Goal: Information Seeking & Learning: Compare options

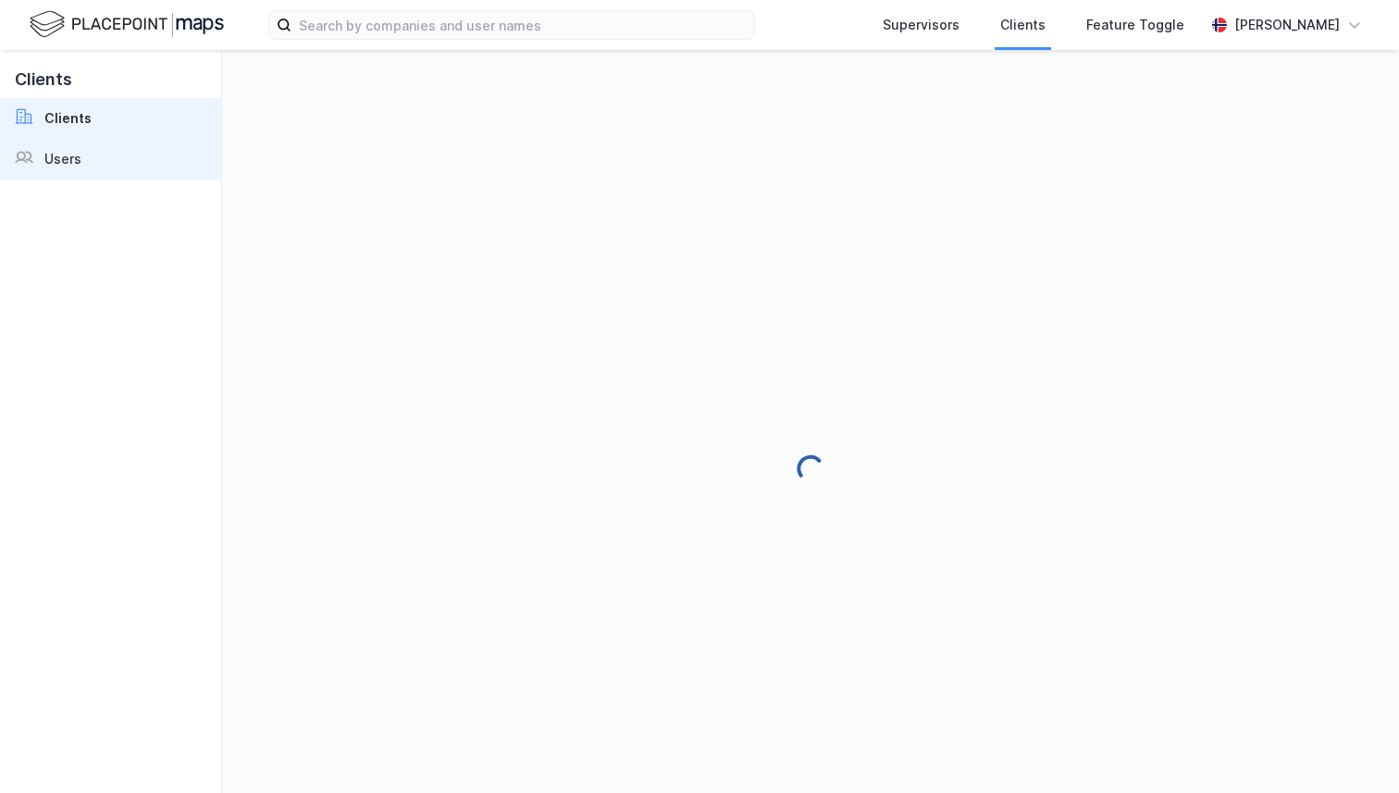
click at [93, 162] on link "Users" at bounding box center [110, 159] width 221 height 41
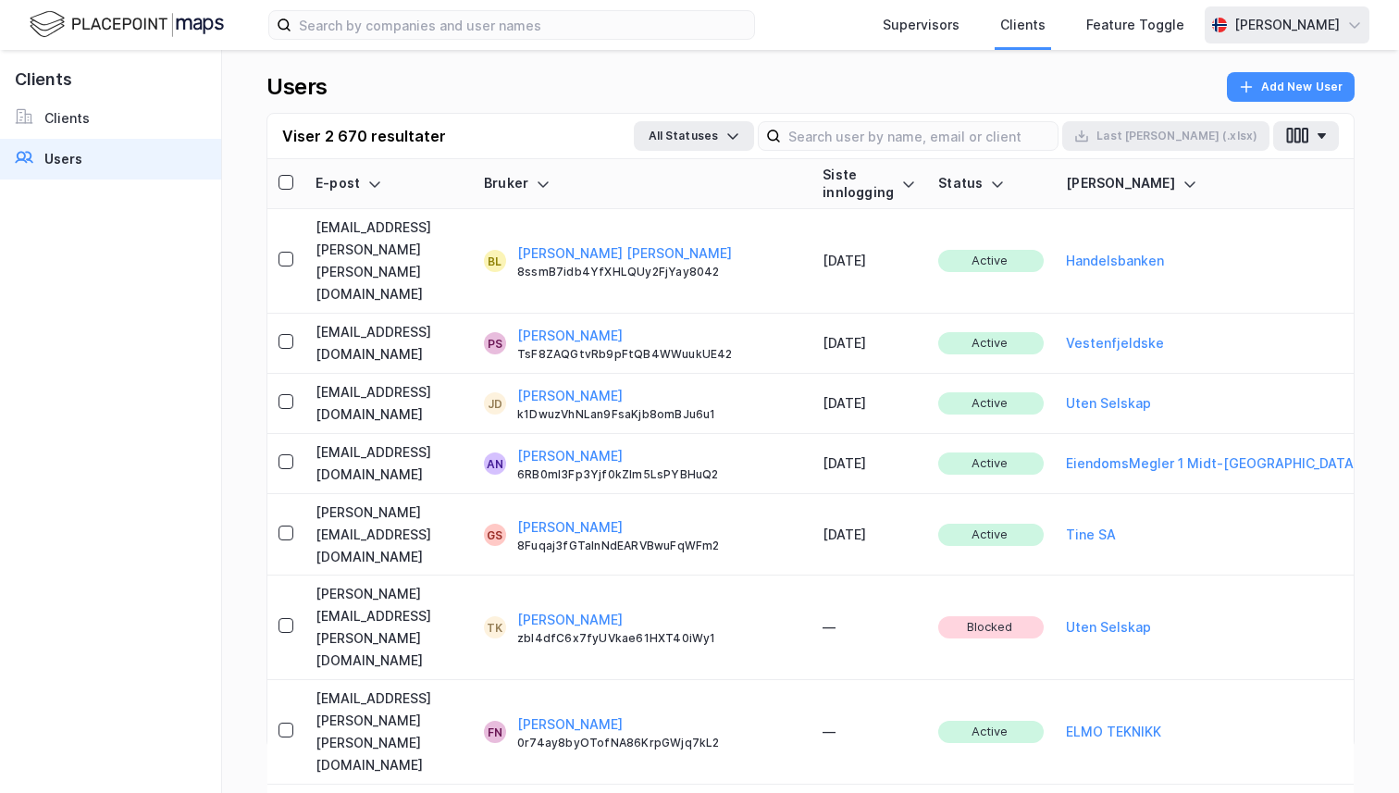
click at [1215, 30] on icon at bounding box center [1216, 25] width 3 height 15
click at [1189, 114] on div "Logg ut" at bounding box center [1195, 114] width 50 height 22
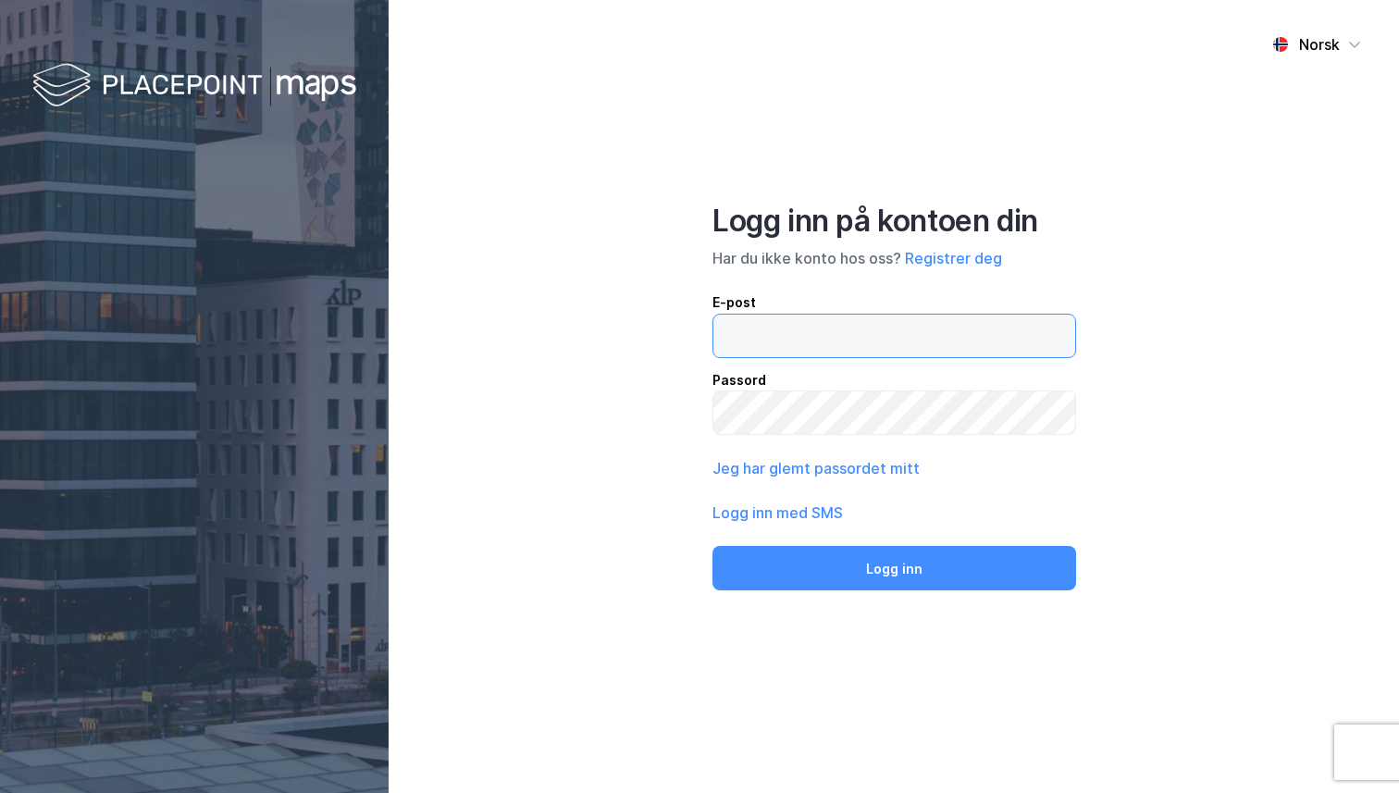
click at [762, 317] on input "email" at bounding box center [894, 336] width 362 height 43
type input "andreas+admin@newsecmaps.com"
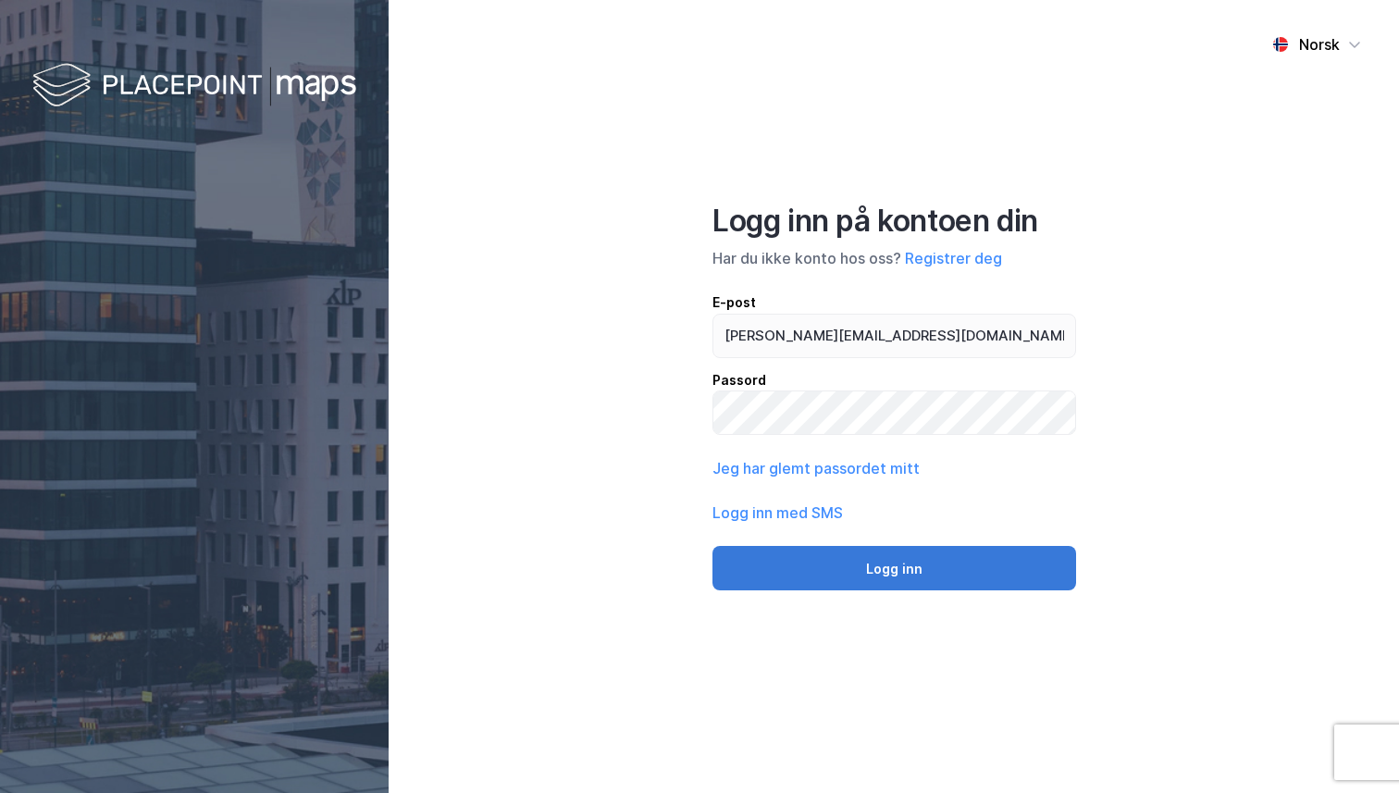
click at [839, 562] on button "Logg inn" at bounding box center [894, 568] width 364 height 44
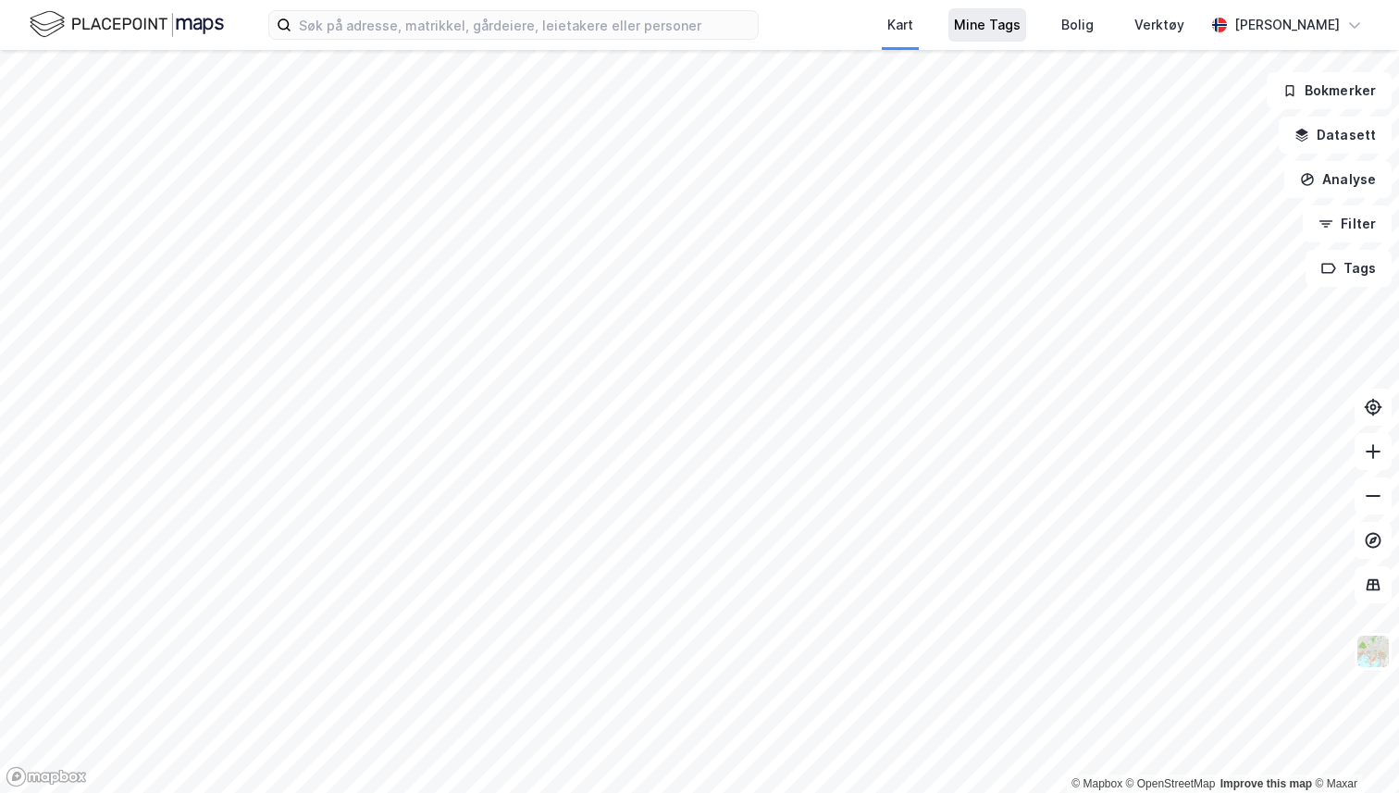
click at [1006, 39] on div "Mine Tags" at bounding box center [987, 24] width 78 height 33
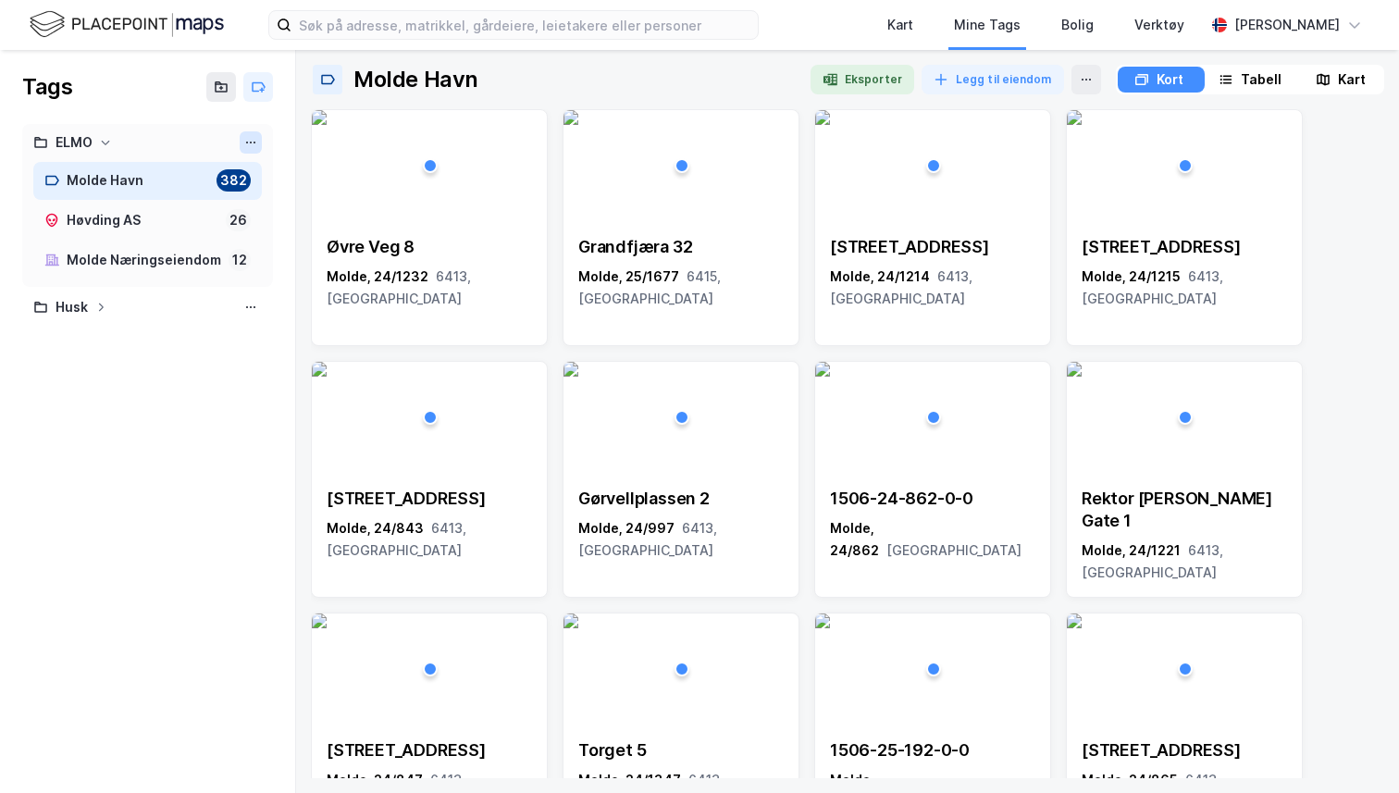
click at [250, 148] on icon at bounding box center [250, 142] width 15 height 15
click at [224, 204] on div "Slett mappe" at bounding box center [169, 202] width 185 height 30
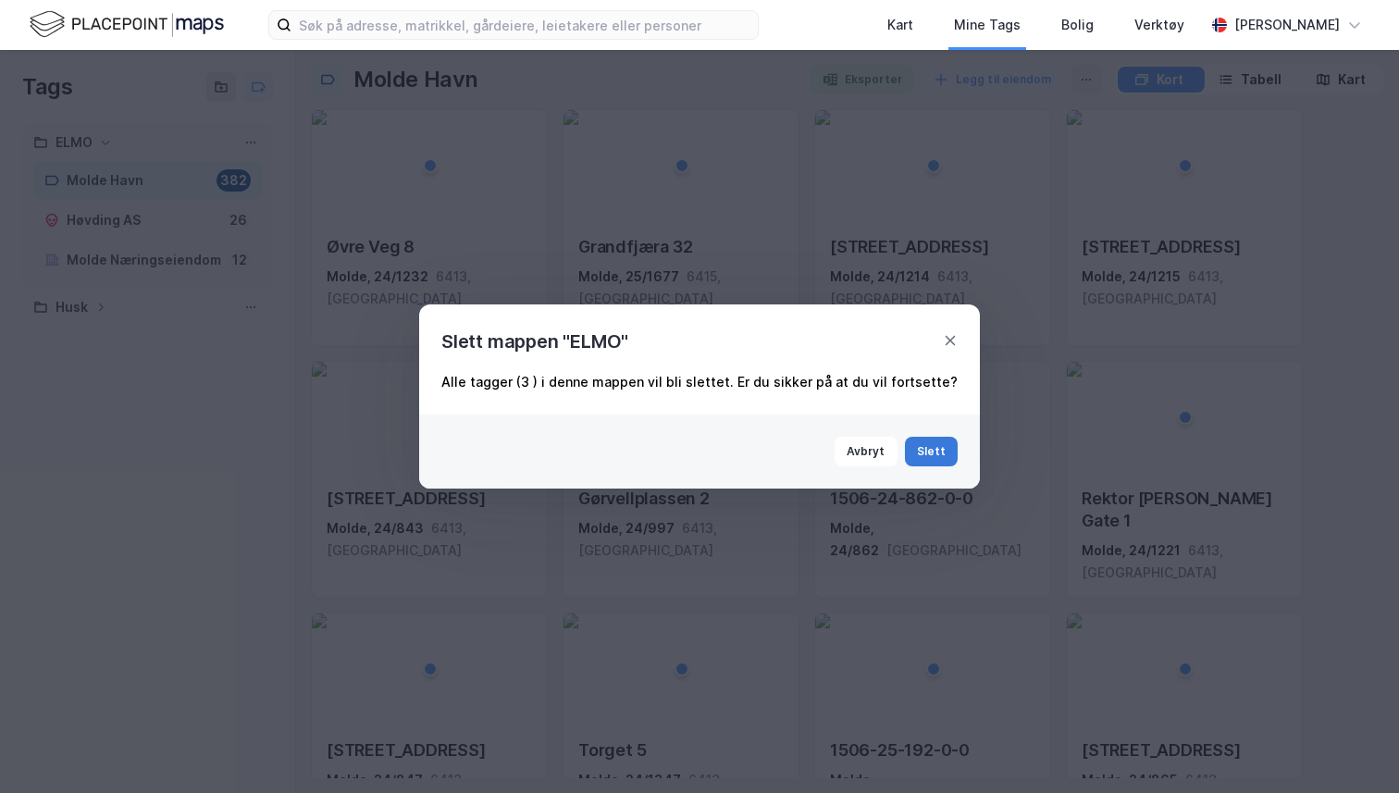
click at [916, 450] on button "Slett" at bounding box center [932, 452] width 54 height 30
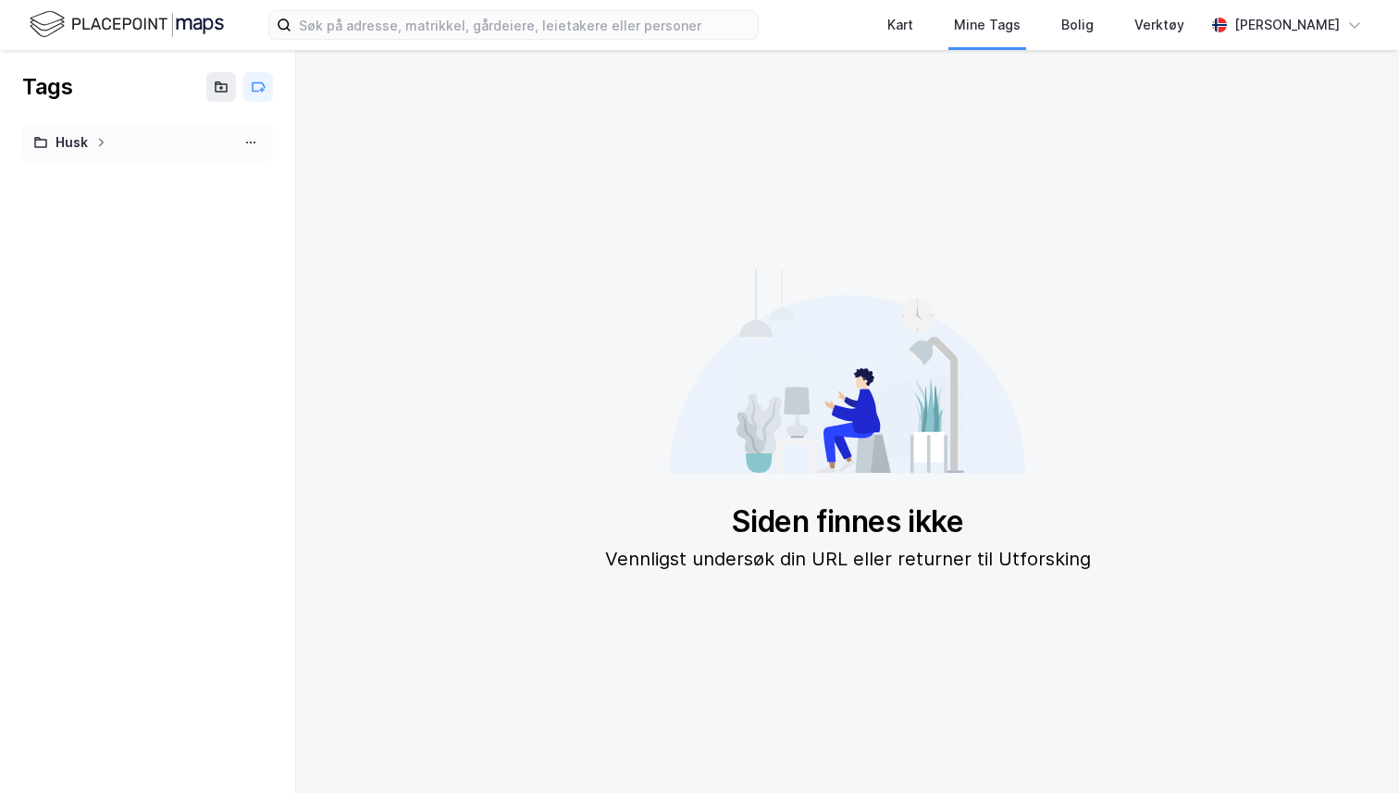
click at [122, 153] on div "Husk" at bounding box center [147, 142] width 229 height 23
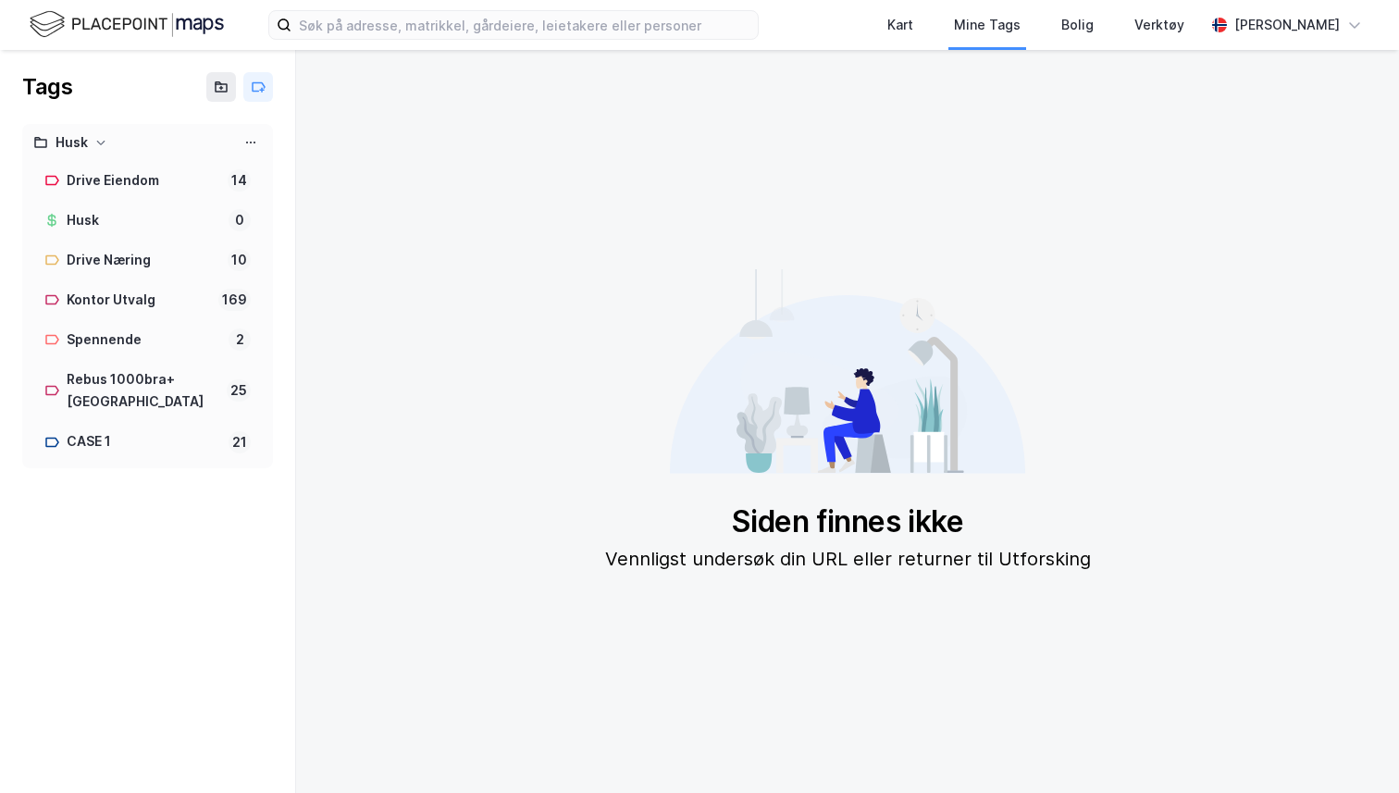
click at [243, 130] on div "Husk Drive Eiendom 14 Husk 0 Drive Næring 10 Kontor Utvalg 169 Spennende 2 Rebu…" at bounding box center [147, 296] width 251 height 344
click at [244, 140] on icon at bounding box center [250, 142] width 15 height 15
click at [219, 190] on div "Slett mappe" at bounding box center [169, 202] width 185 height 30
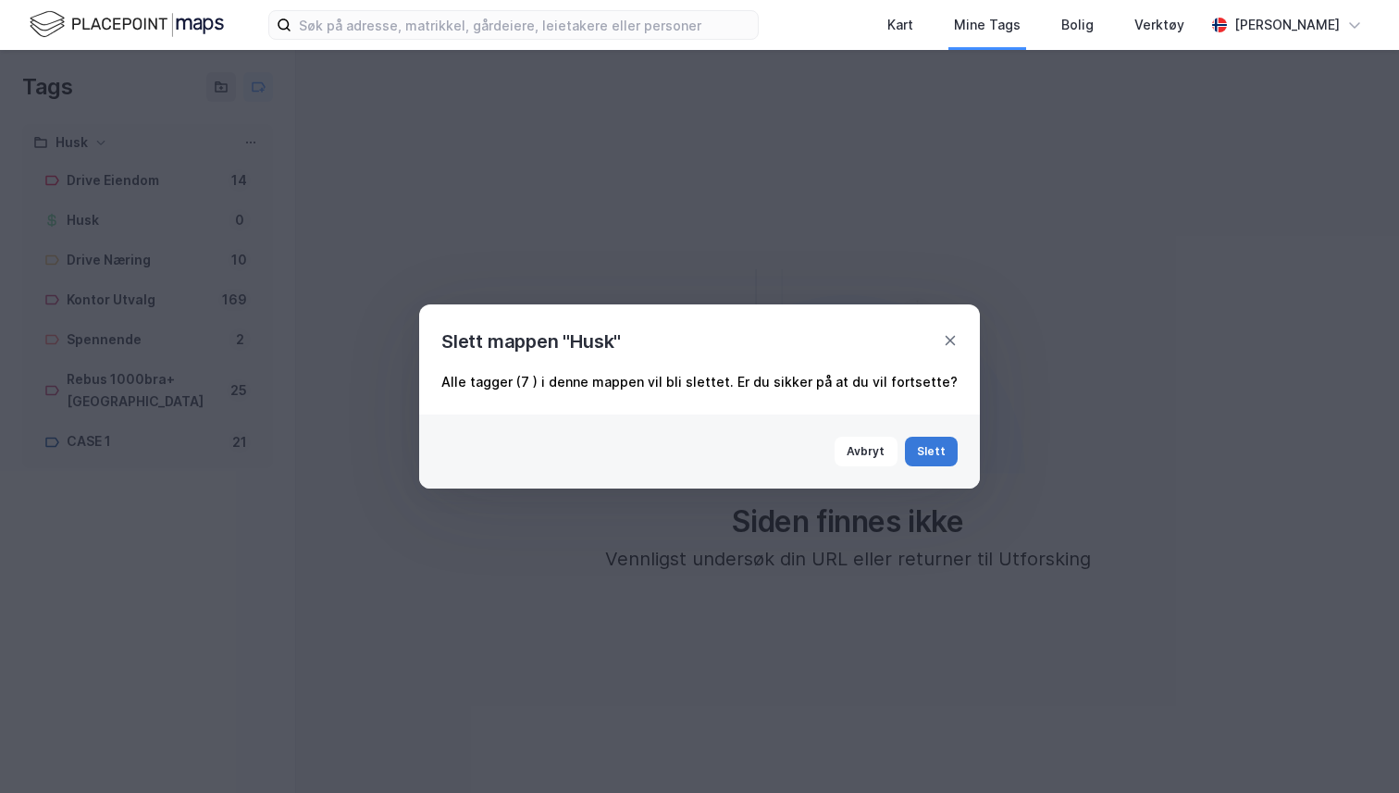
click at [916, 451] on button "Slett" at bounding box center [932, 452] width 54 height 30
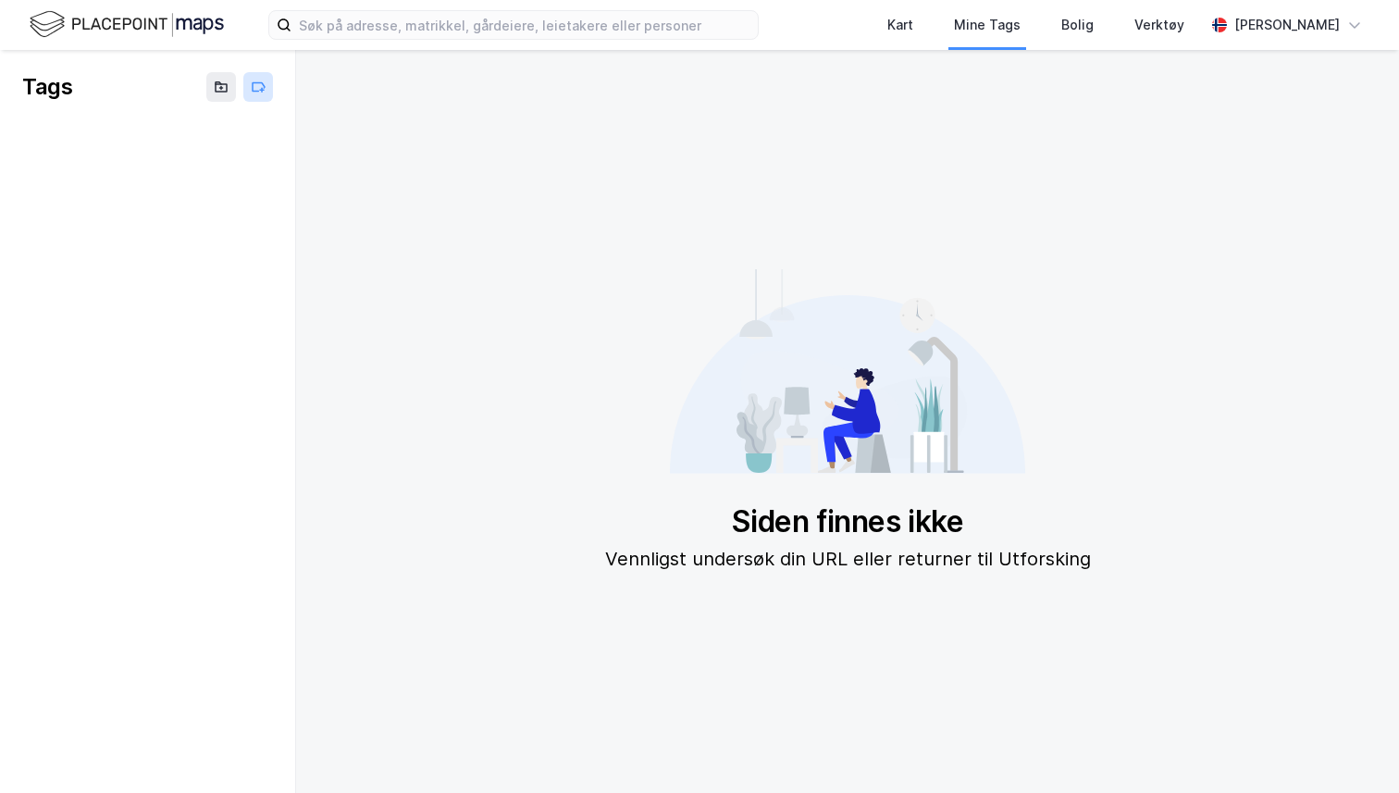
click at [267, 91] on button at bounding box center [258, 87] width 30 height 30
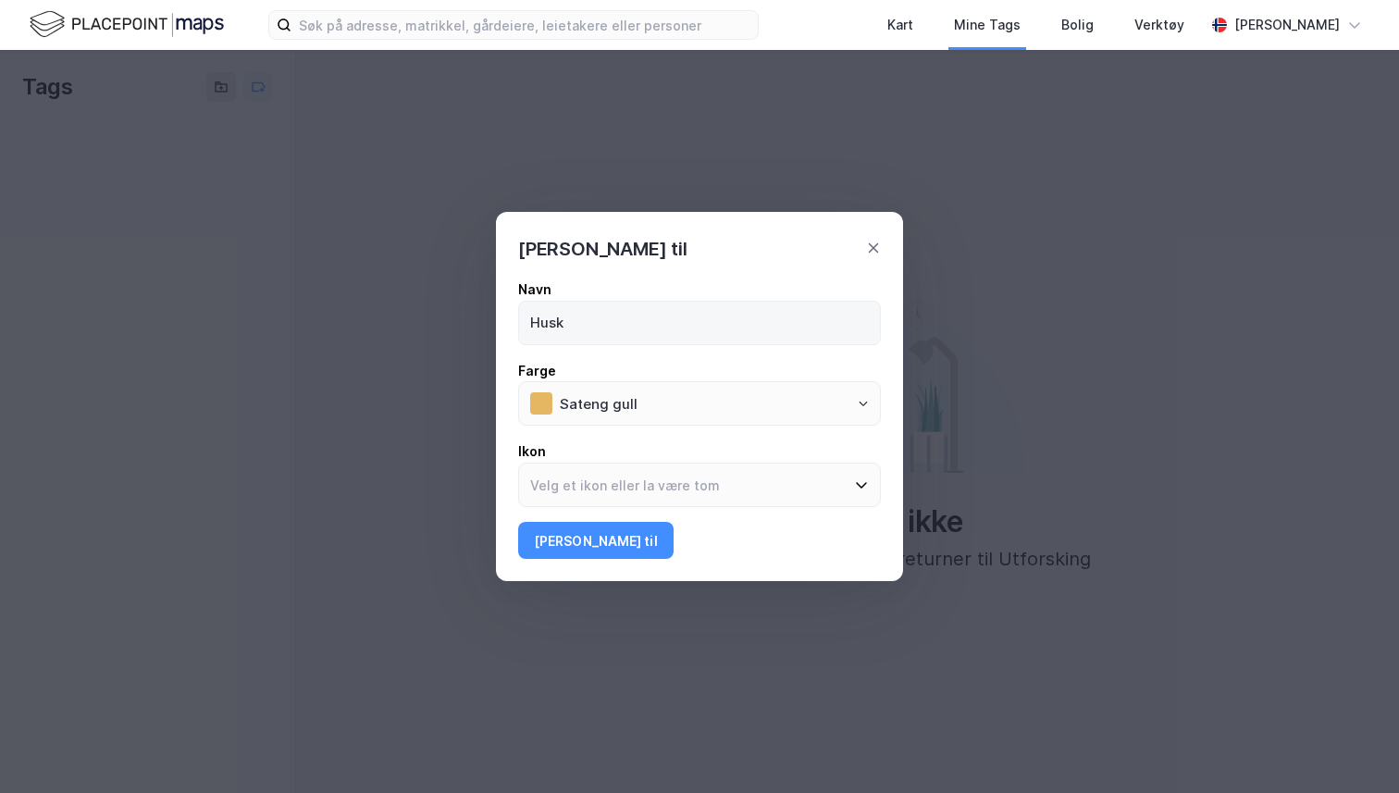
type input "Husk"
click at [518, 522] on button "Legg til" at bounding box center [595, 540] width 155 height 37
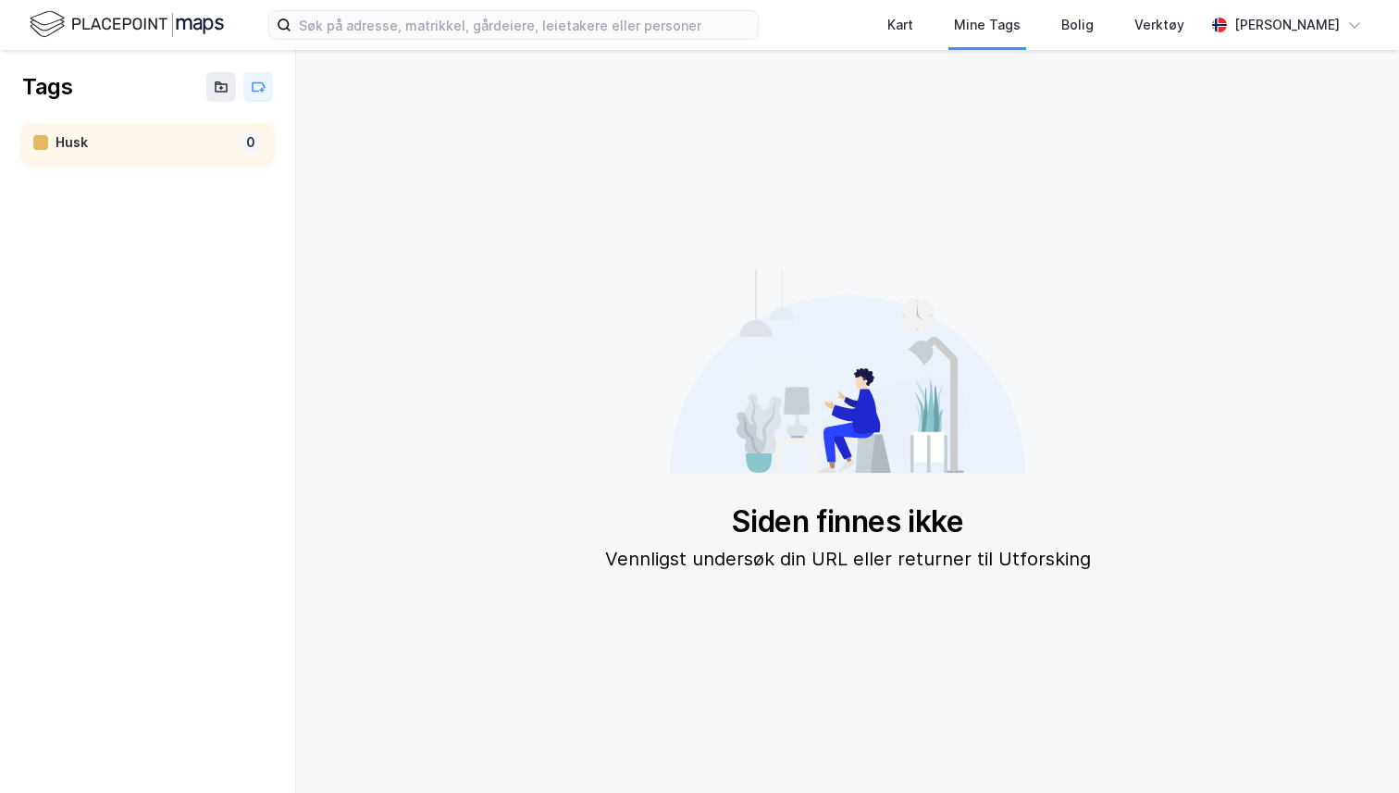
click at [182, 149] on div "Husk" at bounding box center [144, 142] width 177 height 23
click at [201, 144] on div "Husk" at bounding box center [144, 142] width 177 height 23
click at [125, 150] on div "Husk" at bounding box center [144, 142] width 177 height 23
click at [254, 154] on div "Husk 0" at bounding box center [147, 143] width 251 height 38
click at [72, 149] on div "Husk" at bounding box center [144, 142] width 177 height 23
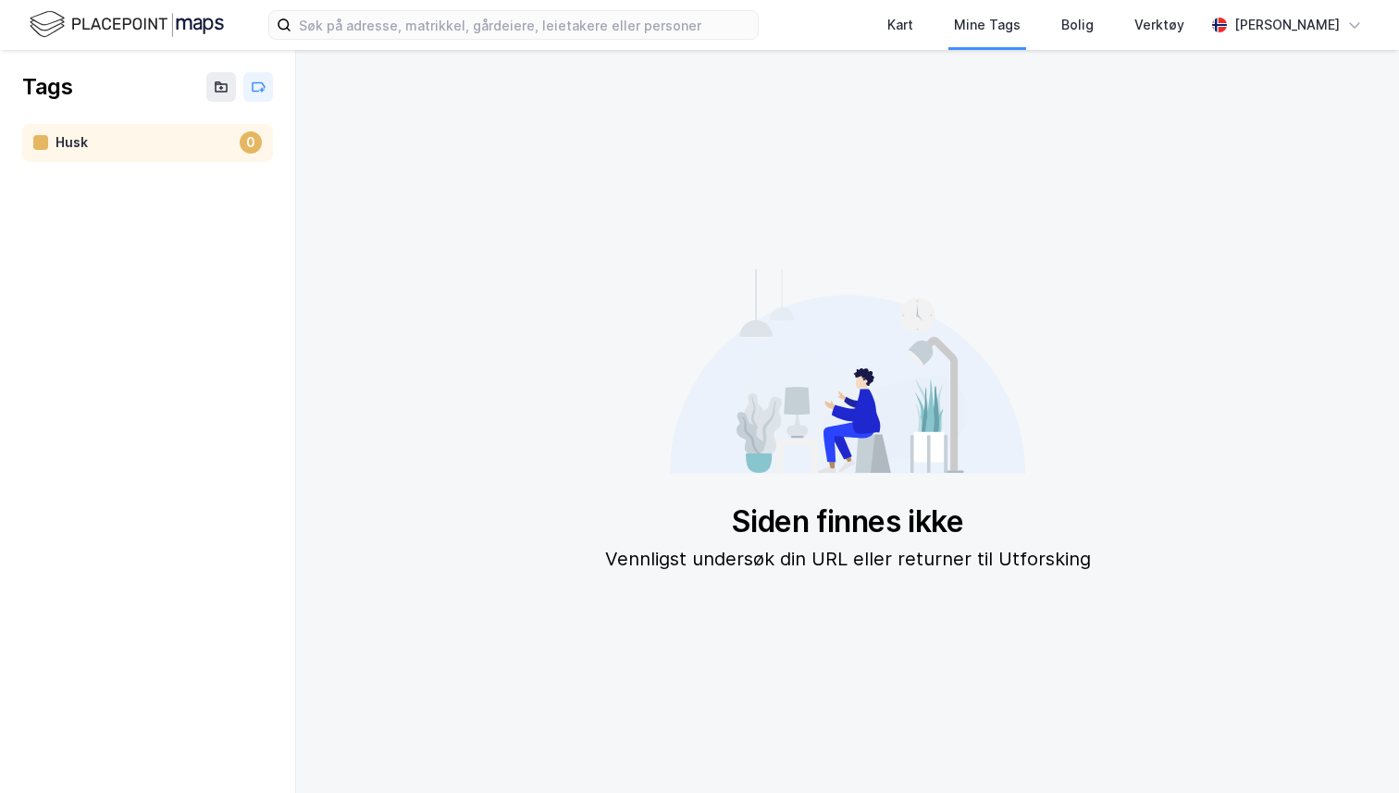
click at [72, 149] on div "Husk" at bounding box center [144, 142] width 177 height 23
click at [126, 68] on div "Tags" at bounding box center [147, 87] width 295 height 74
click at [203, 93] on div "Tags" at bounding box center [147, 87] width 295 height 74
click at [212, 92] on button at bounding box center [221, 87] width 30 height 30
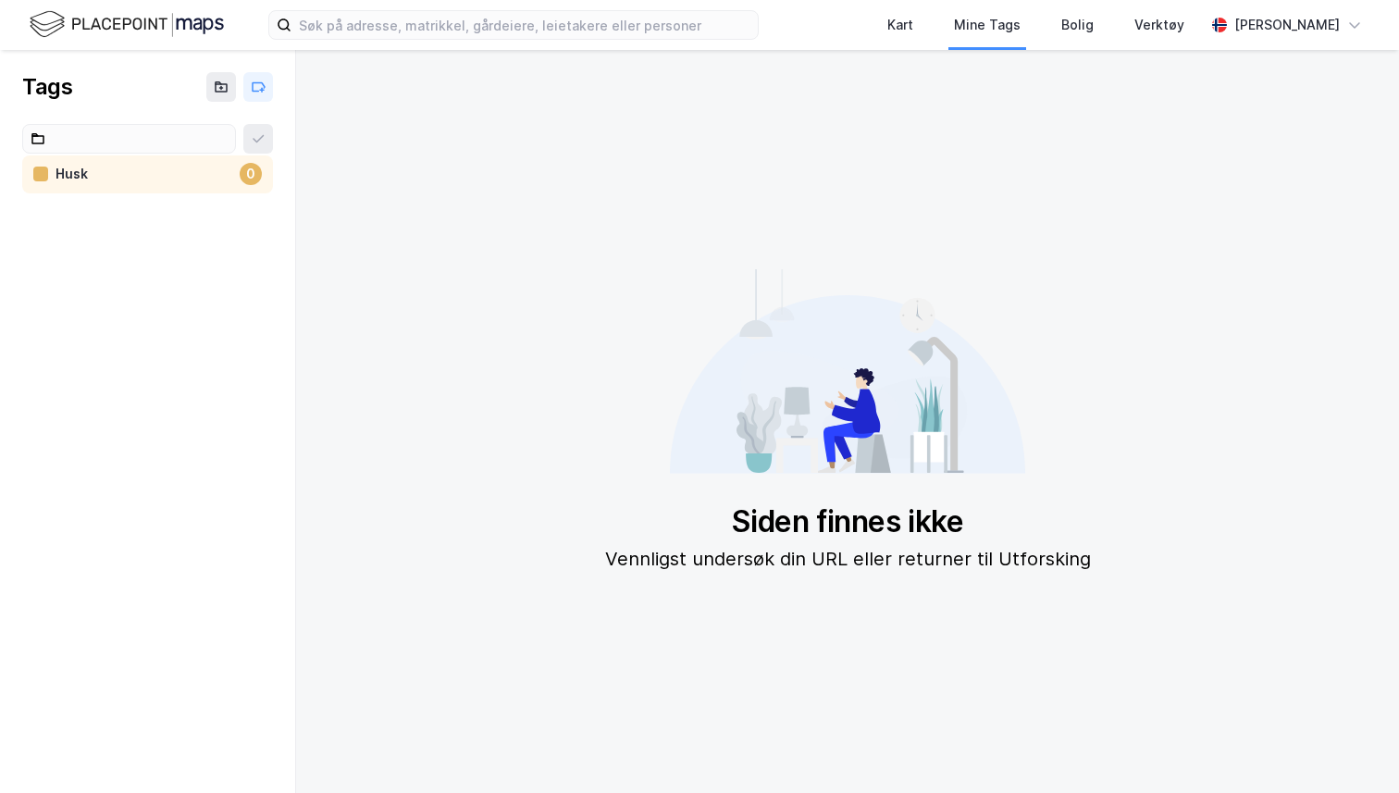
click at [380, 123] on div "Siden finnes ikke Vennligst undersøk din URL eller returner til Utforsking" at bounding box center [847, 421] width 1073 height 713
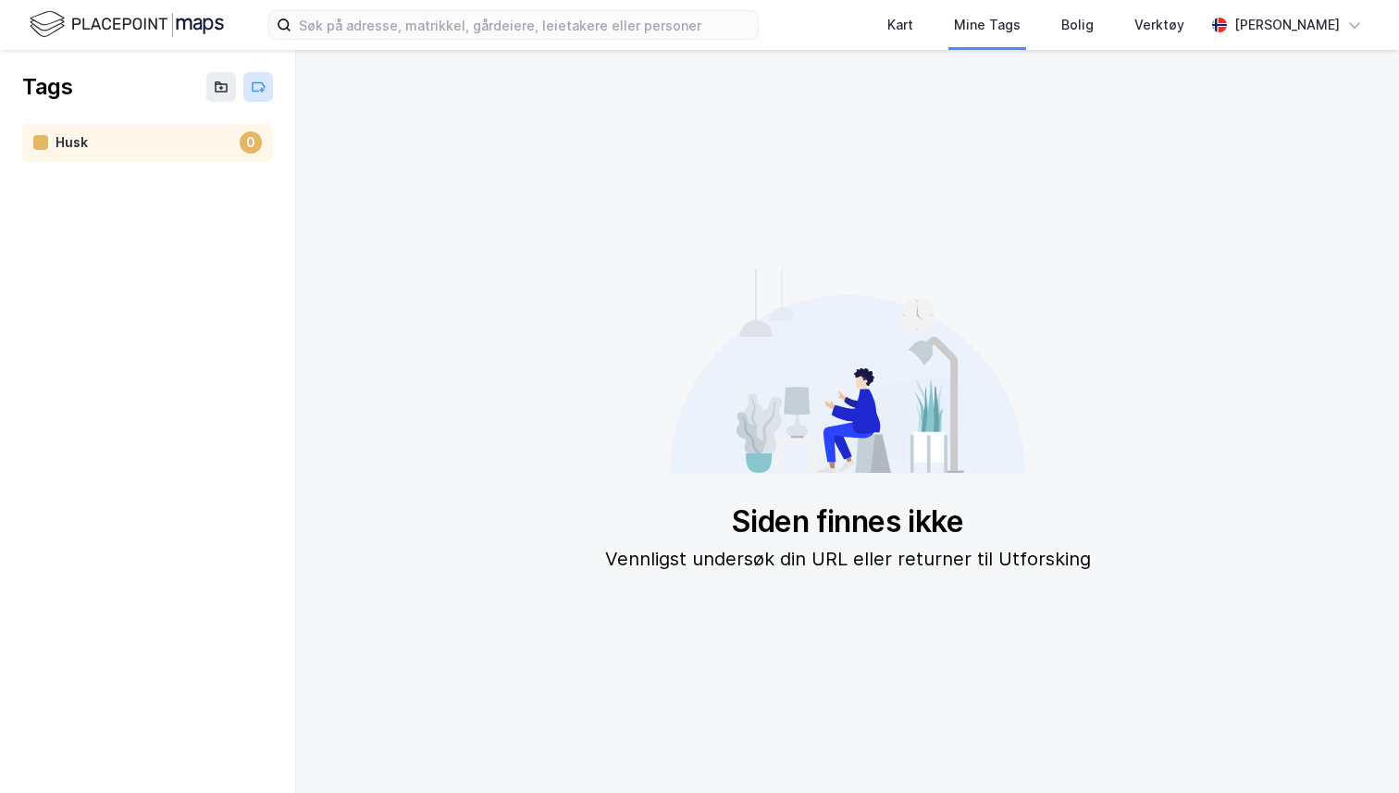
click at [259, 88] on icon at bounding box center [258, 87] width 15 height 15
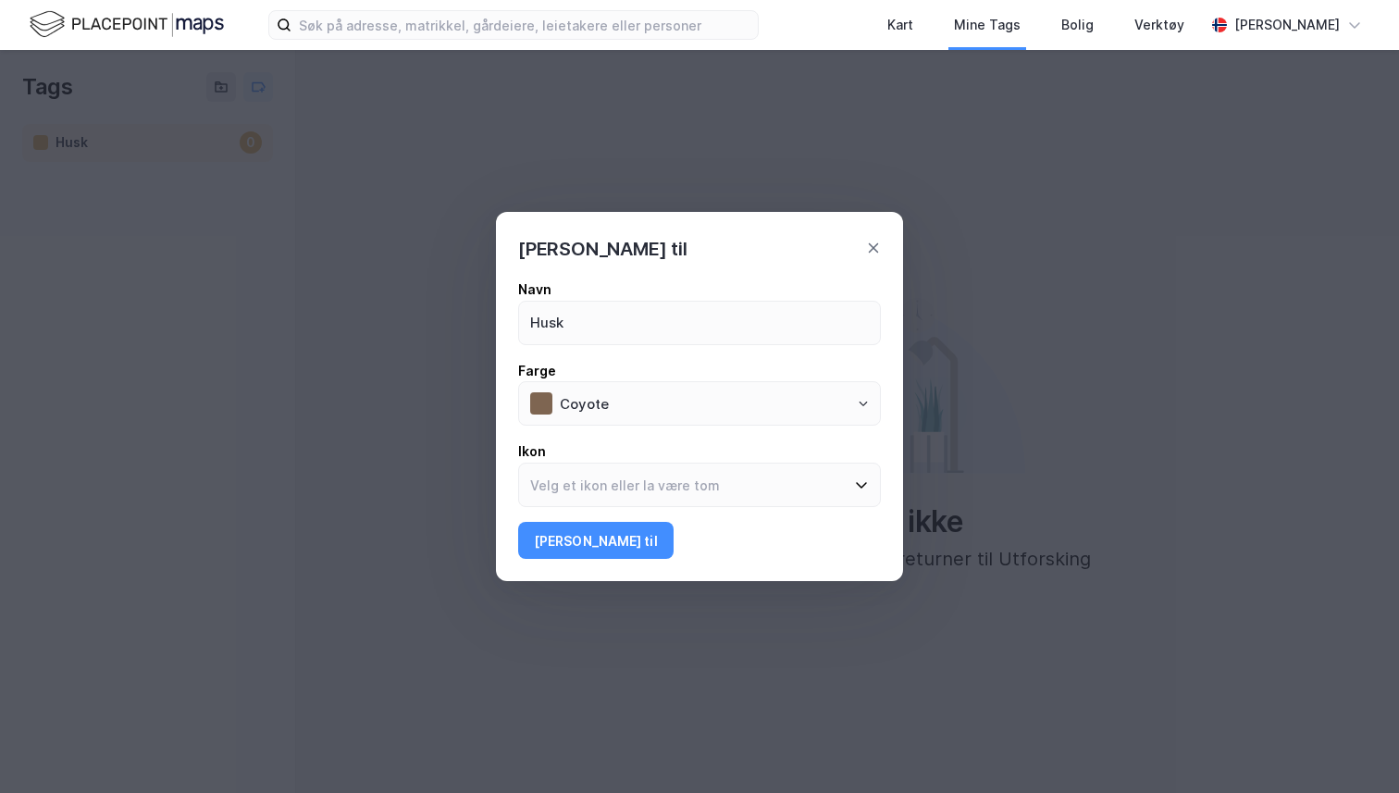
type input "Husk"
click at [518, 522] on button "Legg til" at bounding box center [595, 540] width 155 height 37
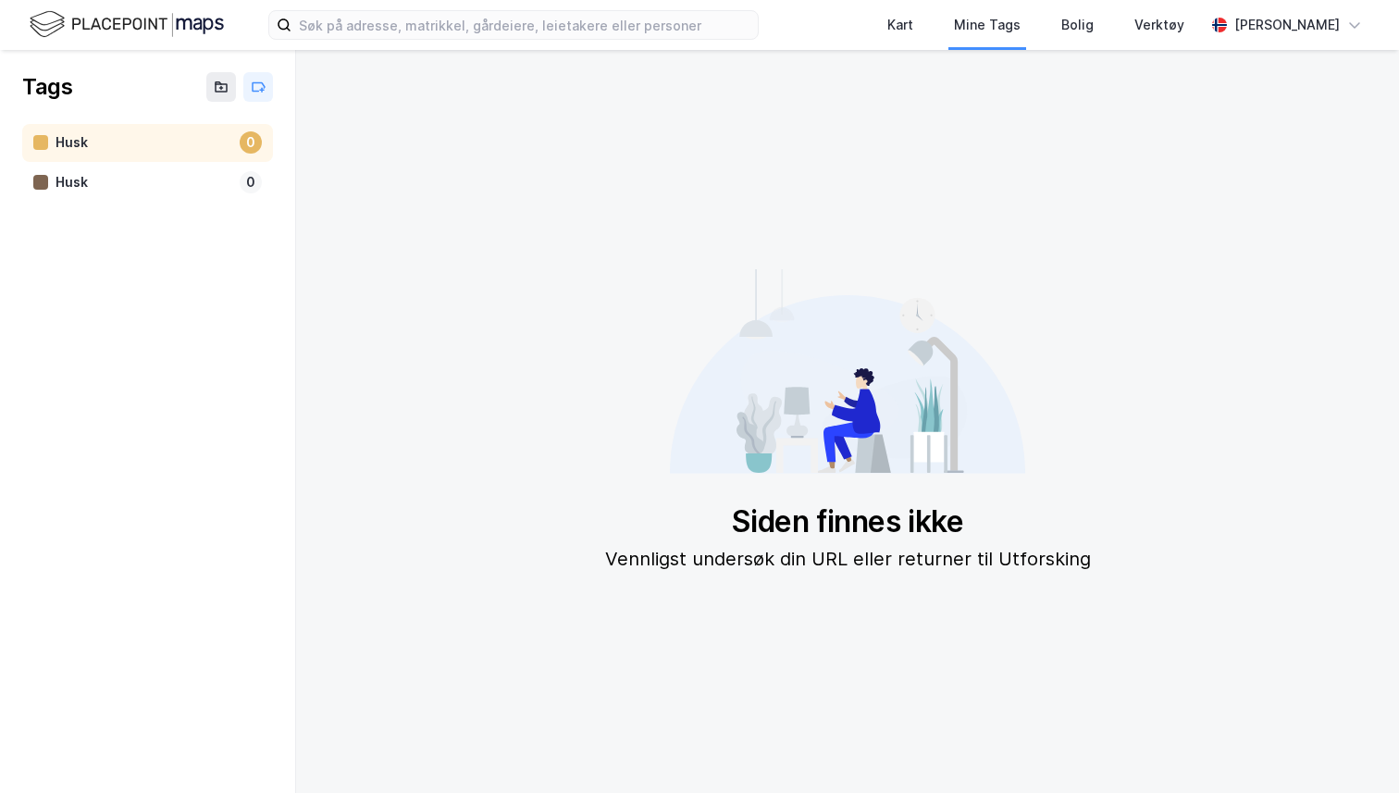
click at [157, 147] on div "Husk" at bounding box center [144, 142] width 177 height 23
click at [195, 188] on div "Husk" at bounding box center [144, 182] width 177 height 23
click at [209, 135] on div "Husk" at bounding box center [144, 142] width 177 height 23
click at [127, 19] on img at bounding box center [127, 24] width 194 height 32
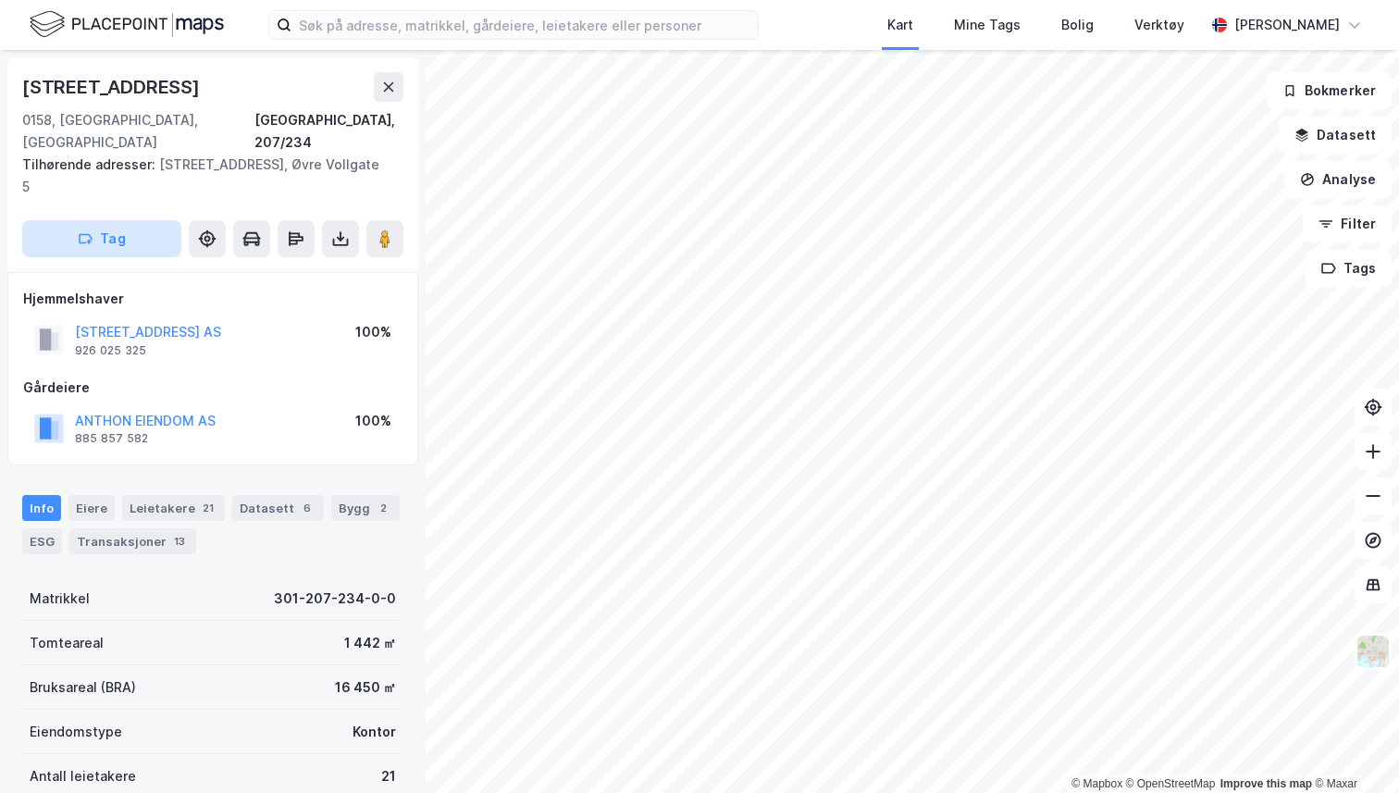
click at [134, 220] on button "Tag" at bounding box center [101, 238] width 159 height 37
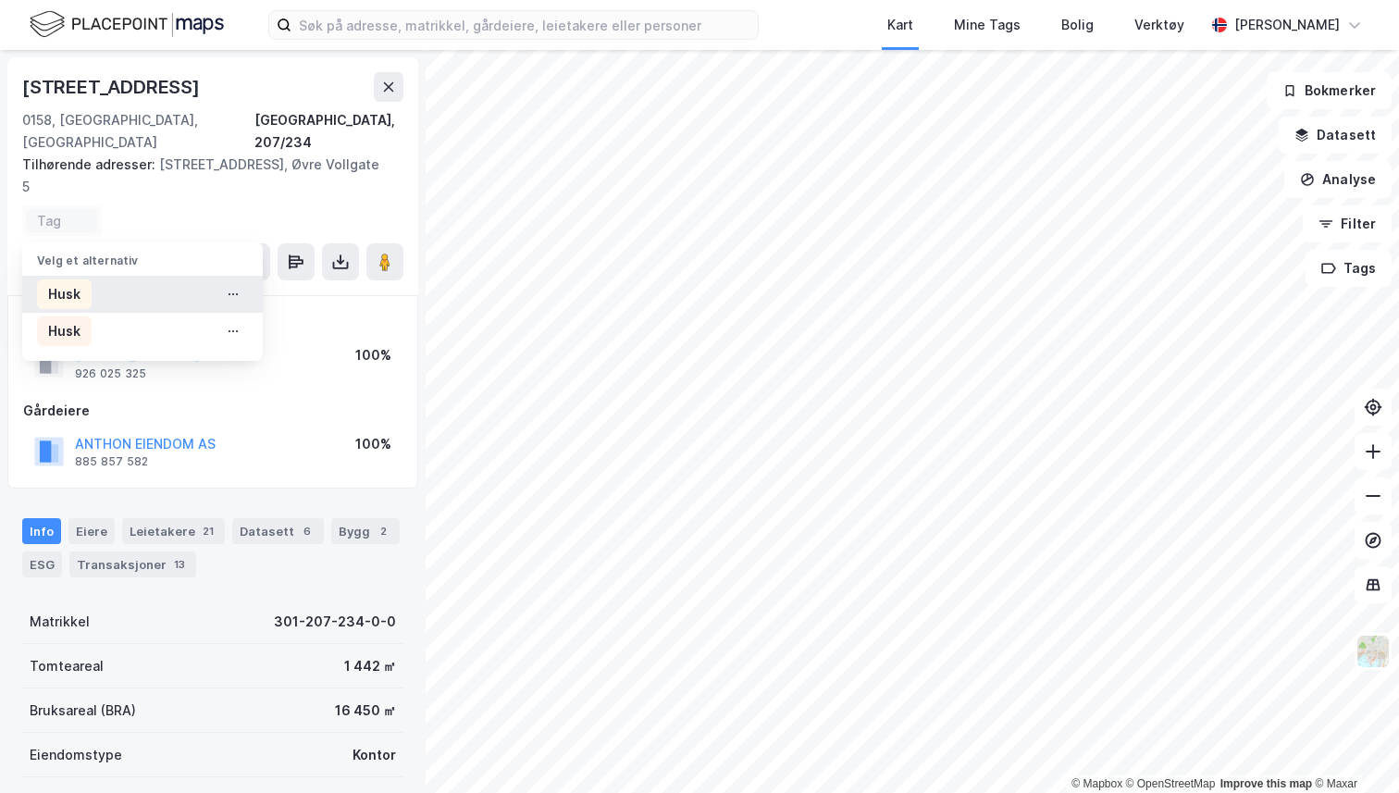
click at [114, 276] on div "Husk" at bounding box center [142, 294] width 241 height 37
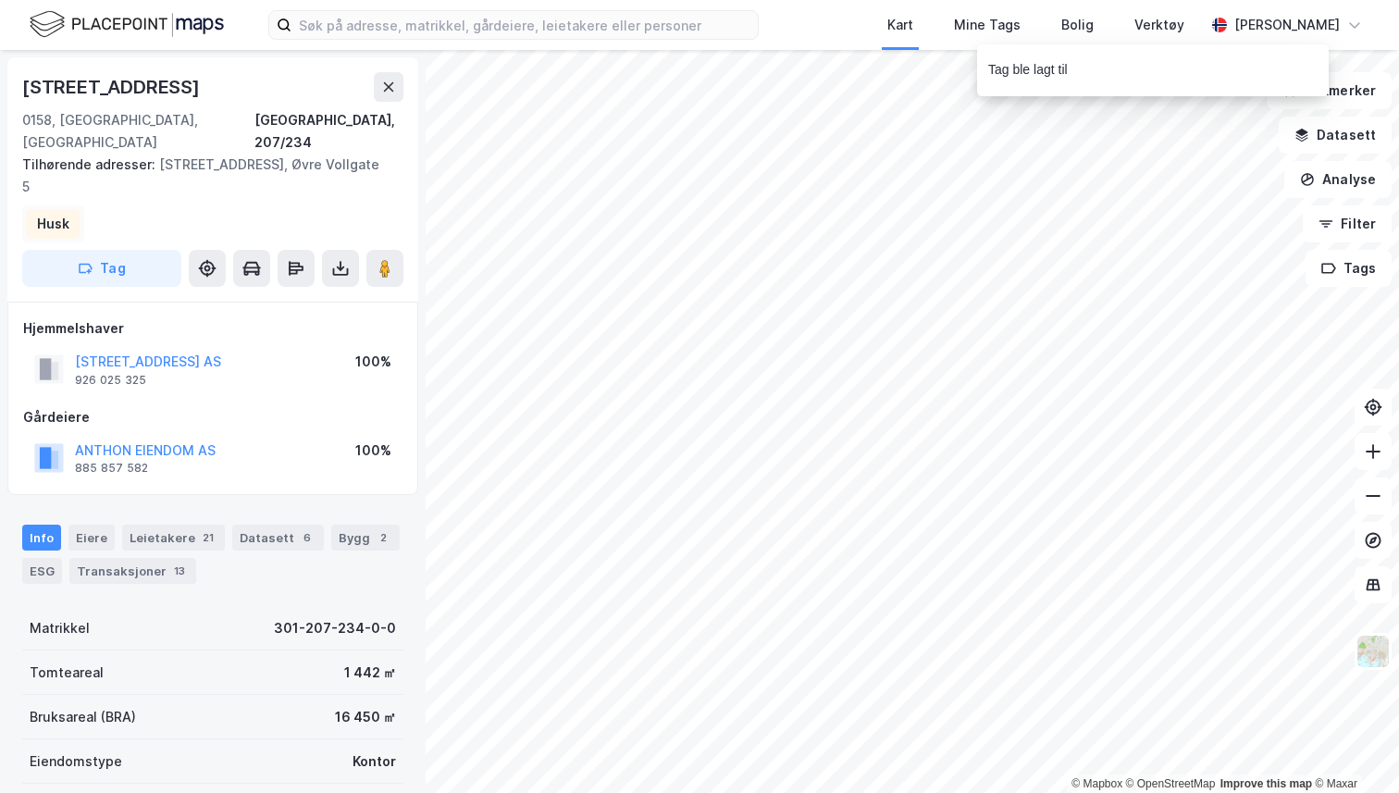
click at [78, 209] on div "Husk" at bounding box center [53, 224] width 55 height 30
click at [223, 264] on button at bounding box center [233, 279] width 30 height 30
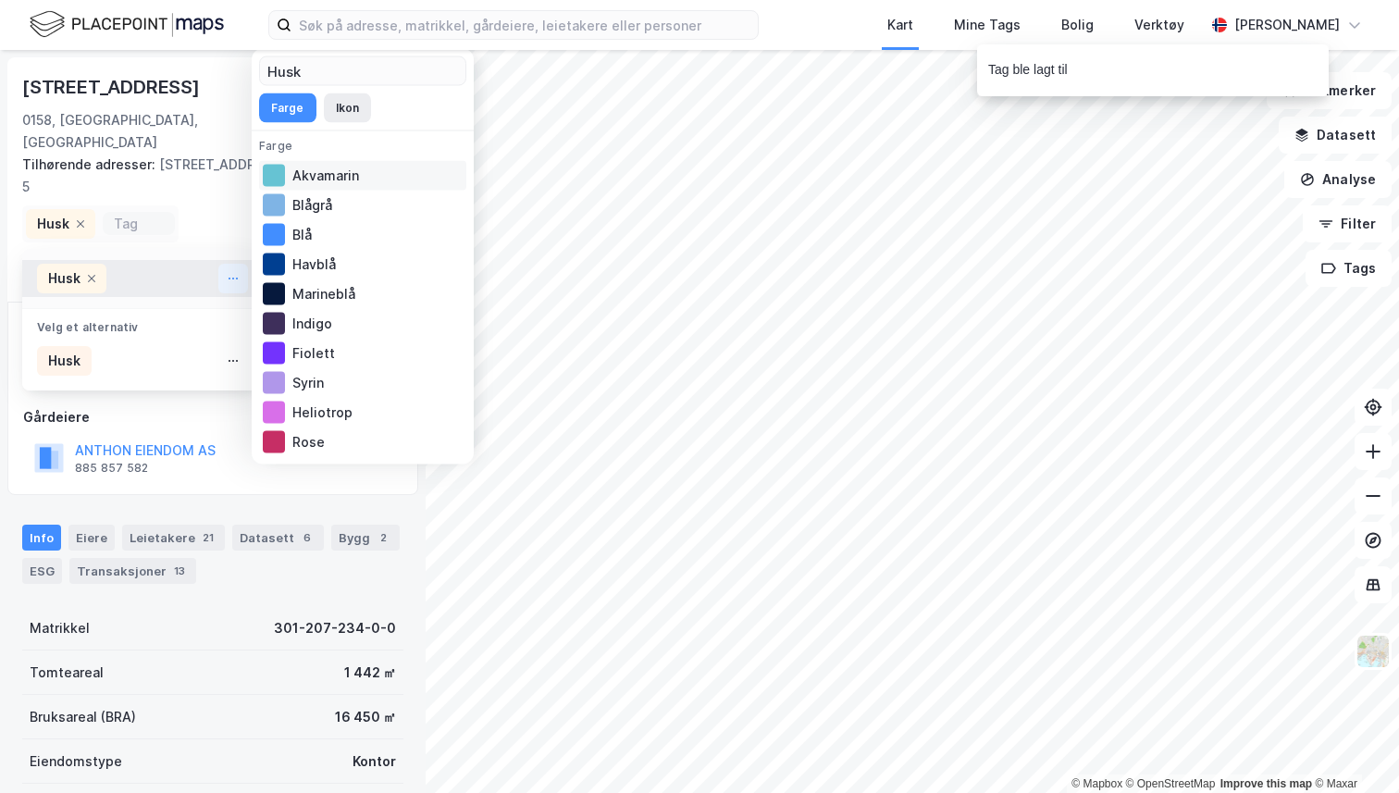
click at [314, 180] on div "Akvamarin" at bounding box center [362, 175] width 207 height 30
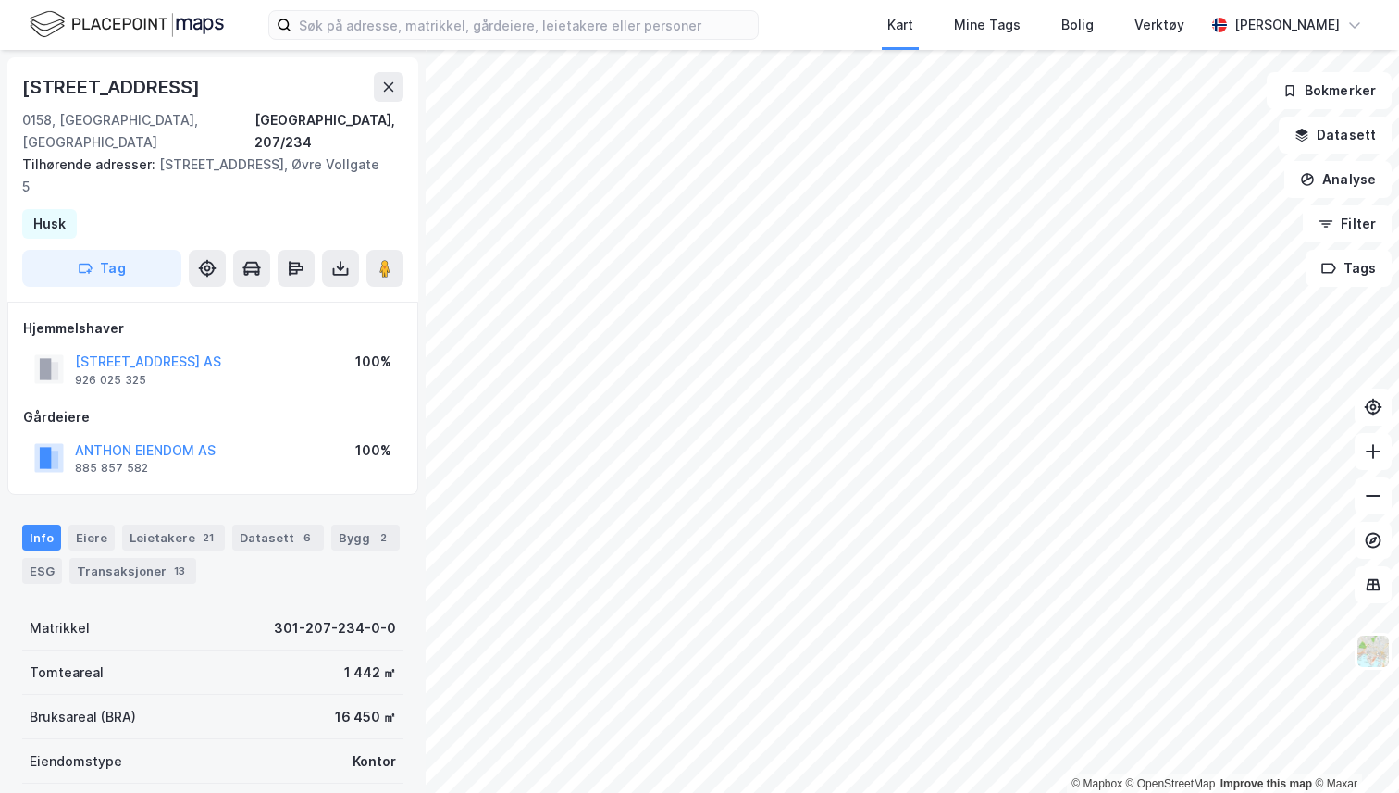
click at [233, 179] on div "Rådhusgata 27 0158, Oslo, Oslo Oslo, 207/234 Tilhørende adresser: Rådhusgata 29…" at bounding box center [212, 179] width 411 height 244
click at [986, 20] on div "Mine Tags" at bounding box center [987, 25] width 67 height 22
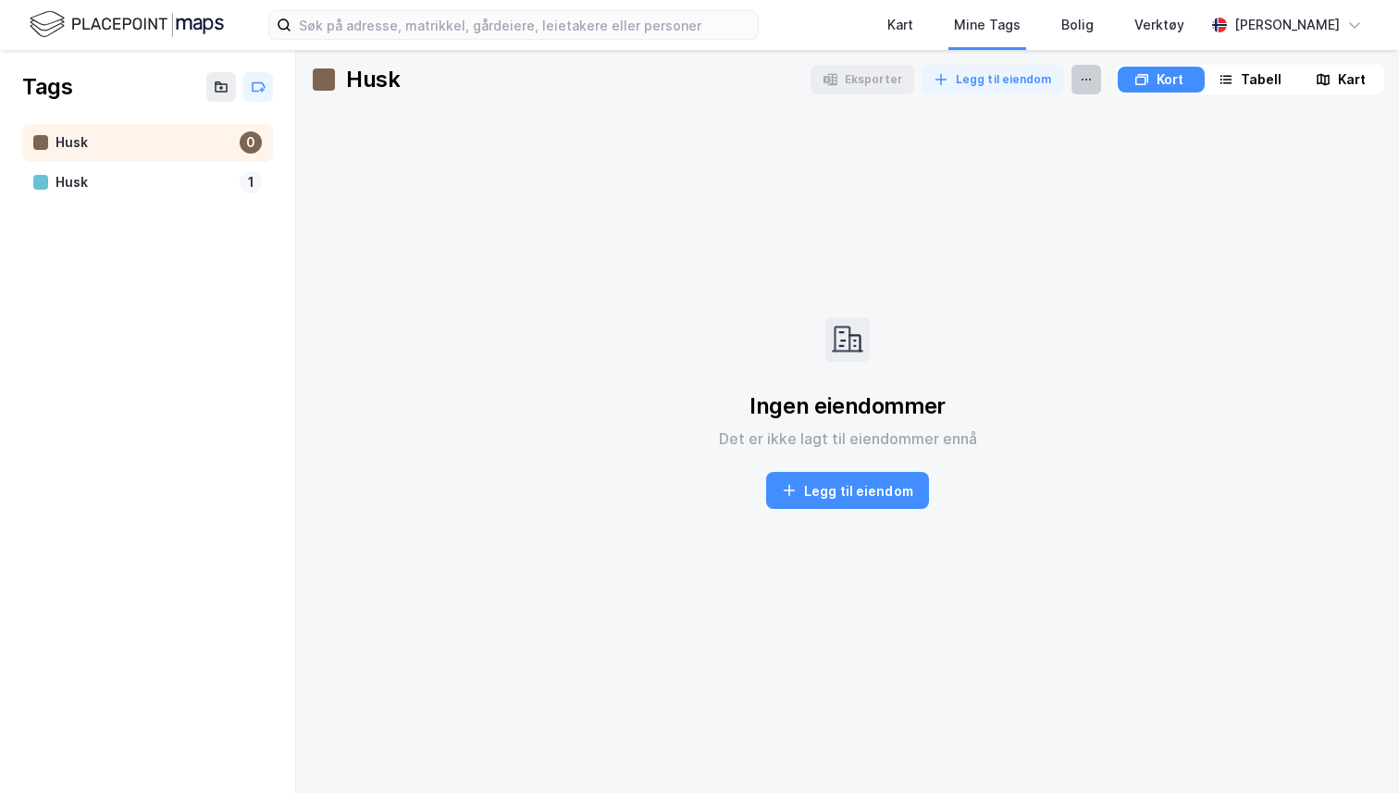
click at [1085, 74] on button at bounding box center [1087, 80] width 30 height 30
click at [1009, 110] on div "Fjerne Tag" at bounding box center [1008, 113] width 185 height 30
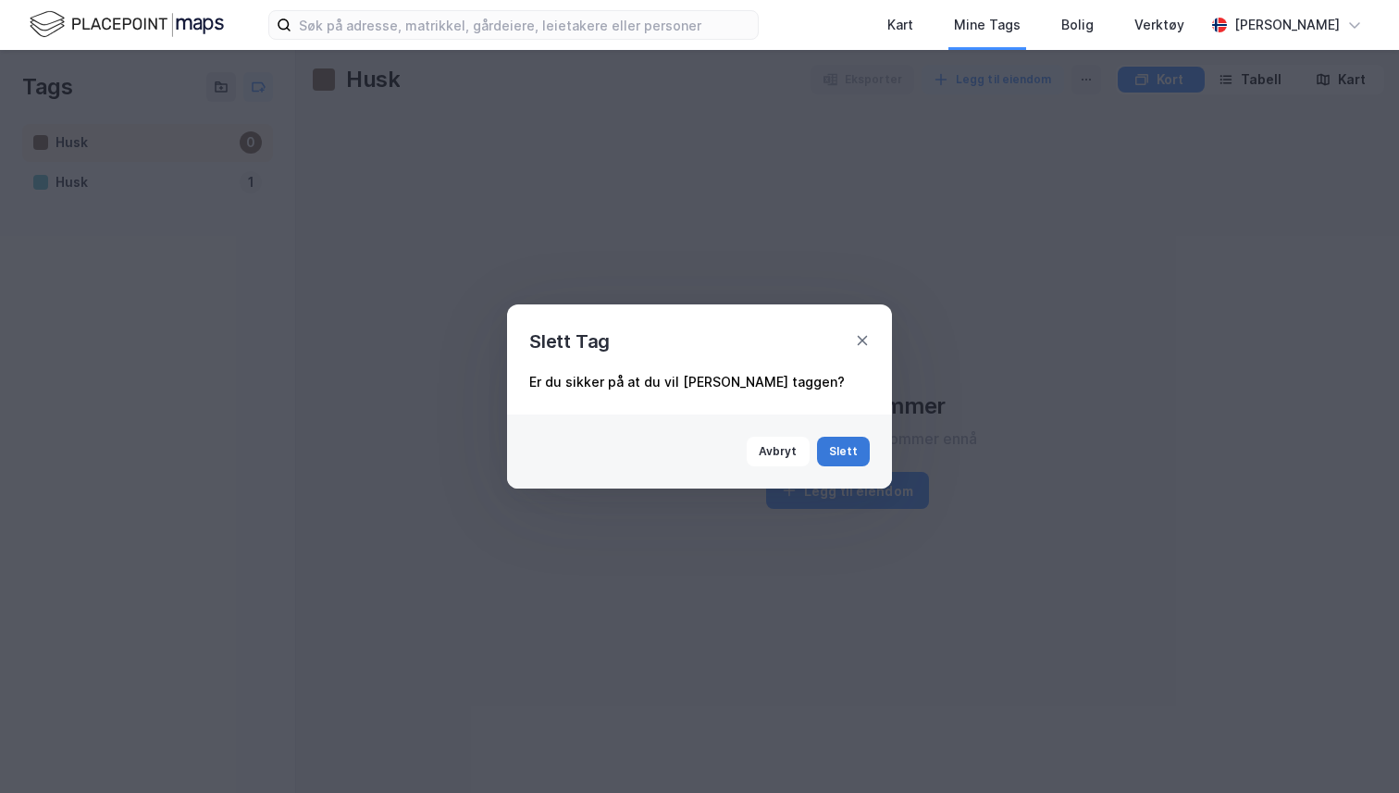
click at [840, 456] on button "Slett" at bounding box center [844, 452] width 54 height 30
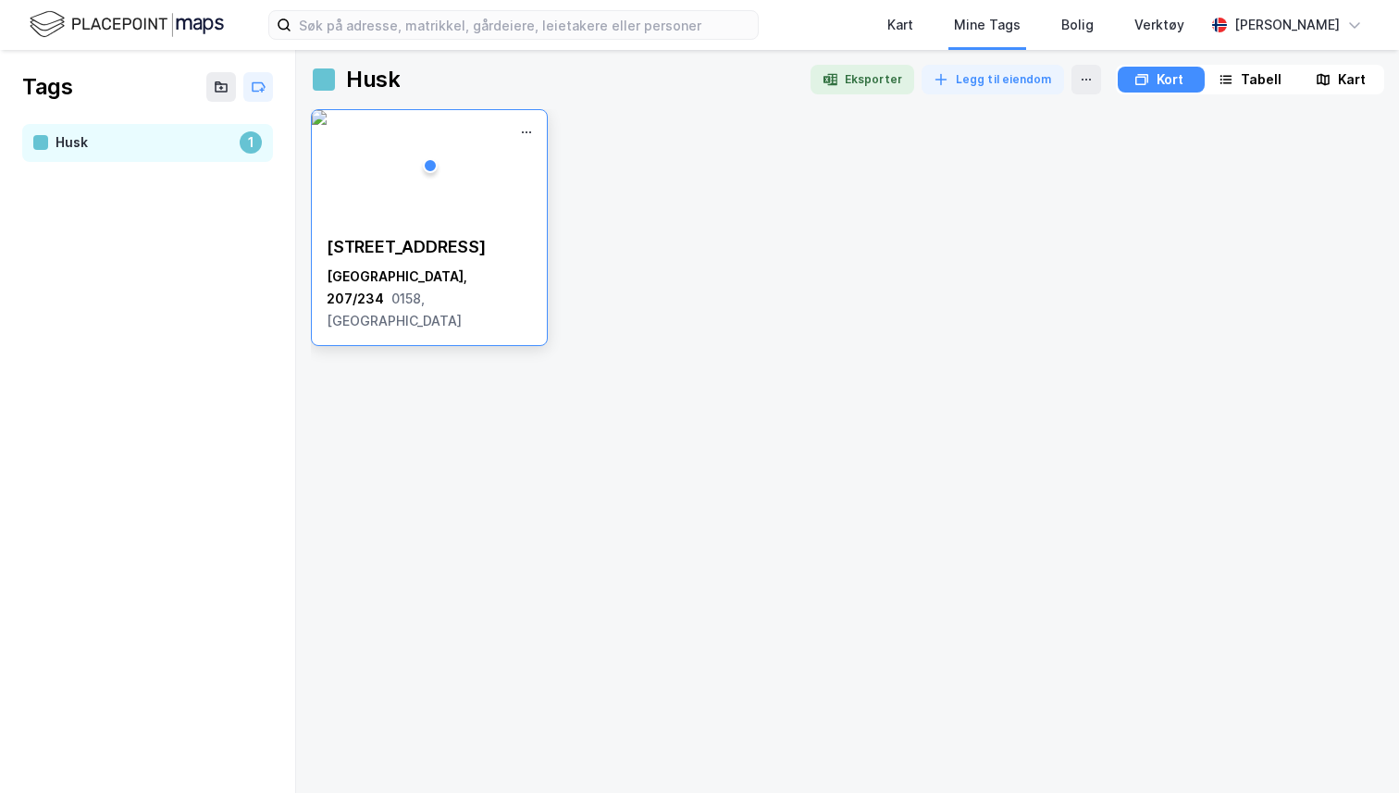
click at [327, 125] on img at bounding box center [319, 117] width 15 height 15
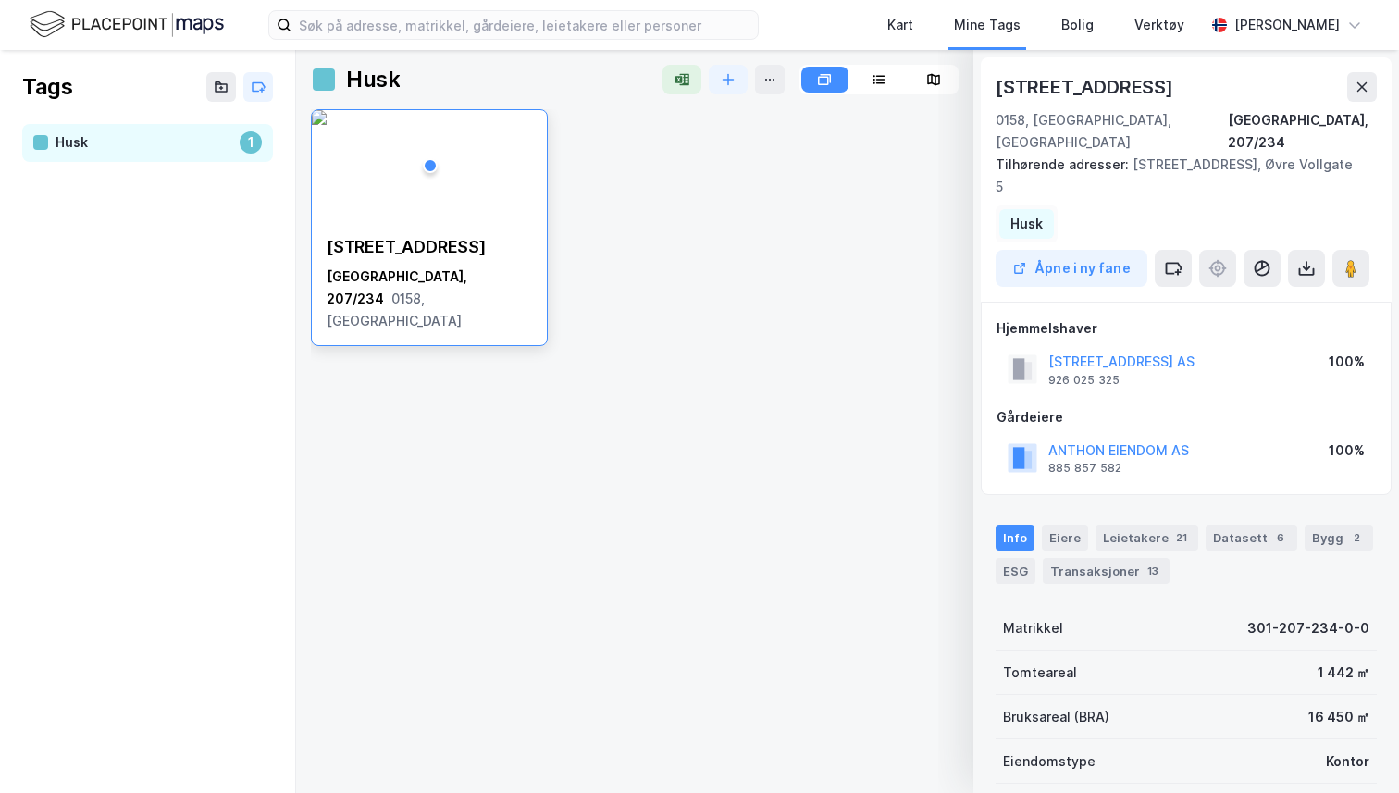
click at [1047, 209] on div "Husk" at bounding box center [1026, 224] width 55 height 30
click at [1165, 305] on div "Husk" at bounding box center [1139, 320] width 69 height 30
click at [1160, 315] on icon at bounding box center [1159, 320] width 11 height 11
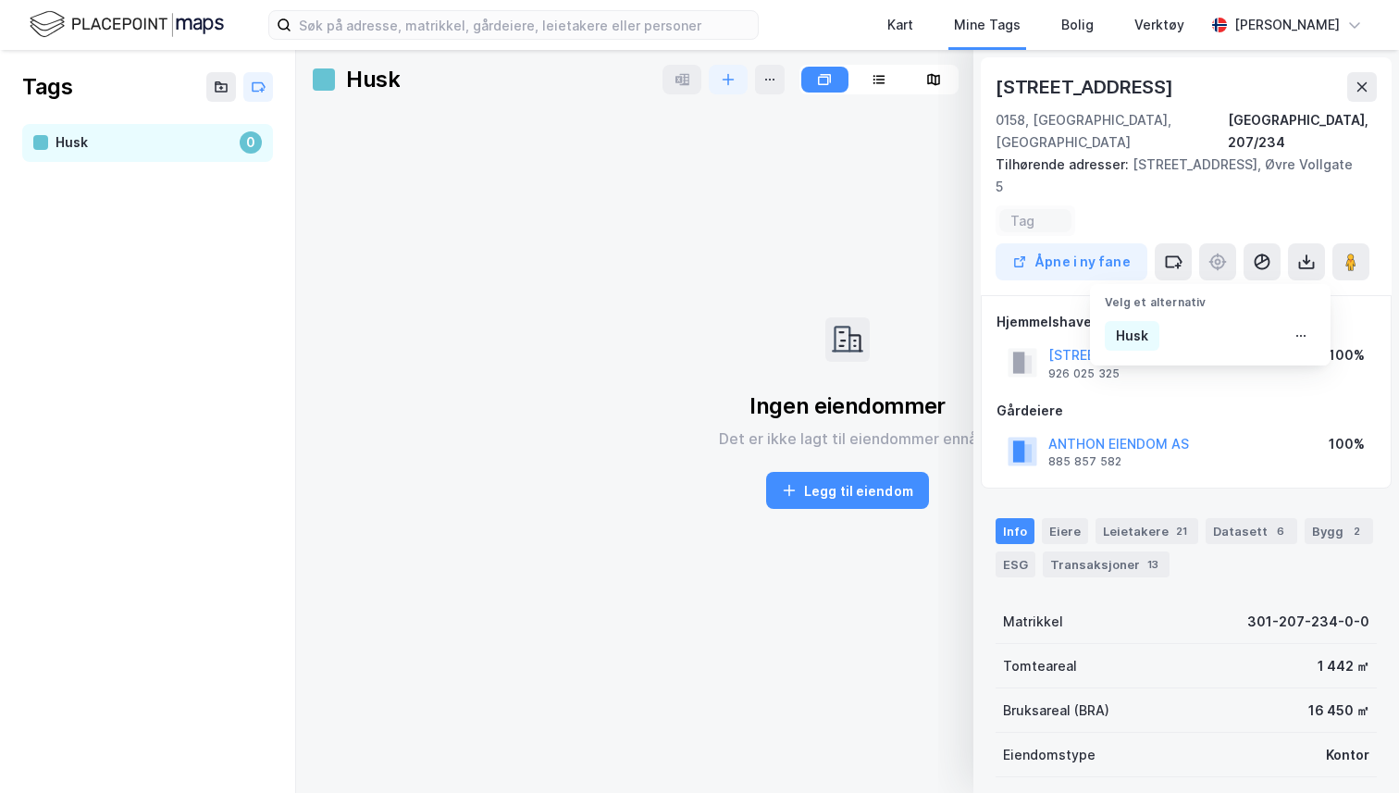
click at [898, 140] on div "Ingen eiendommer Det er ikke lagt til eiendommer ennå Legg til eiendom" at bounding box center [847, 413] width 1073 height 608
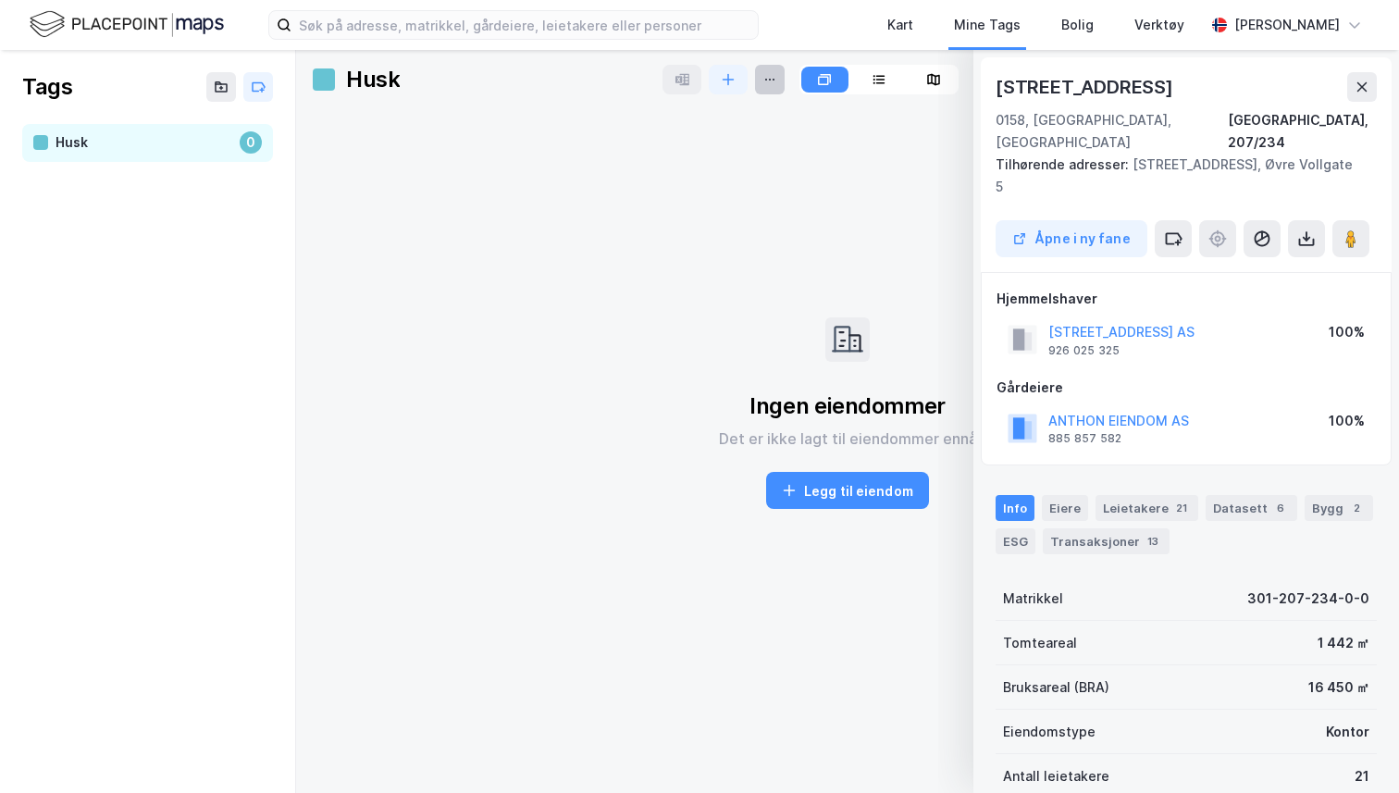
click at [764, 90] on button at bounding box center [770, 80] width 30 height 30
click at [1368, 80] on icon at bounding box center [1362, 87] width 15 height 15
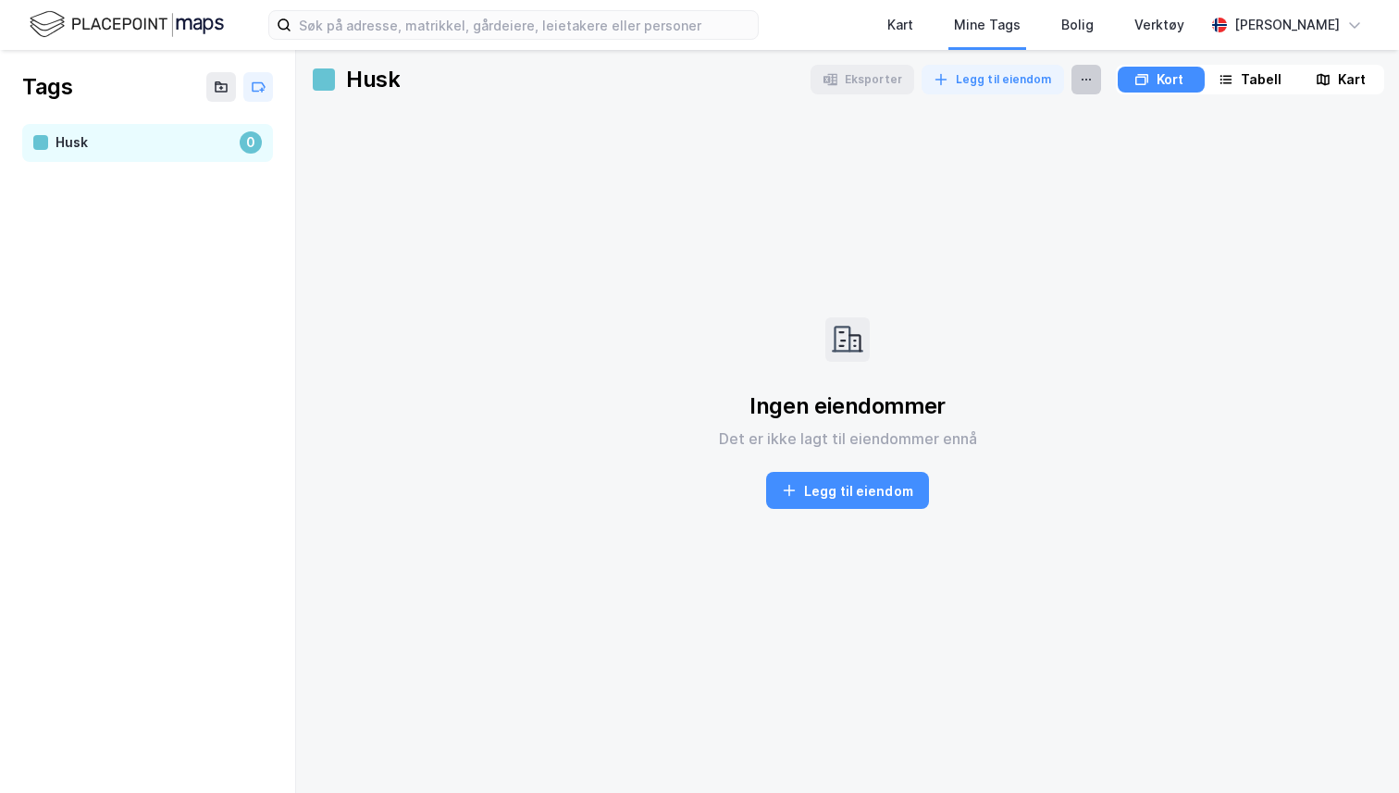
click at [1080, 77] on icon at bounding box center [1086, 79] width 15 height 15
click at [769, 162] on div "Ingen eiendommer Det er ikke lagt til eiendommer ennå Legg til eiendom" at bounding box center [847, 413] width 1073 height 608
click at [325, 68] on div at bounding box center [324, 79] width 22 height 22
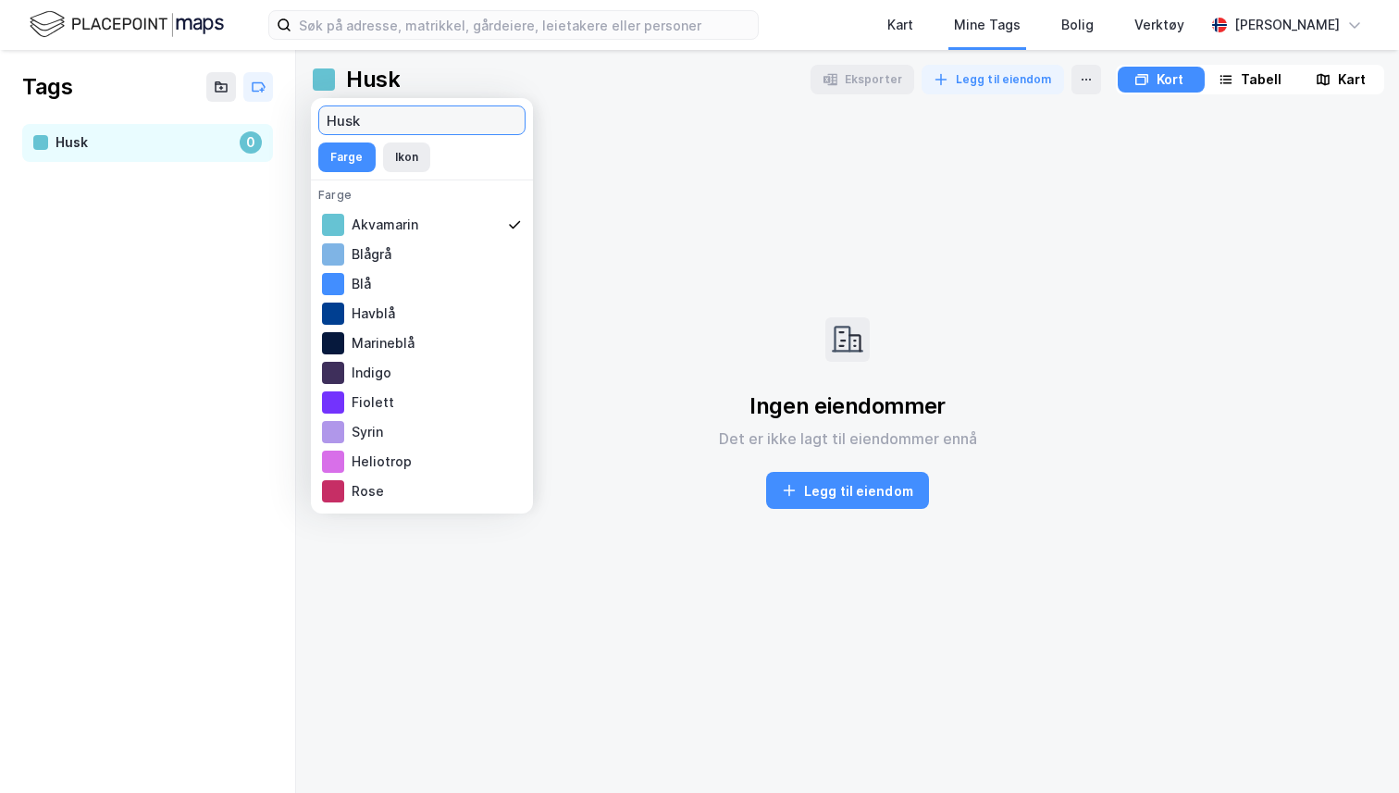
click at [426, 115] on input "Husk" at bounding box center [421, 120] width 205 height 28
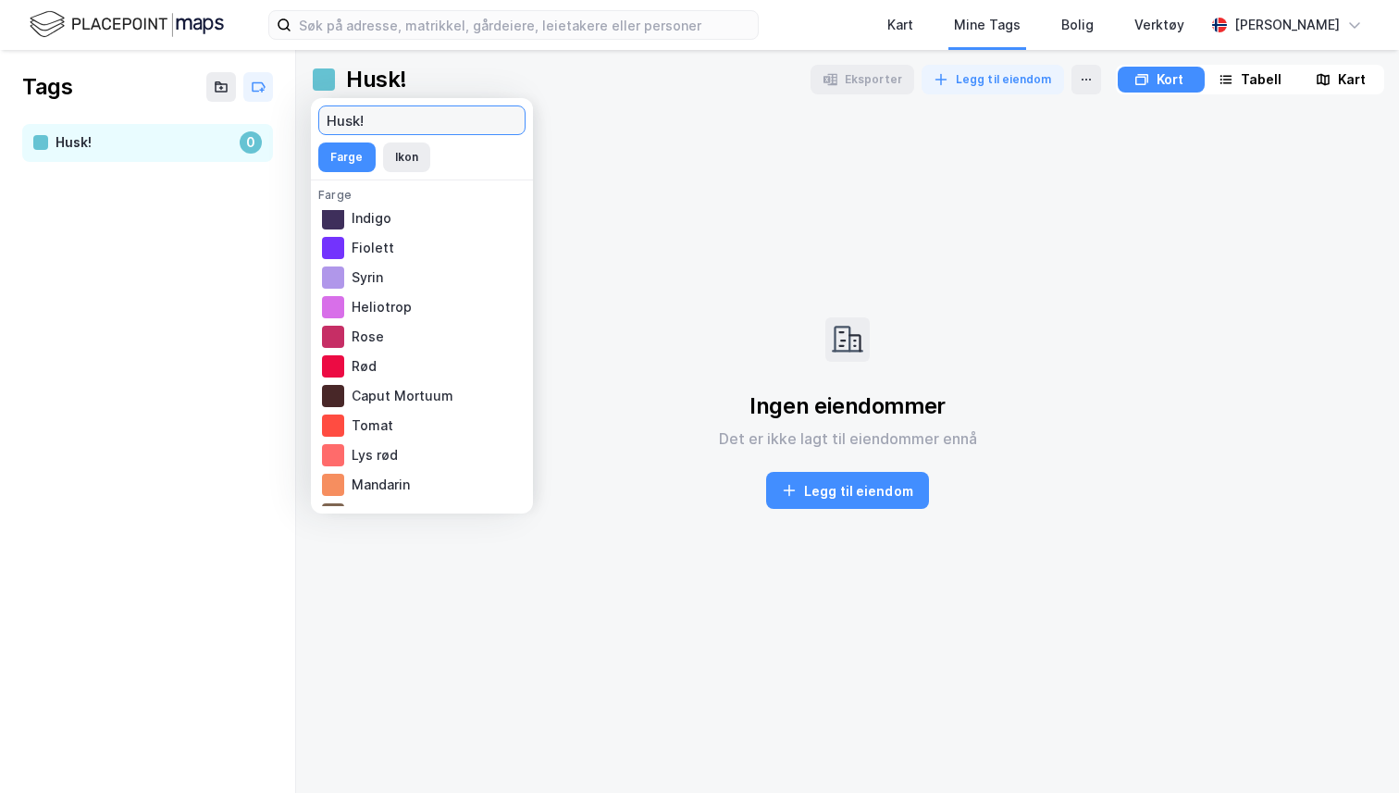
scroll to position [326, 0]
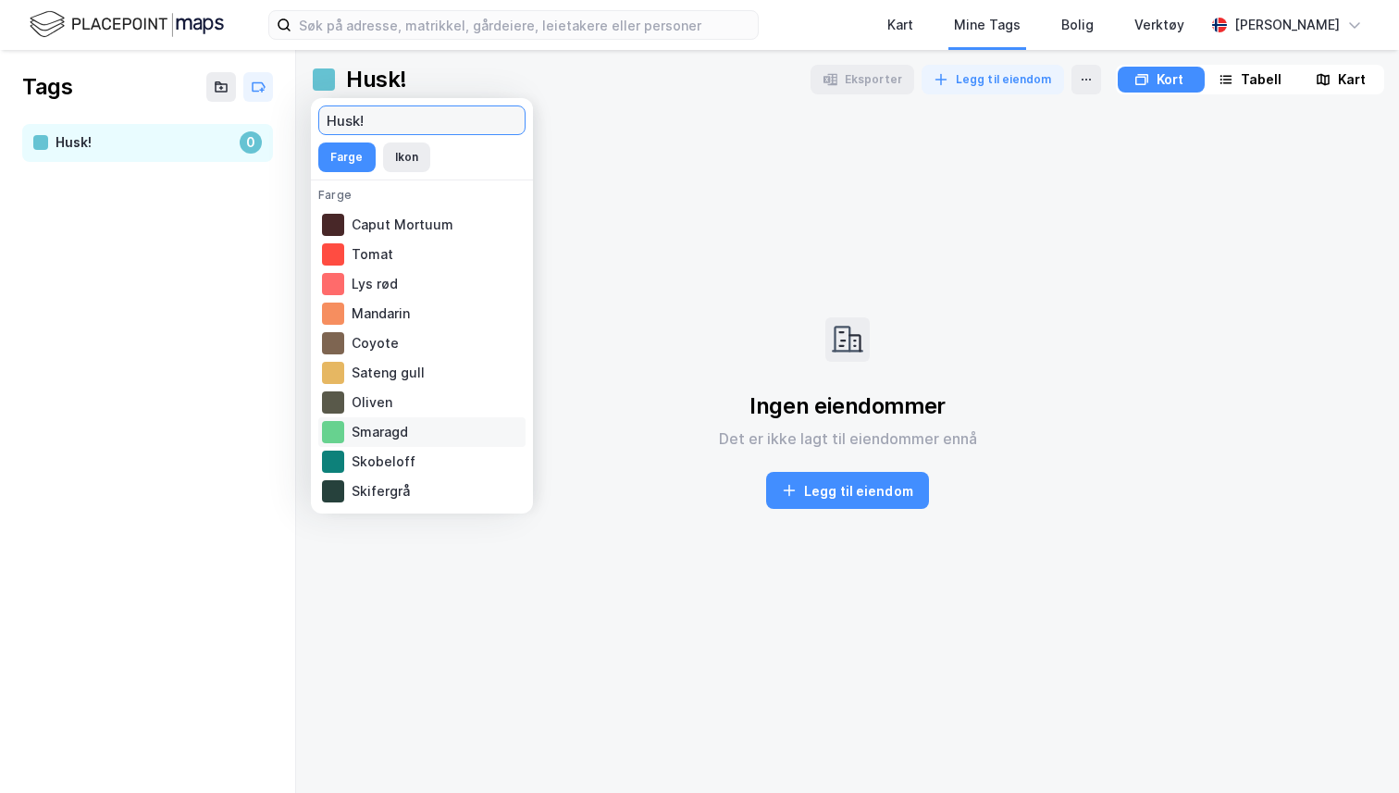
type input "Husk!"
click at [385, 442] on div "Smaragd" at bounding box center [421, 432] width 207 height 30
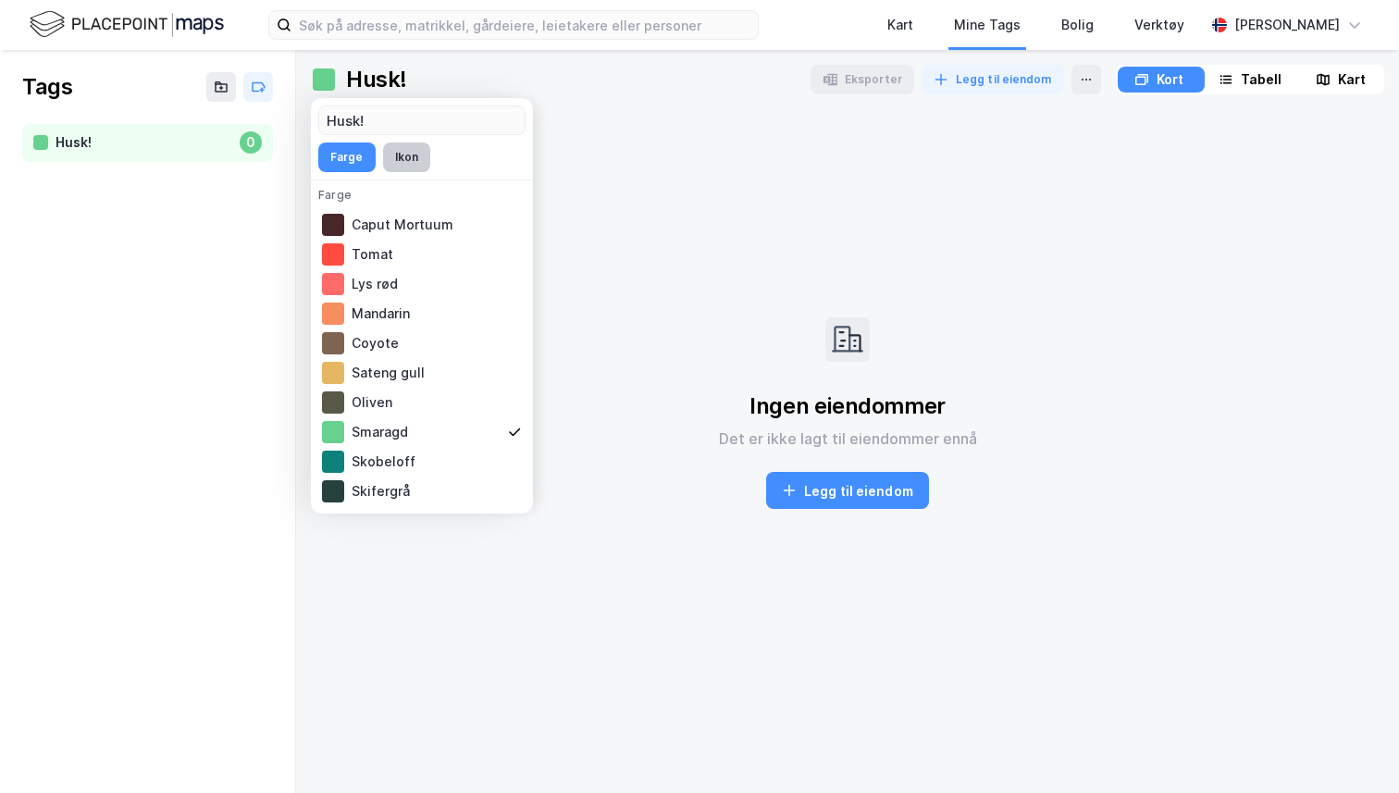
click at [410, 156] on button "Ikon" at bounding box center [406, 157] width 47 height 30
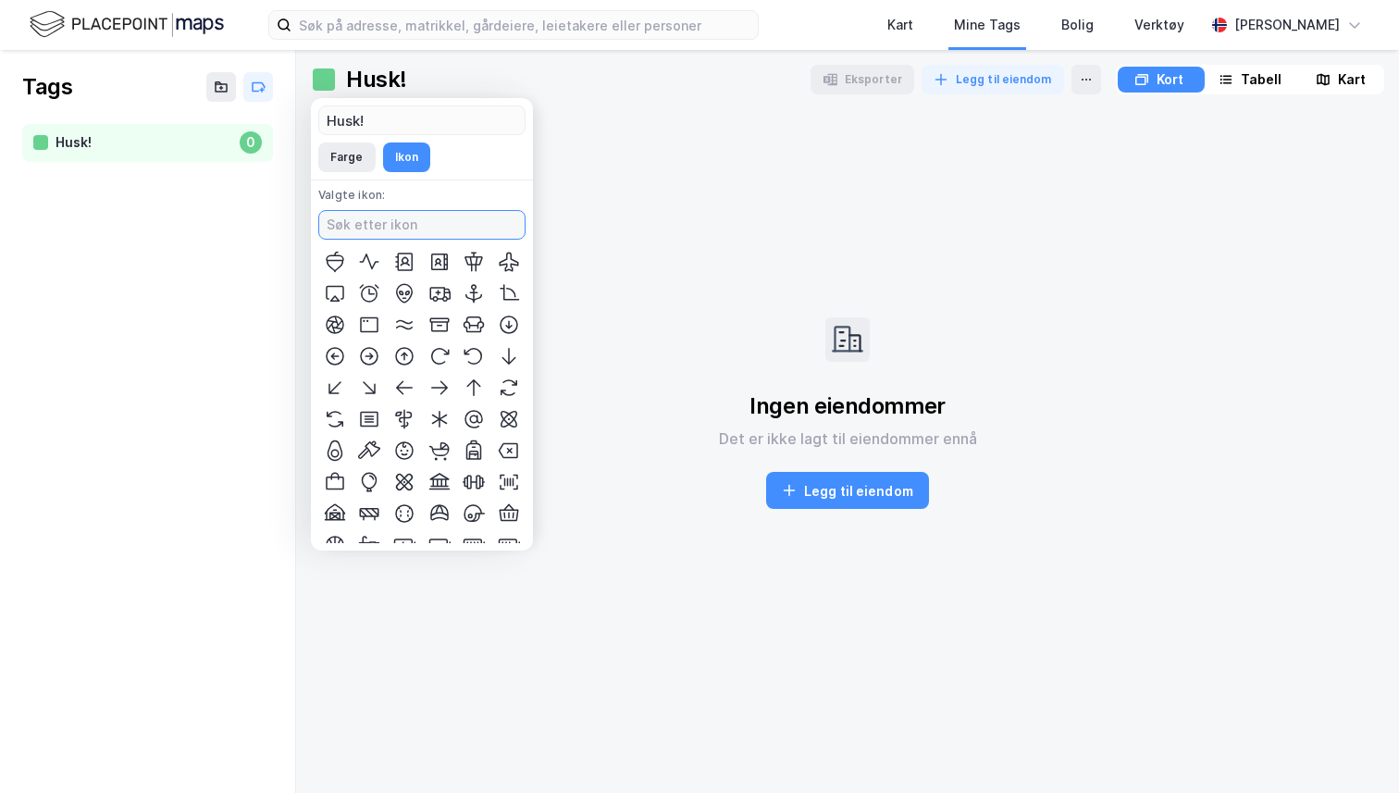
click at [425, 225] on input at bounding box center [421, 225] width 205 height 28
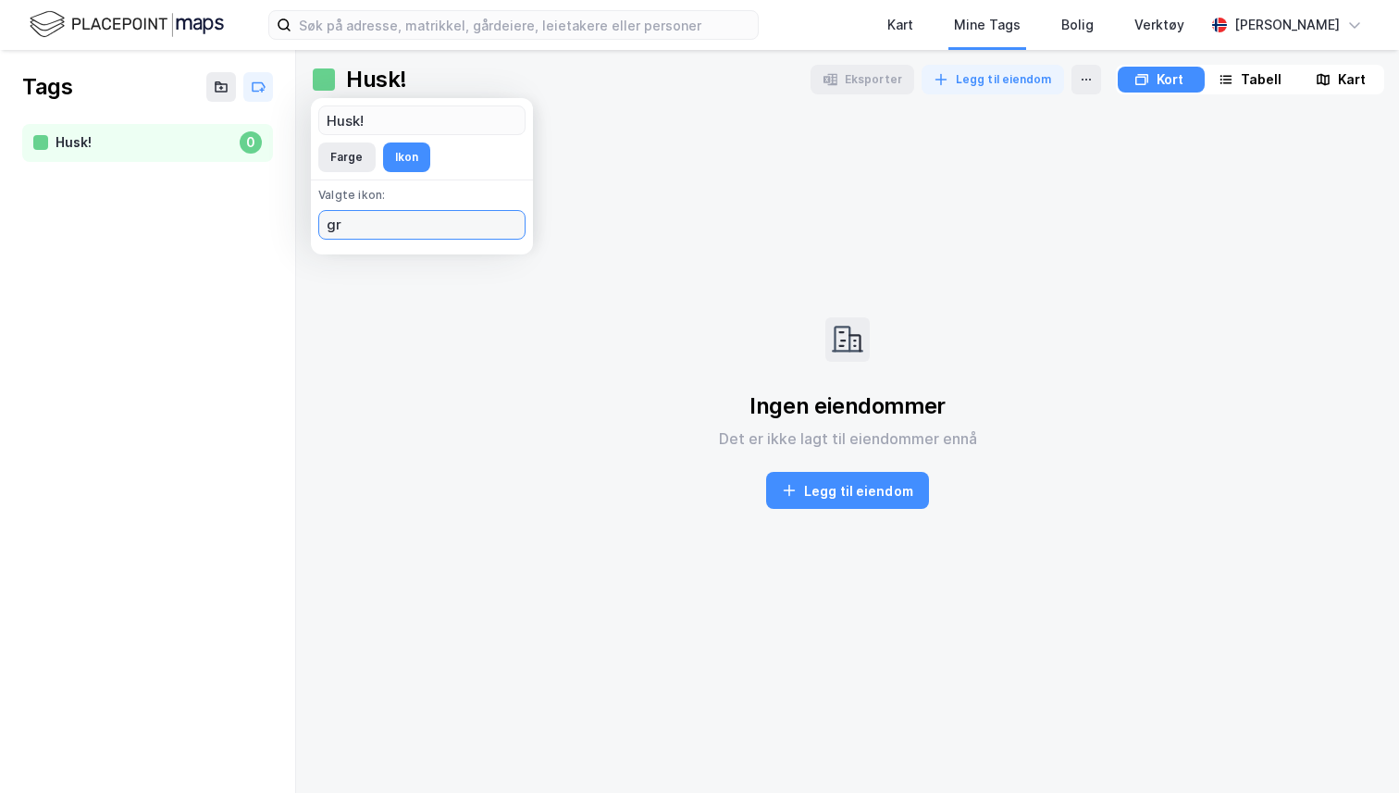
type input "g"
type input "dollar"
click at [378, 262] on icon at bounding box center [369, 262] width 22 height 22
click at [275, 255] on div "Tags Husk! 0" at bounding box center [148, 421] width 296 height 743
click at [884, 43] on div "Kart" at bounding box center [900, 25] width 67 height 50
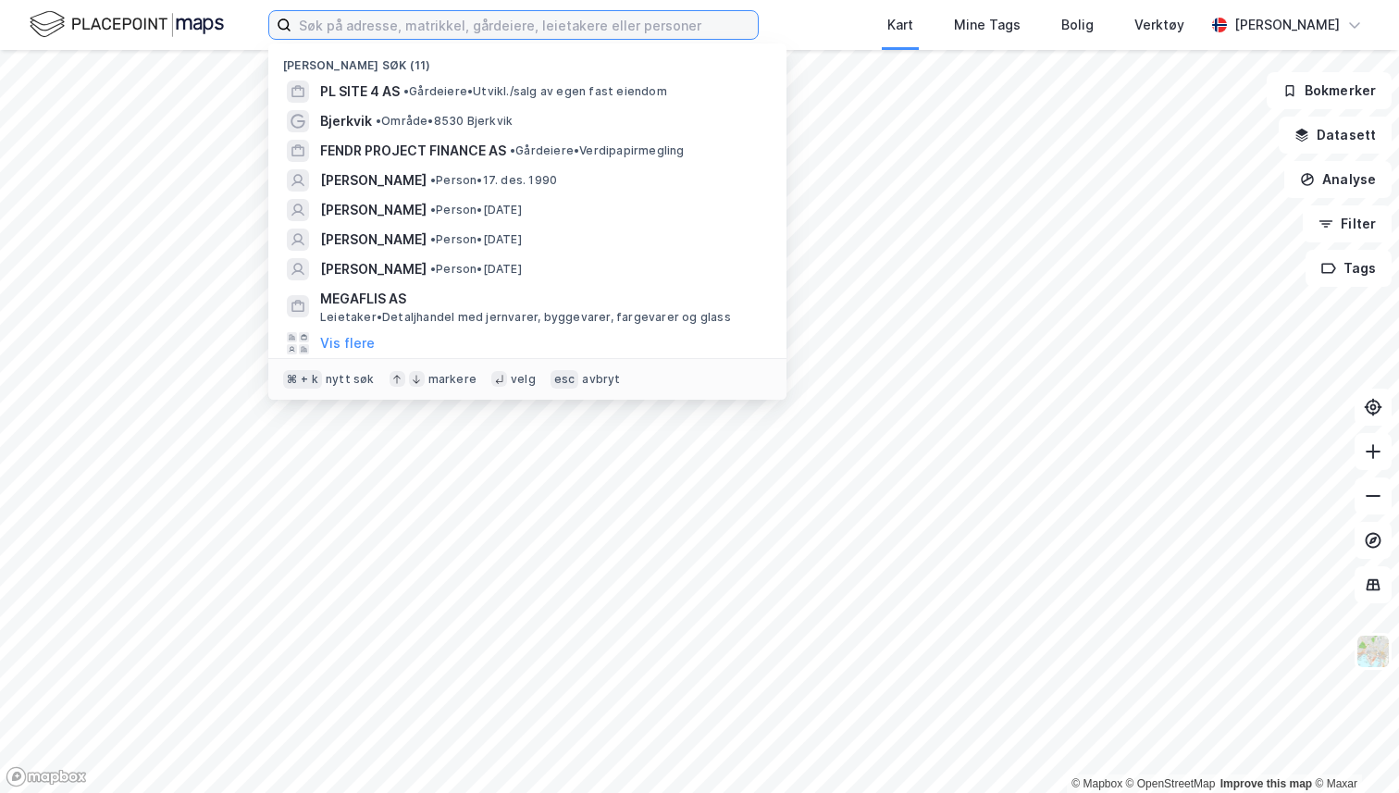
click at [525, 20] on input at bounding box center [524, 25] width 466 height 28
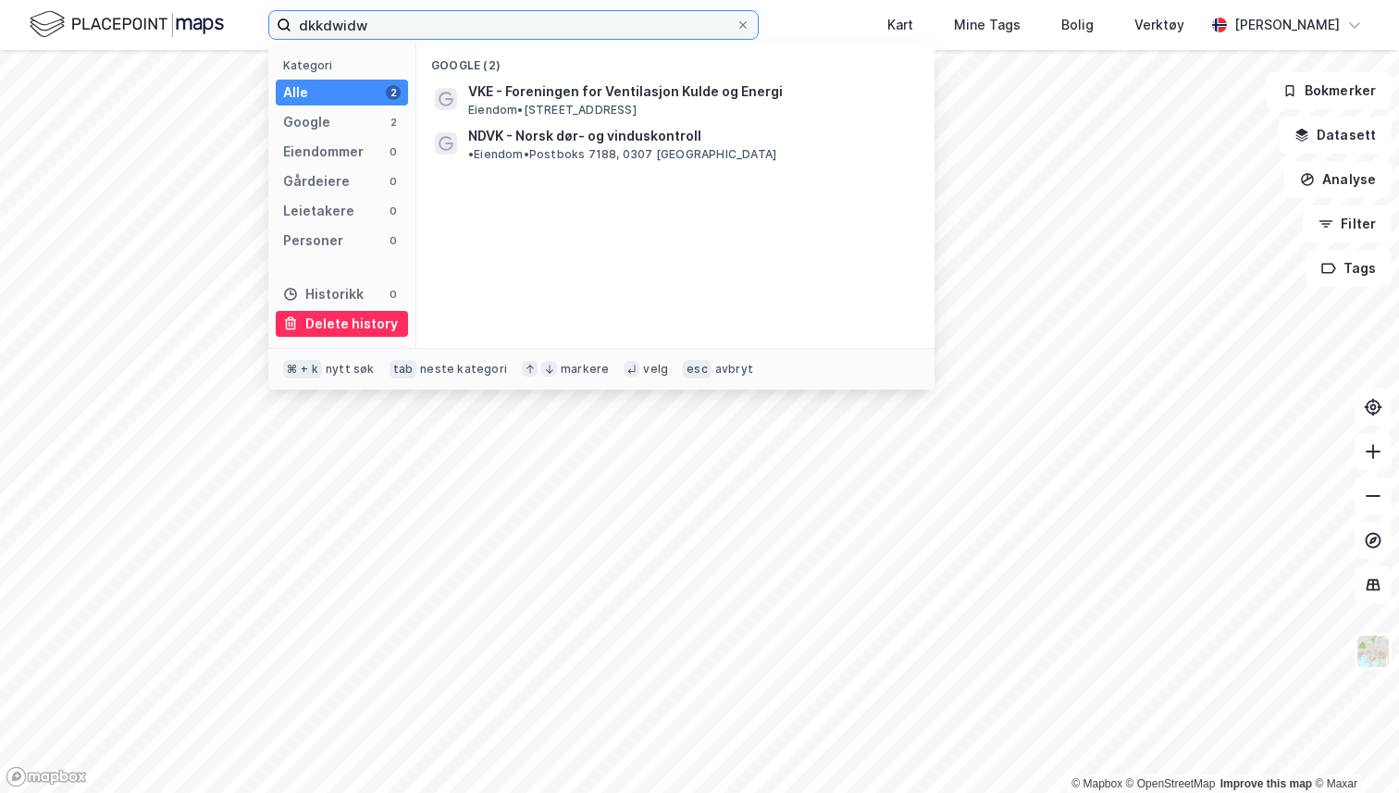
type input "dkkdwidw"
click at [375, 332] on div "Delete history" at bounding box center [351, 324] width 93 height 22
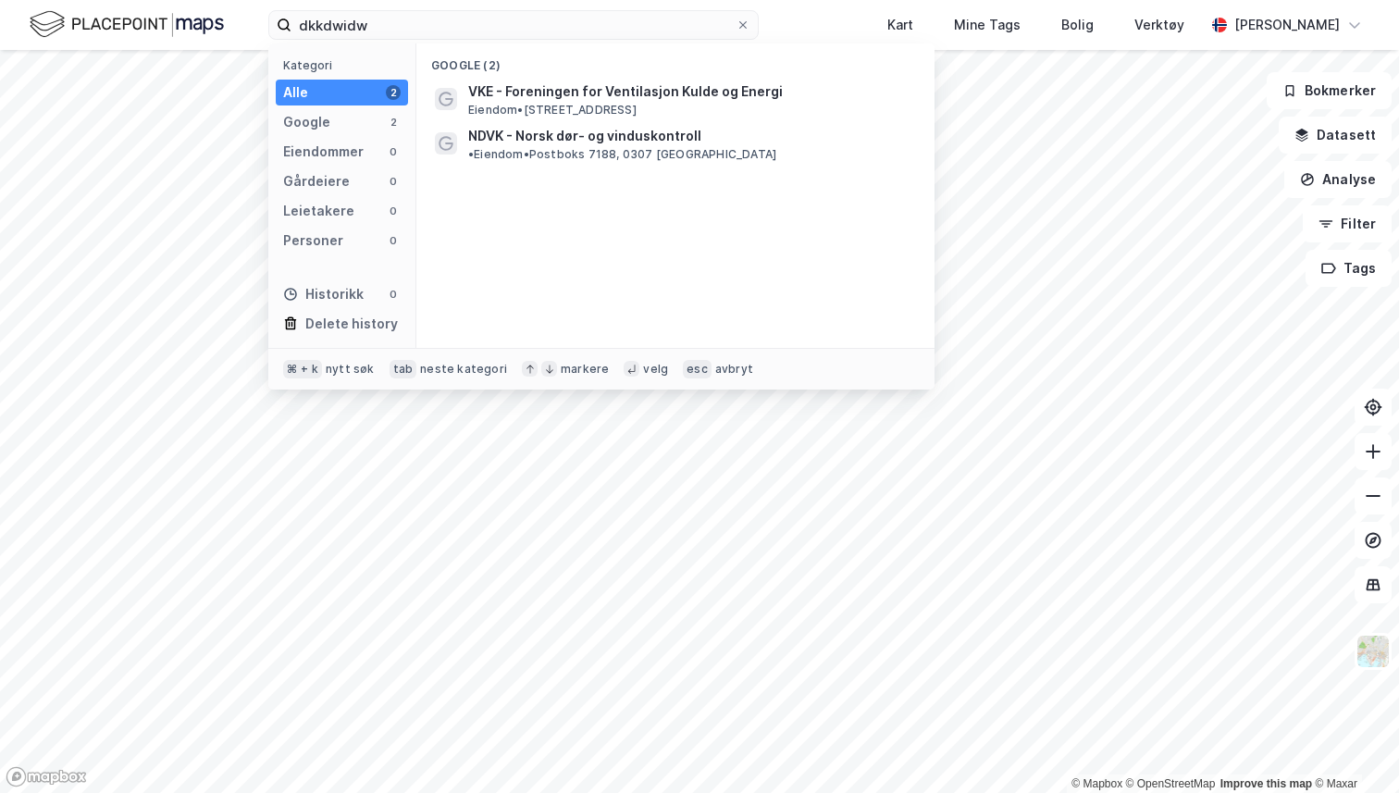
click at [188, 23] on img at bounding box center [127, 24] width 194 height 32
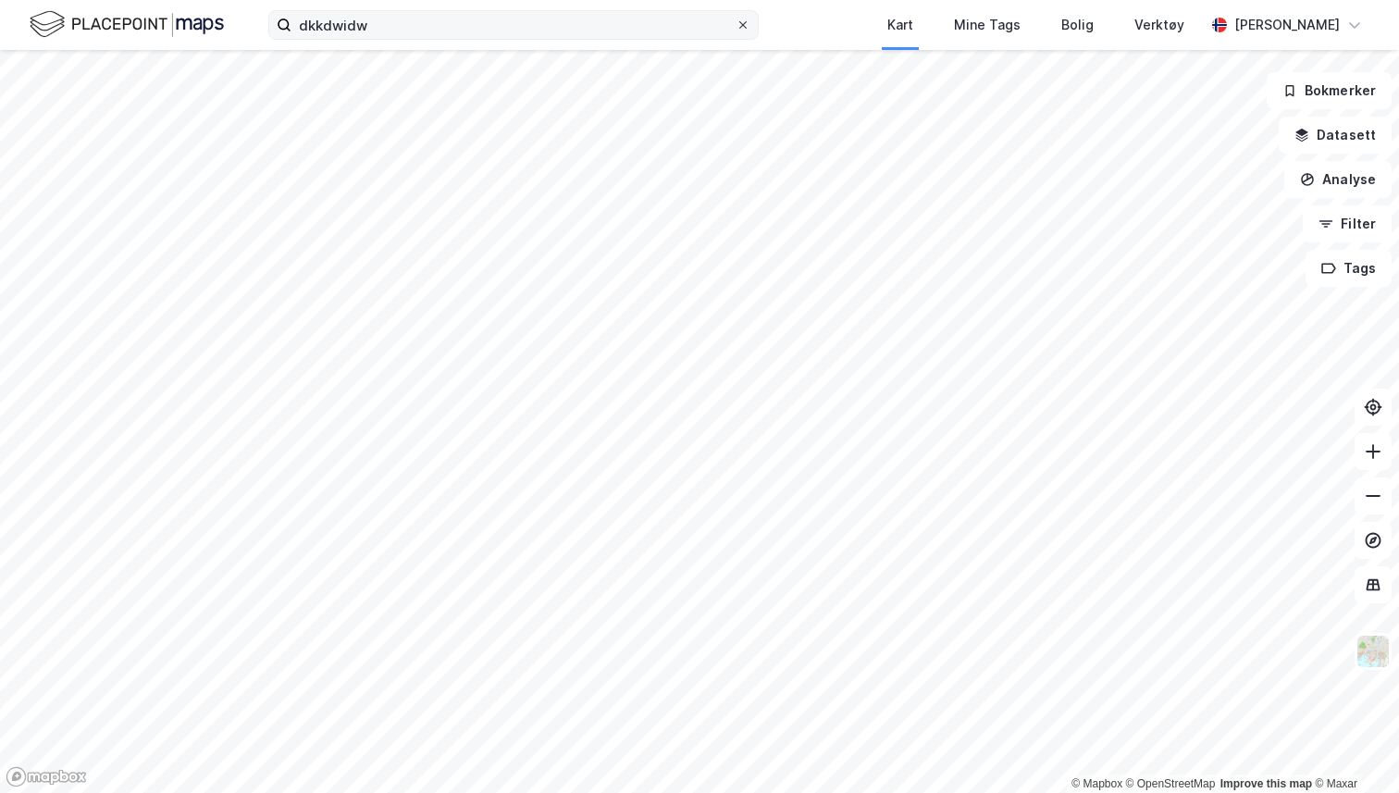
click at [739, 31] on div at bounding box center [742, 25] width 11 height 15
click at [736, 31] on input "dkkdwidw" at bounding box center [513, 25] width 444 height 28
click at [212, 19] on img at bounding box center [127, 24] width 194 height 32
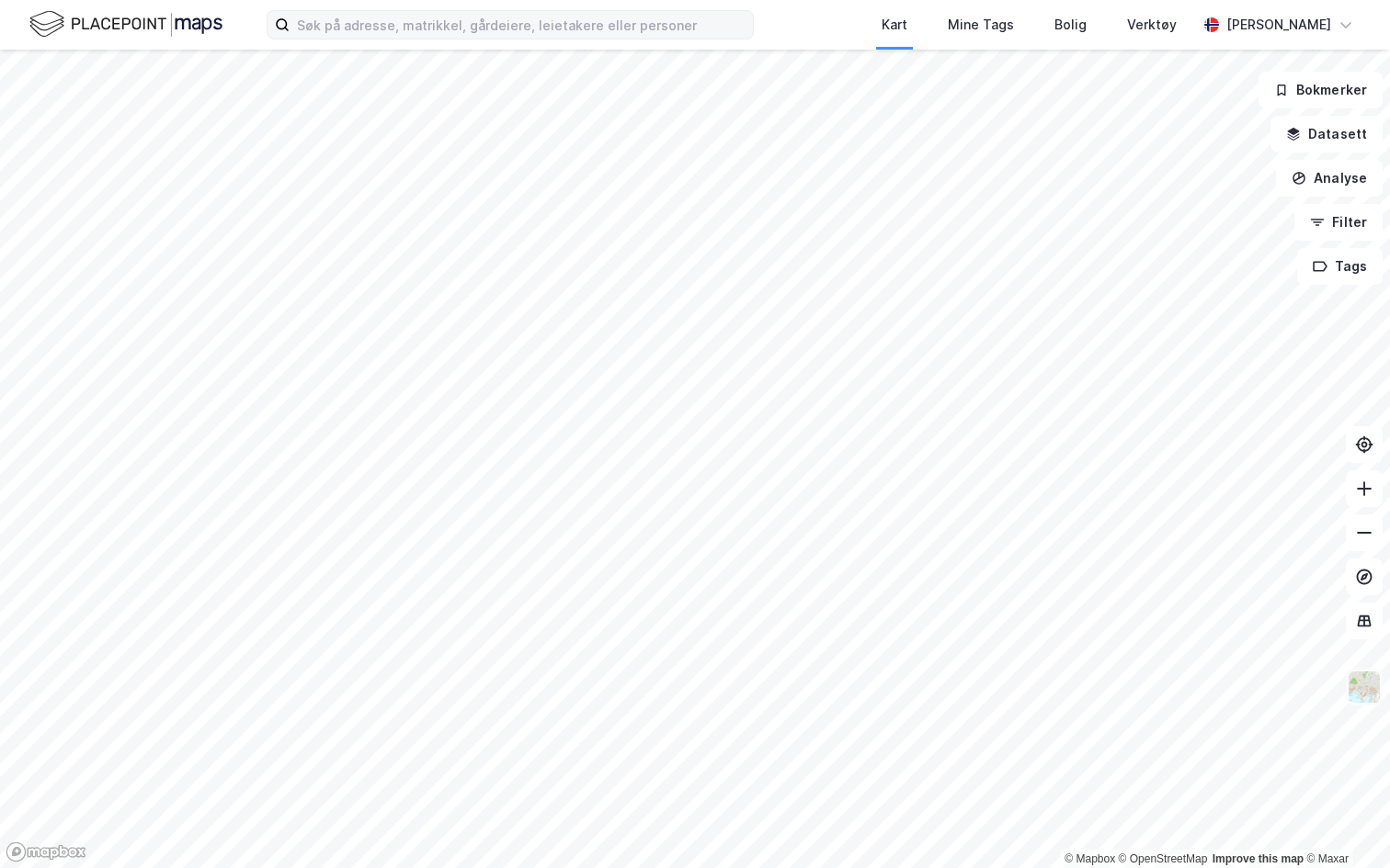
click at [1364, 689] on img at bounding box center [1364, 687] width 35 height 35
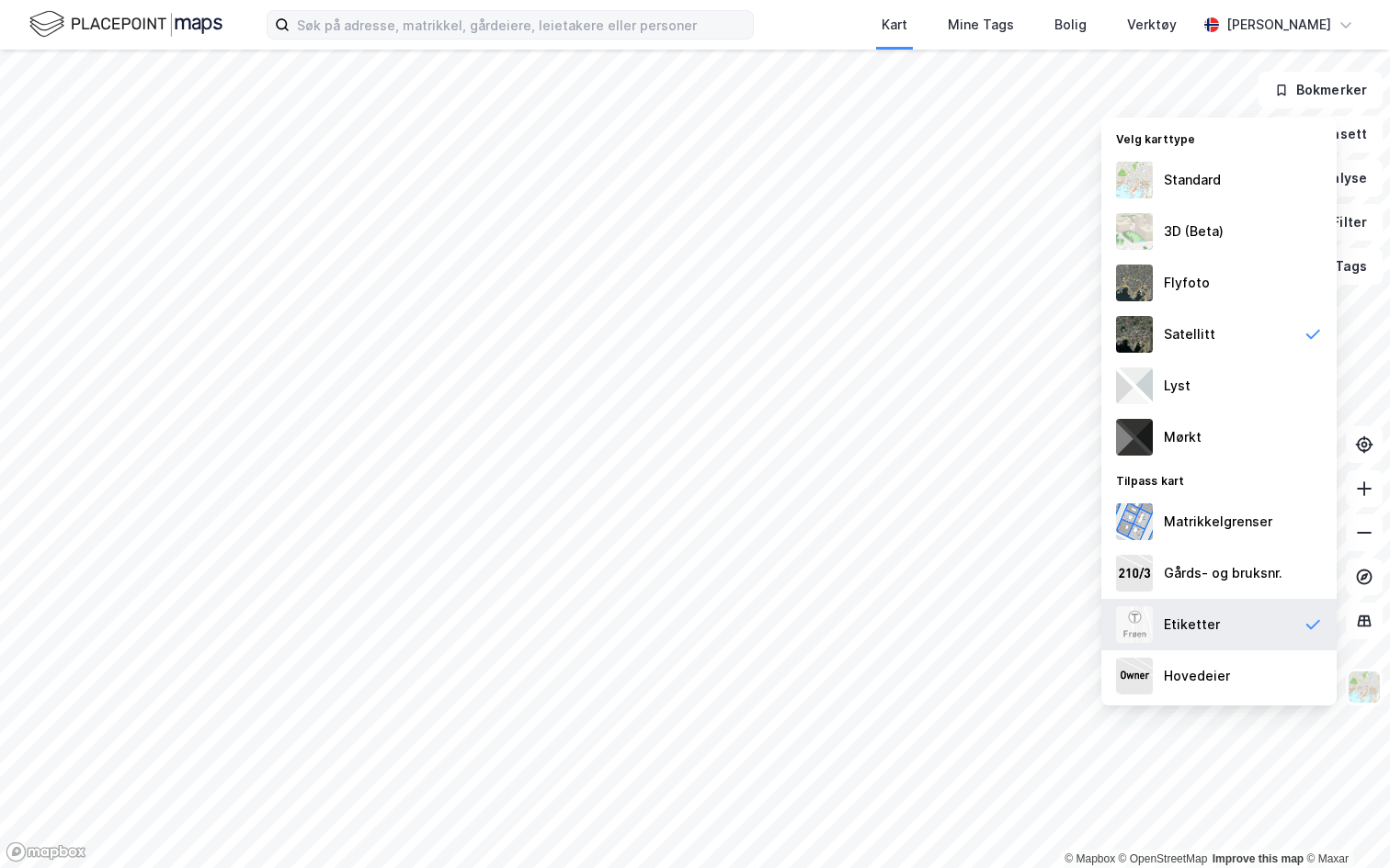
click at [1204, 631] on div "Etiketter" at bounding box center [1191, 625] width 56 height 22
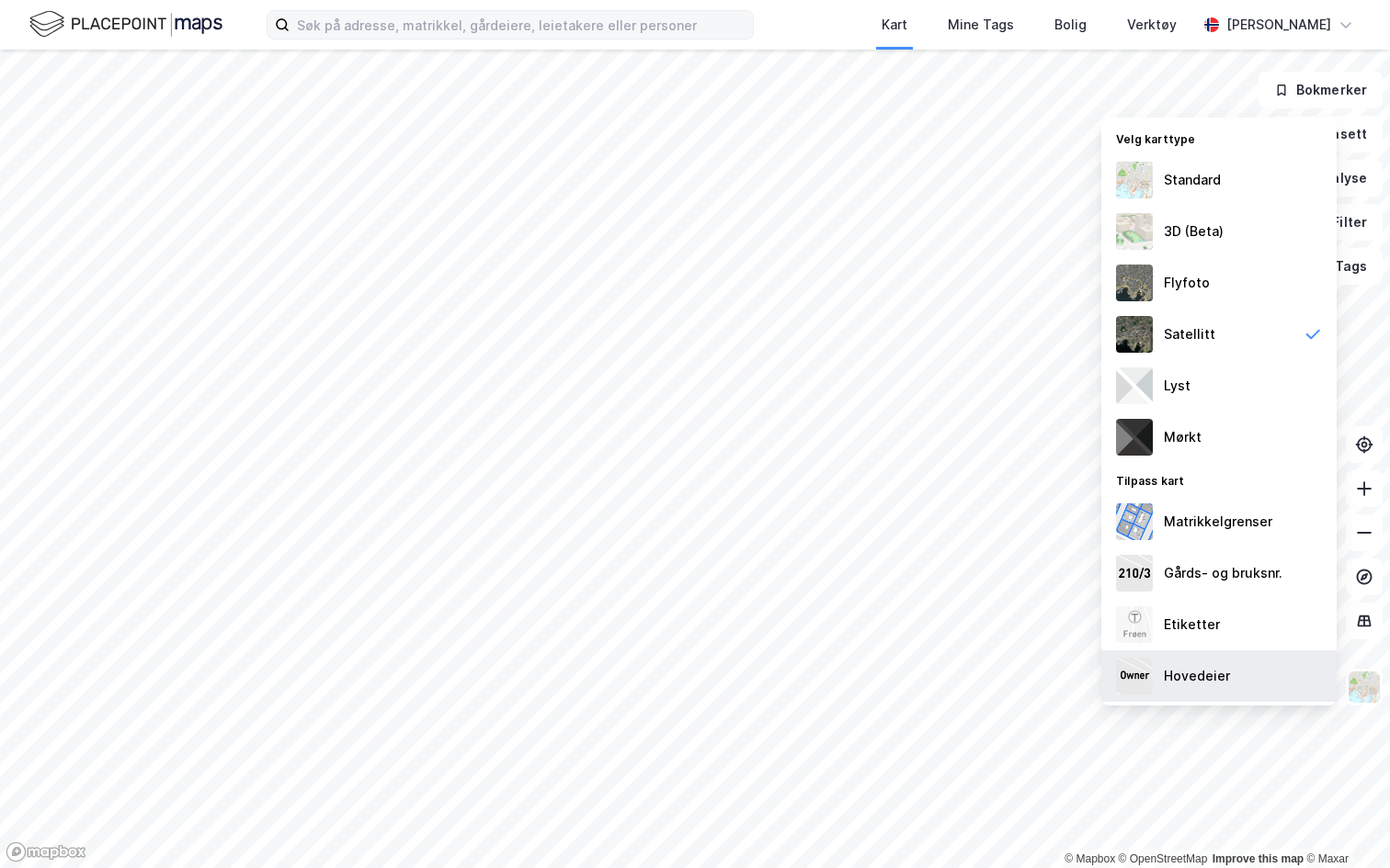
click at [1191, 667] on div "Hovedeier" at bounding box center [1196, 676] width 67 height 22
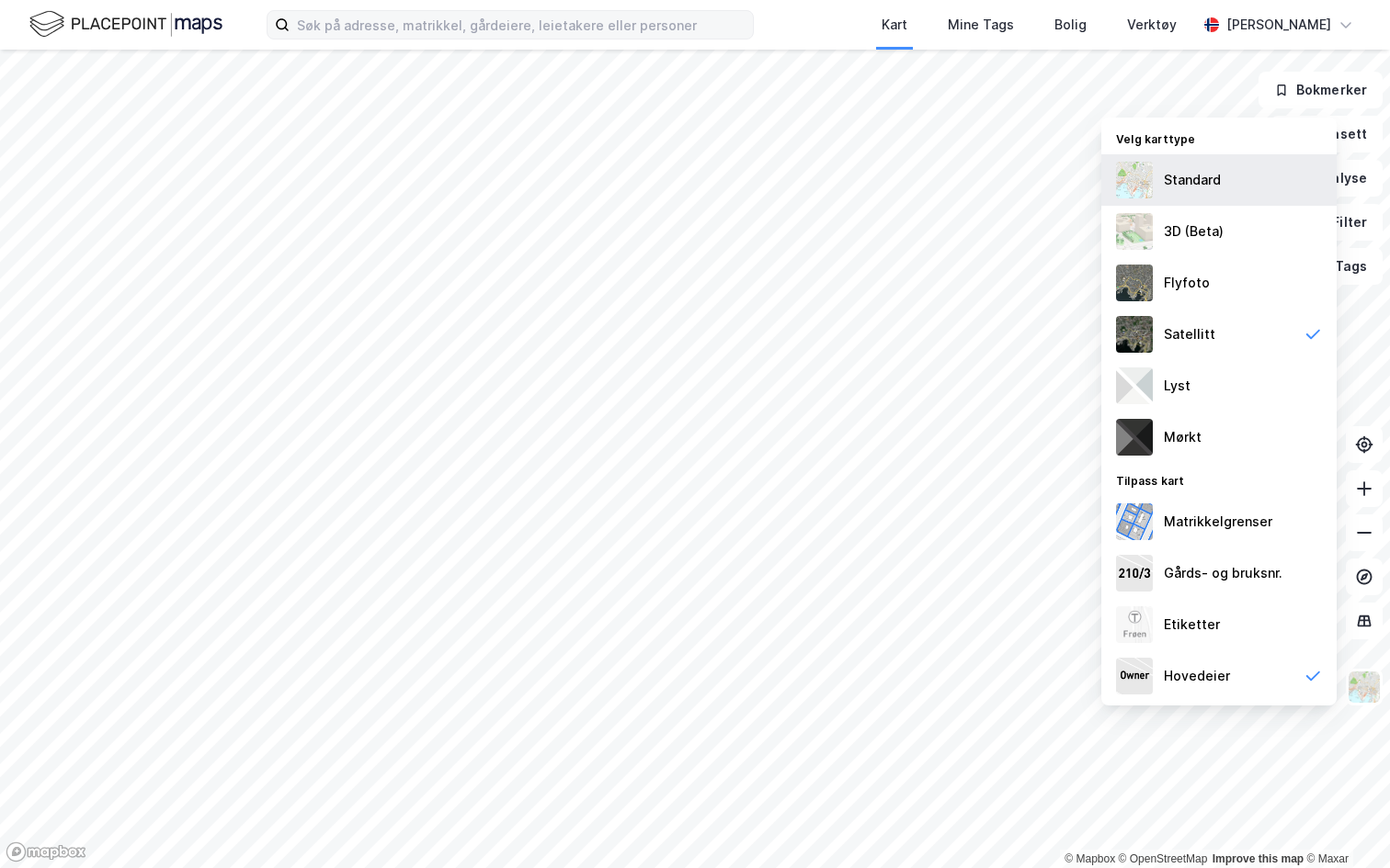
click at [1189, 203] on div "Standard" at bounding box center [1219, 180] width 235 height 52
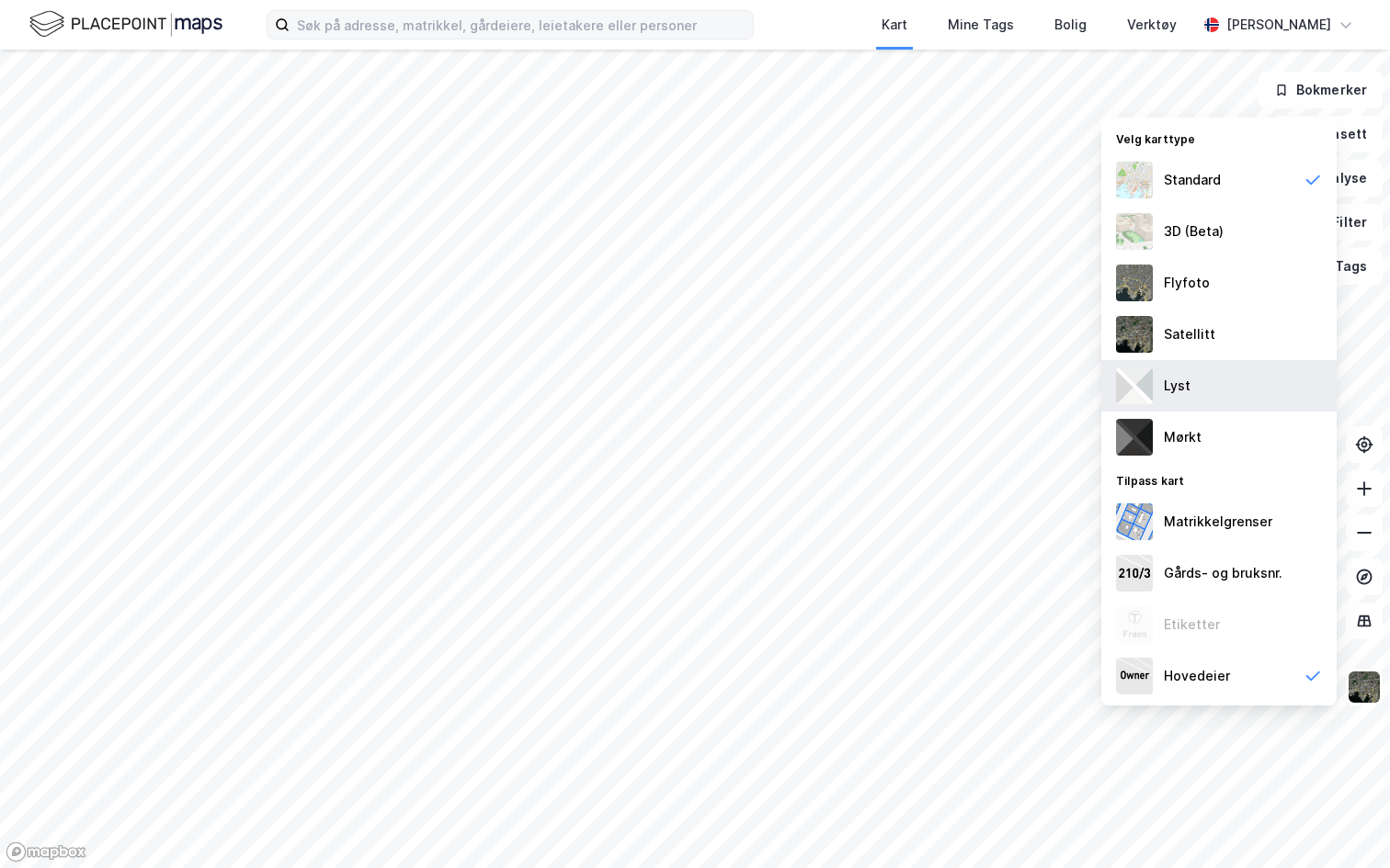
click at [1192, 381] on div "Lyst" at bounding box center [1219, 386] width 235 height 52
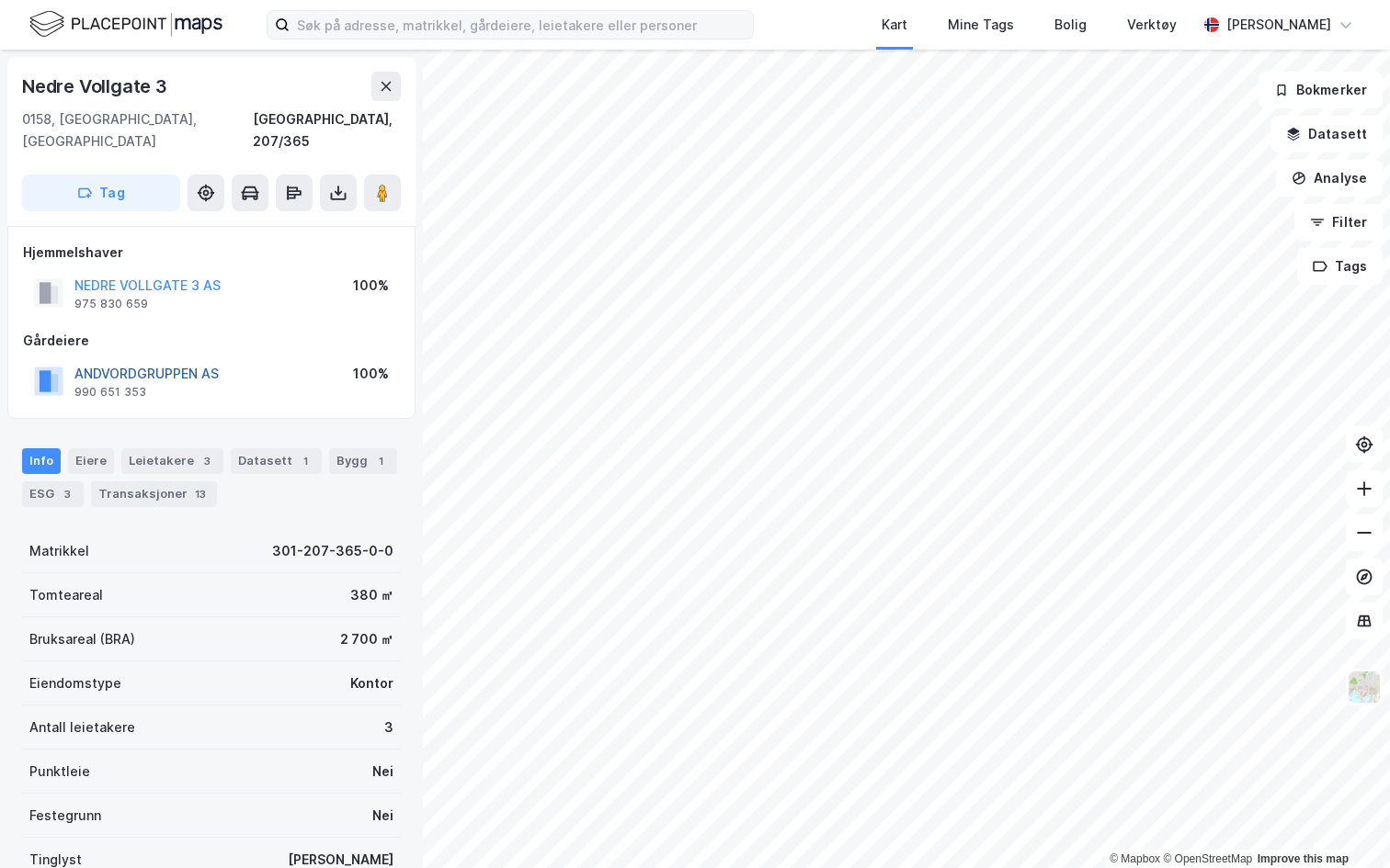
click at [0, 0] on button "ANDVORDGRUPPEN AS" at bounding box center [0, 0] width 0 height 0
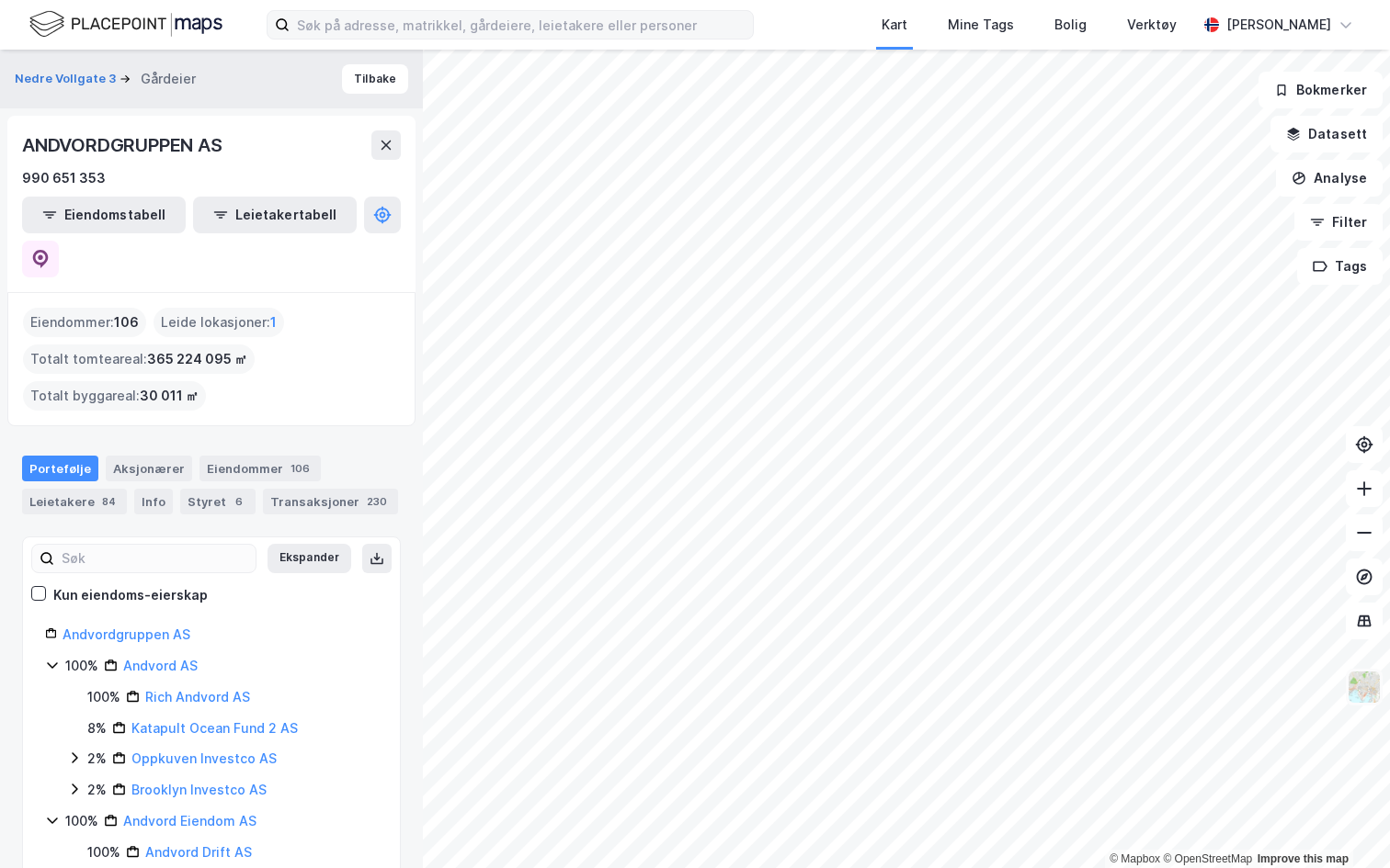
click at [1359, 684] on img at bounding box center [1364, 687] width 35 height 35
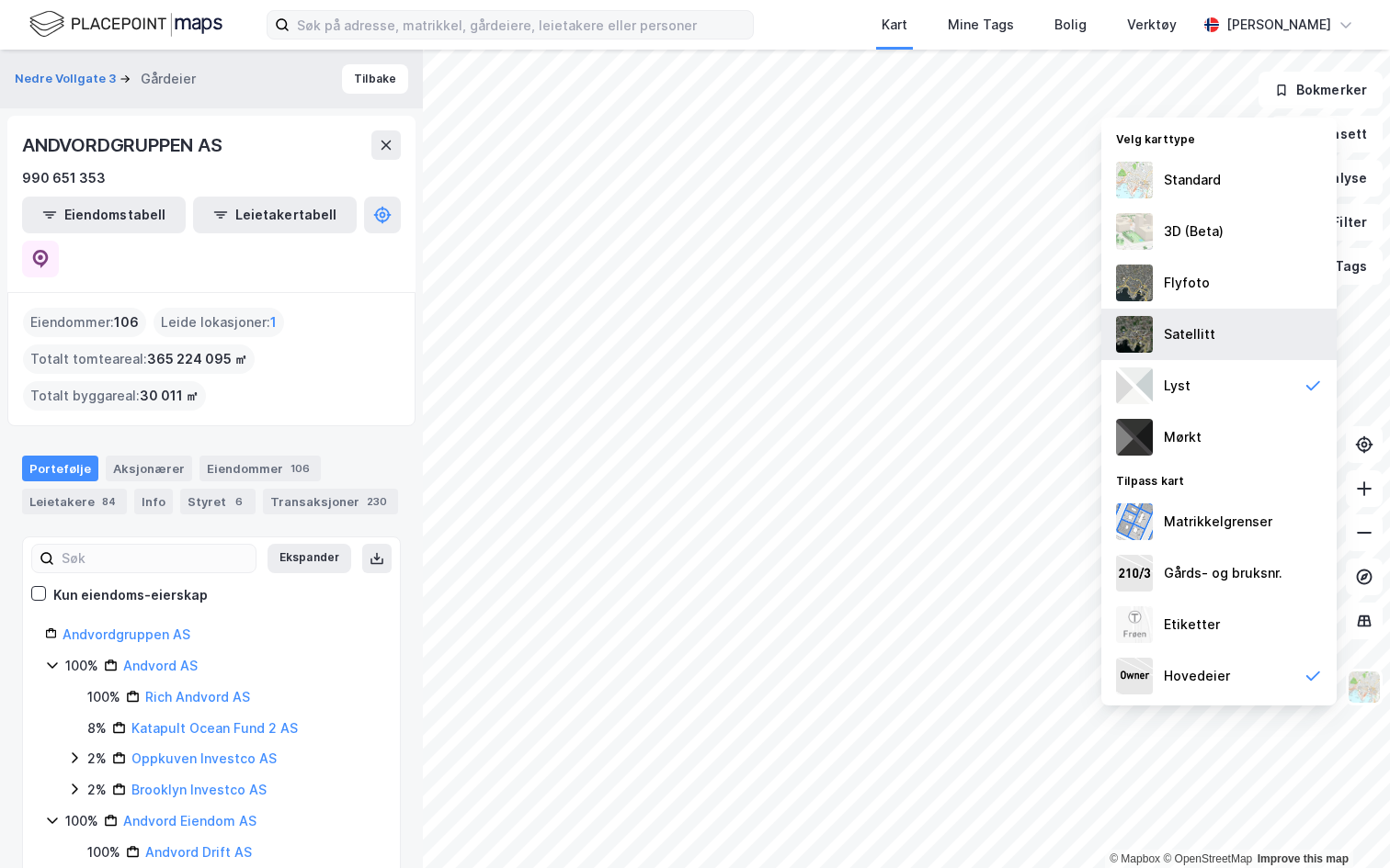
click at [1224, 318] on div "Satellitt" at bounding box center [1219, 335] width 235 height 52
click at [1368, 691] on img at bounding box center [1364, 687] width 35 height 35
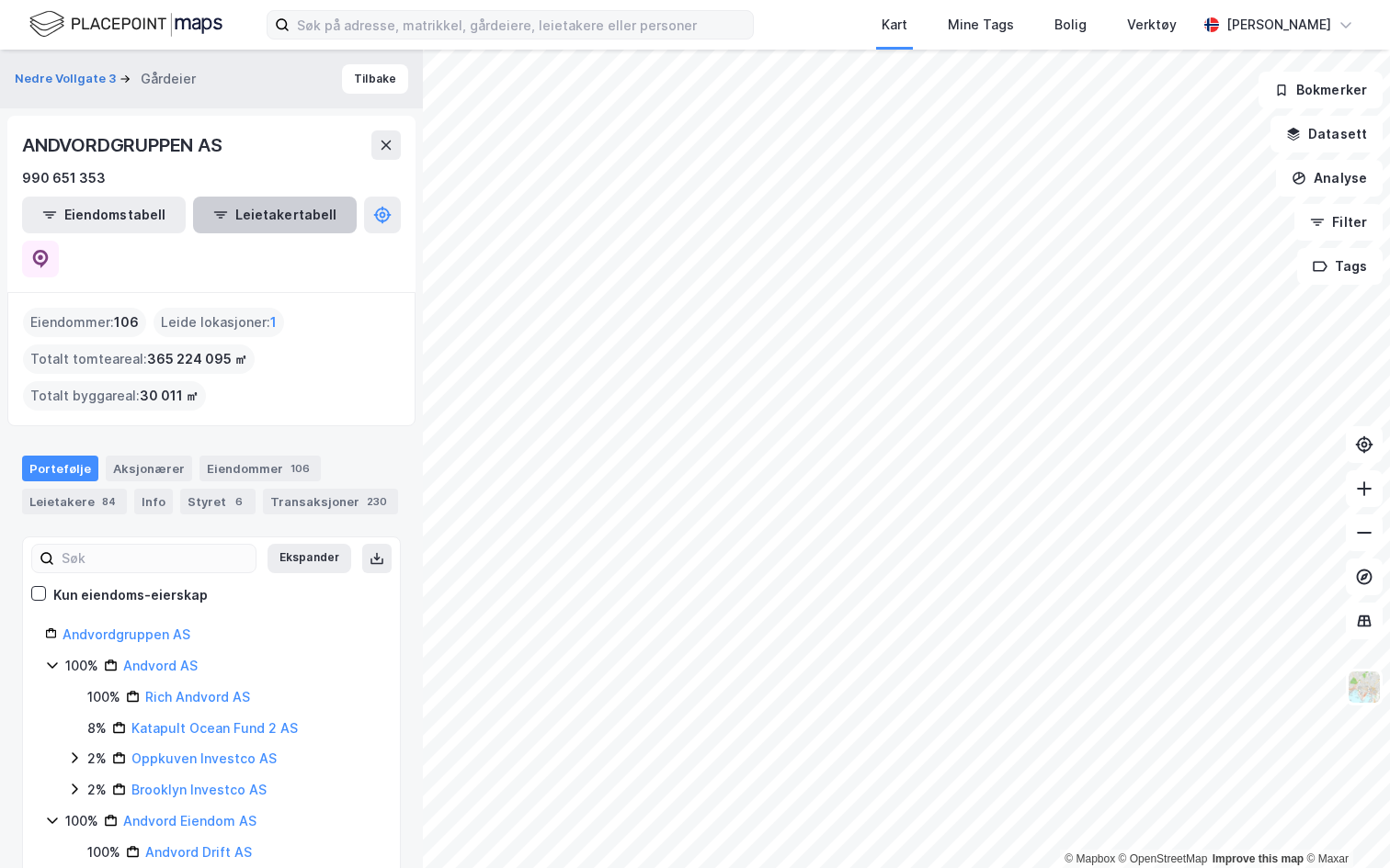
click at [228, 221] on button "Leietakertabell" at bounding box center [274, 215] width 164 height 37
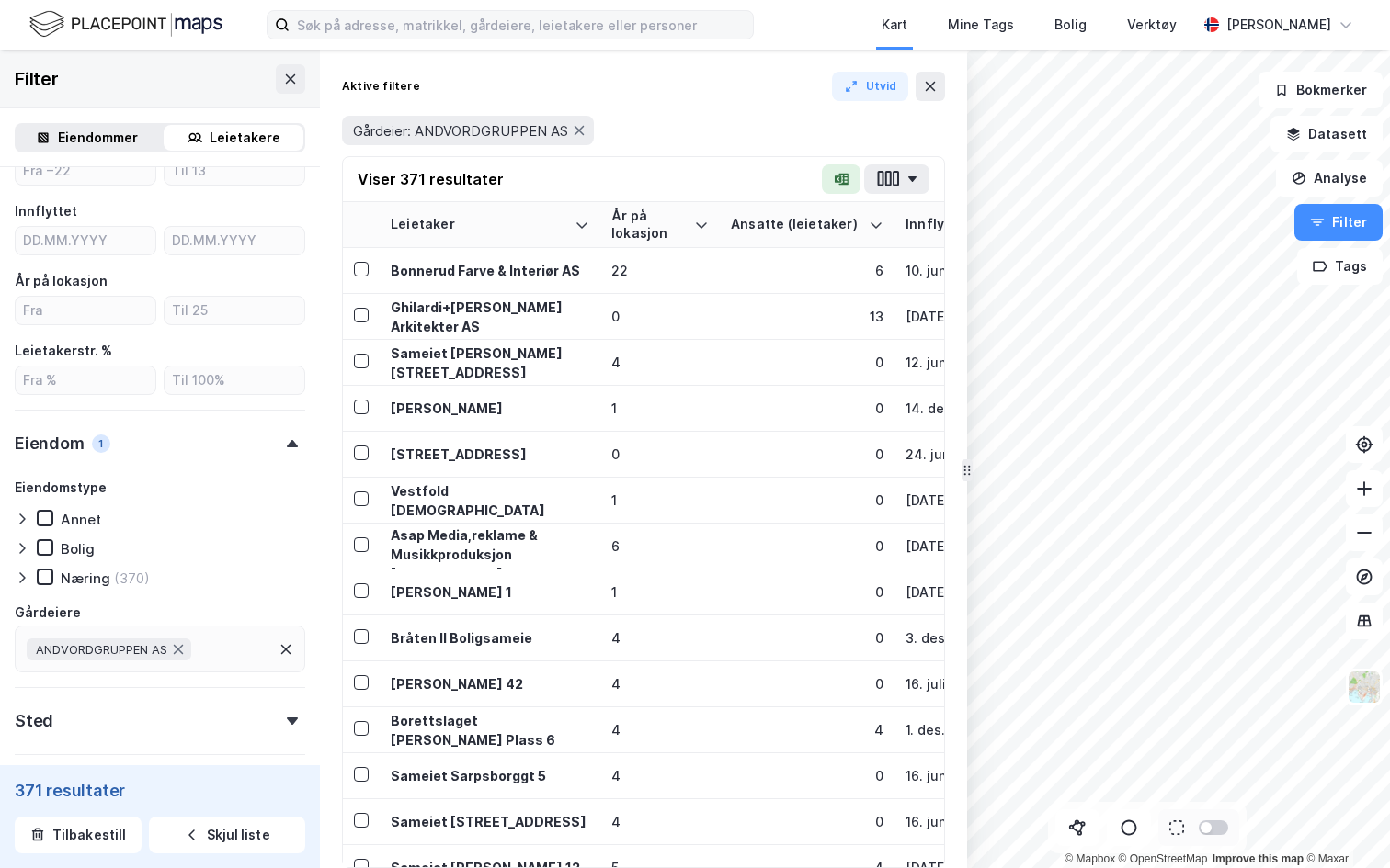
scroll to position [596, 0]
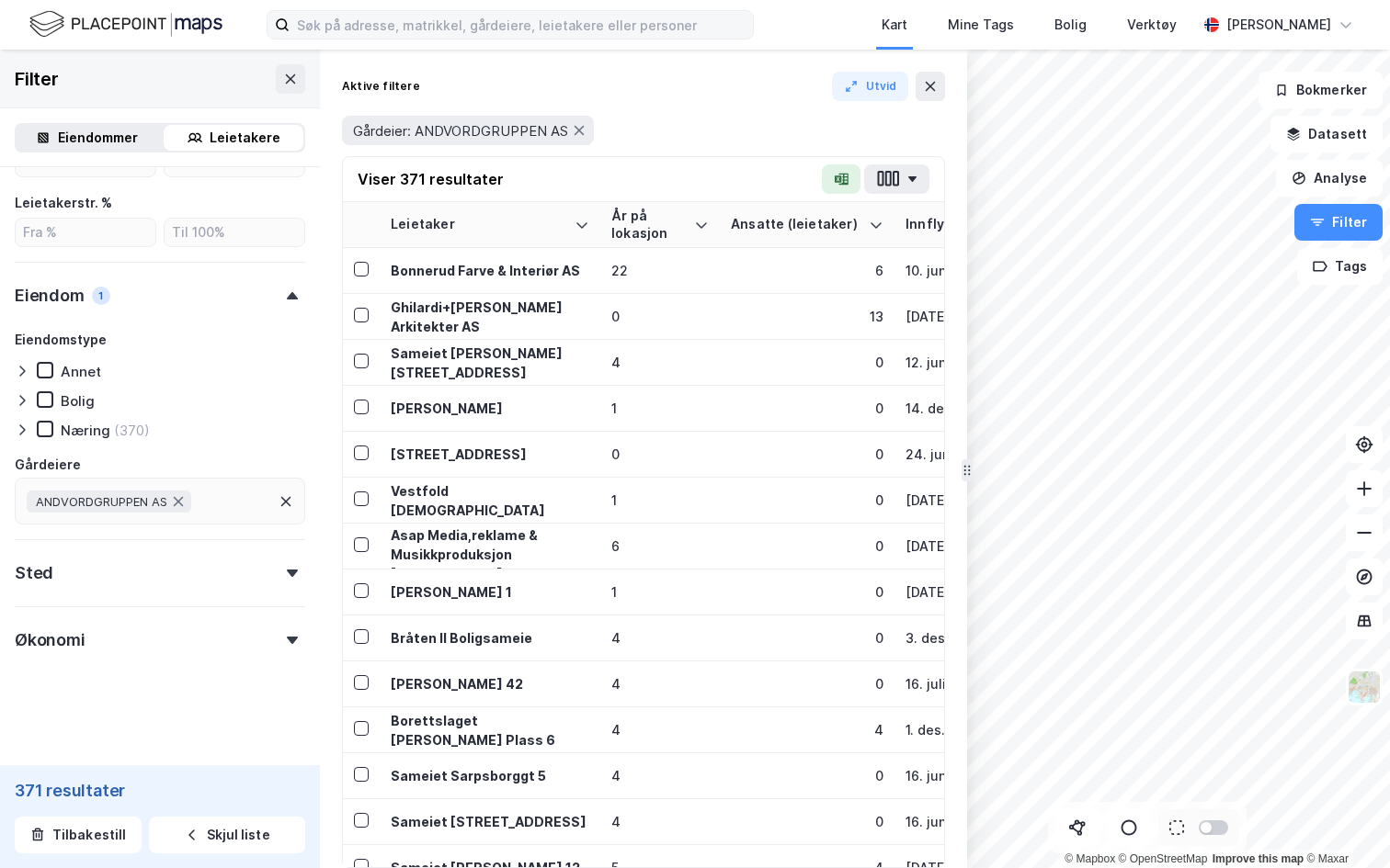
click at [161, 572] on div "Sted" at bounding box center [160, 565] width 290 height 53
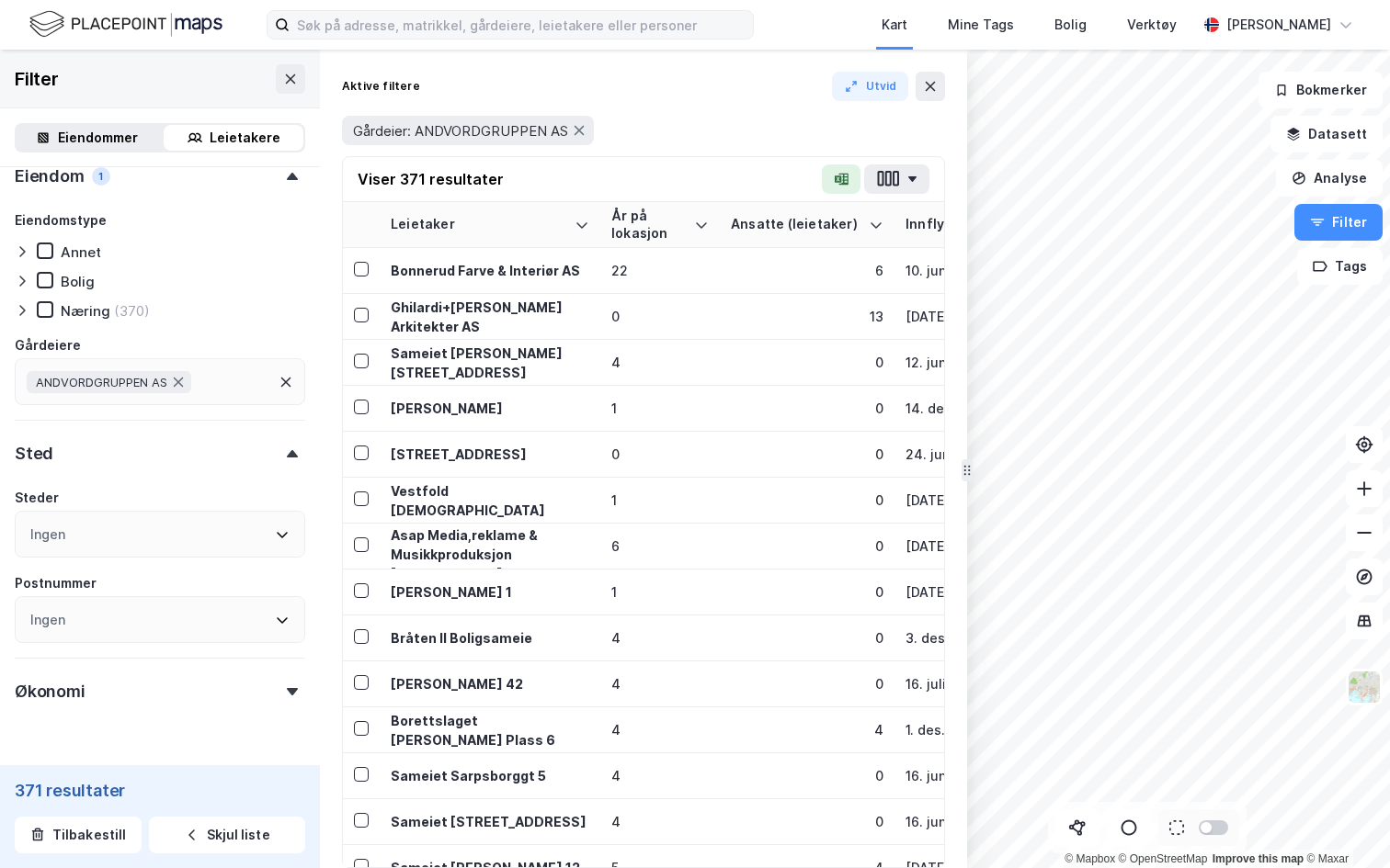
scroll to position [718, 0]
click at [129, 514] on div "Ingen" at bounding box center [160, 531] width 290 height 47
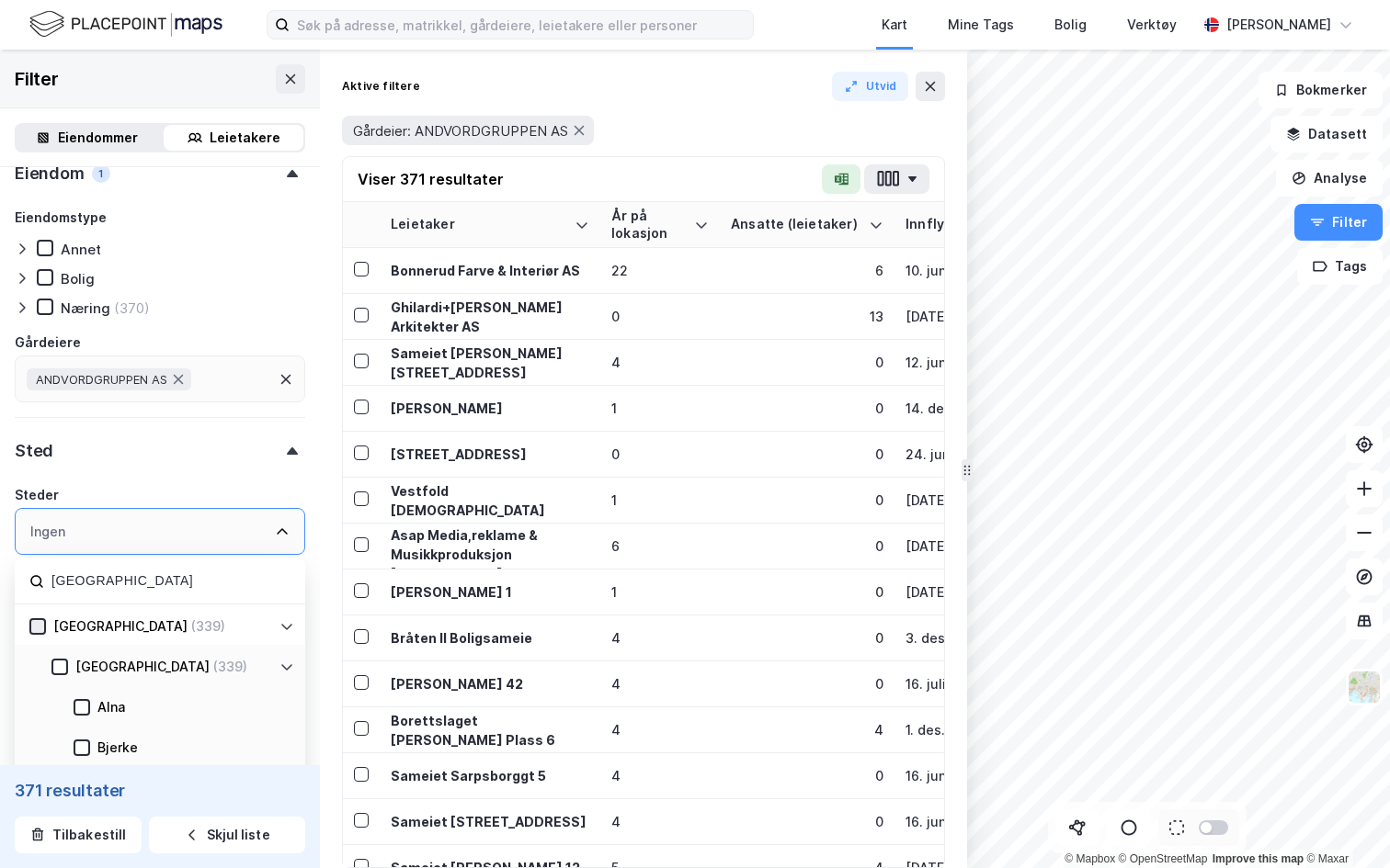
type input "oslo"
click at [40, 626] on icon at bounding box center [38, 627] width 10 height 6
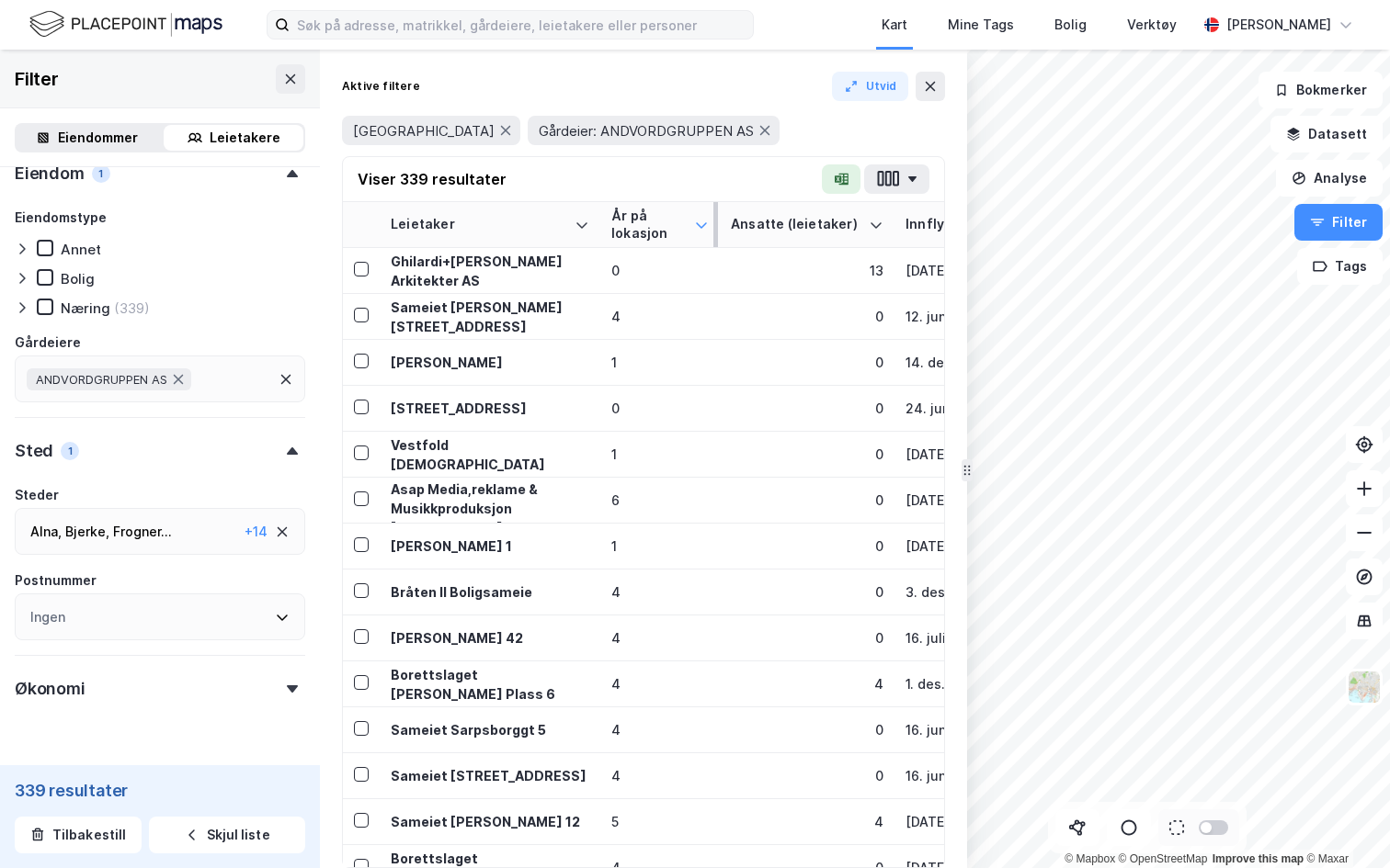
click at [703, 221] on icon at bounding box center [701, 224] width 15 height 15
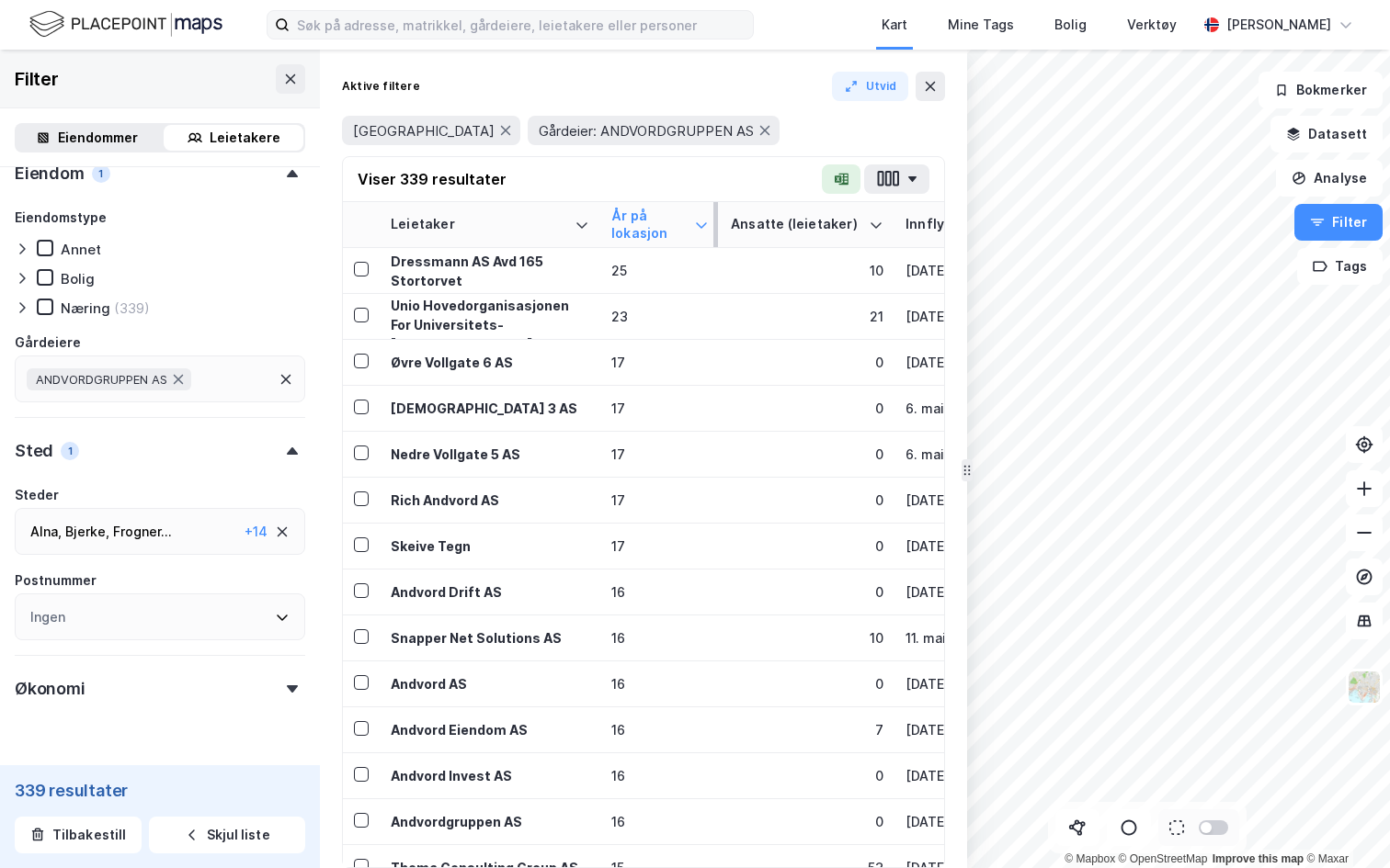
click at [703, 221] on icon at bounding box center [701, 224] width 15 height 15
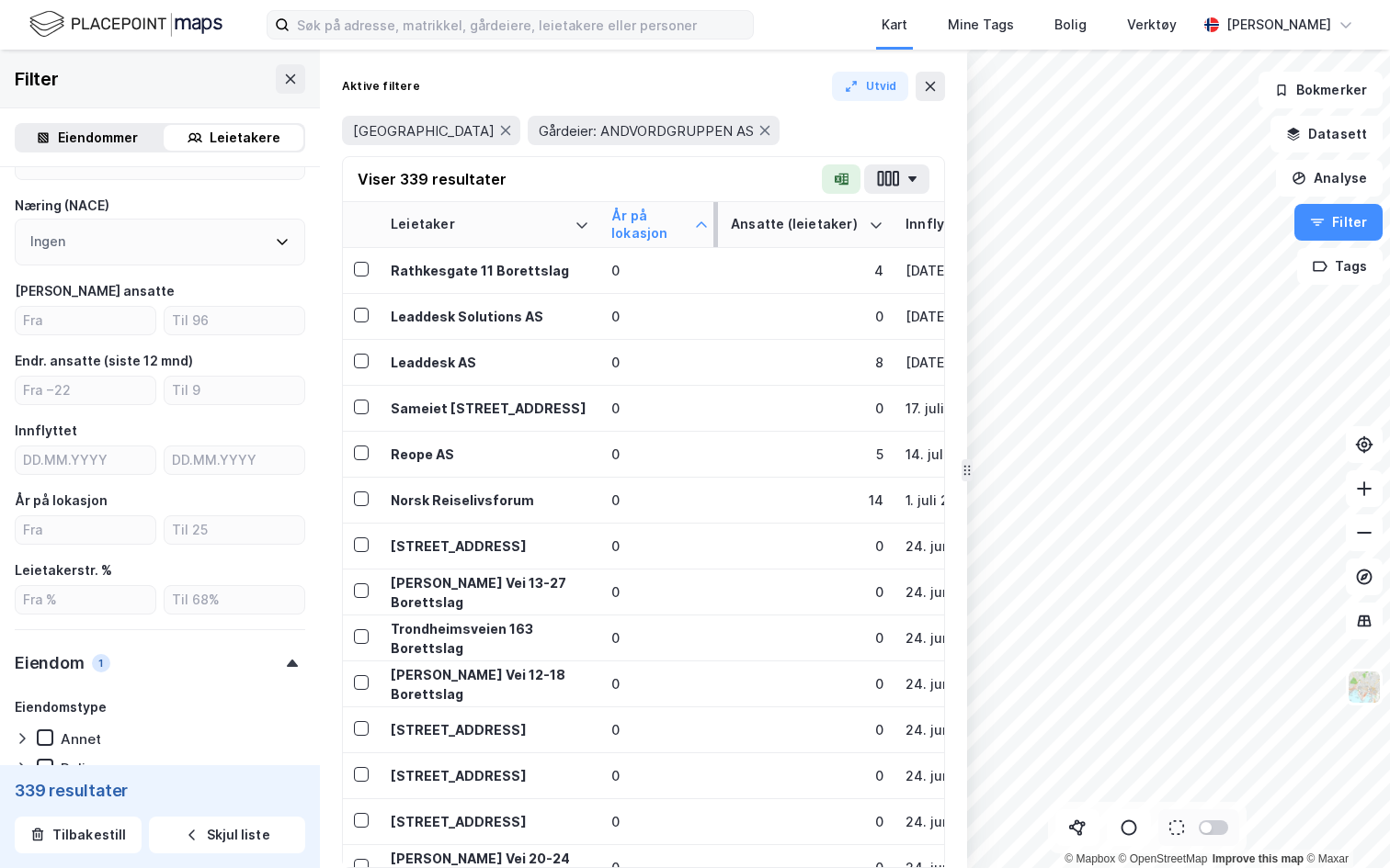
scroll to position [184, 0]
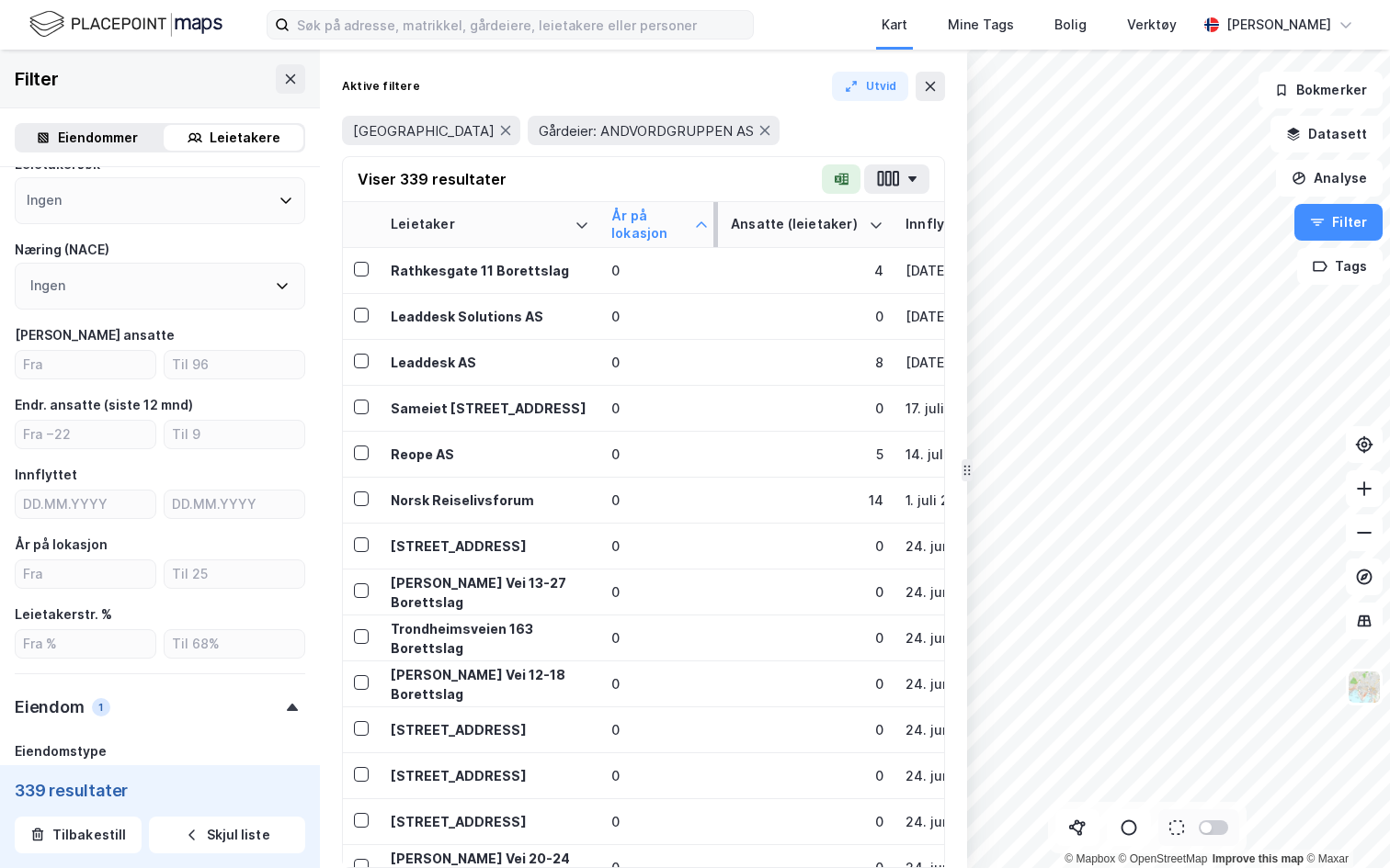
click at [124, 349] on div "Antall ansatte" at bounding box center [160, 353] width 290 height 56
click at [118, 363] on input "number" at bounding box center [85, 364] width 140 height 28
type input "5"
drag, startPoint x: 392, startPoint y: 173, endPoint x: 448, endPoint y: 171, distance: 56.0
click at [449, 172] on div "Viser 339 resultater" at bounding box center [432, 179] width 149 height 22
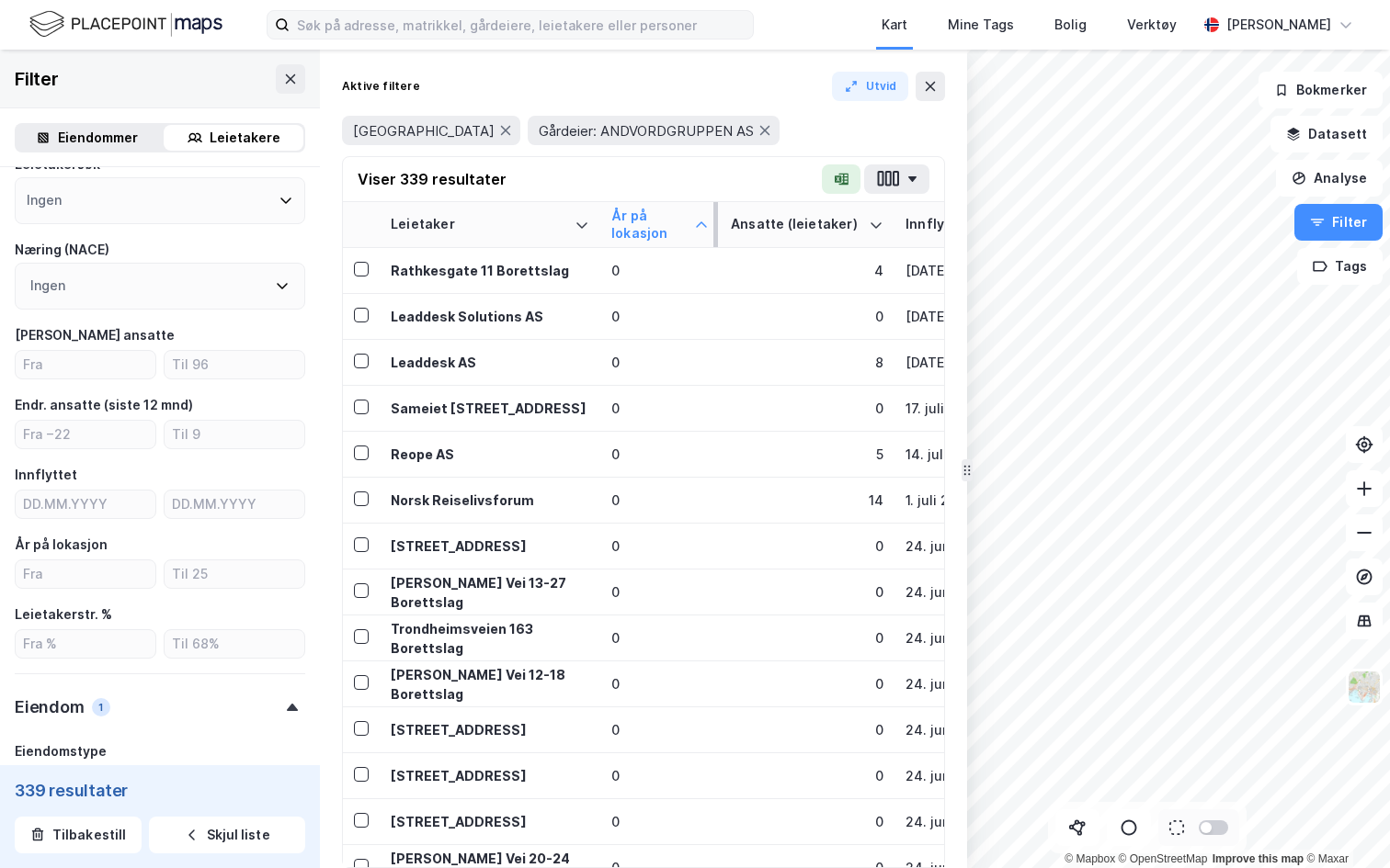
click at [400, 186] on div "Viser 339 resultater" at bounding box center [432, 179] width 149 height 22
drag, startPoint x: 397, startPoint y: 180, endPoint x: 440, endPoint y: 180, distance: 43.0
click at [440, 180] on div "Viser 339 resultater" at bounding box center [432, 179] width 149 height 22
click at [97, 355] on input "number" at bounding box center [85, 364] width 140 height 28
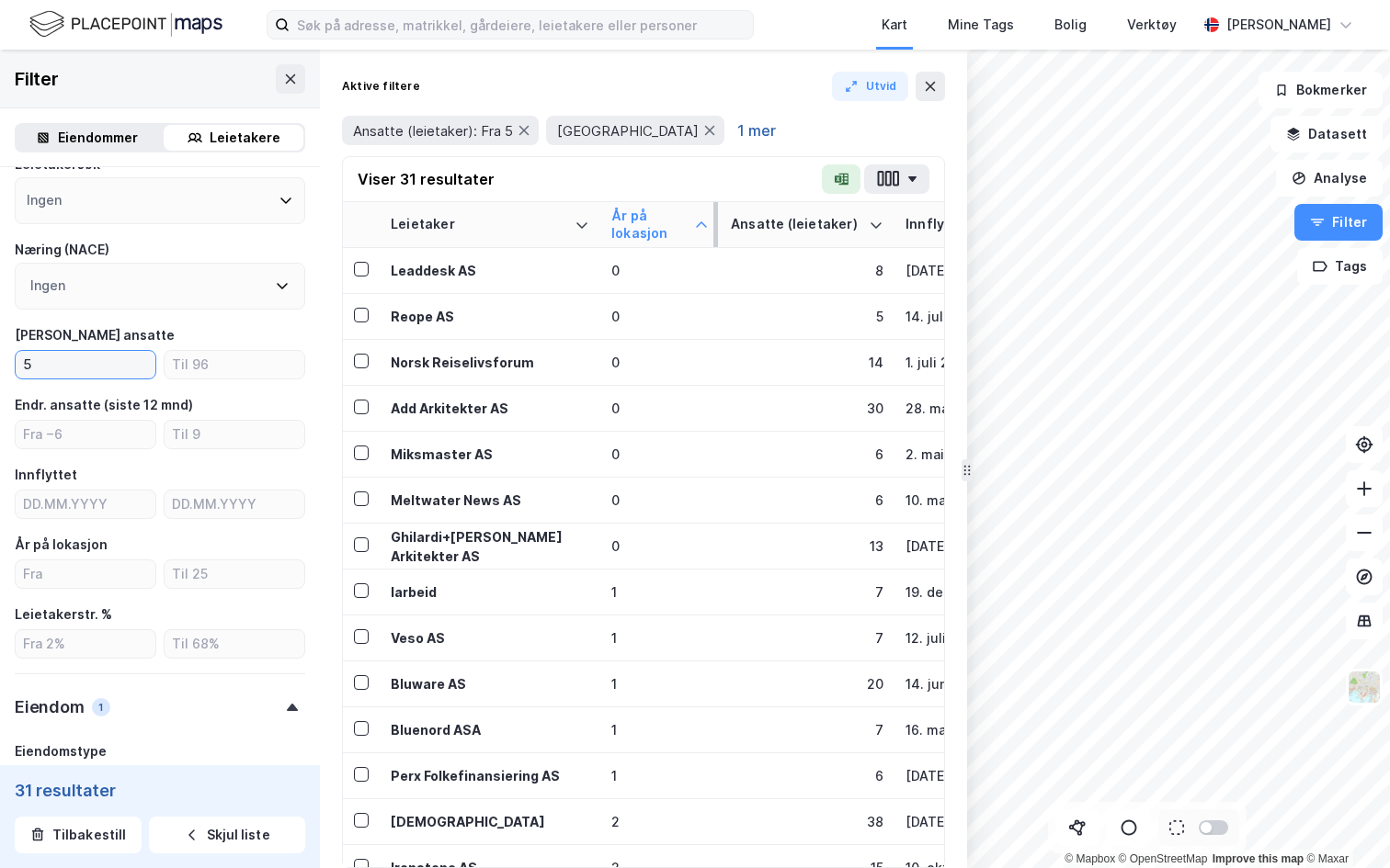
type input "5"
click at [732, 133] on button "1 mer" at bounding box center [757, 130] width 50 height 24
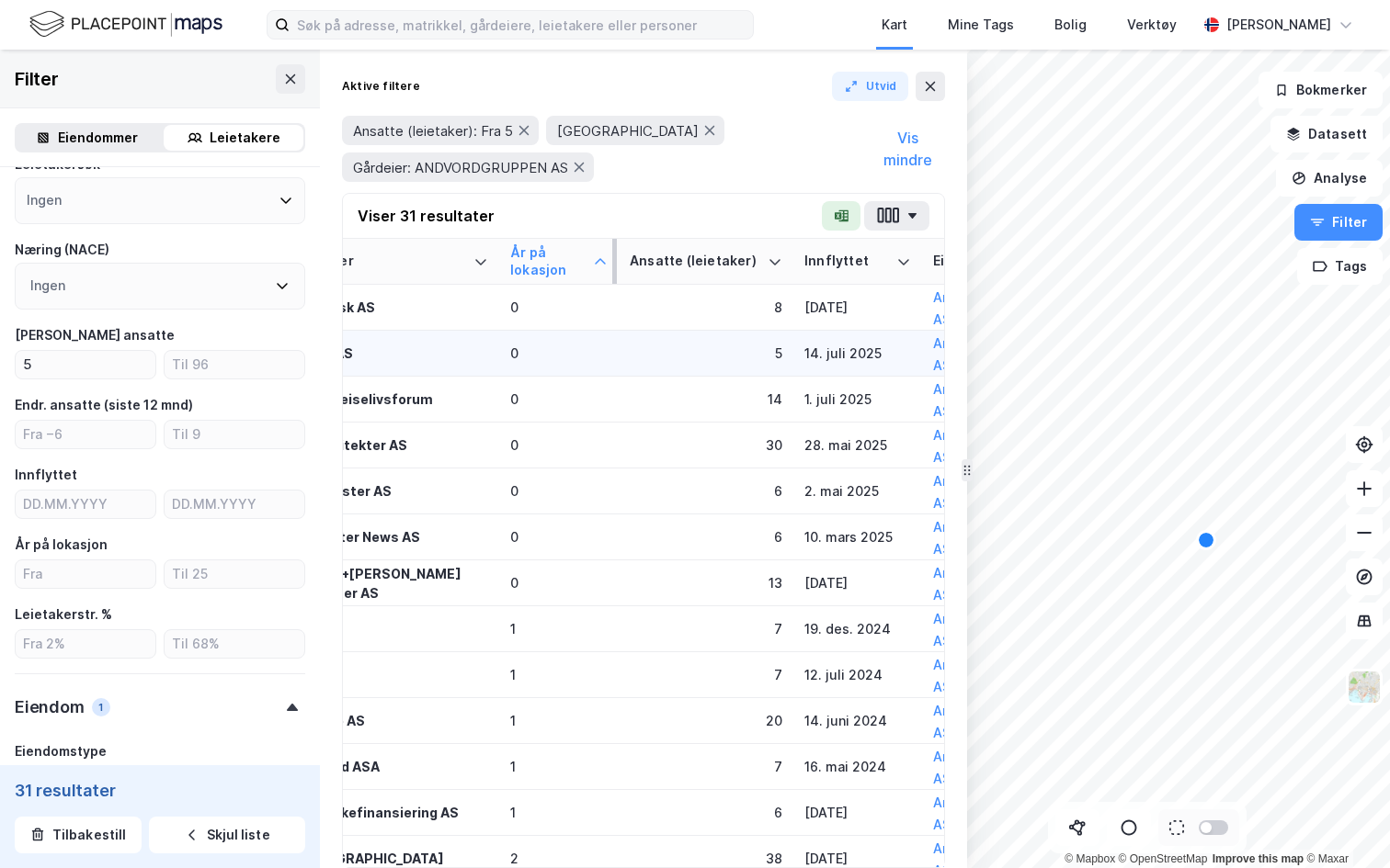
scroll to position [0, 111]
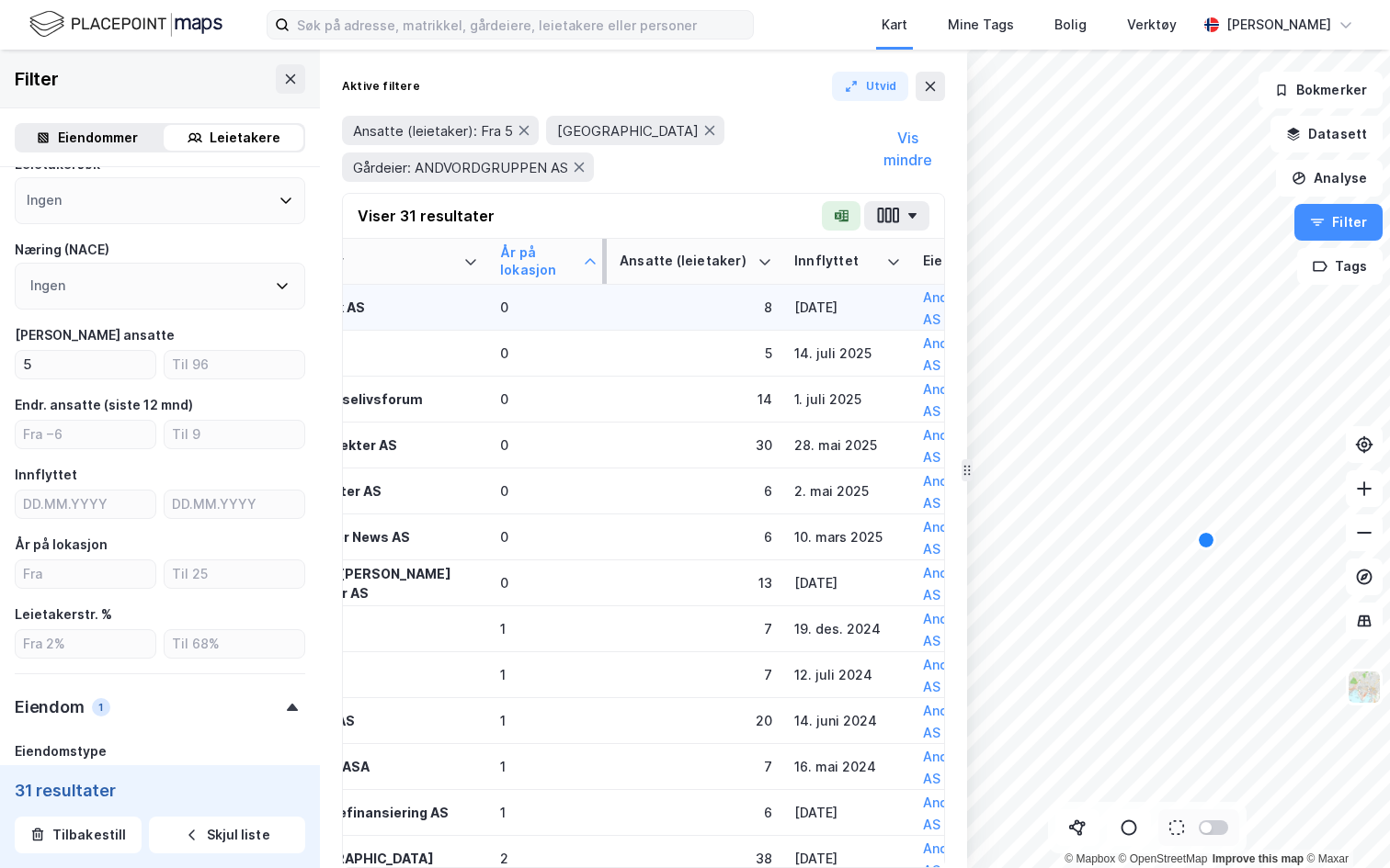
click at [607, 319] on td "0" at bounding box center [548, 308] width 119 height 46
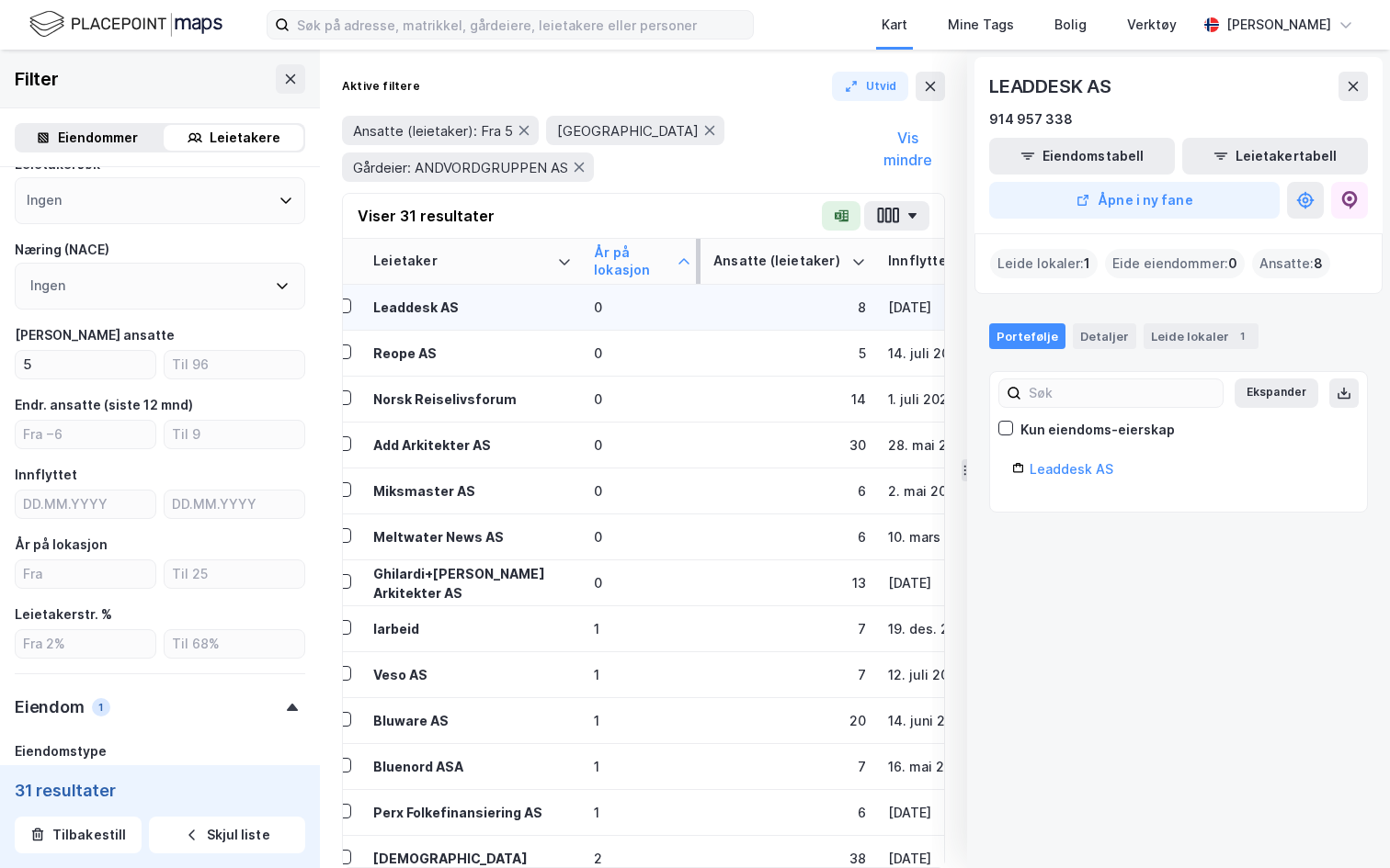
scroll to position [0, 0]
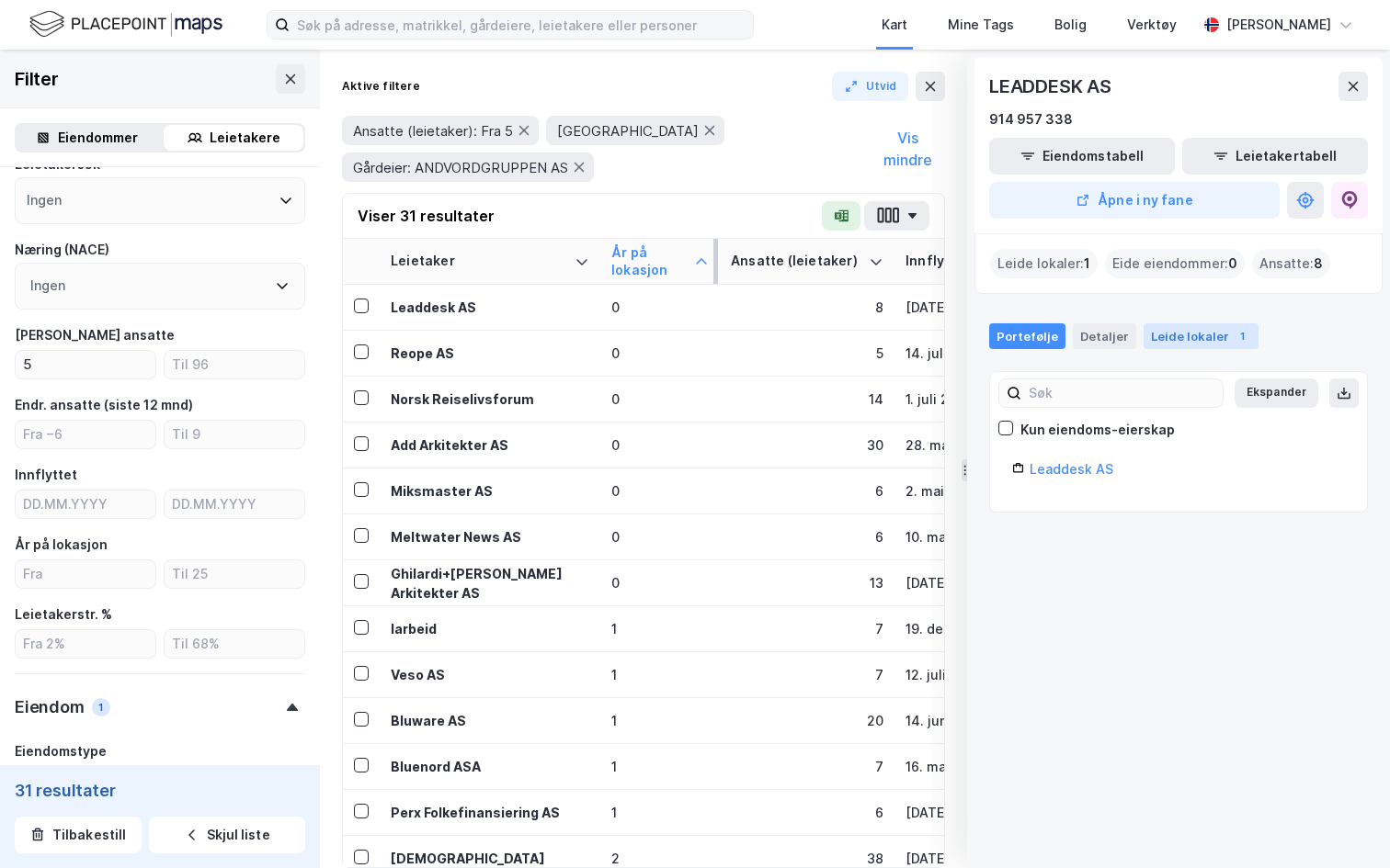
click at [1171, 345] on div "Leide lokaler 1" at bounding box center [1201, 337] width 115 height 26
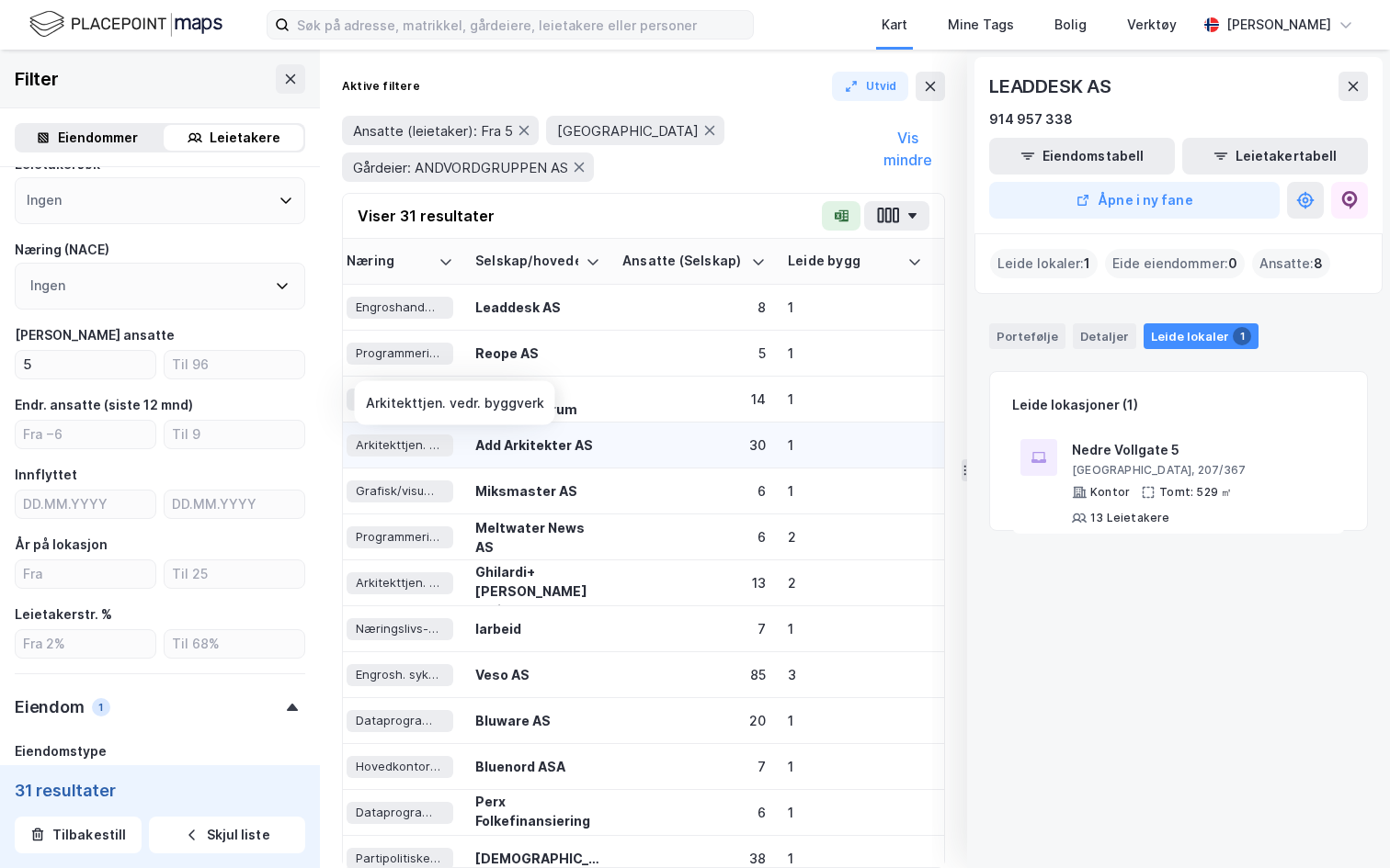
scroll to position [0, 1253]
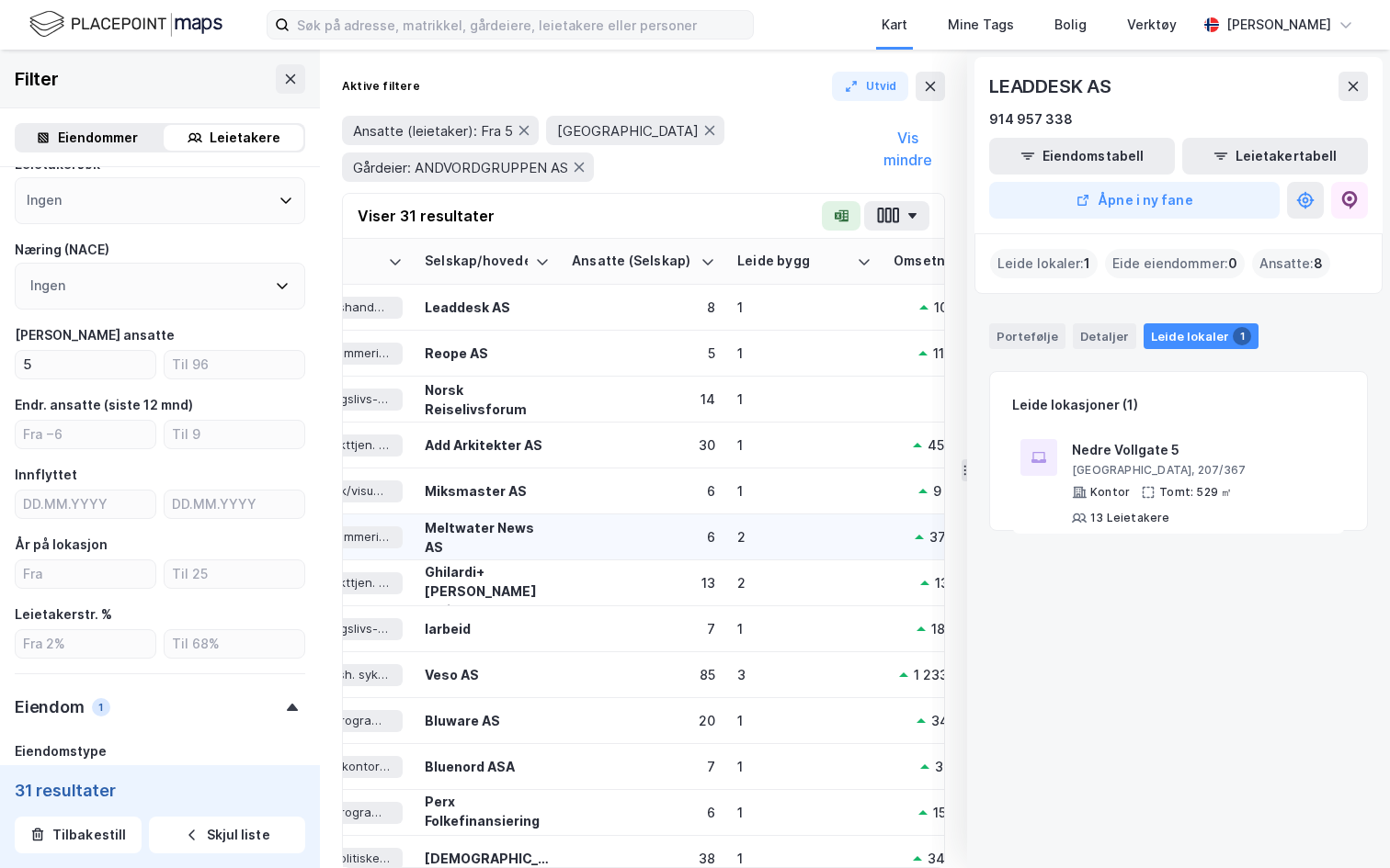
click at [580, 537] on div "6" at bounding box center [644, 536] width 143 height 19
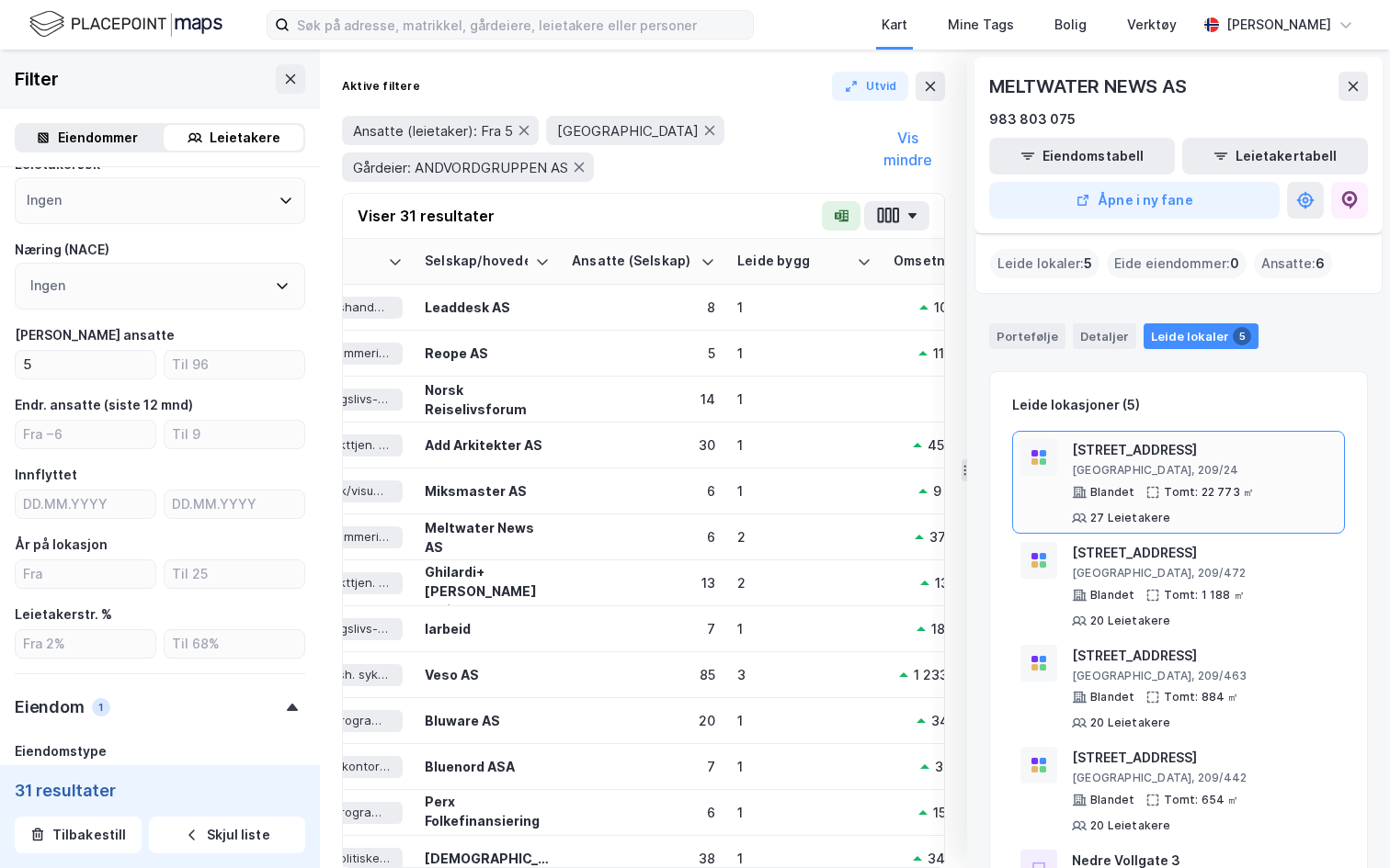
scroll to position [45, 0]
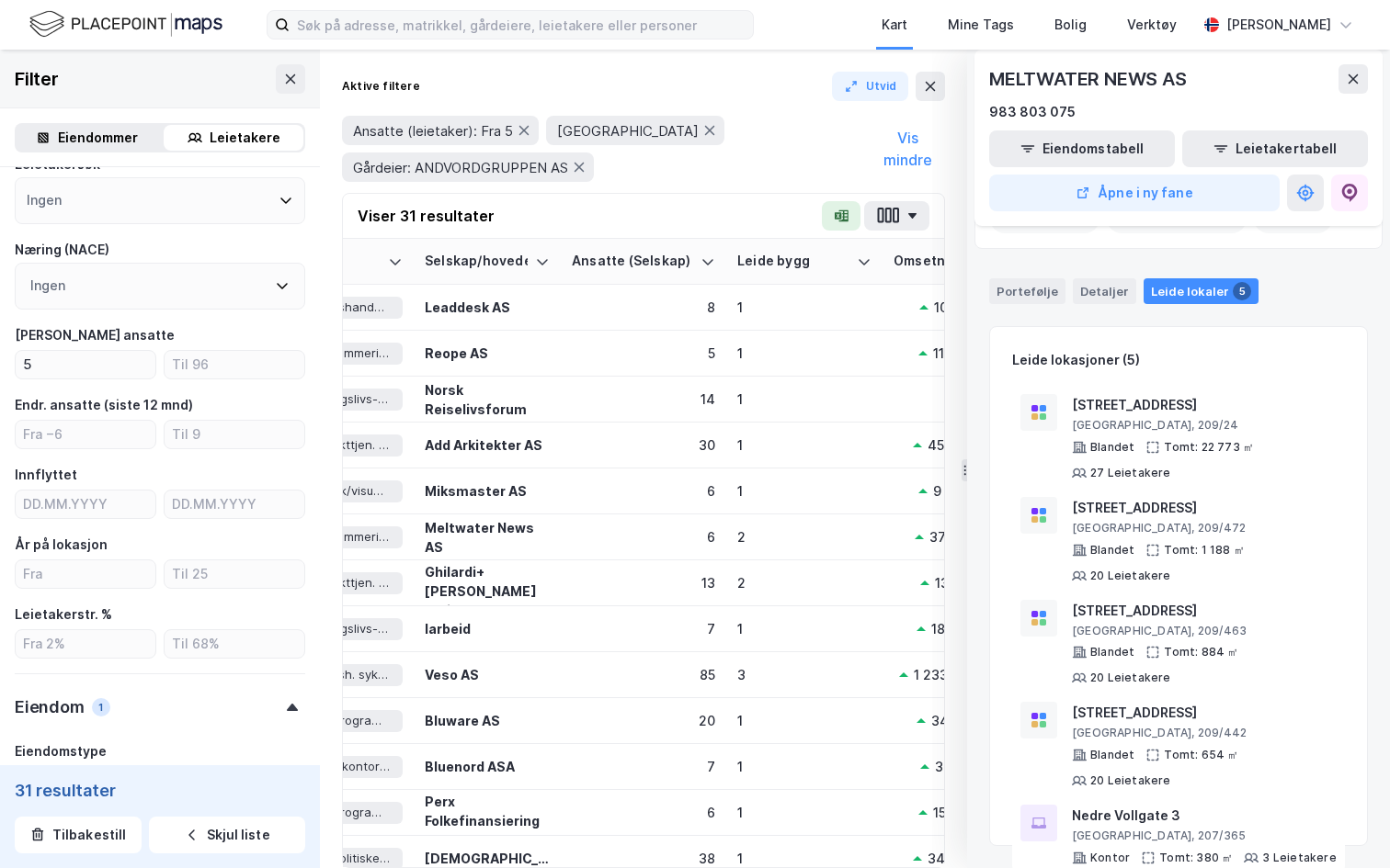
click at [1356, 94] on div "MELTWATER NEWS AS 983 803 075" at bounding box center [1178, 93] width 379 height 59
click at [1354, 77] on icon at bounding box center [1353, 78] width 10 height 9
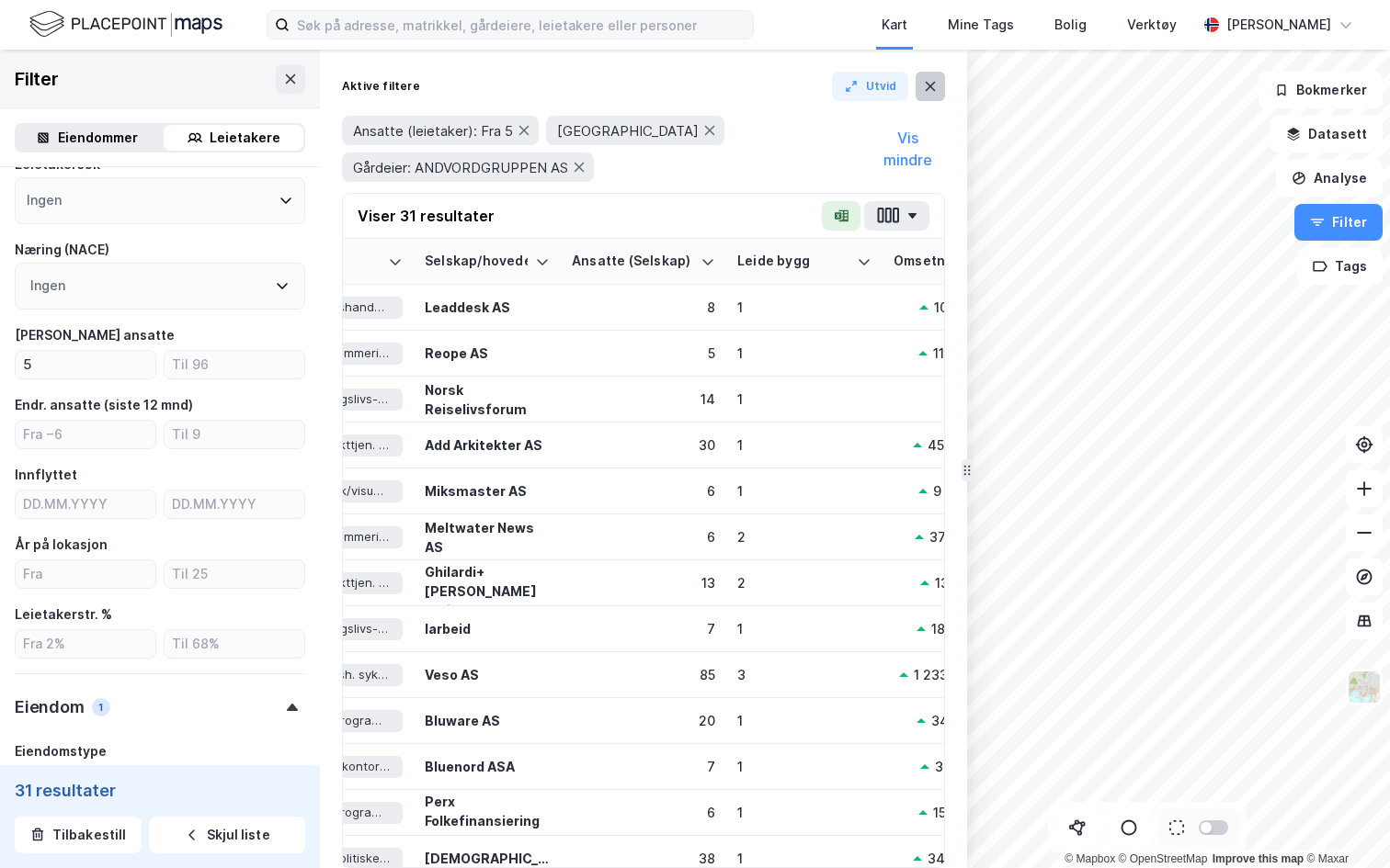
click at [925, 91] on icon at bounding box center [930, 86] width 15 height 15
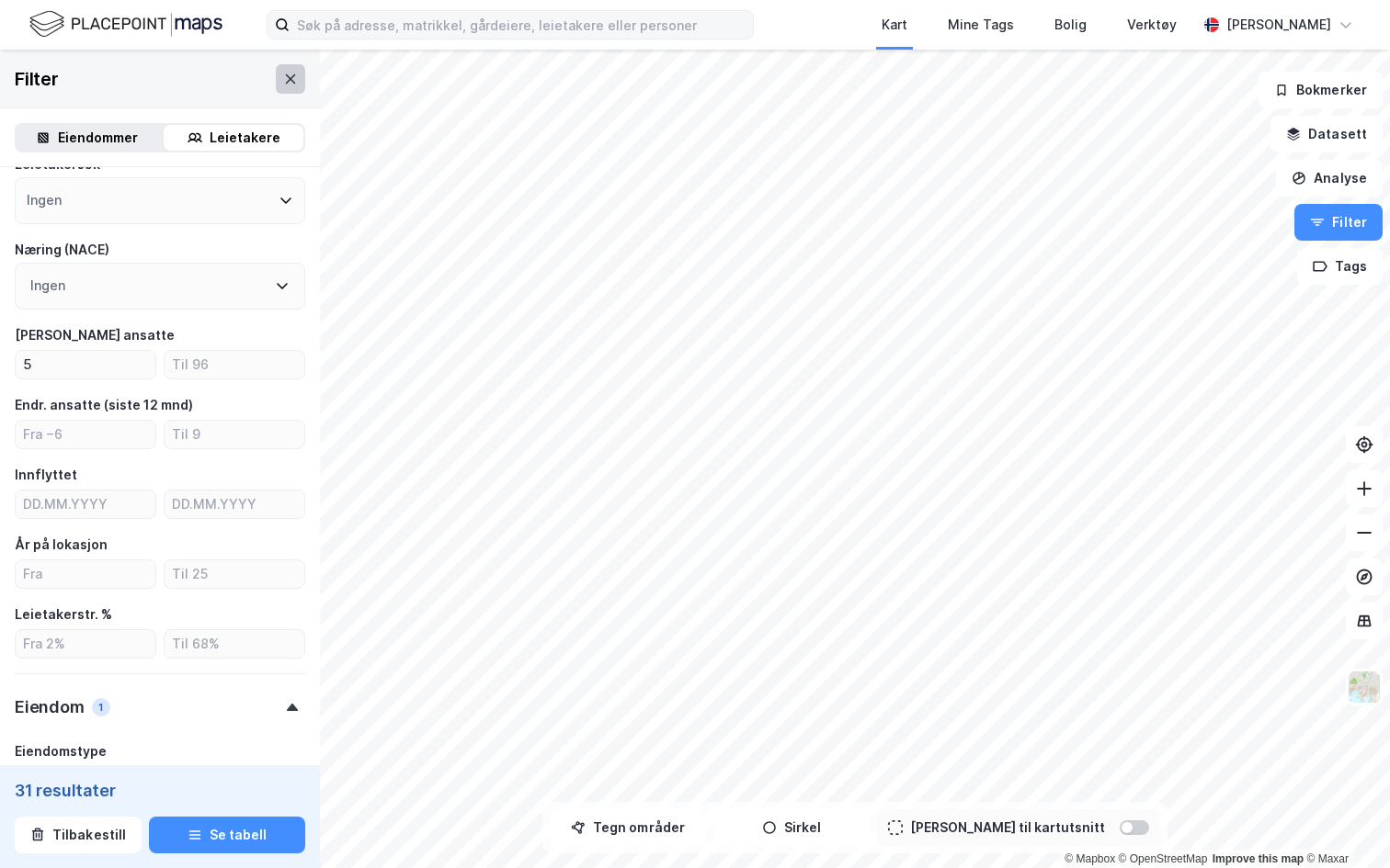
click at [293, 72] on icon at bounding box center [290, 78] width 15 height 15
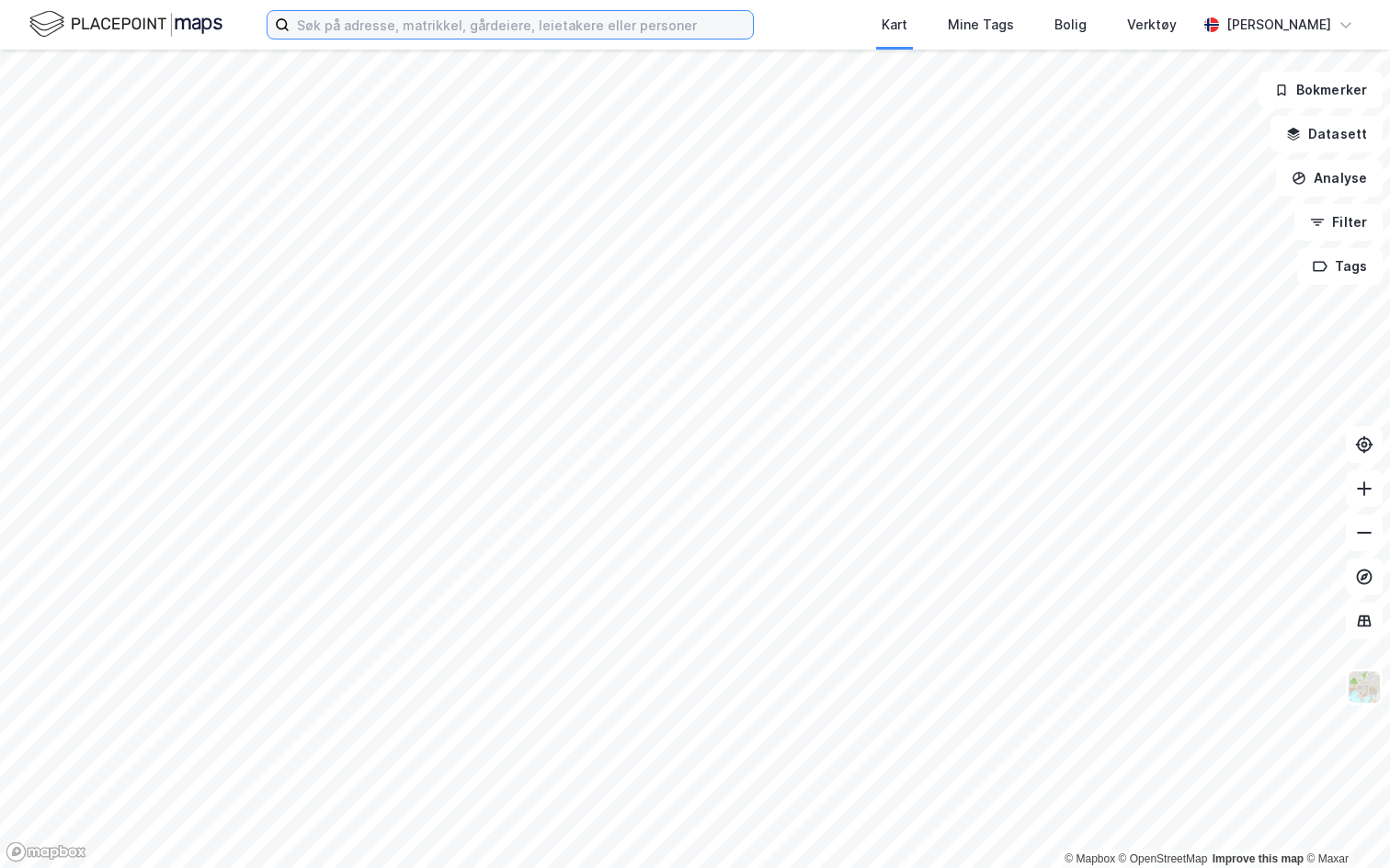
click at [349, 24] on input at bounding box center [521, 25] width 463 height 28
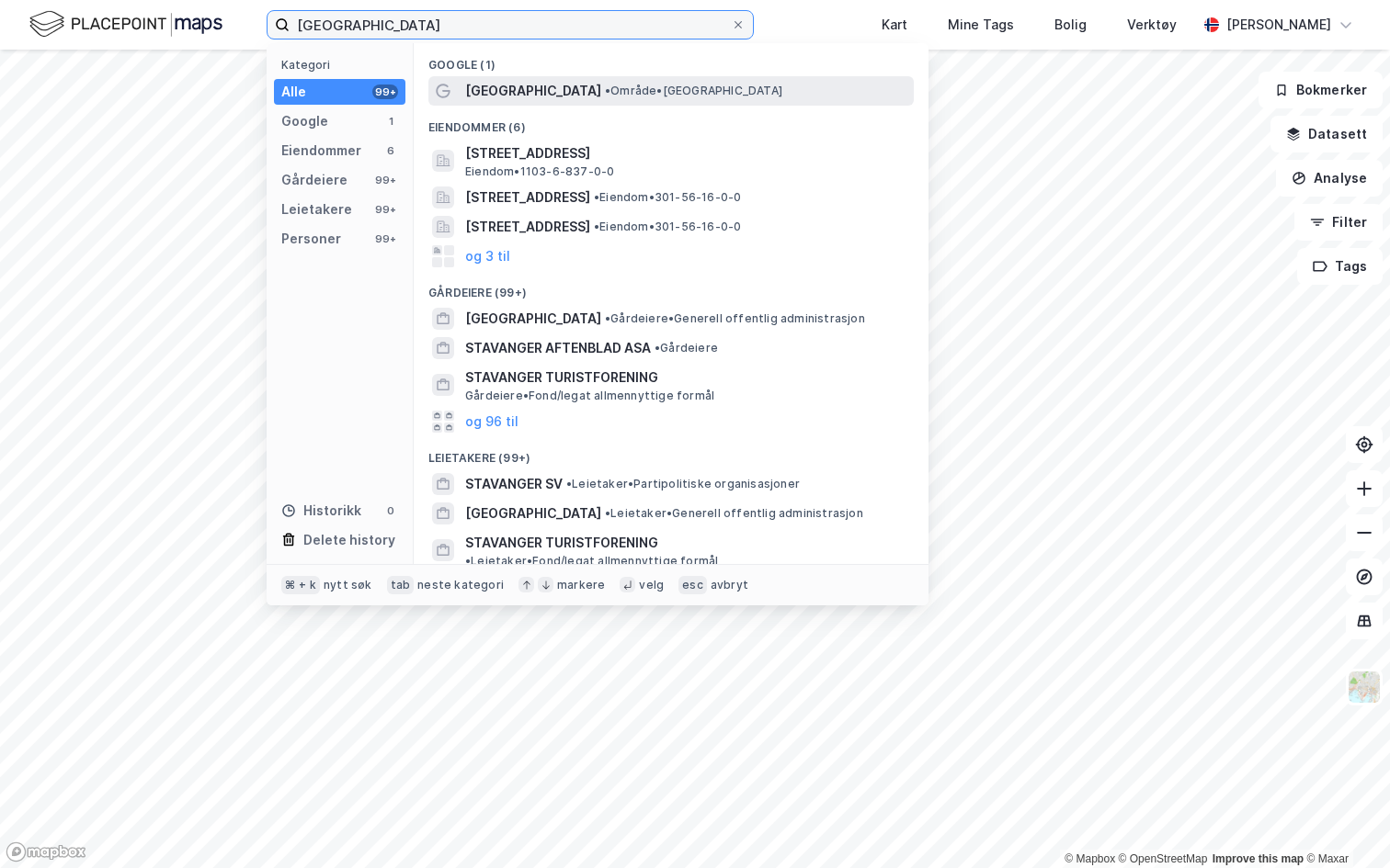
type input "stavanger"
click at [536, 100] on div "Stavanger • Område • Stavanger" at bounding box center [688, 91] width 445 height 22
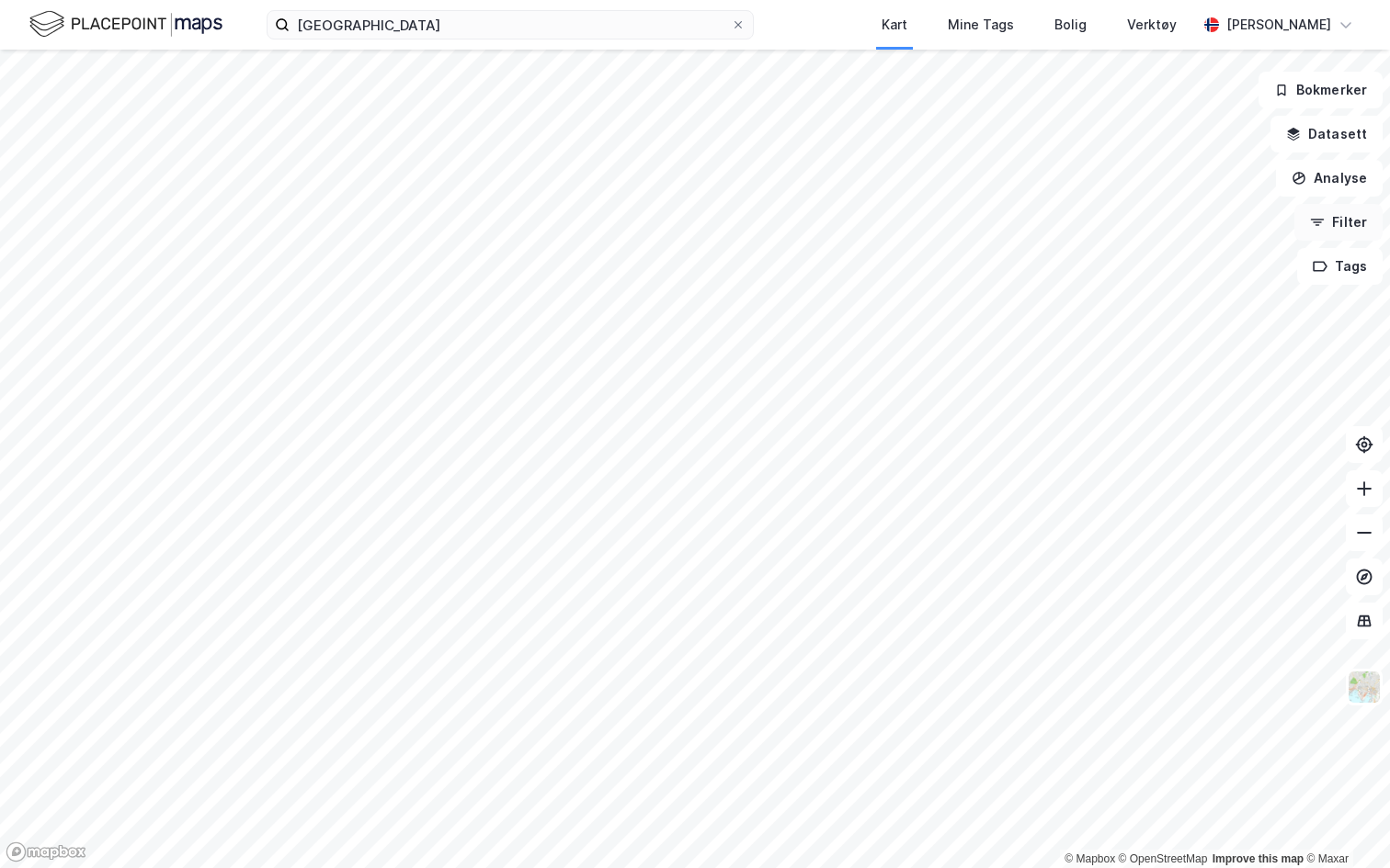
click at [1363, 218] on button "Filter" at bounding box center [1338, 221] width 88 height 37
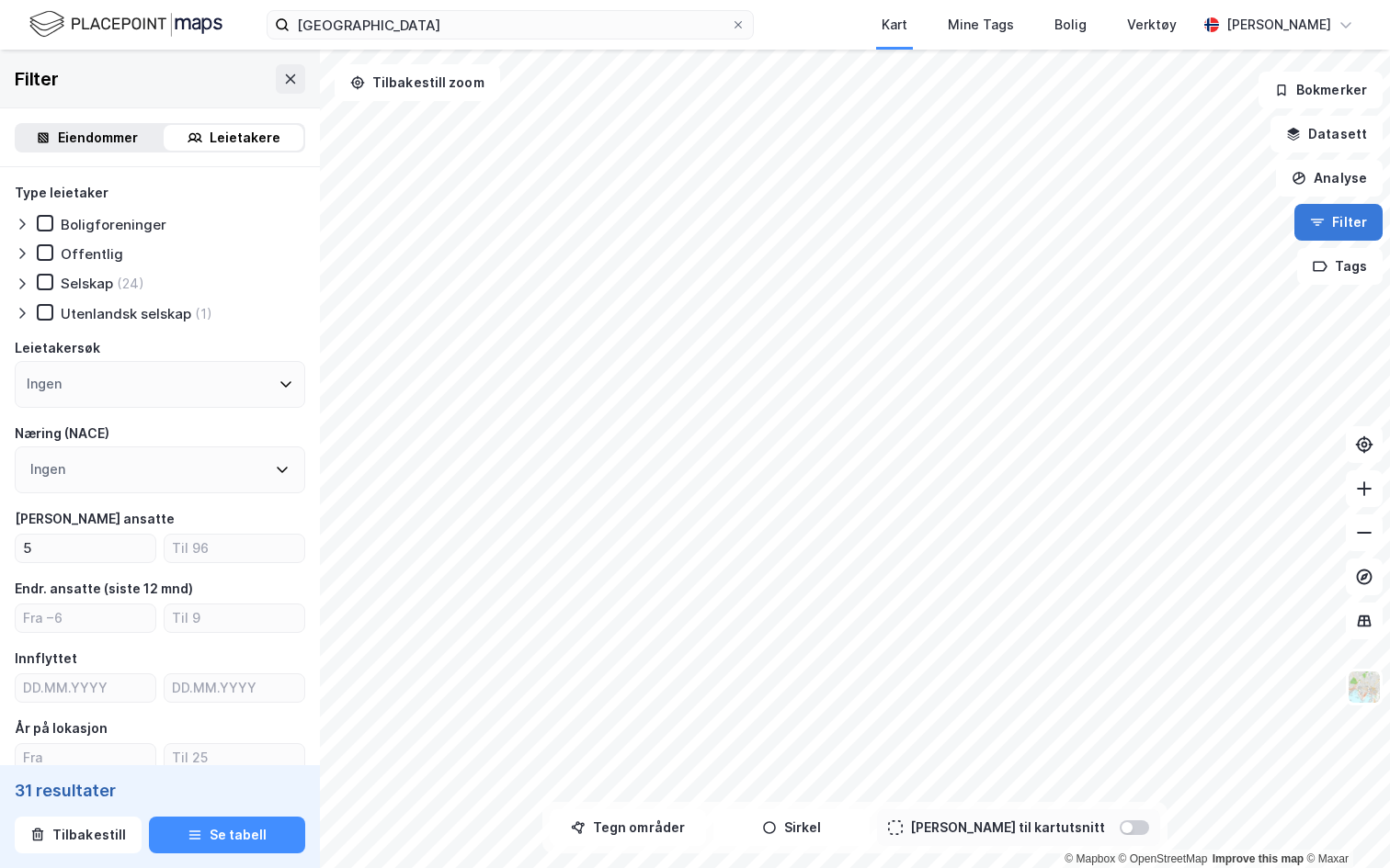
click at [1365, 213] on button "Filter" at bounding box center [1338, 221] width 88 height 37
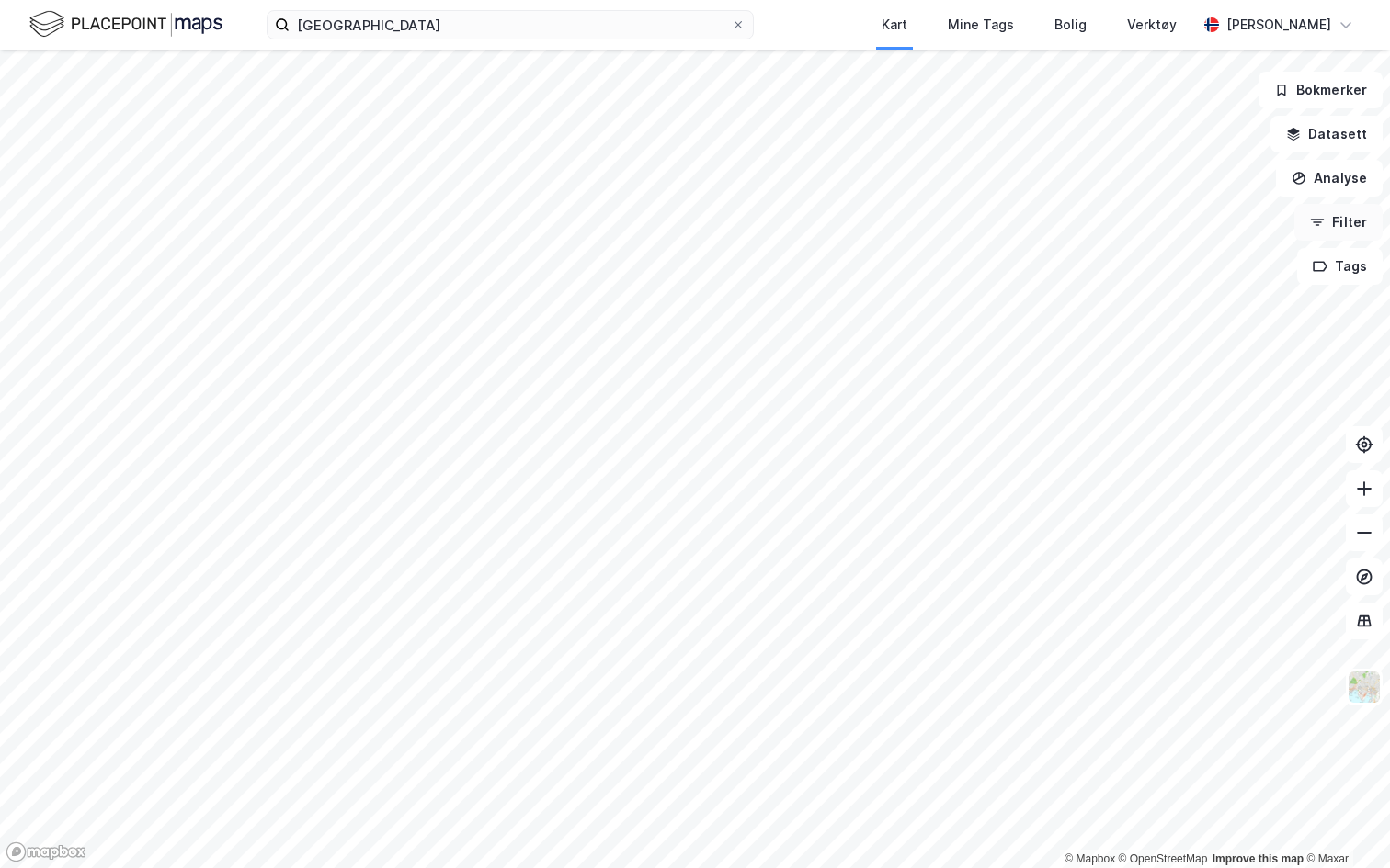
click at [1353, 220] on button "Filter" at bounding box center [1338, 221] width 88 height 37
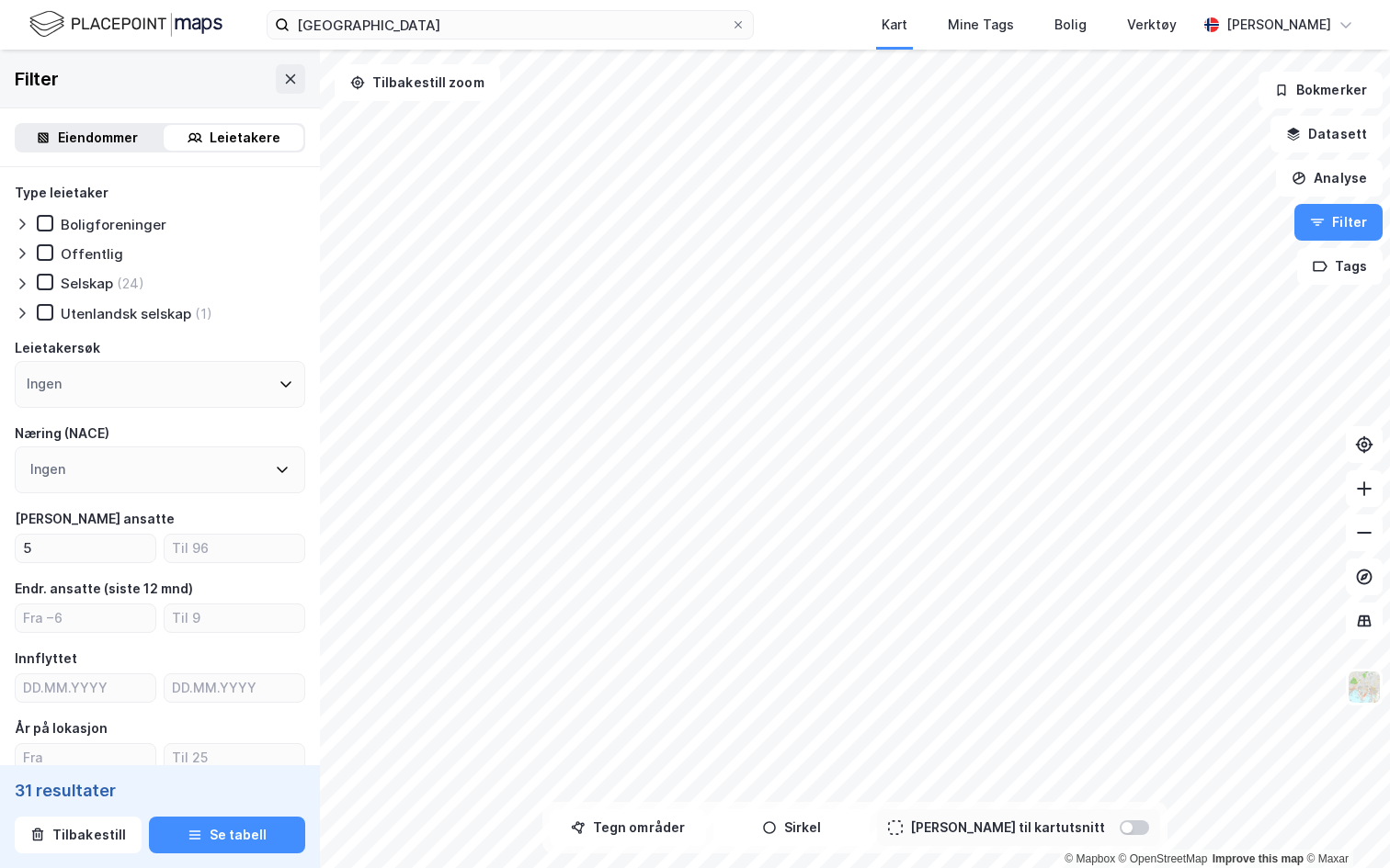
click at [245, 135] on div "Leietakere" at bounding box center [244, 138] width 71 height 22
click at [228, 138] on div "Leietakere" at bounding box center [244, 138] width 71 height 22
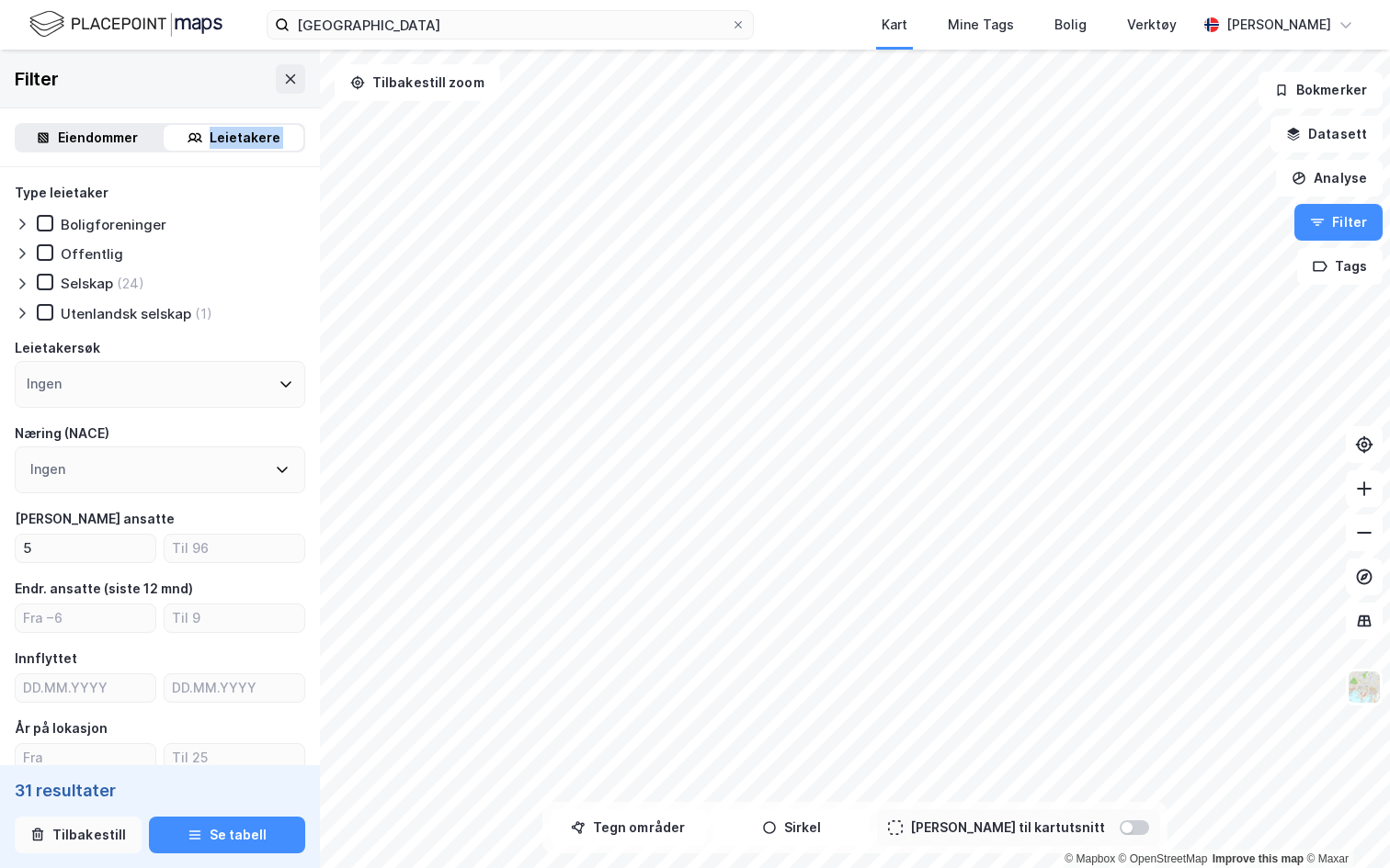
click at [70, 787] on button "Tilbakestill" at bounding box center [78, 835] width 127 height 37
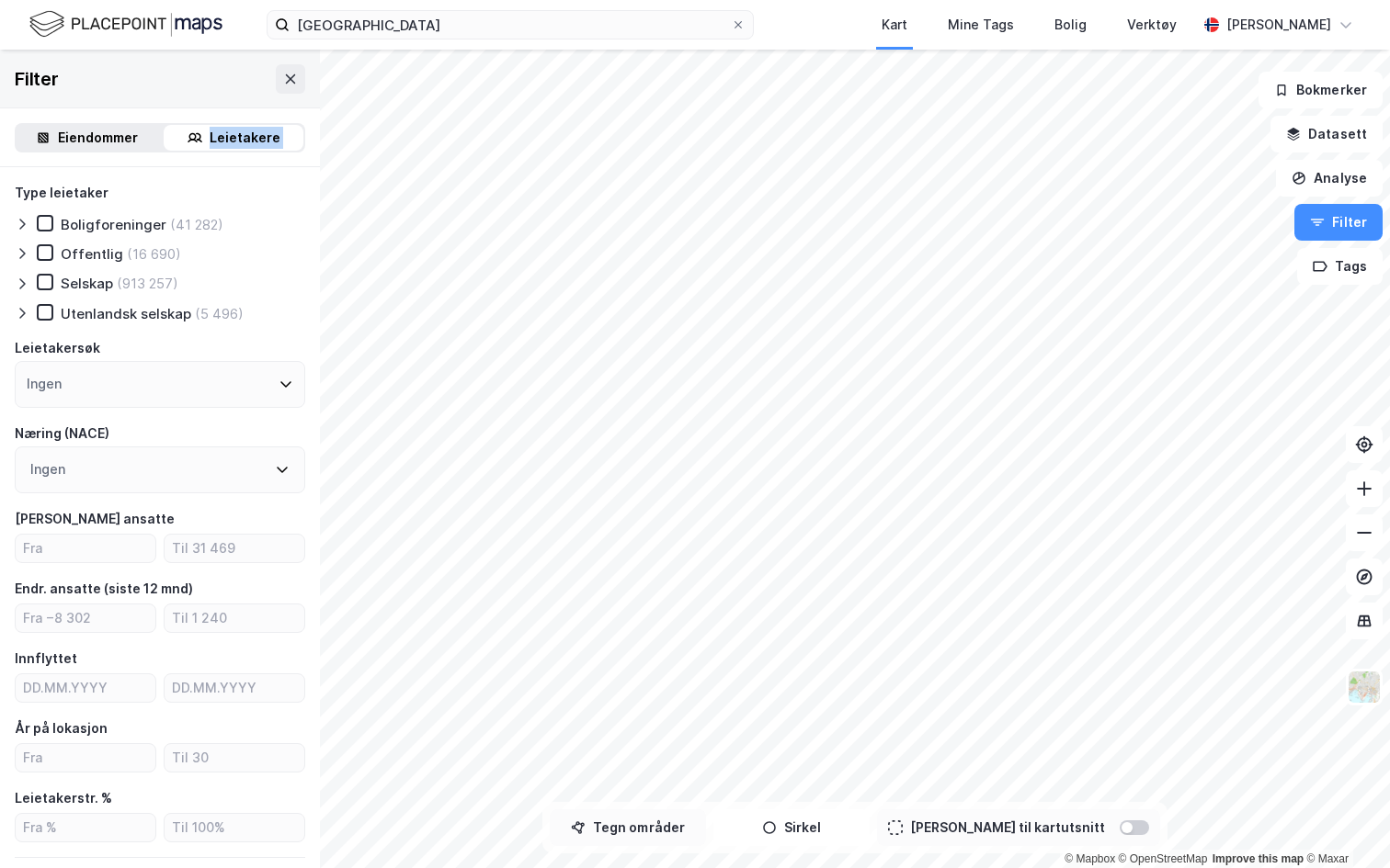
click at [691, 787] on button "Tegn områder" at bounding box center [627, 827] width 156 height 37
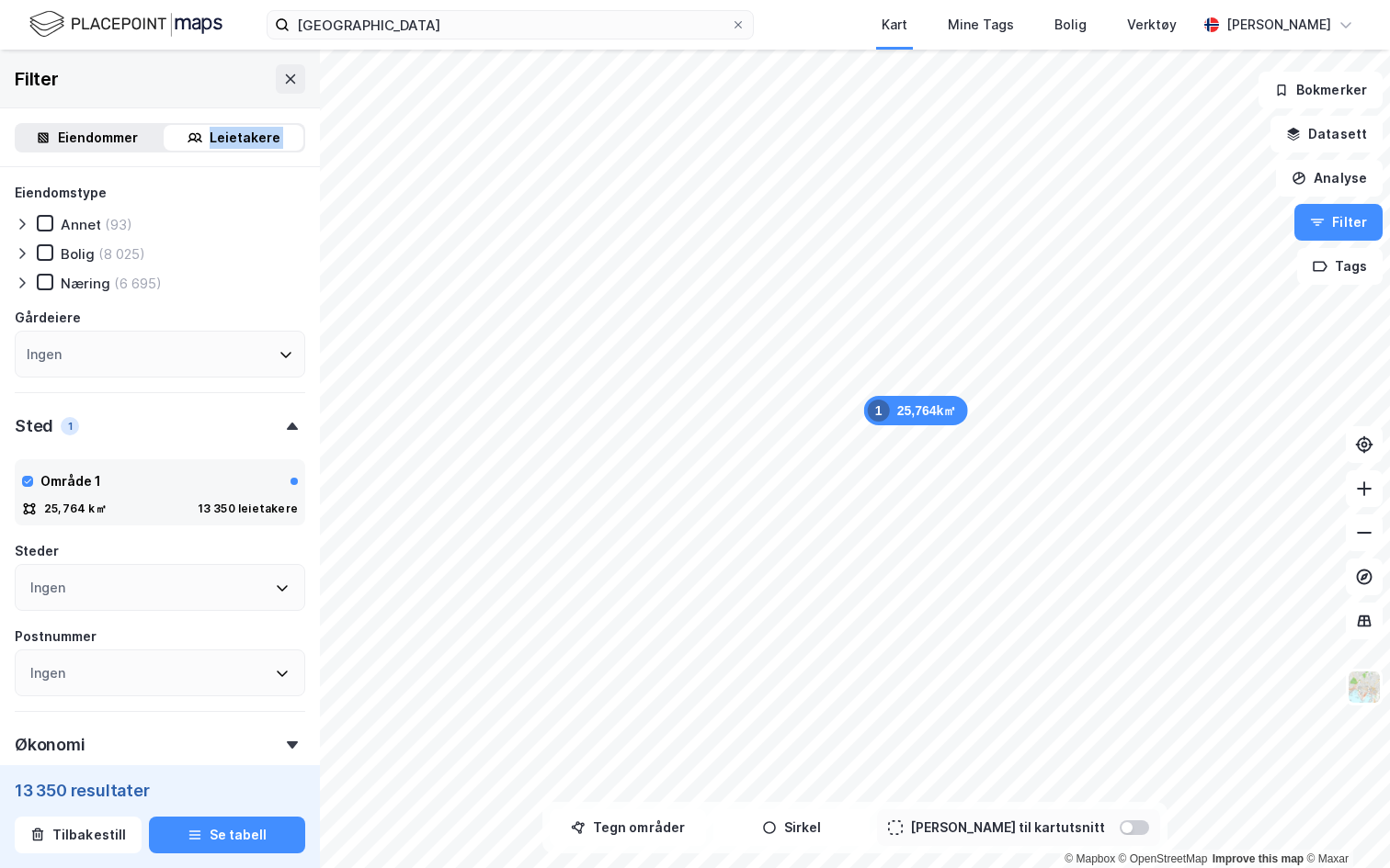
scroll to position [719, 0]
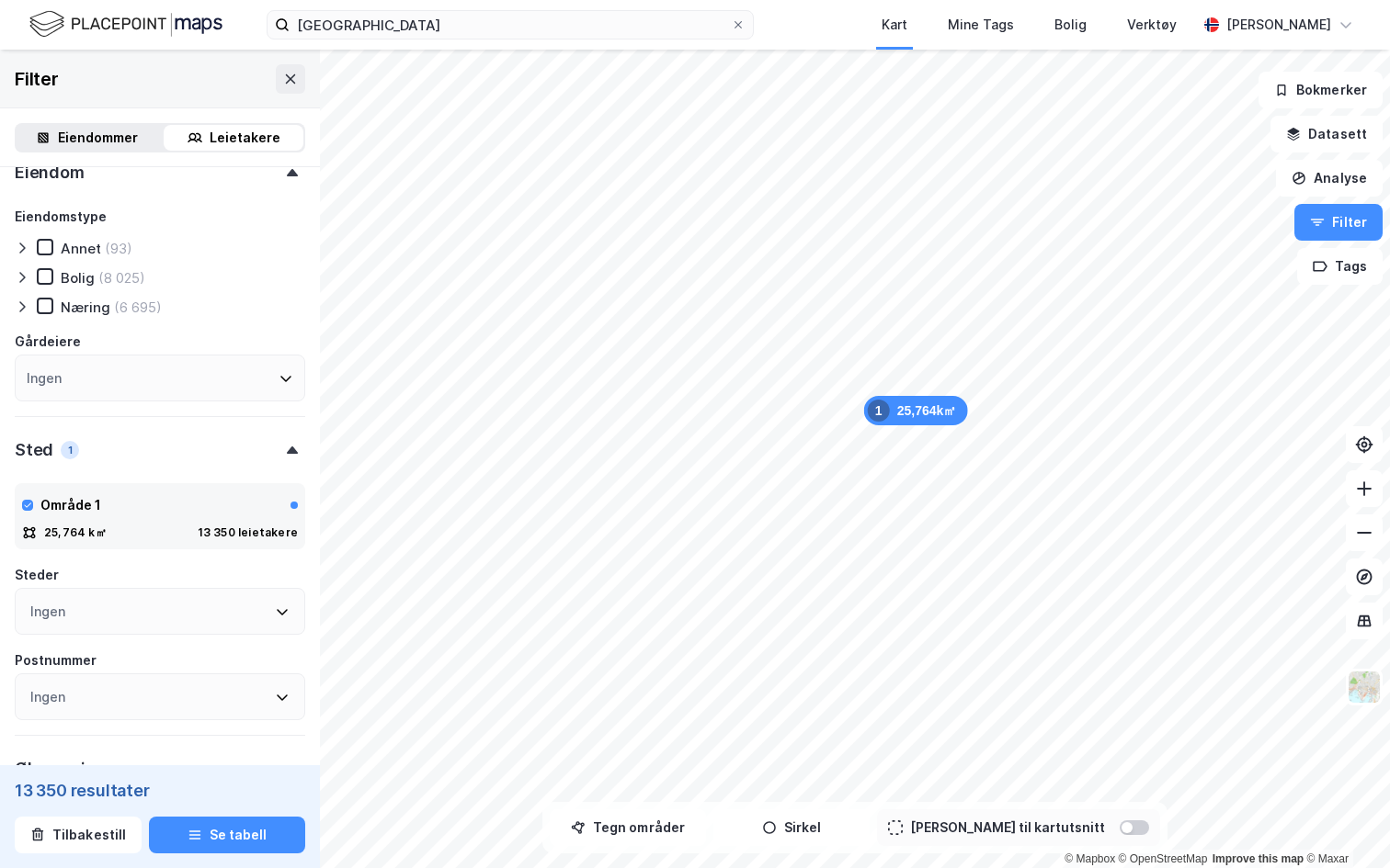
click at [18, 307] on icon at bounding box center [22, 307] width 15 height 15
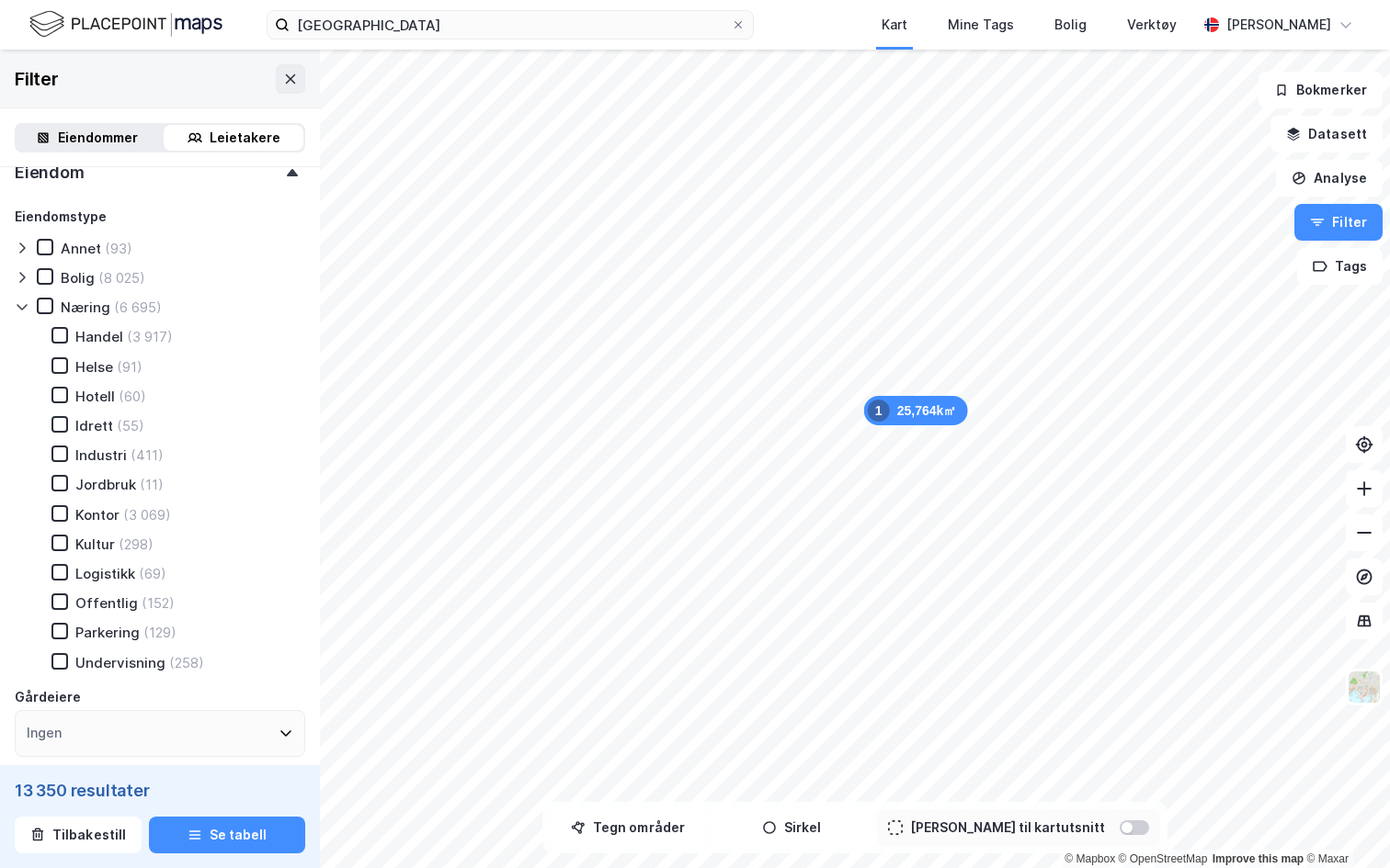
scroll to position [755, 0]
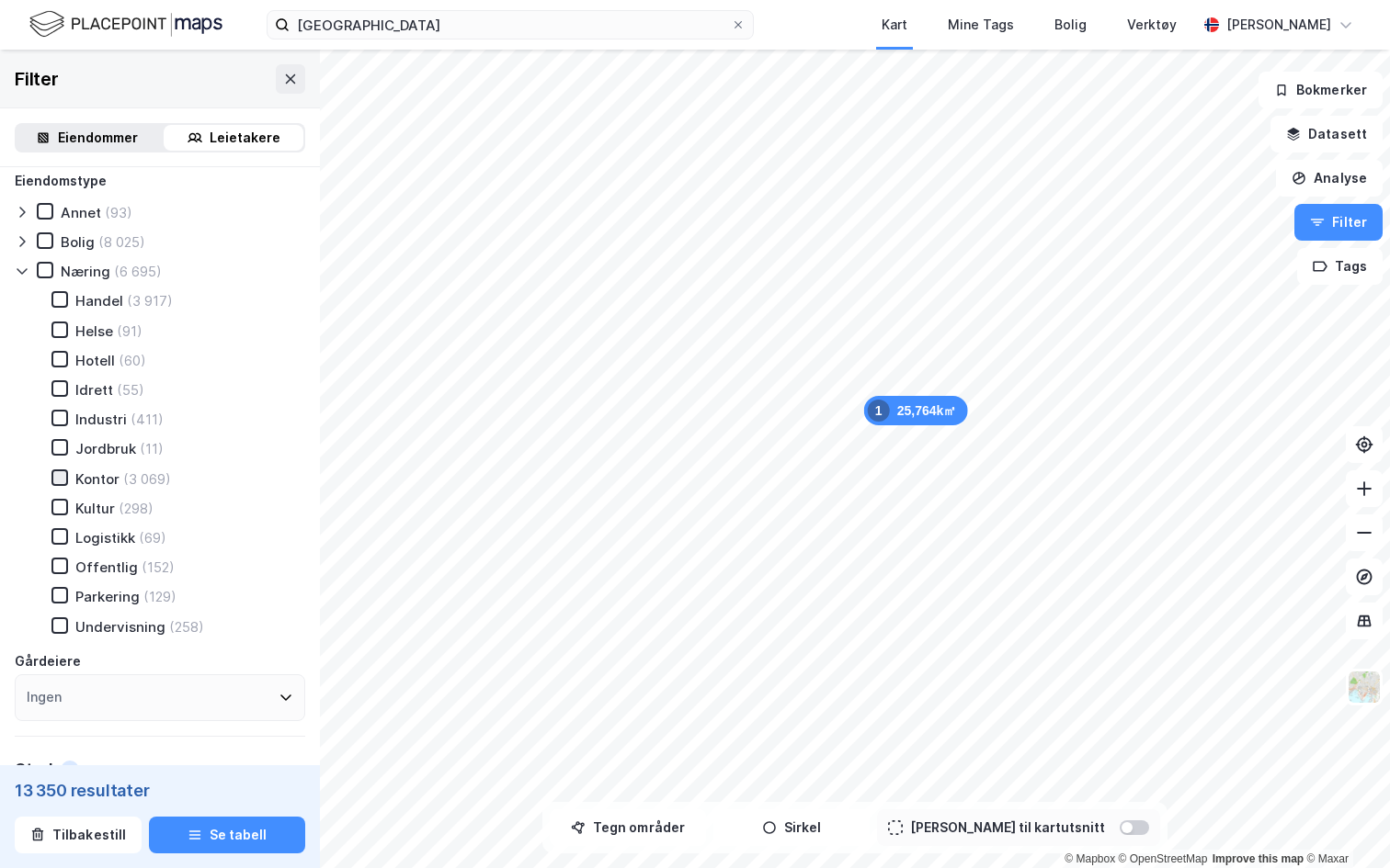
click at [58, 474] on icon at bounding box center [60, 478] width 13 height 13
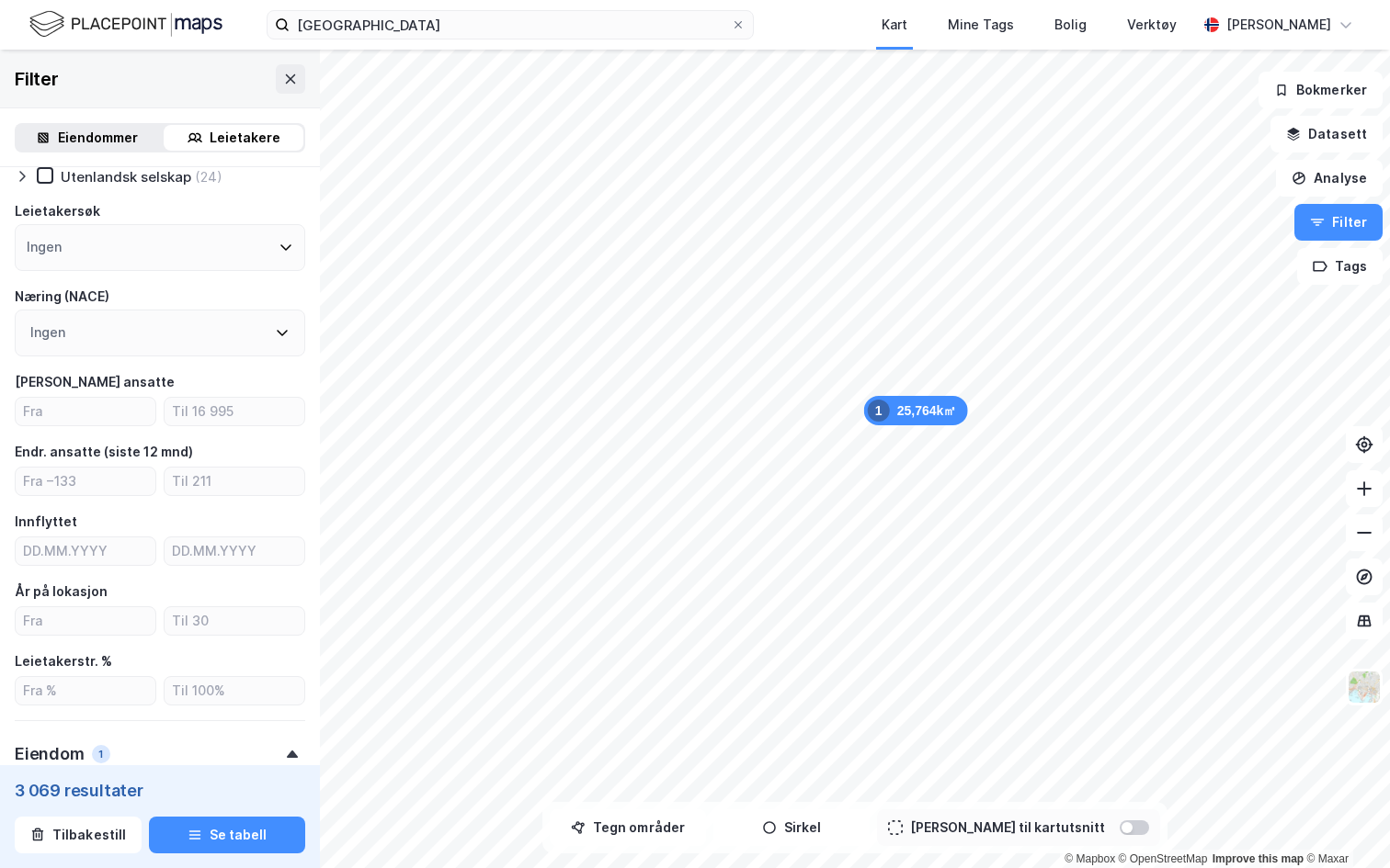
scroll to position [179, 0]
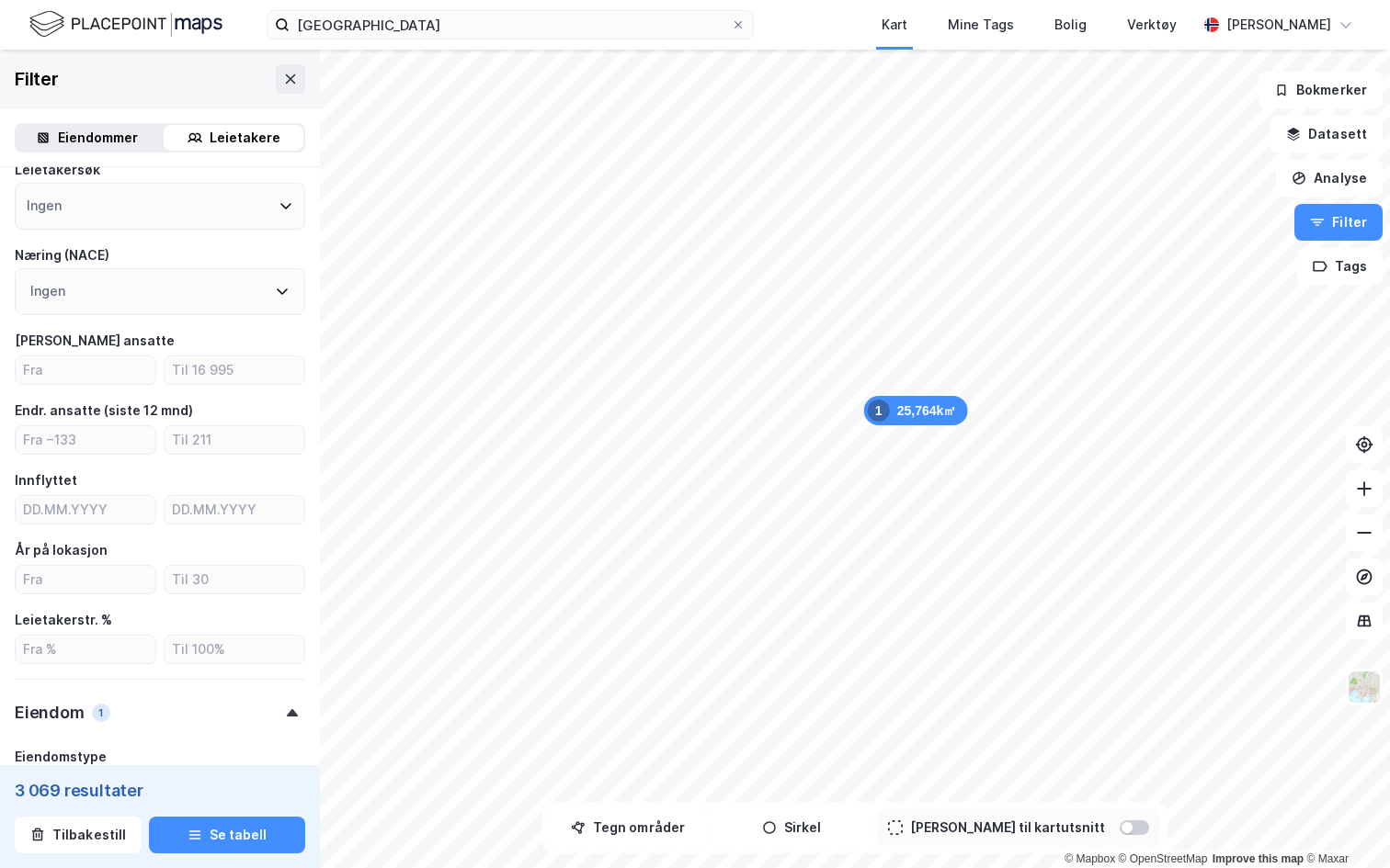
click at [86, 563] on div "År på lokasjon" at bounding box center [160, 567] width 290 height 56
click at [92, 573] on input "number" at bounding box center [85, 580] width 140 height 28
type input "3"
type input "4"
click at [52, 362] on input "number" at bounding box center [85, 370] width 140 height 28
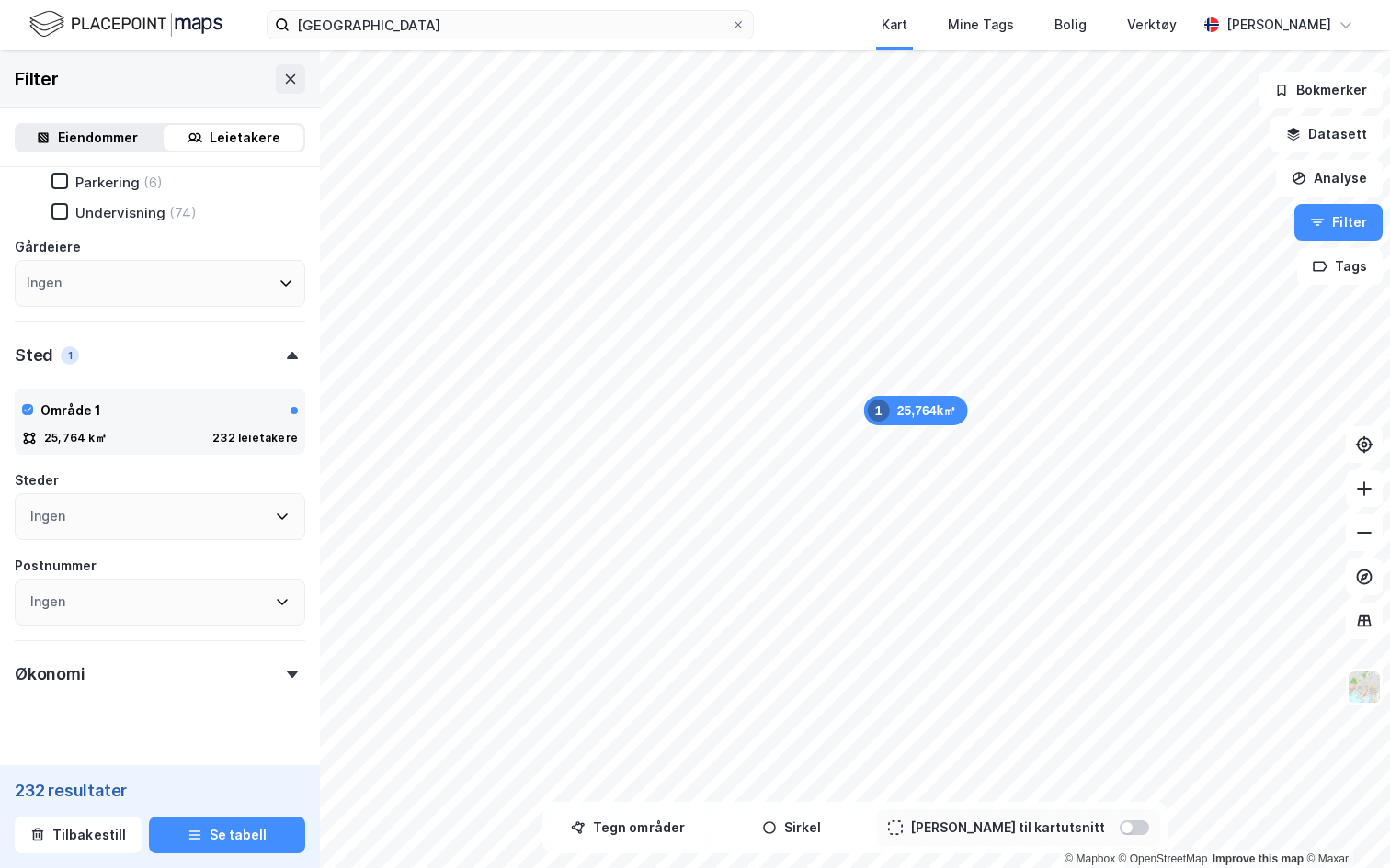
scroll to position [1202, 0]
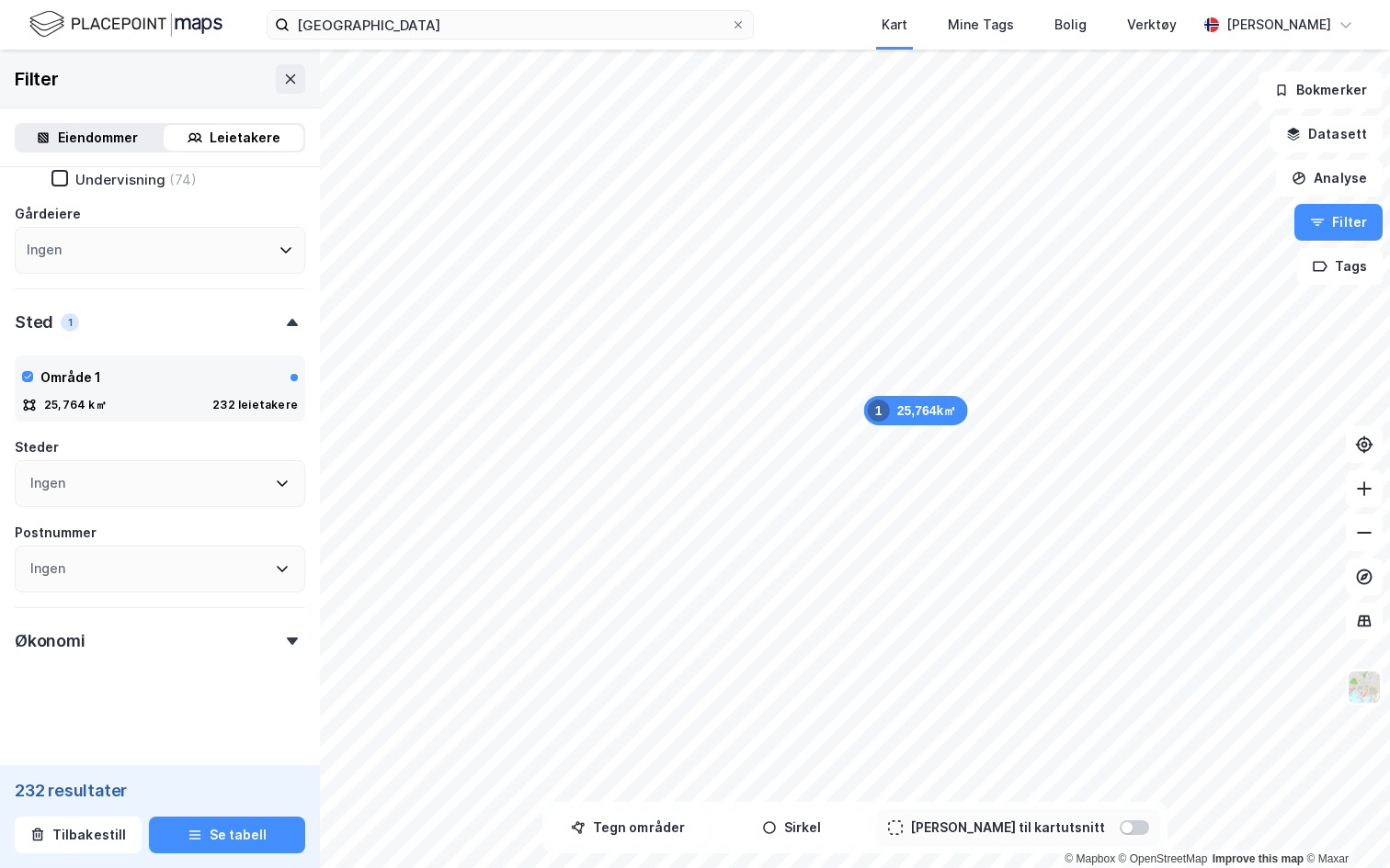
type input "10"
click at [117, 636] on div "Økonomi" at bounding box center [160, 634] width 290 height 53
click at [80, 649] on div "Økonomi" at bounding box center [50, 642] width 71 height 22
click at [83, 629] on div "Økonomi" at bounding box center [160, 634] width 290 height 53
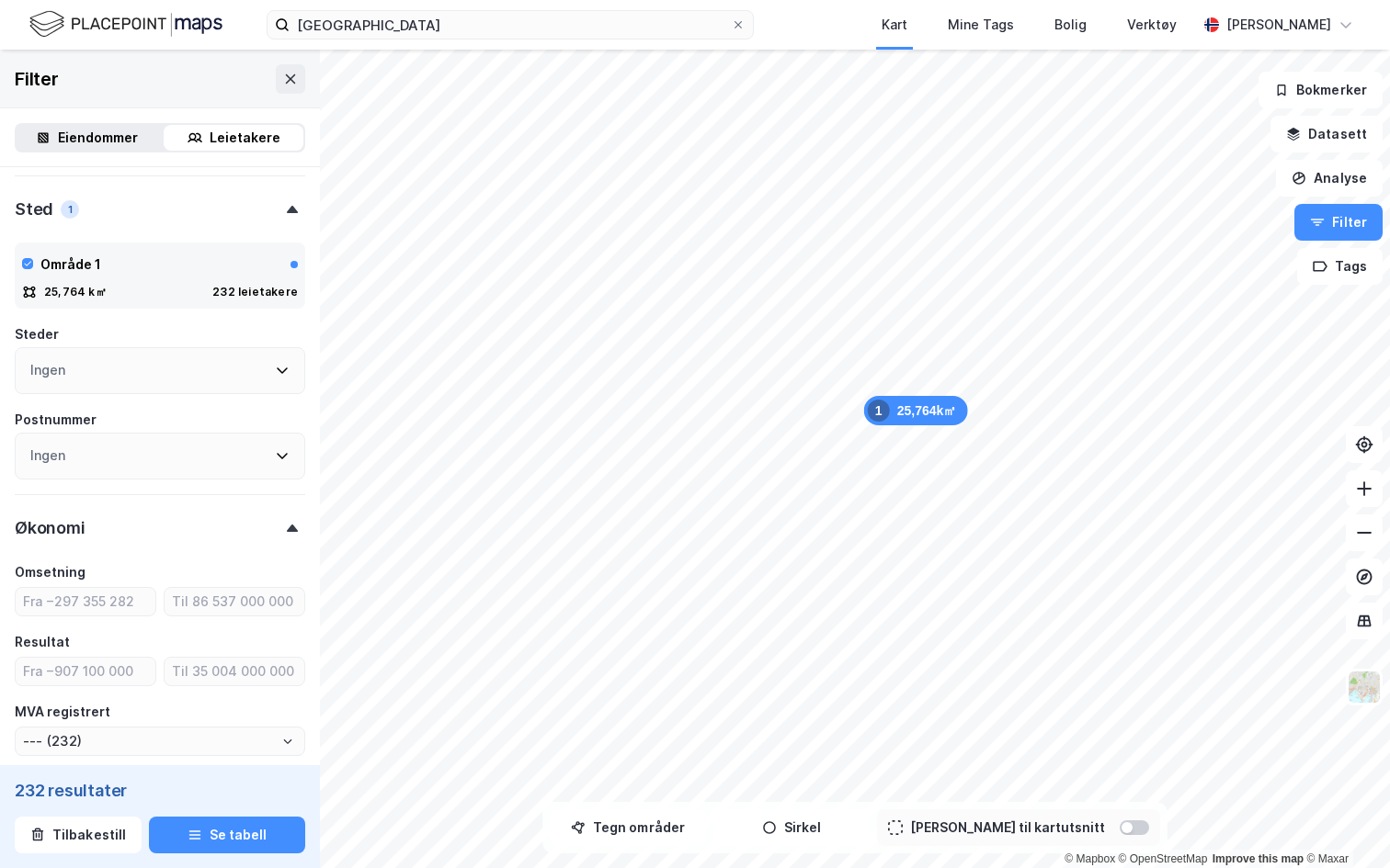
scroll to position [1411, 0]
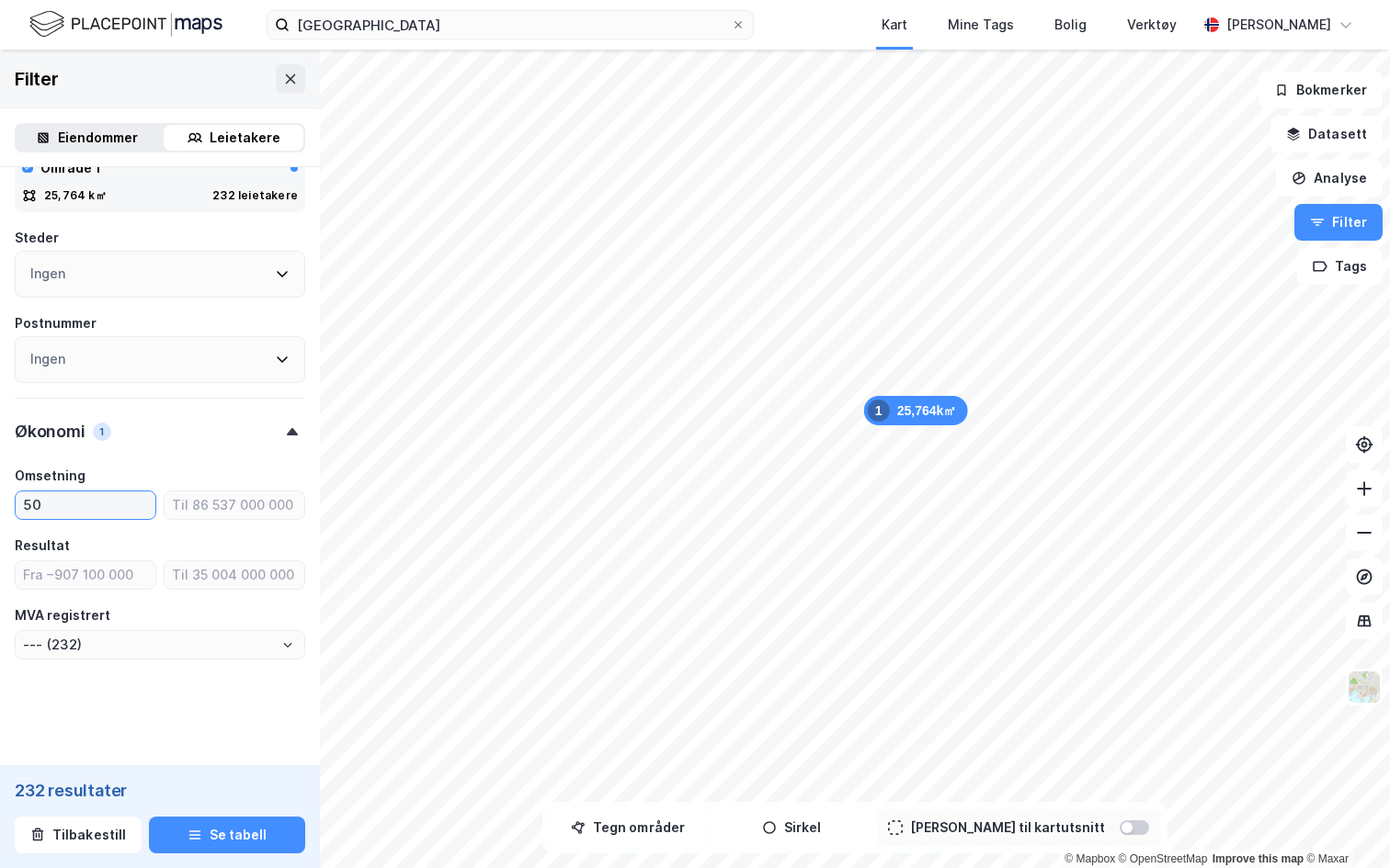
type input "500"
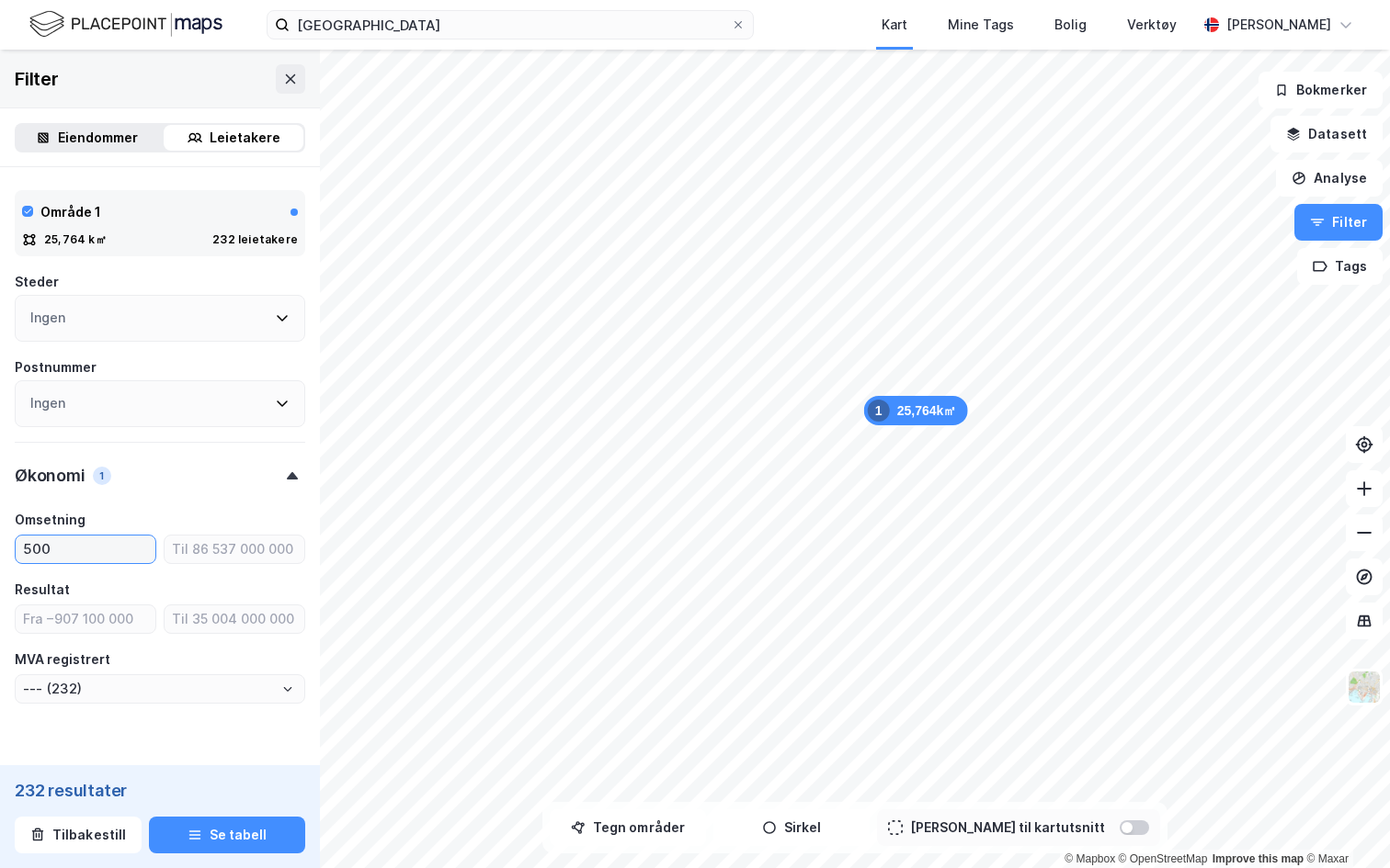
type input "--- (200)"
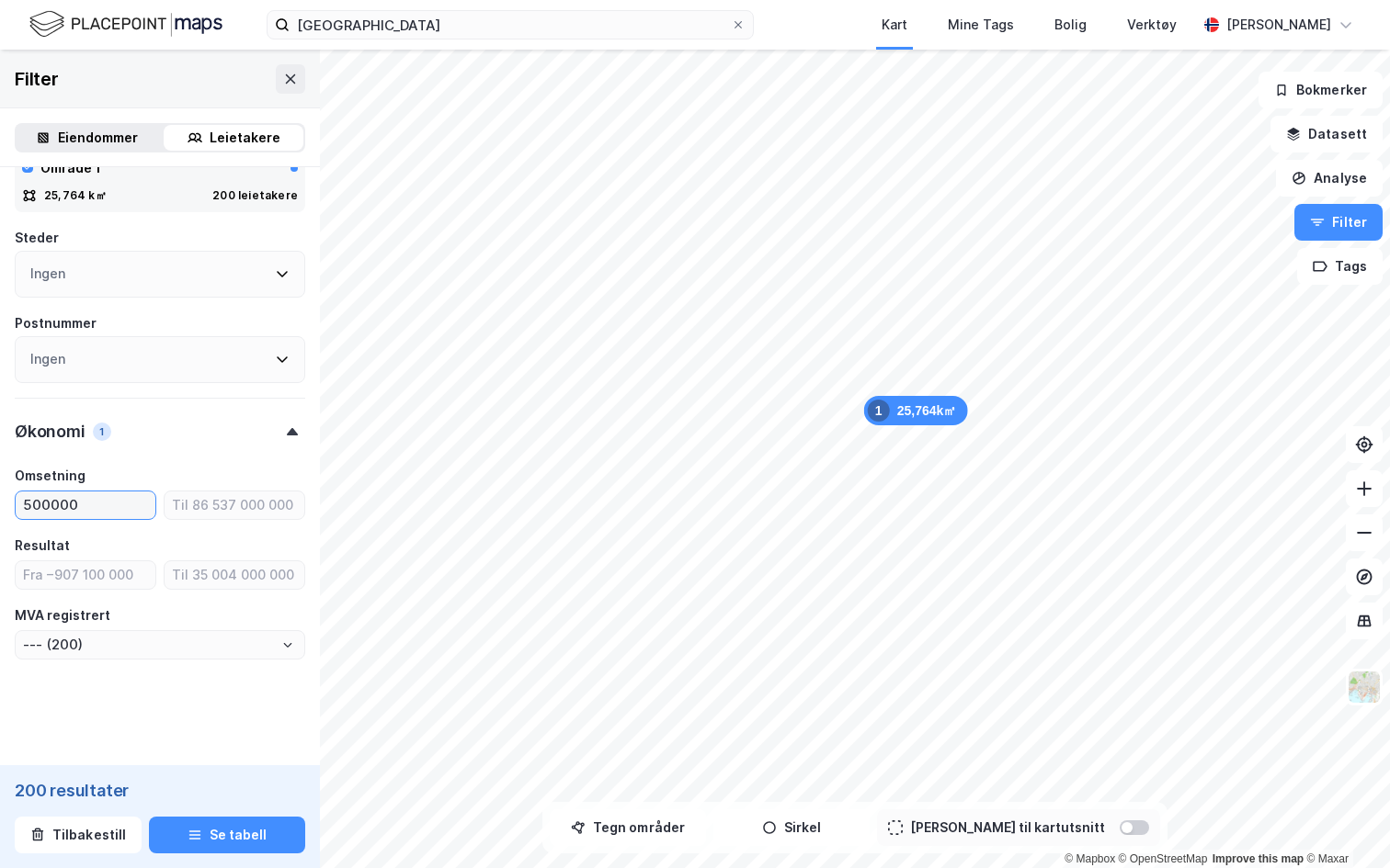
scroll to position [1411, 0]
click at [77, 492] on input "500000" at bounding box center [85, 506] width 140 height 28
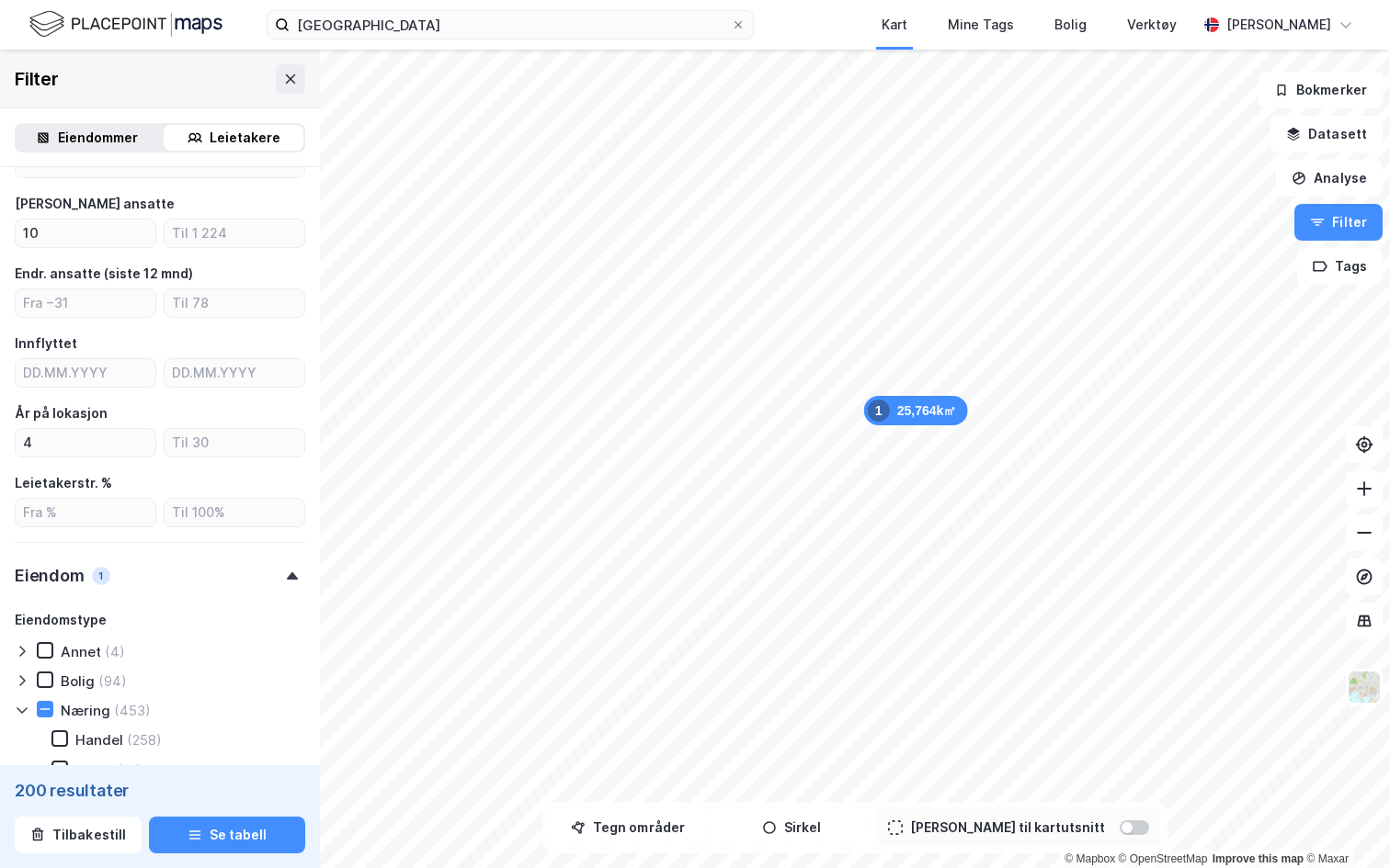
scroll to position [276, 0]
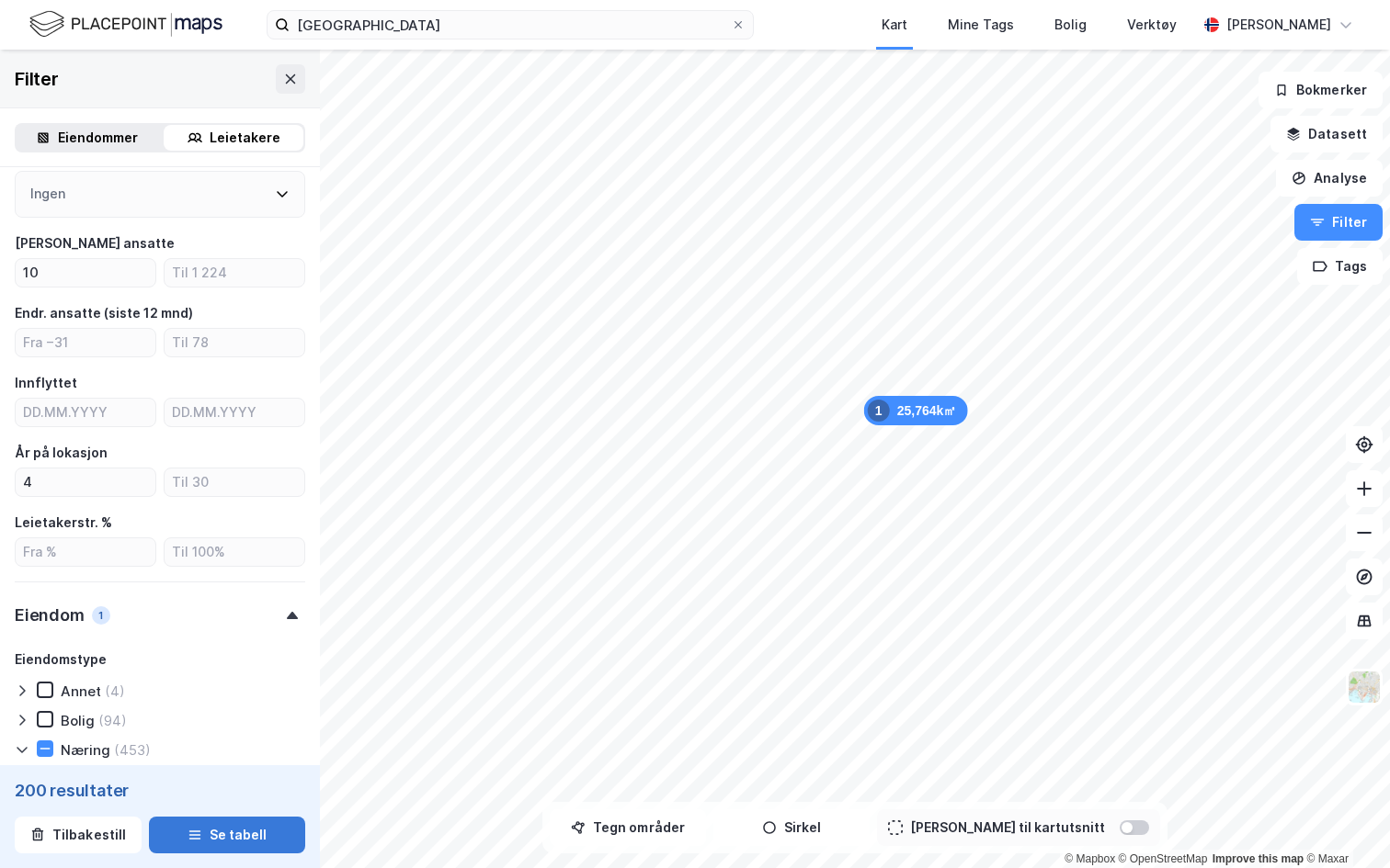
type input "500000"
click at [217, 787] on button "Se tabell" at bounding box center [227, 835] width 156 height 37
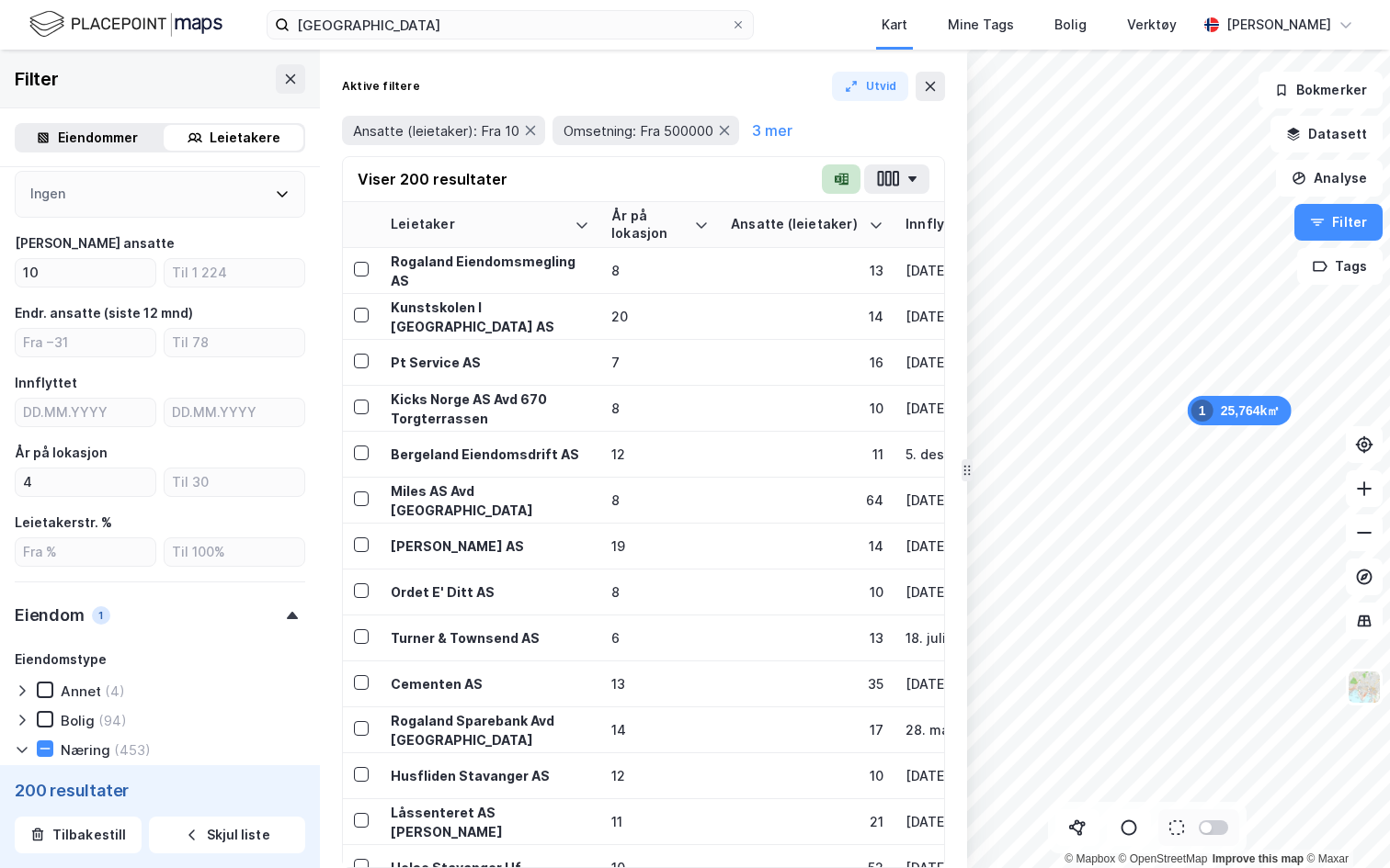
click at [837, 188] on button "button" at bounding box center [841, 180] width 39 height 30
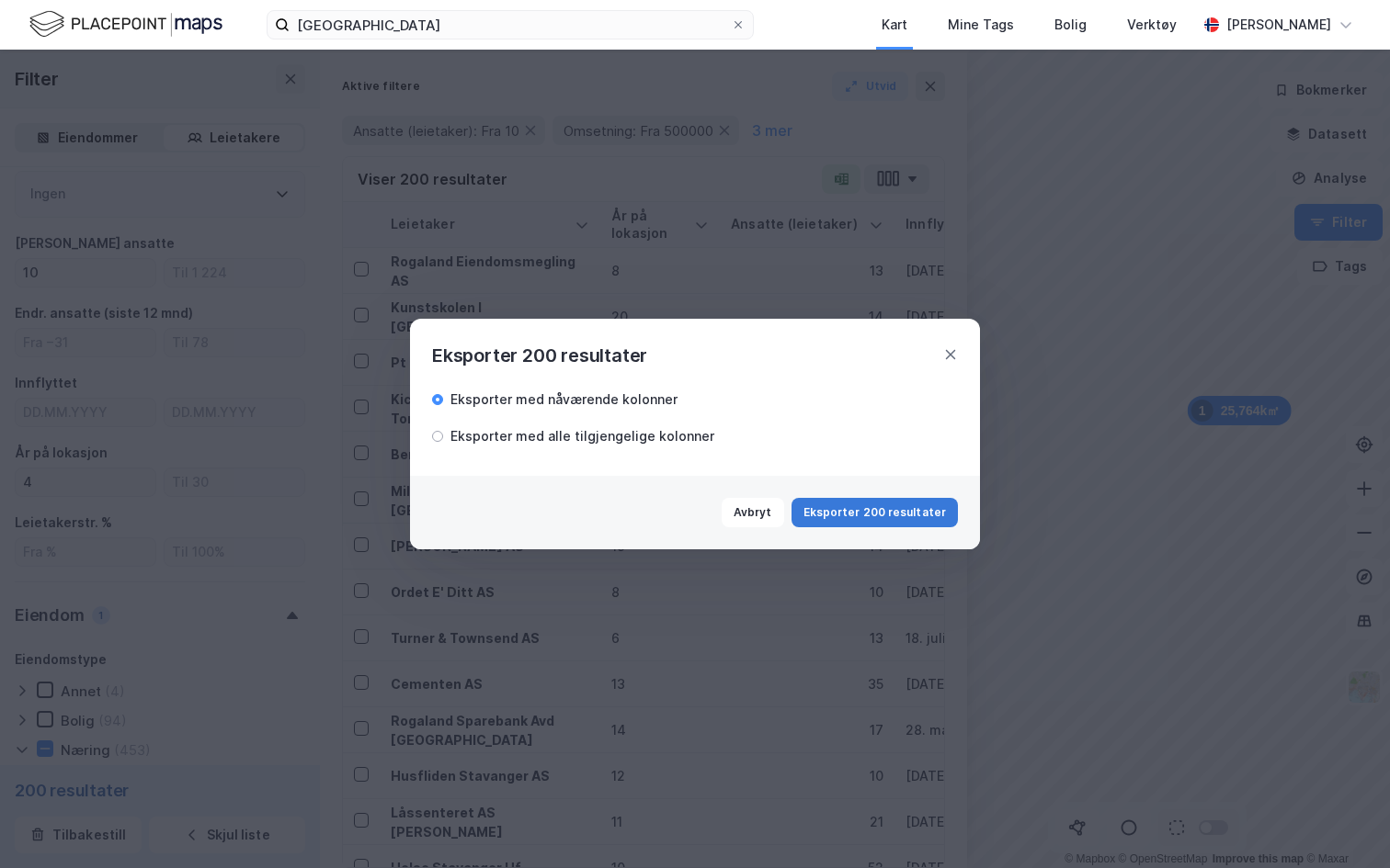
click at [855, 518] on button "Eksporter 200 resultater" at bounding box center [874, 513] width 166 height 30
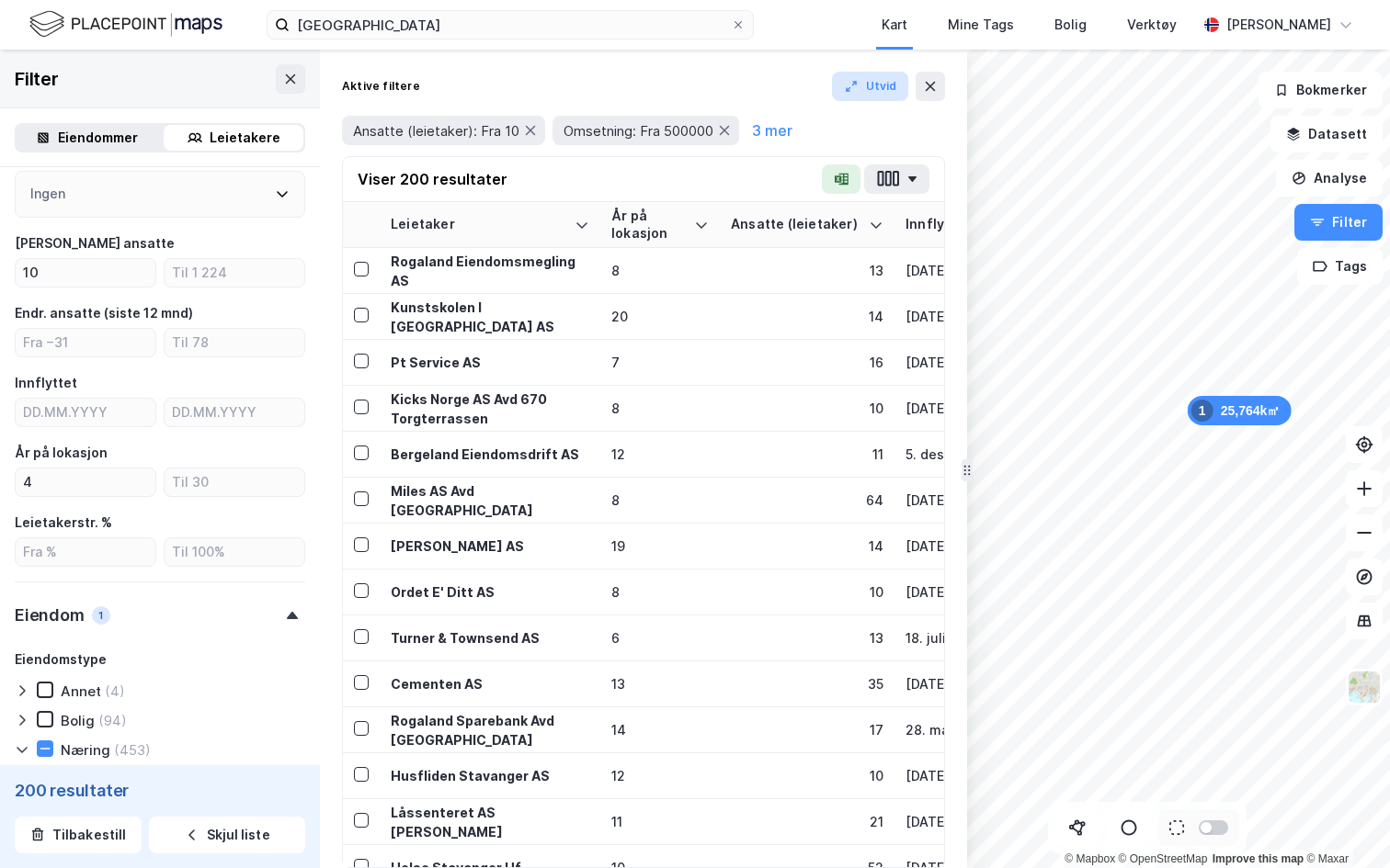
click at [865, 79] on button "Utvid" at bounding box center [870, 86] width 77 height 30
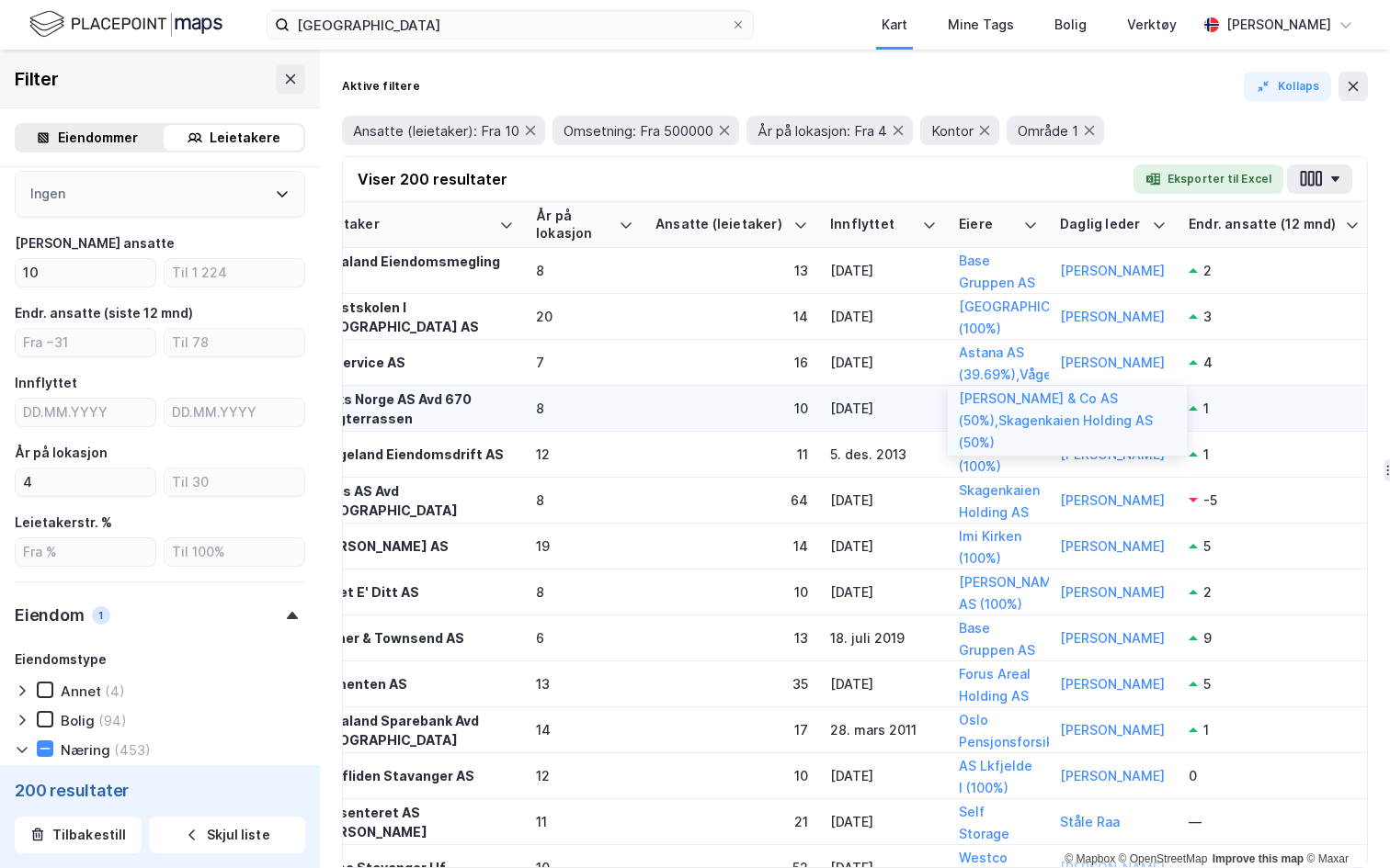
scroll to position [0, 68]
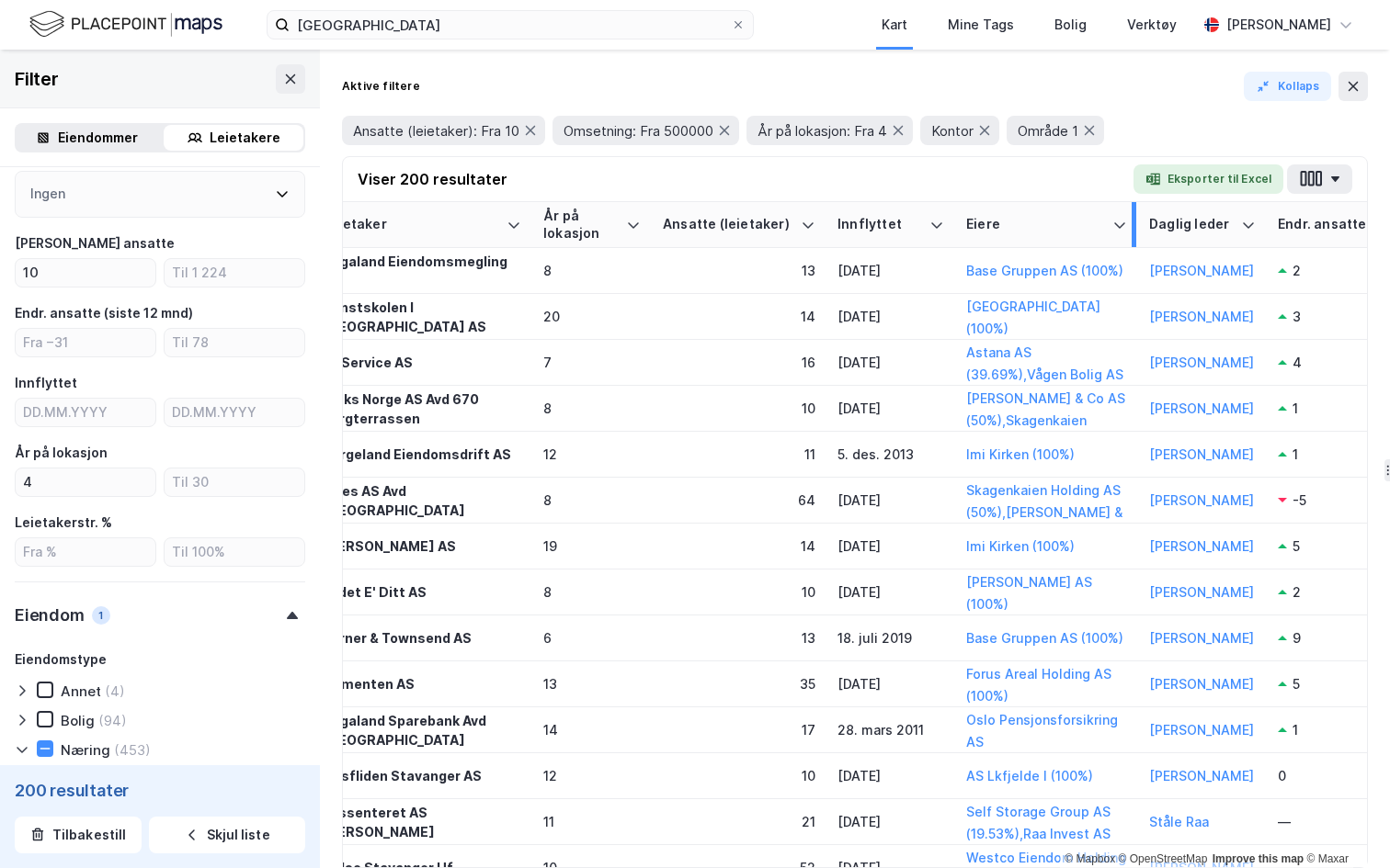
drag, startPoint x: 1051, startPoint y: 216, endPoint x: 1132, endPoint y: 220, distance: 81.1
click at [1132, 220] on div at bounding box center [1134, 224] width 5 height 45
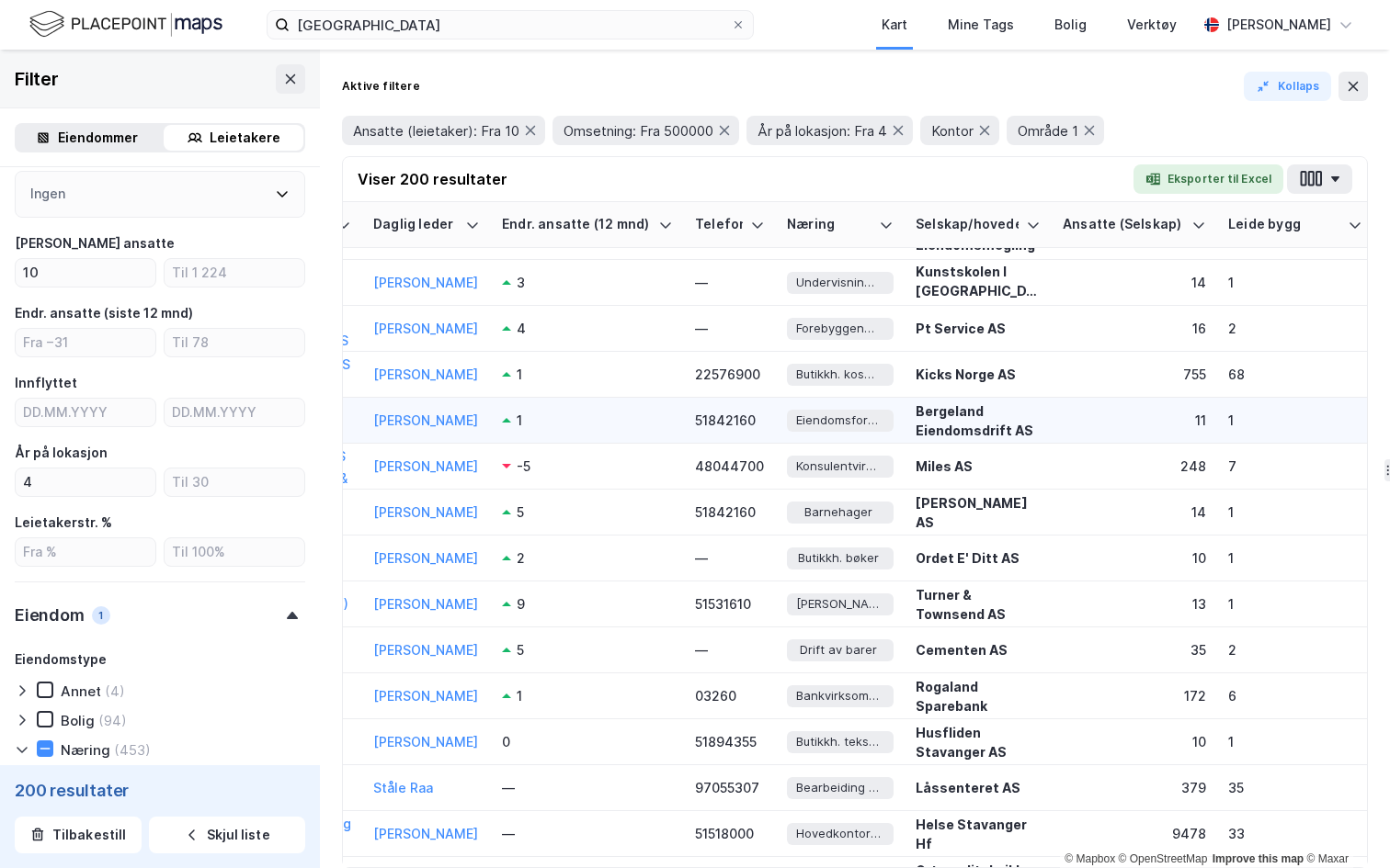
scroll to position [0, 844]
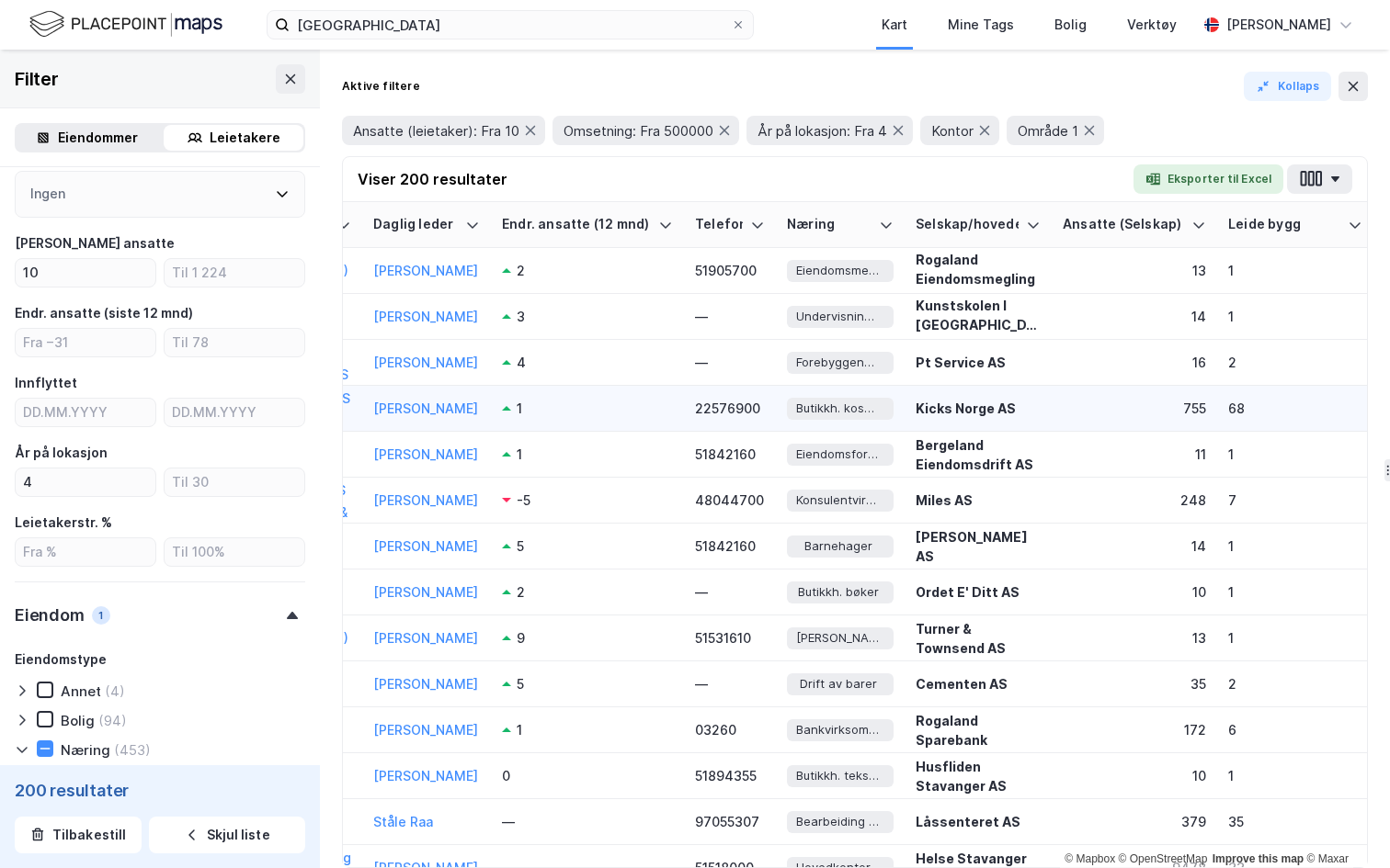
click at [1126, 412] on div "755" at bounding box center [1135, 408] width 143 height 19
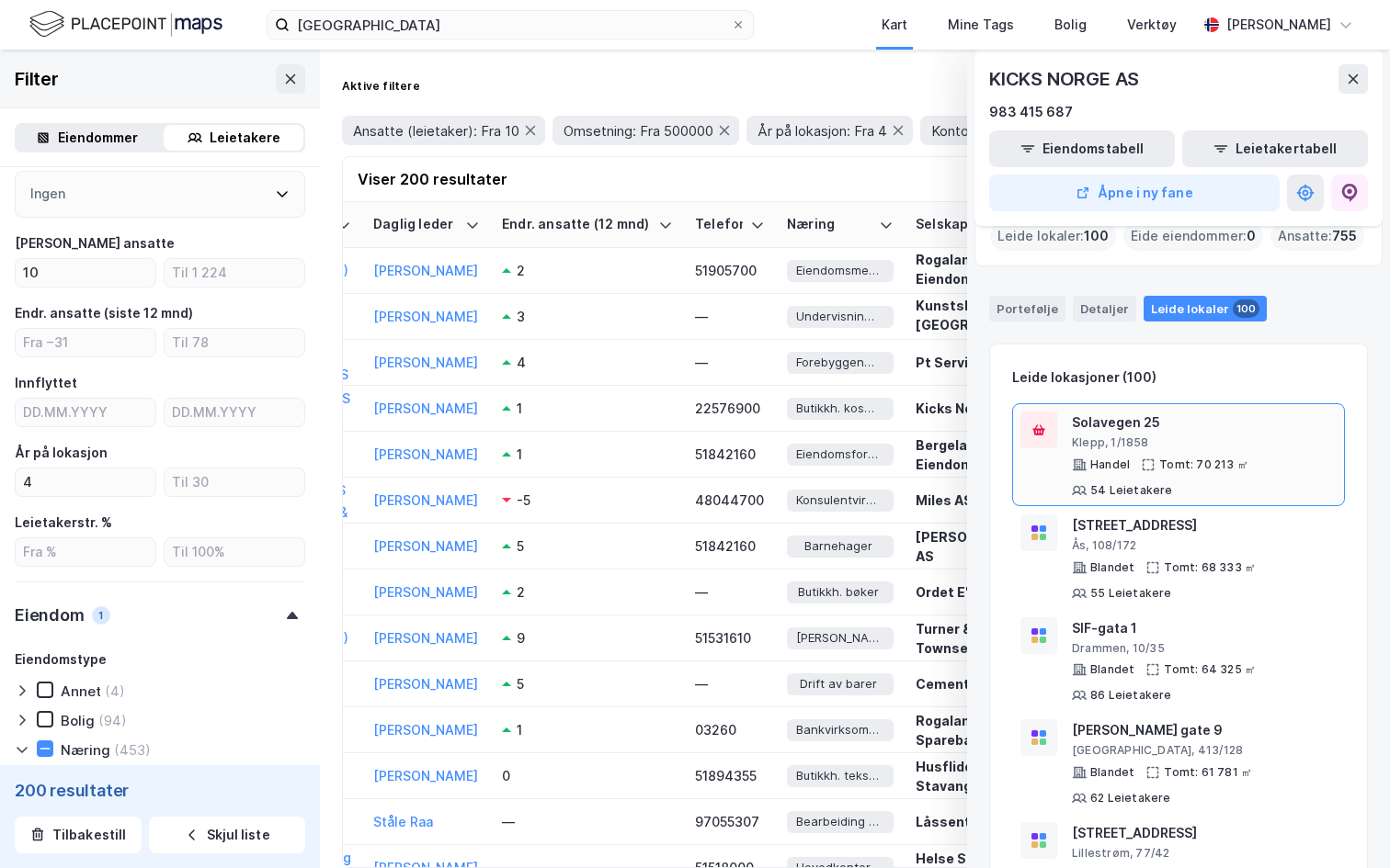
scroll to position [44, 0]
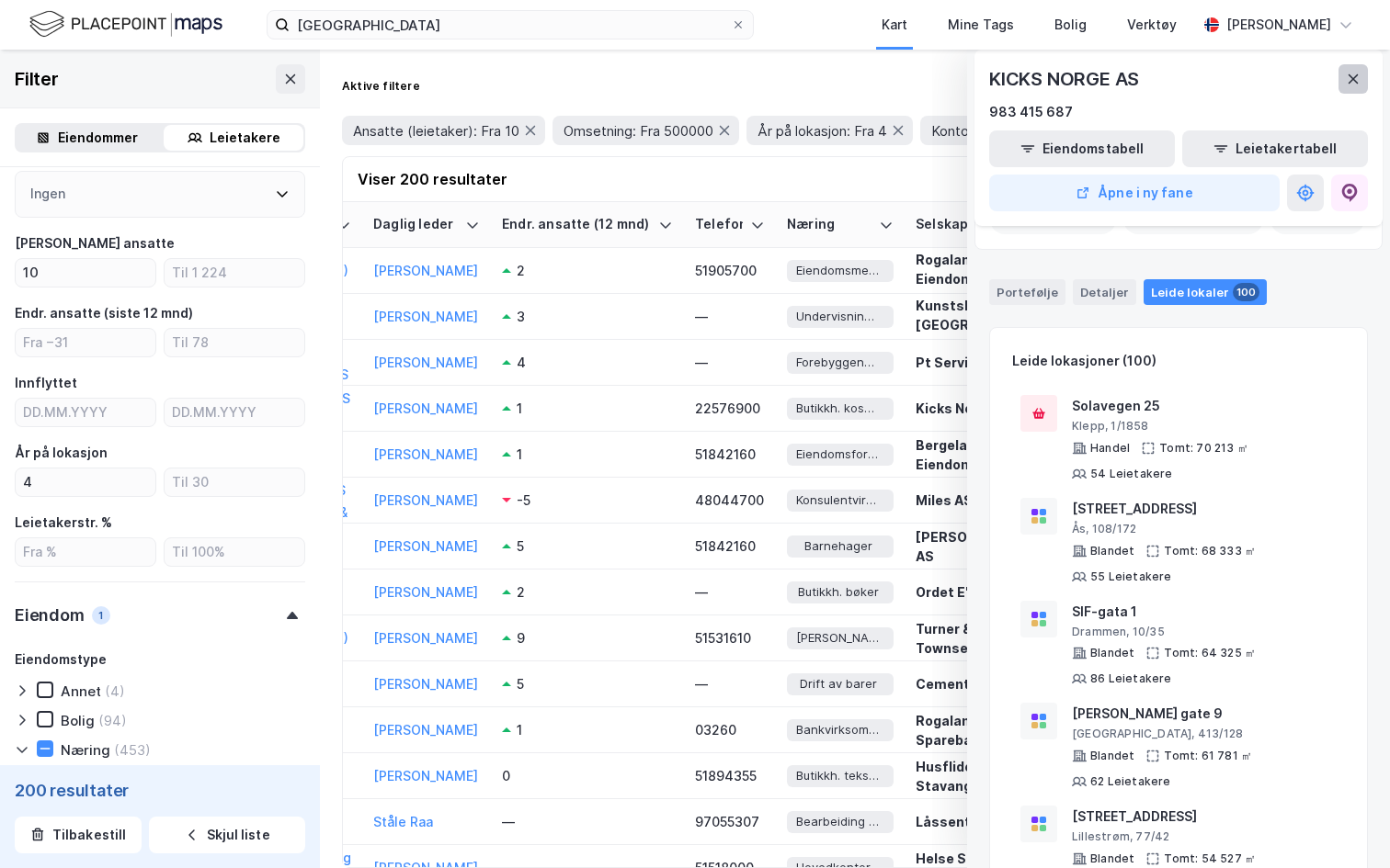
click at [1358, 68] on button at bounding box center [1353, 79] width 30 height 30
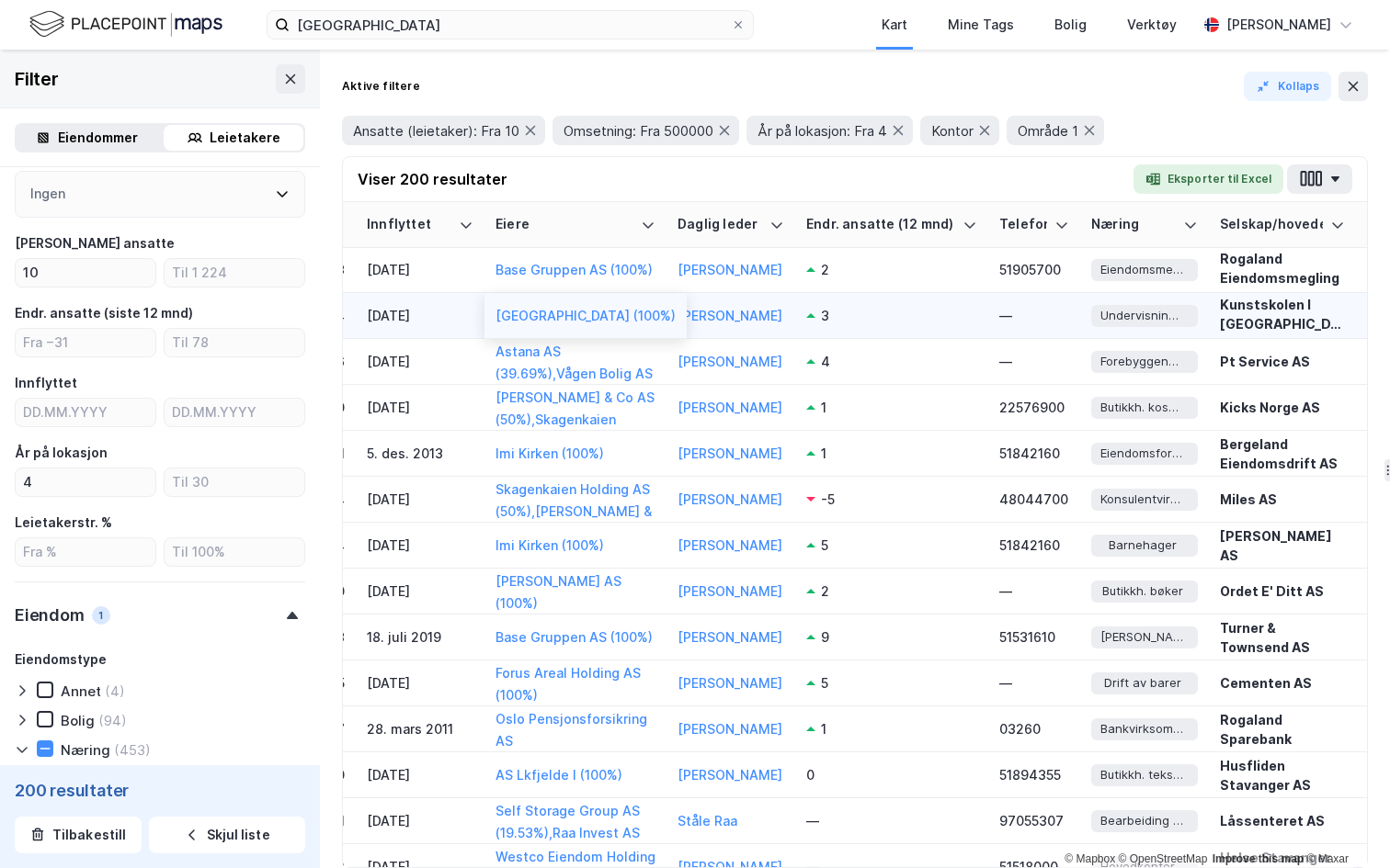
scroll to position [1, 541]
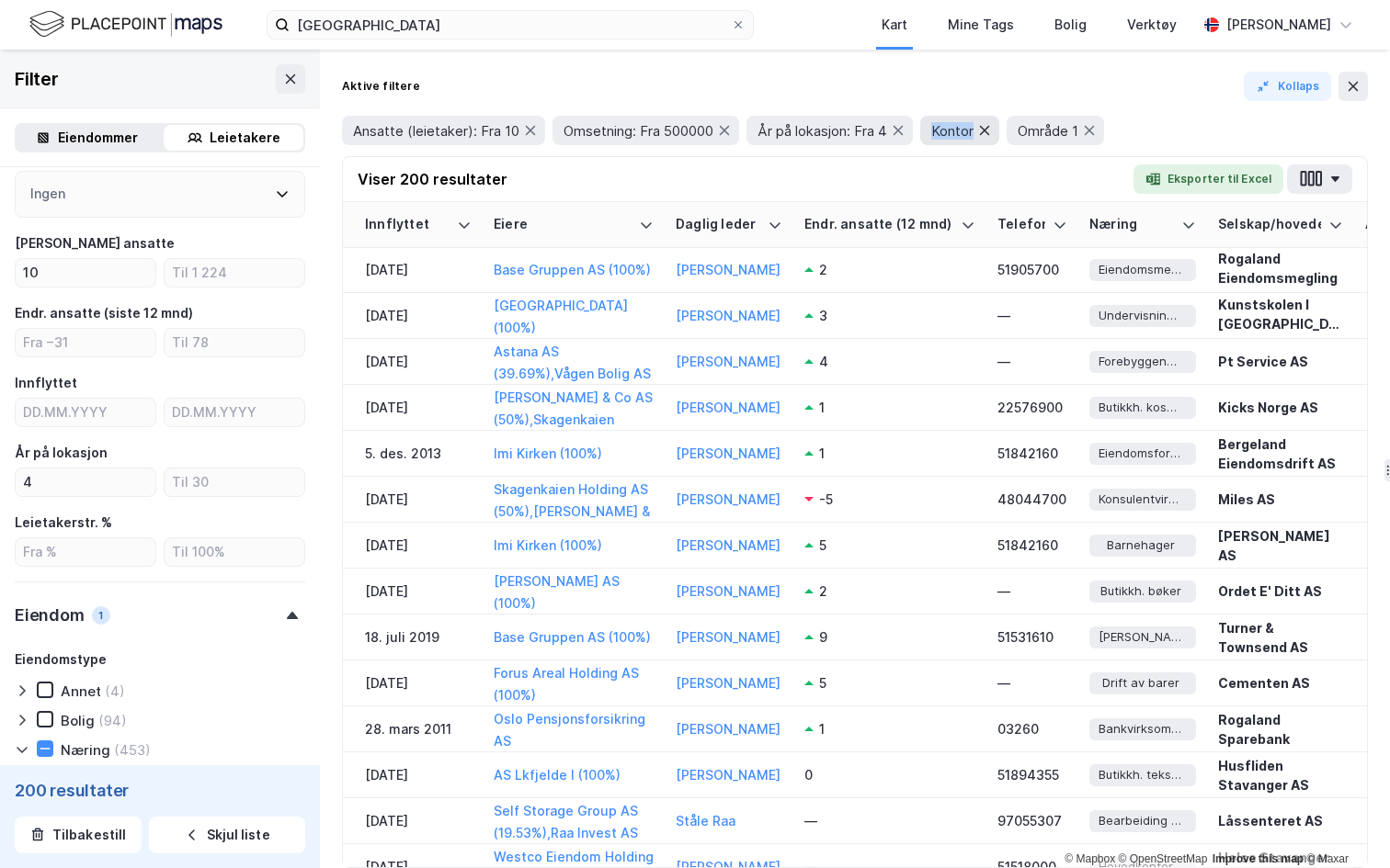
drag, startPoint x: 932, startPoint y: 126, endPoint x: 998, endPoint y: 131, distance: 66.2
click at [998, 131] on div "Kontor" at bounding box center [960, 131] width 79 height 30
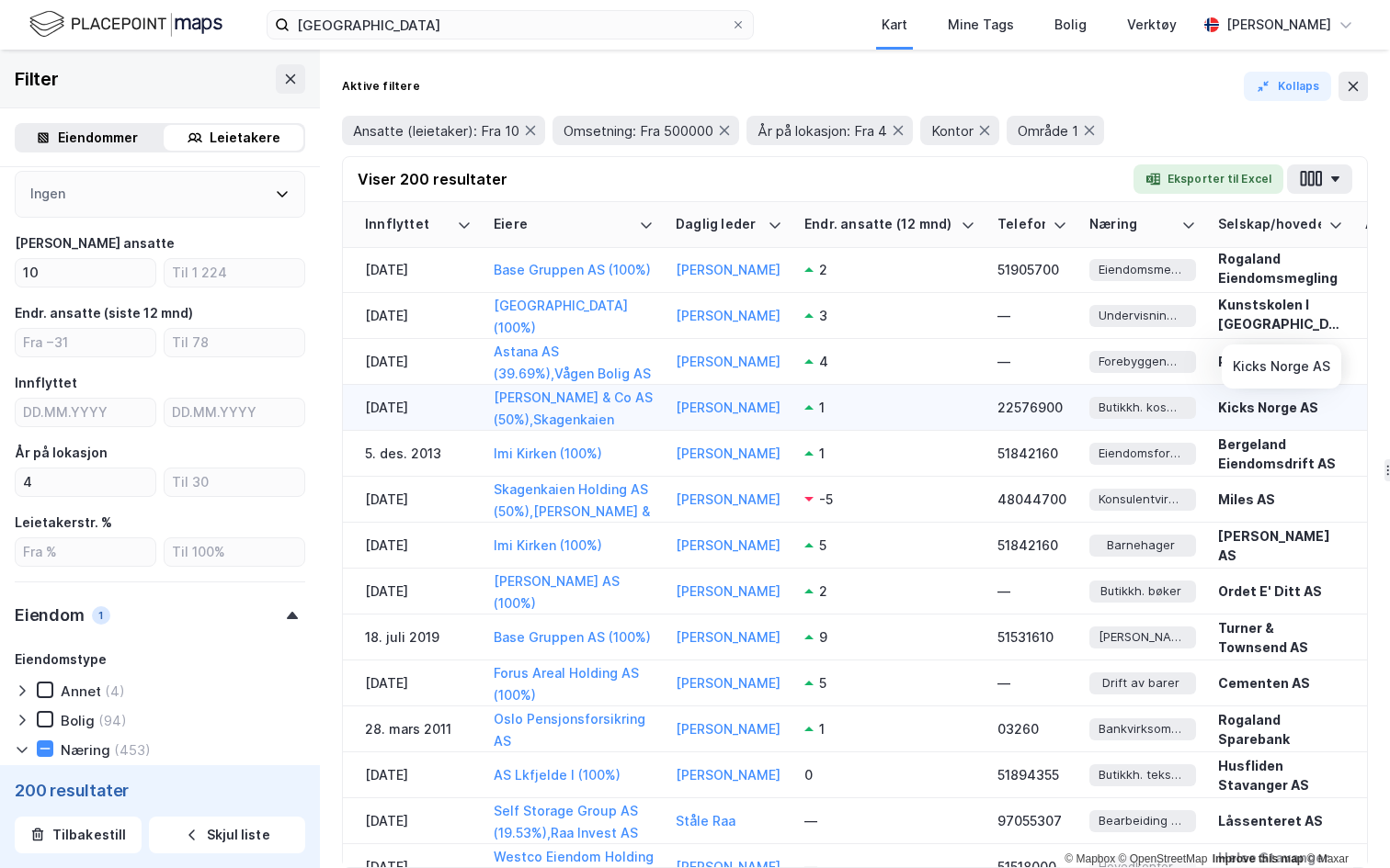
click at [1241, 408] on div "Kicks Norge AS" at bounding box center [1281, 407] width 125 height 19
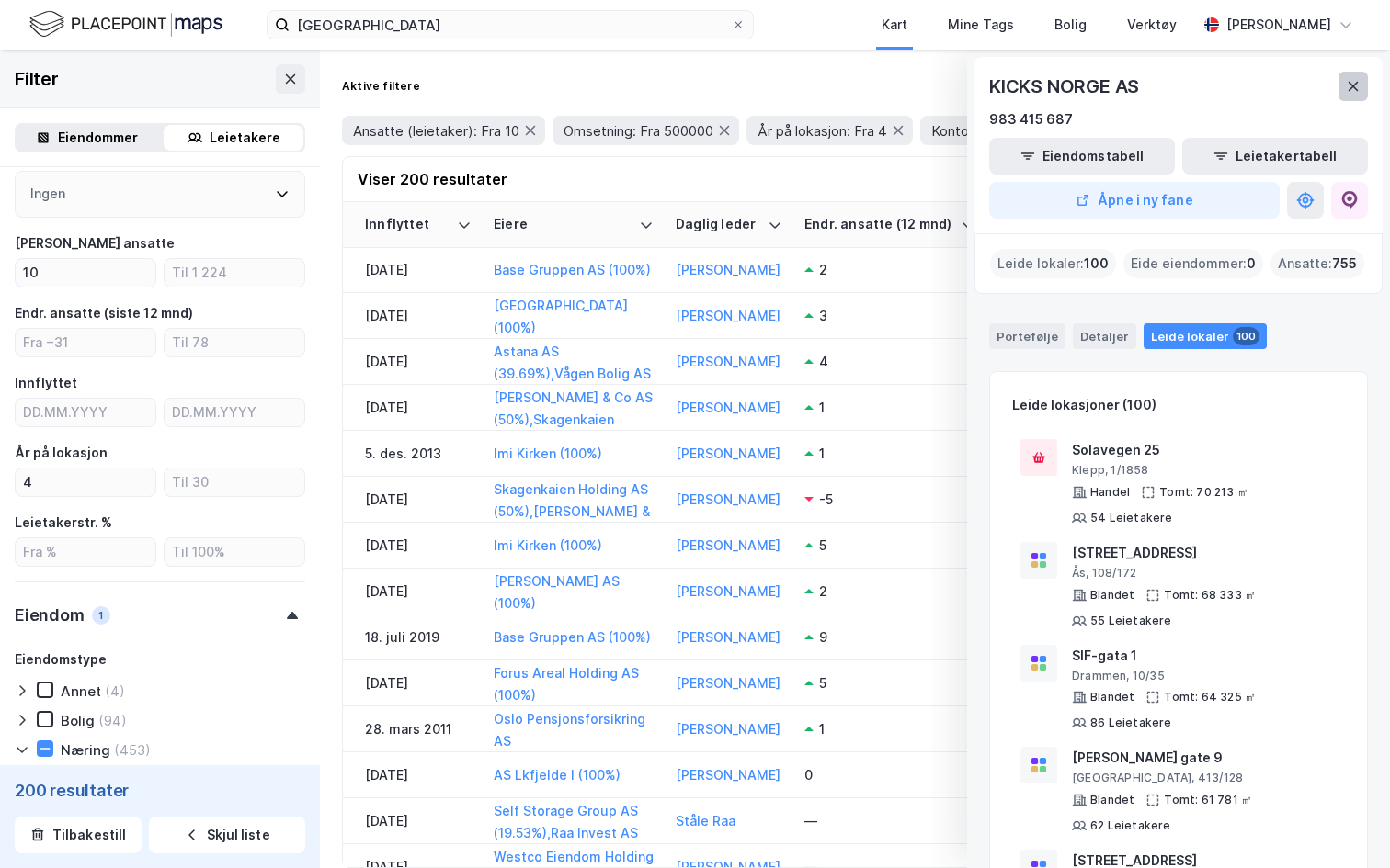
click at [1358, 95] on button at bounding box center [1353, 86] width 30 height 30
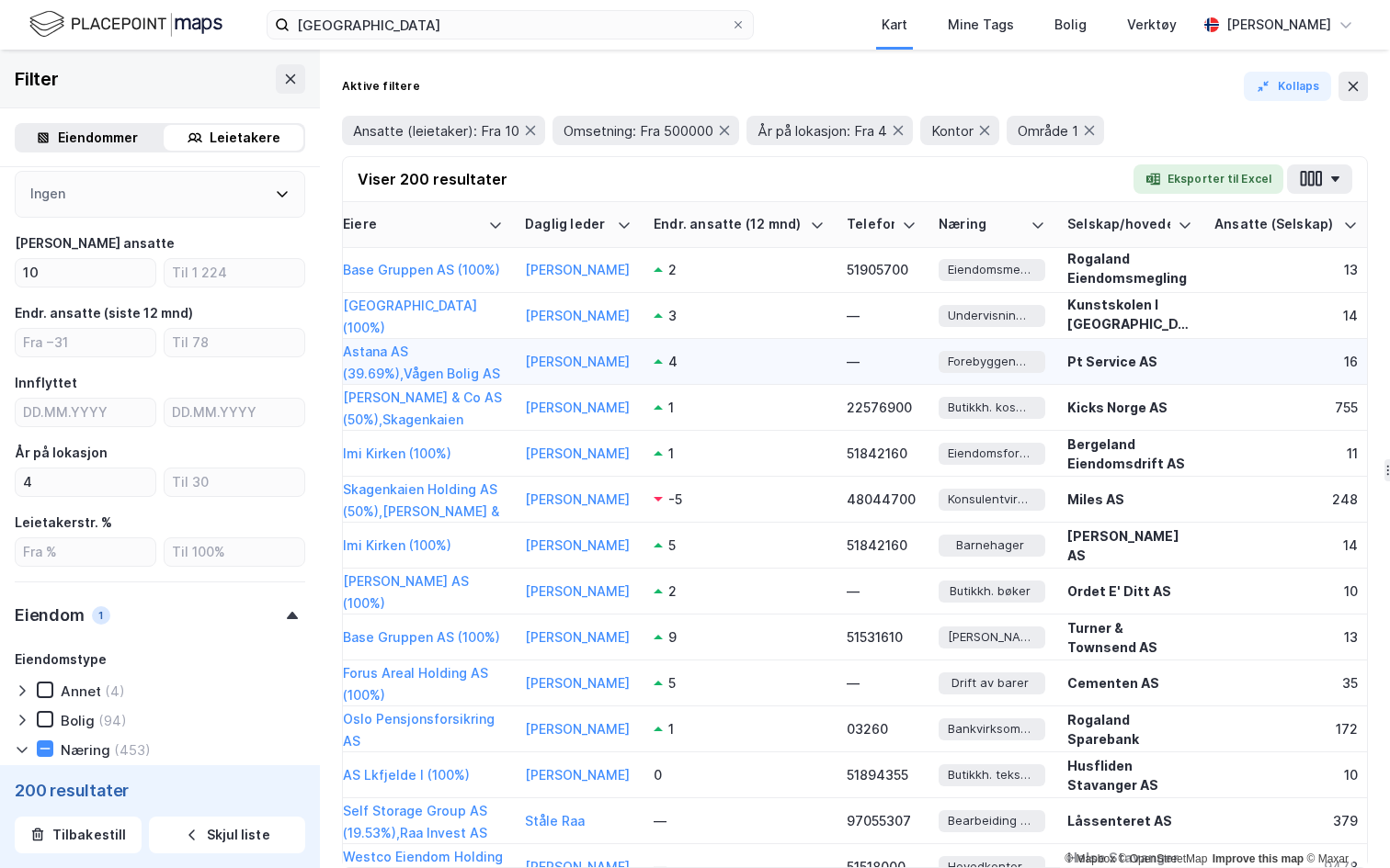
scroll to position [1, 486]
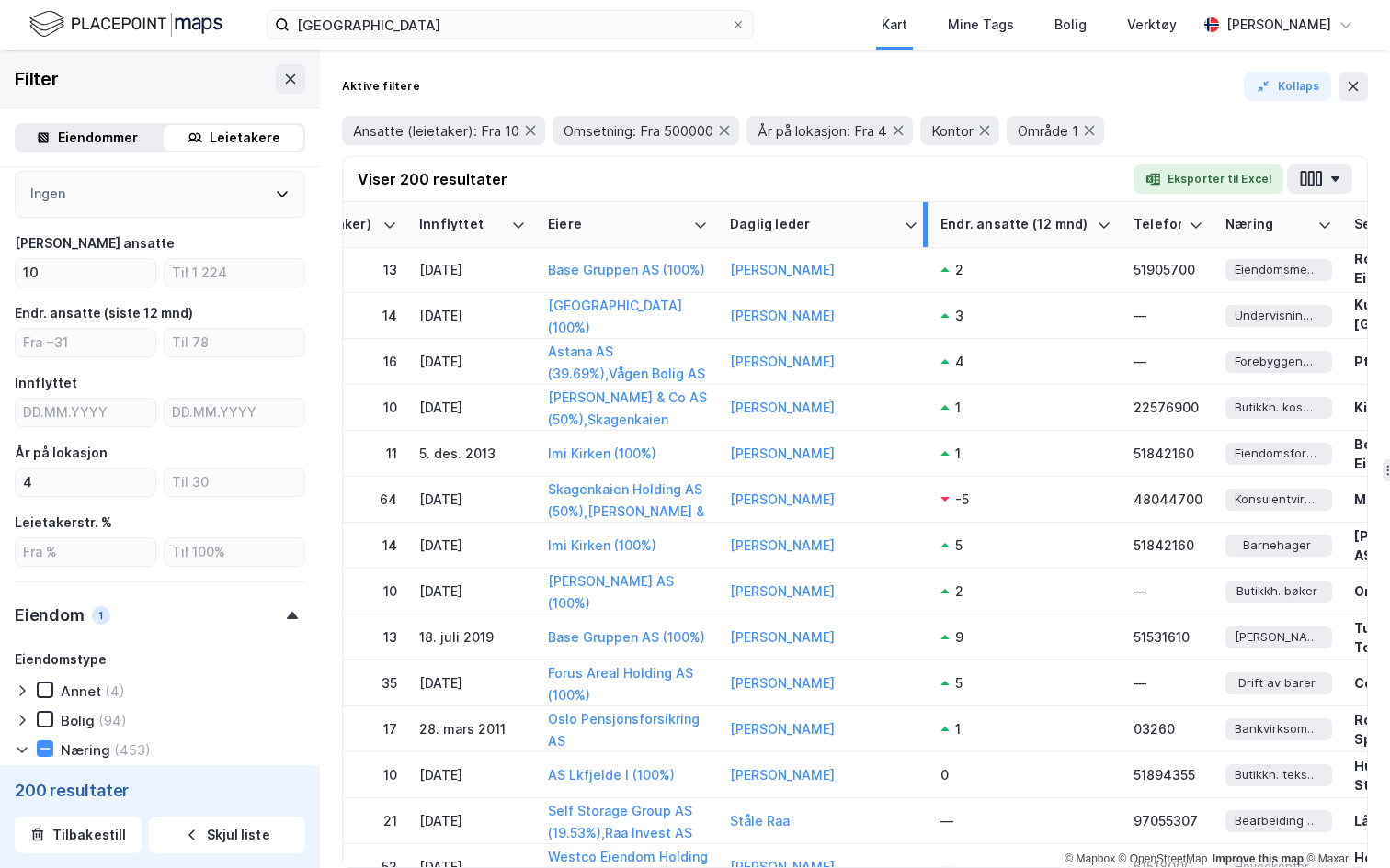
drag, startPoint x: 846, startPoint y: 225, endPoint x: 927, endPoint y: 232, distance: 81.3
click at [927, 232] on div at bounding box center [925, 224] width 5 height 45
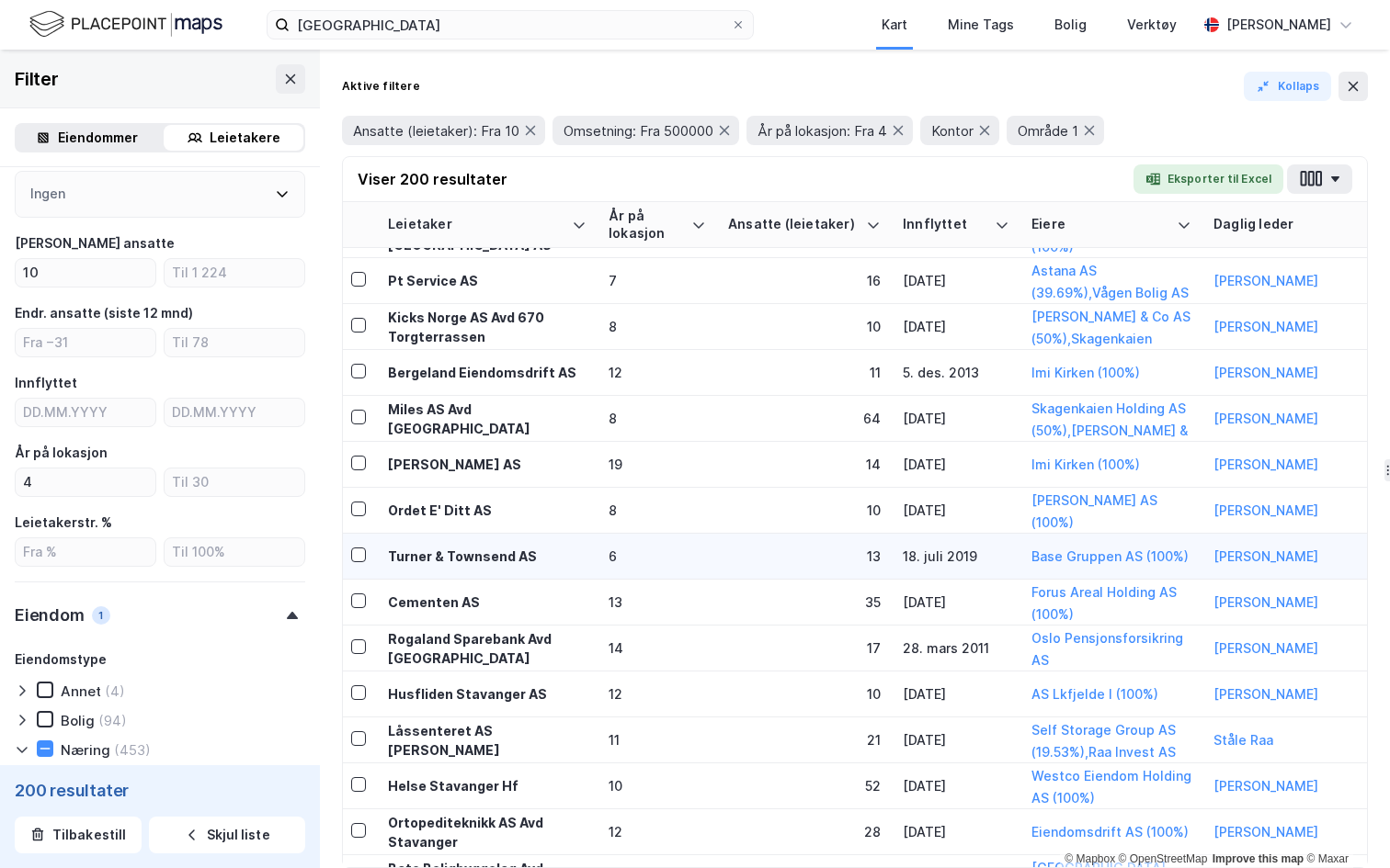
scroll to position [81, 0]
click at [486, 555] on div "Turner & Townsend AS" at bounding box center [490, 556] width 199 height 19
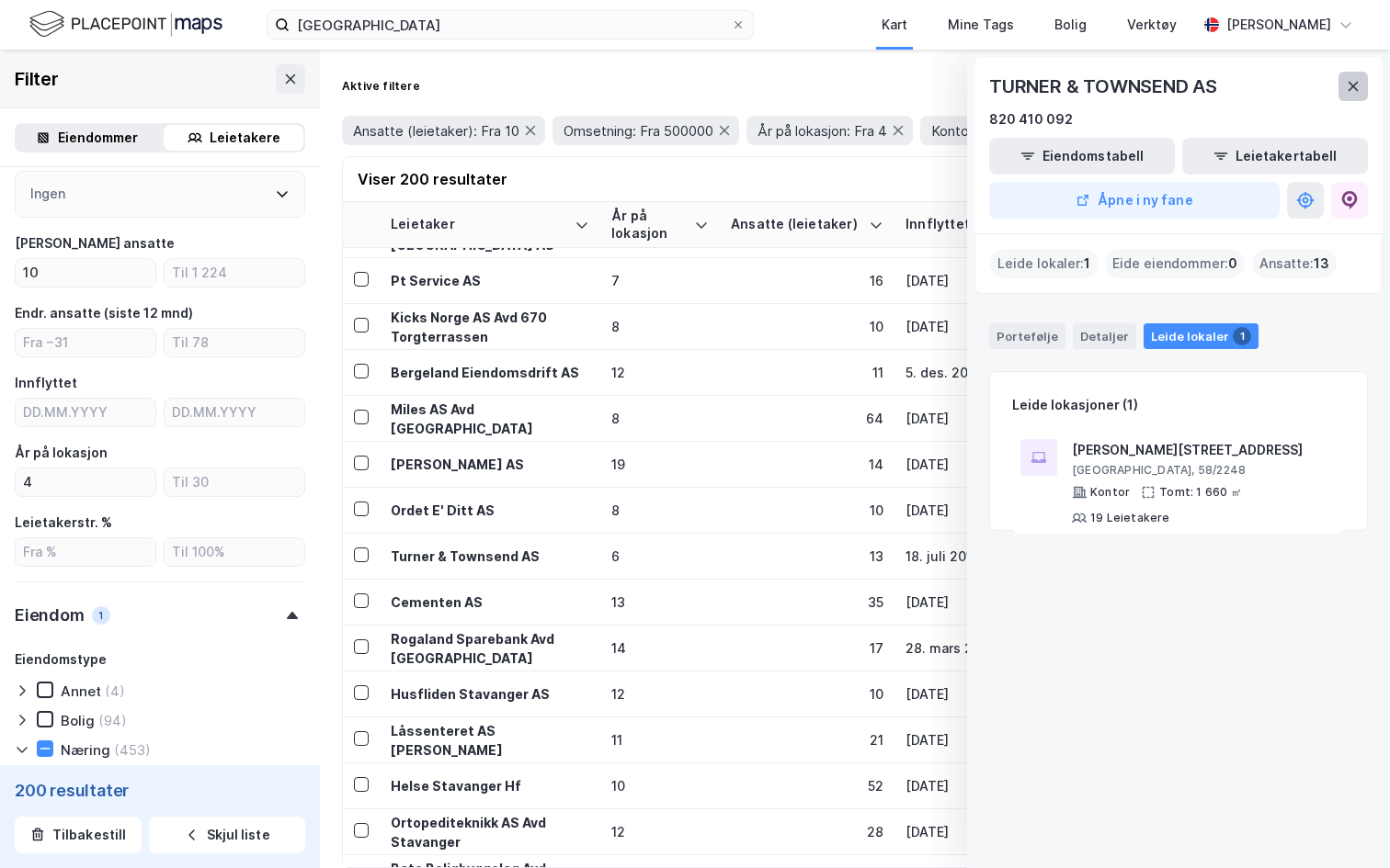
click at [1352, 93] on button at bounding box center [1353, 86] width 30 height 30
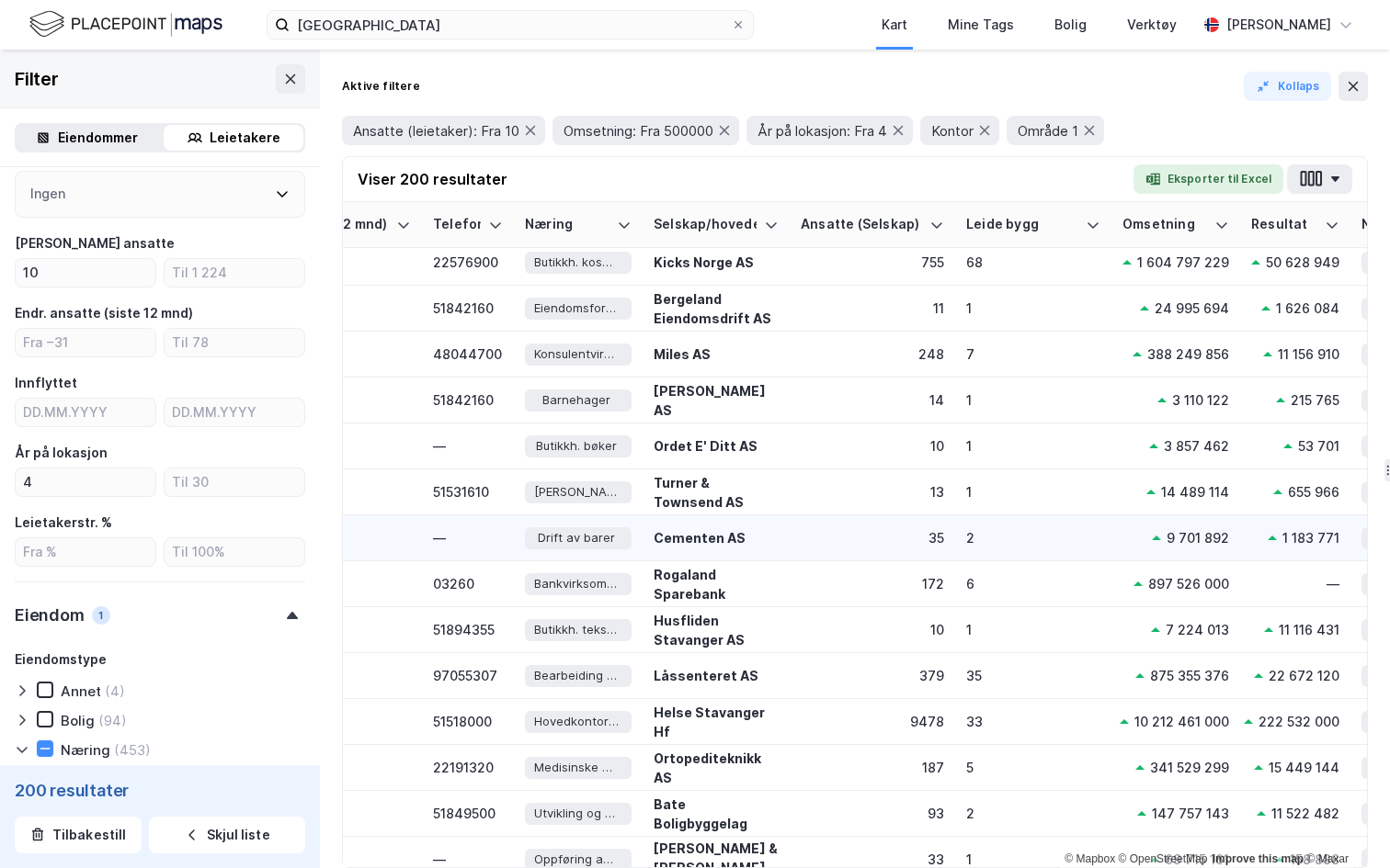
scroll to position [151, 1187]
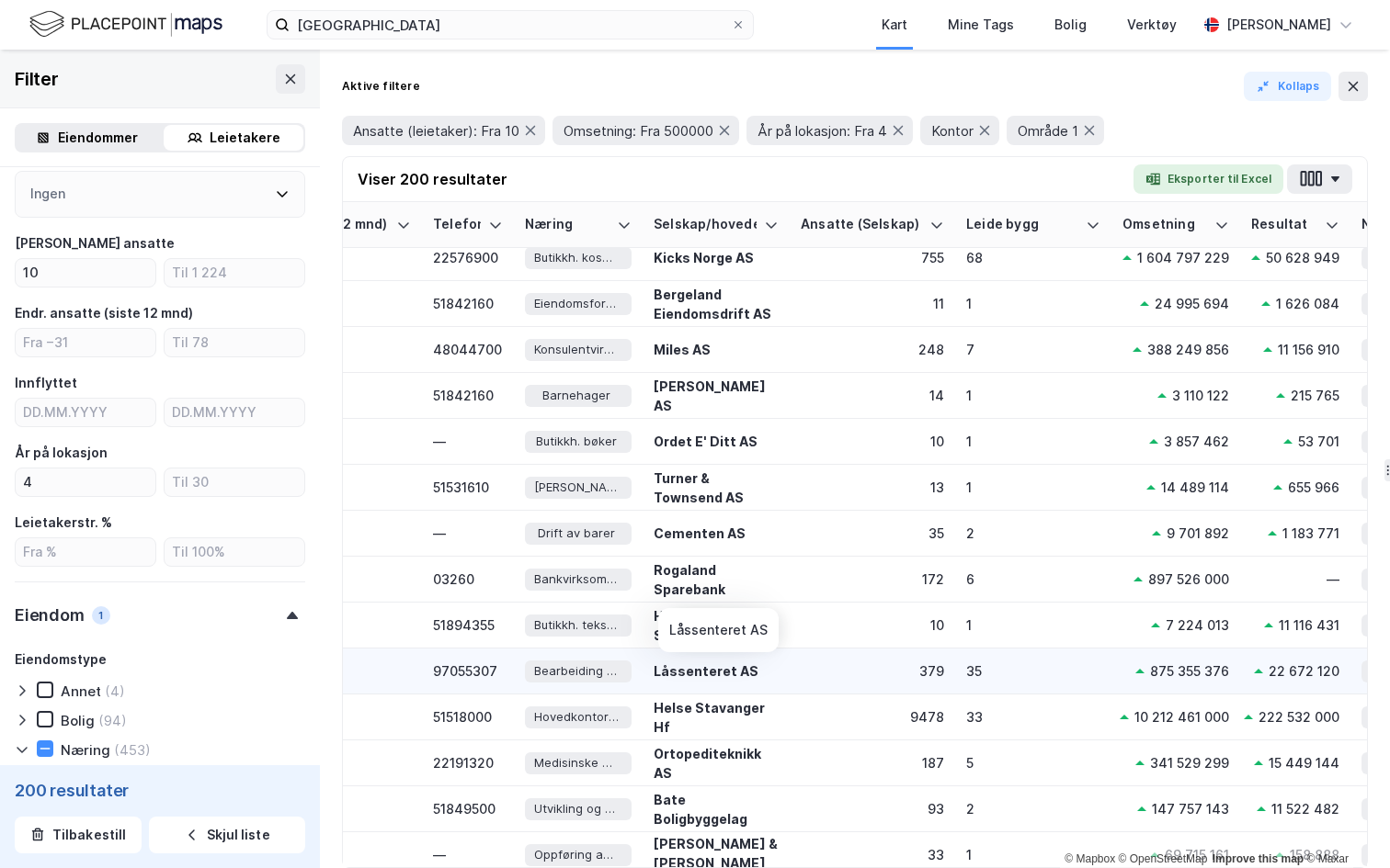
click at [734, 671] on div "Låssenteret AS" at bounding box center [716, 670] width 125 height 19
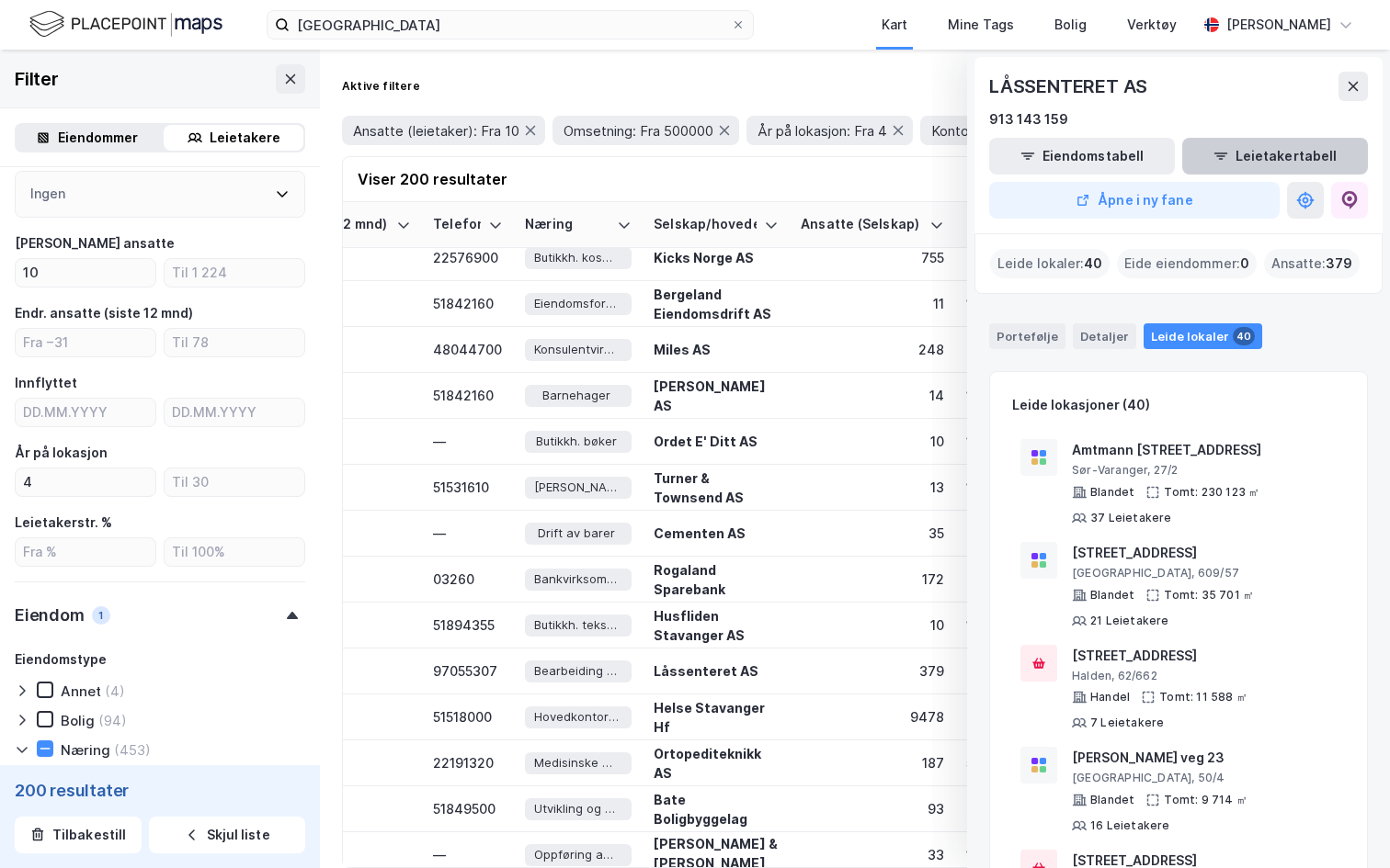
click at [1274, 159] on button "Leietakertabell" at bounding box center [1275, 156] width 186 height 37
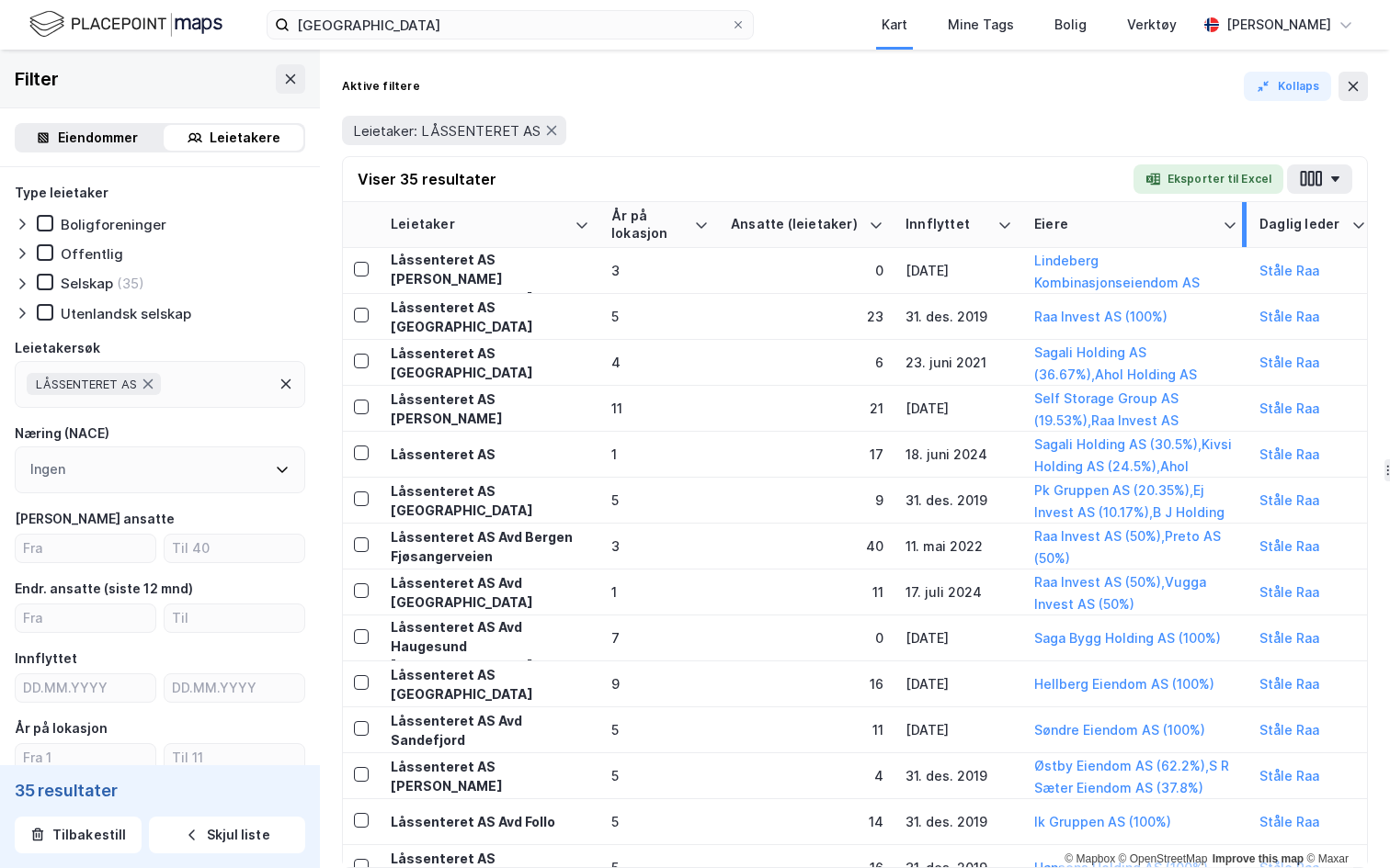
drag, startPoint x: 1121, startPoint y: 216, endPoint x: 1245, endPoint y: 215, distance: 124.0
click at [1245, 215] on div at bounding box center [1244, 224] width 5 height 45
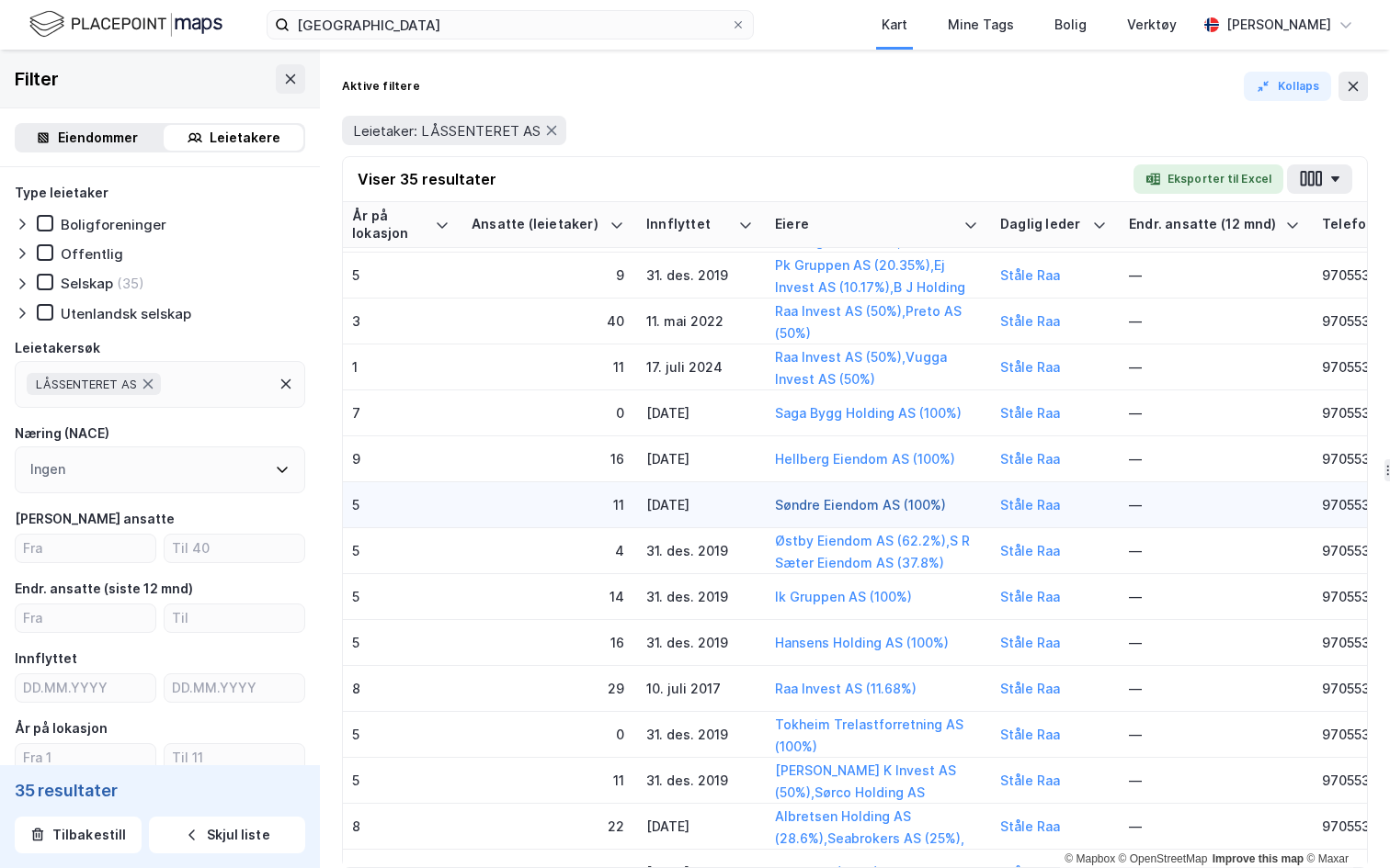
scroll to position [225, 0]
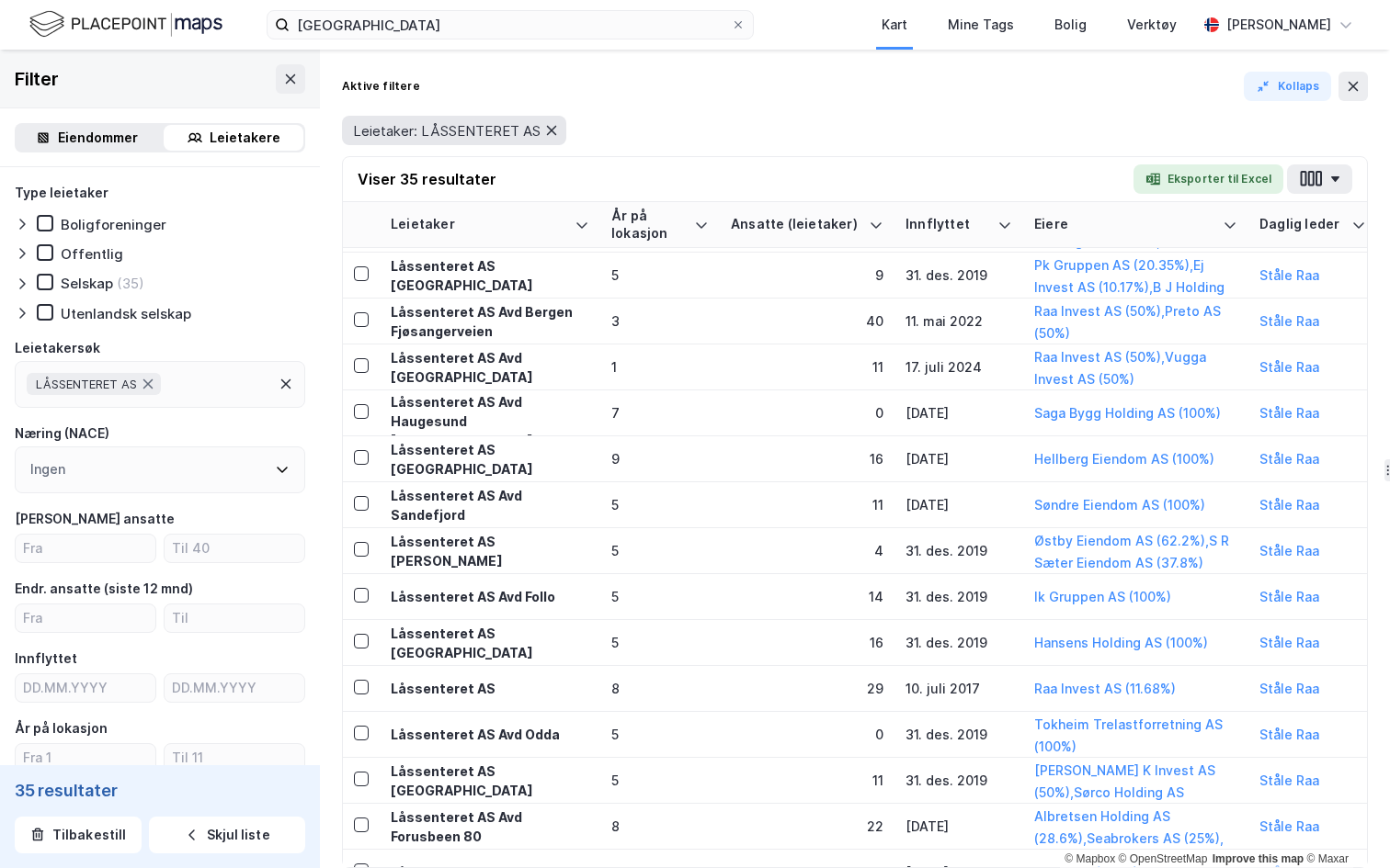
click at [556, 129] on icon at bounding box center [551, 130] width 15 height 15
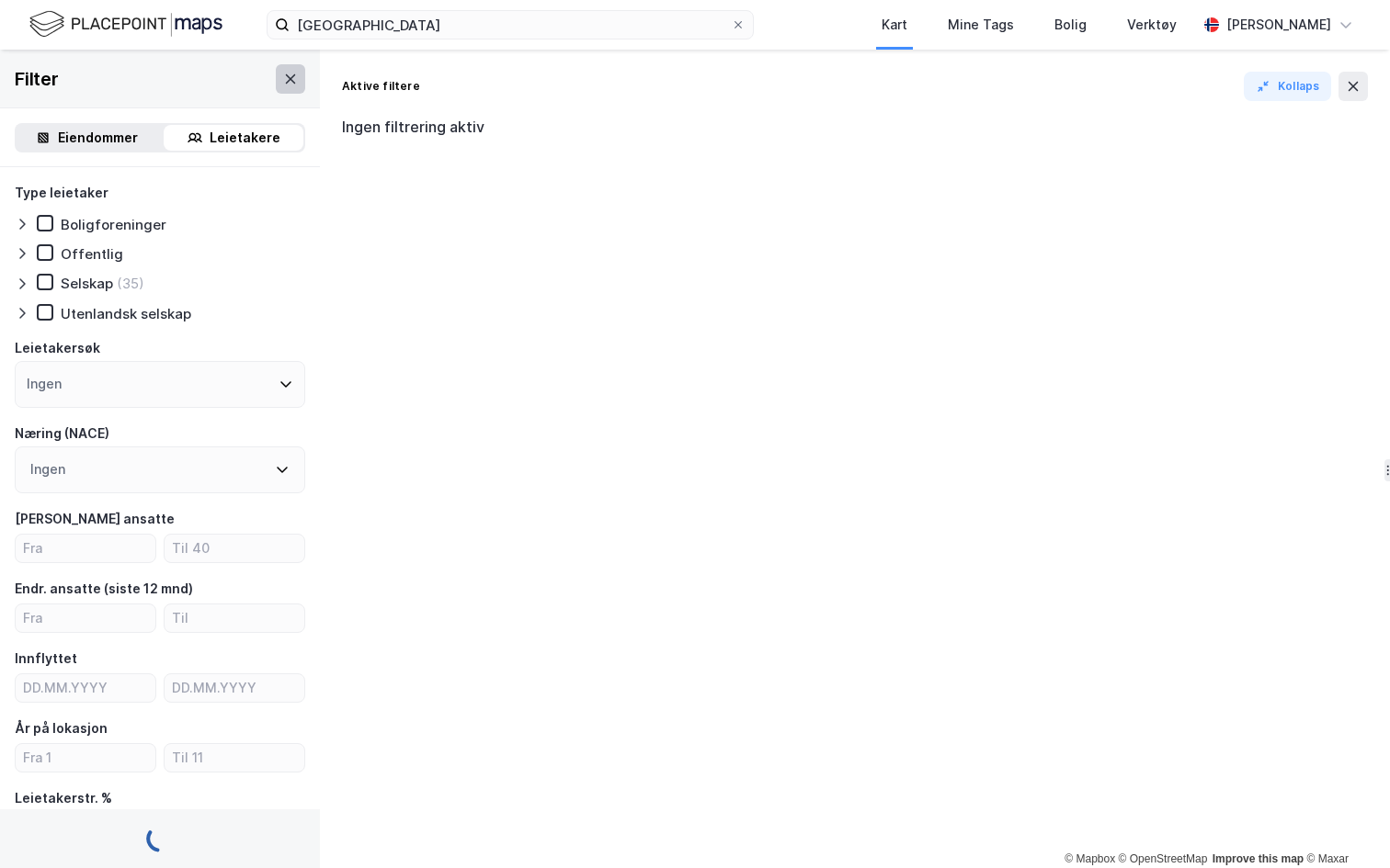
click at [281, 72] on button at bounding box center [291, 79] width 30 height 30
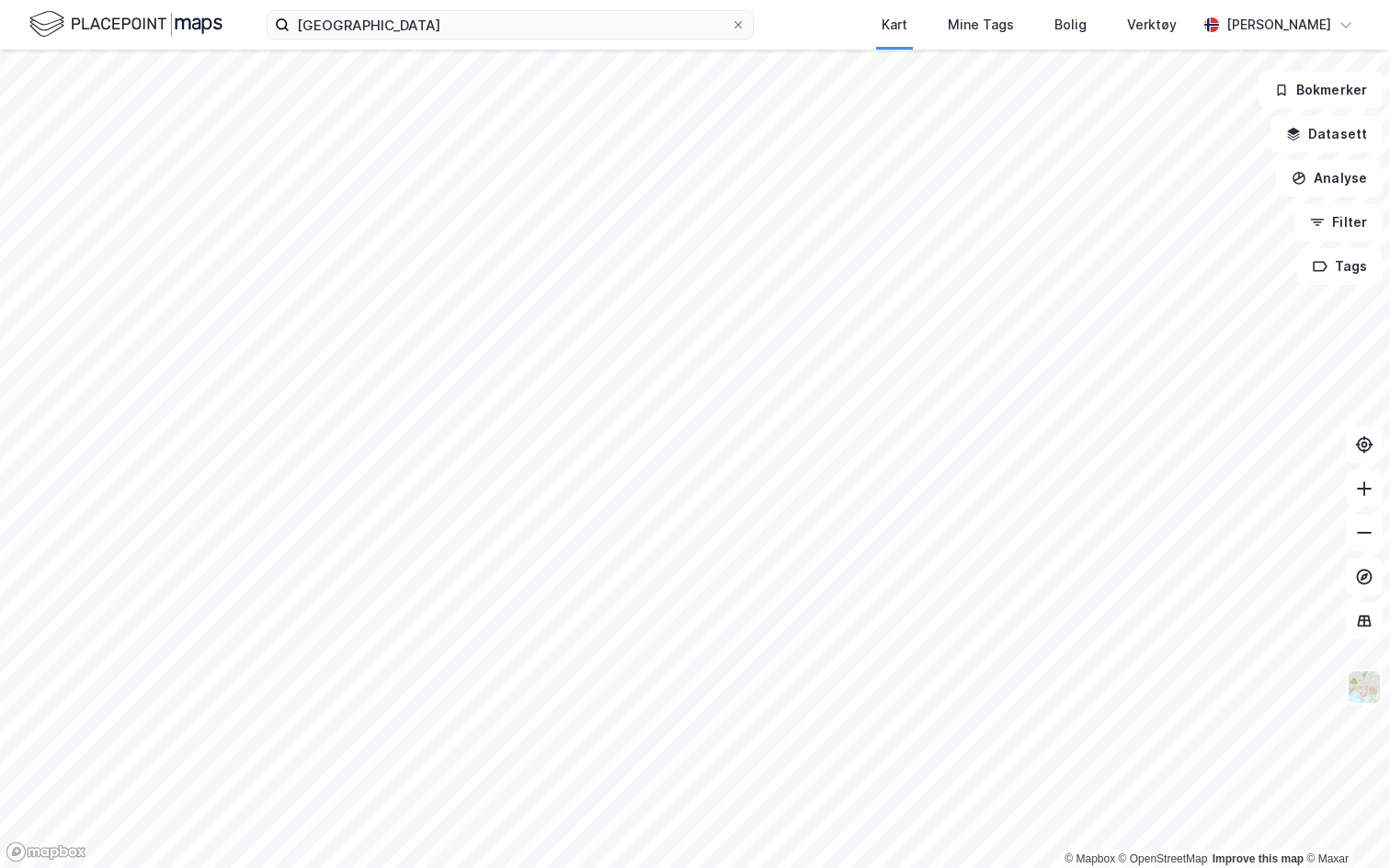
click at [1362, 695] on img at bounding box center [1364, 687] width 35 height 35
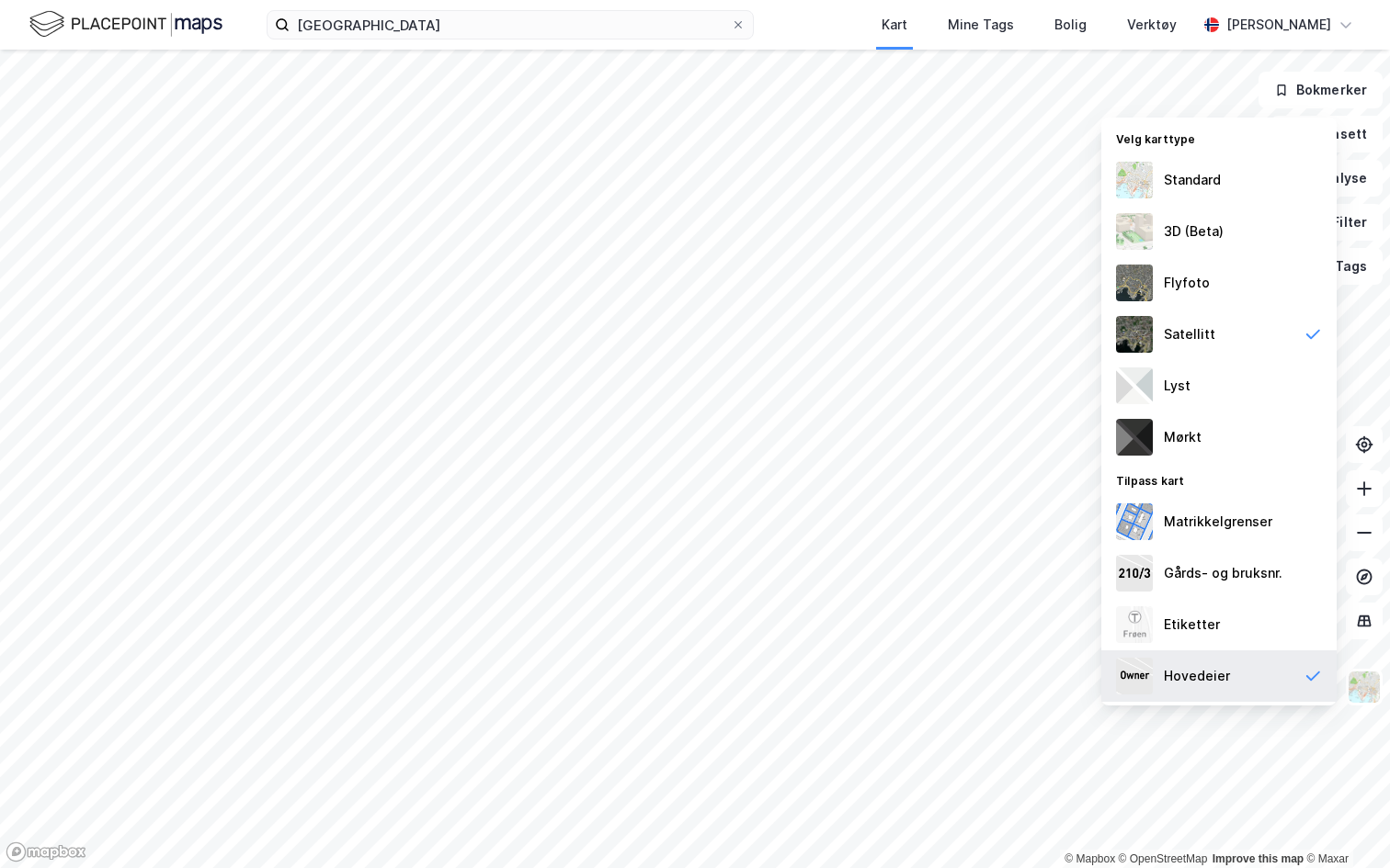
click at [1177, 673] on div "Hovedeier" at bounding box center [1196, 676] width 67 height 22
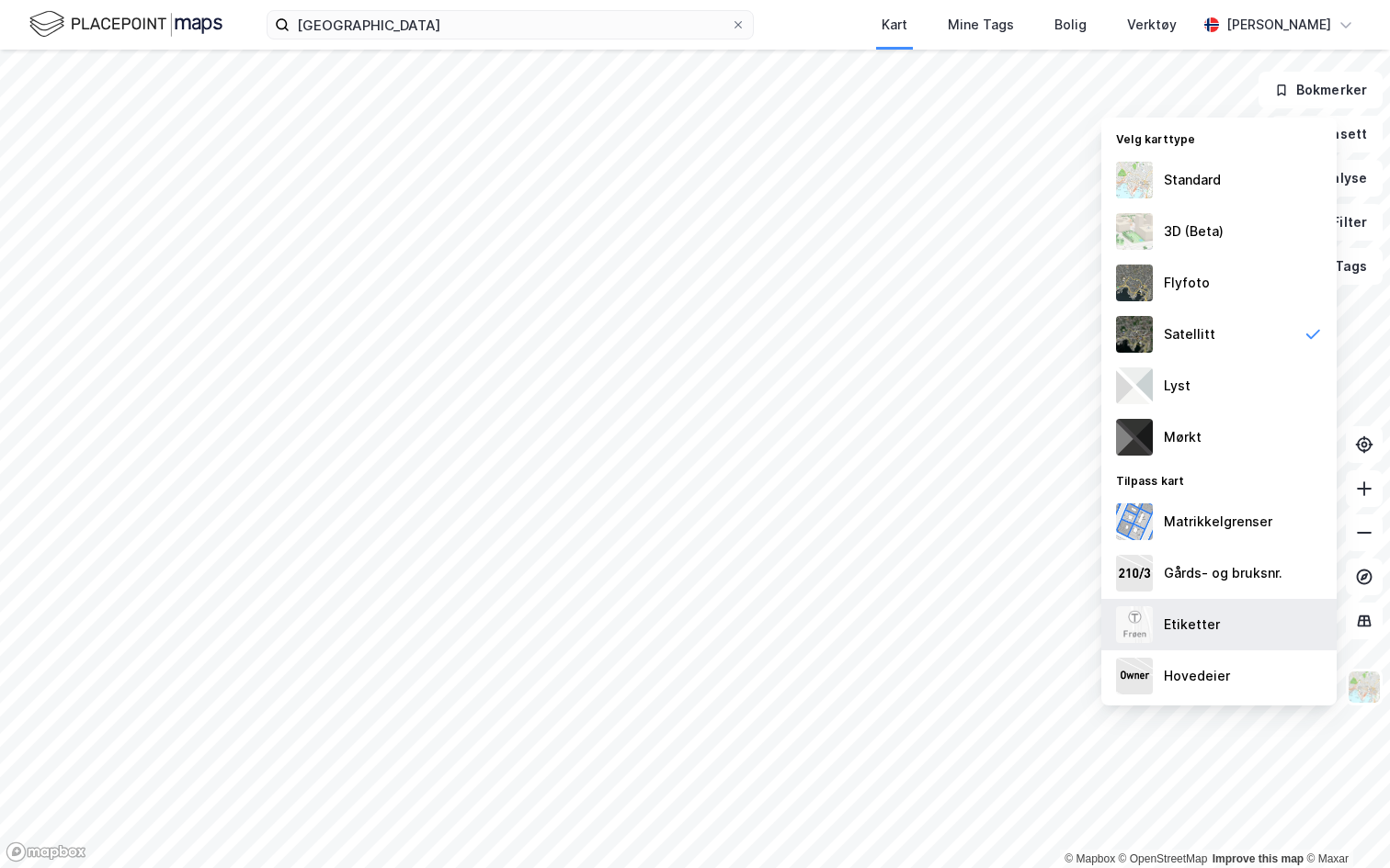
click at [1207, 616] on div "Etiketter" at bounding box center [1191, 625] width 56 height 22
click at [1356, 688] on img at bounding box center [1364, 687] width 35 height 35
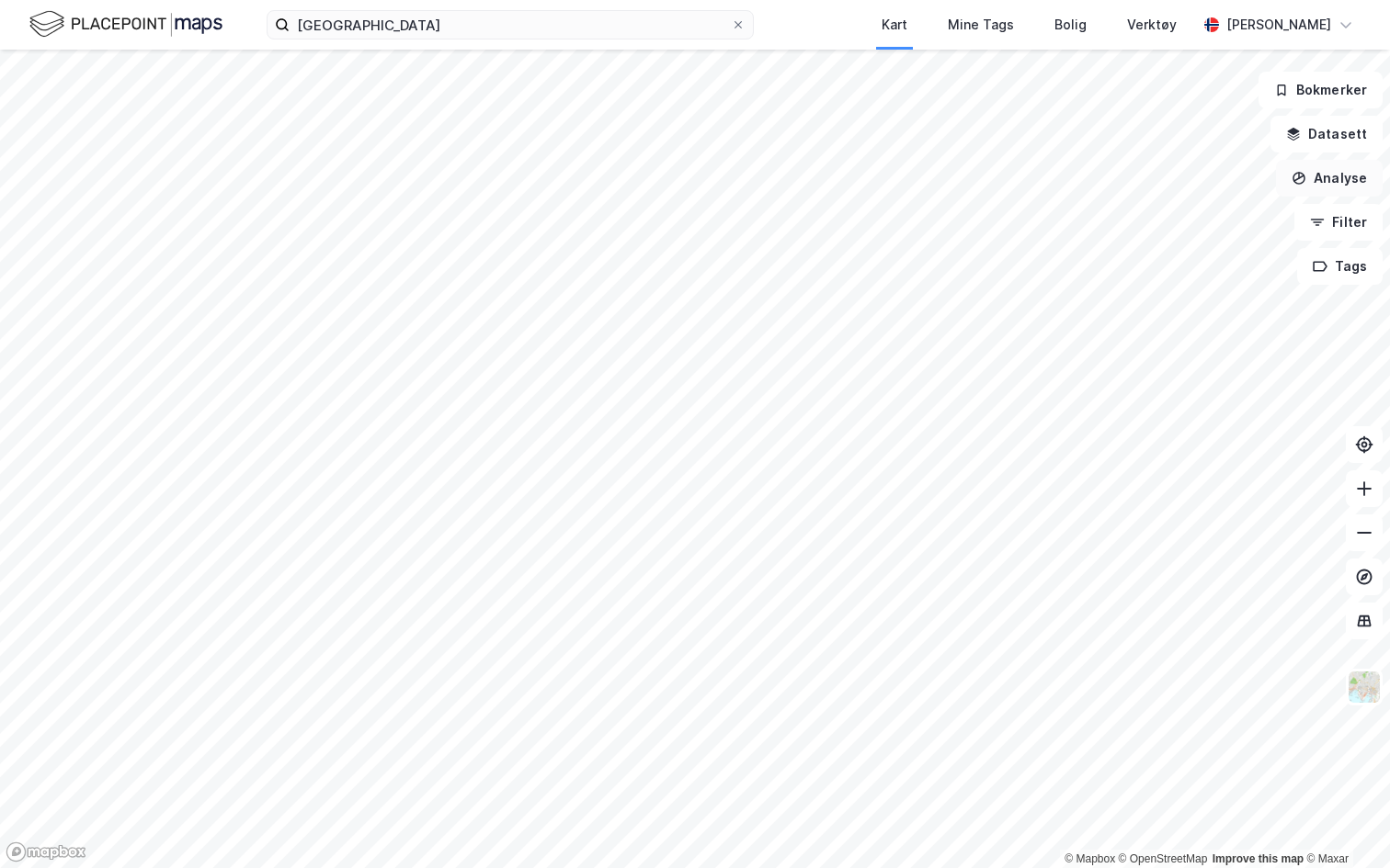
click at [1313, 189] on button "Analyse" at bounding box center [1328, 178] width 106 height 37
click at [1175, 225] on div "Tegn område" at bounding box center [1158, 217] width 212 height 31
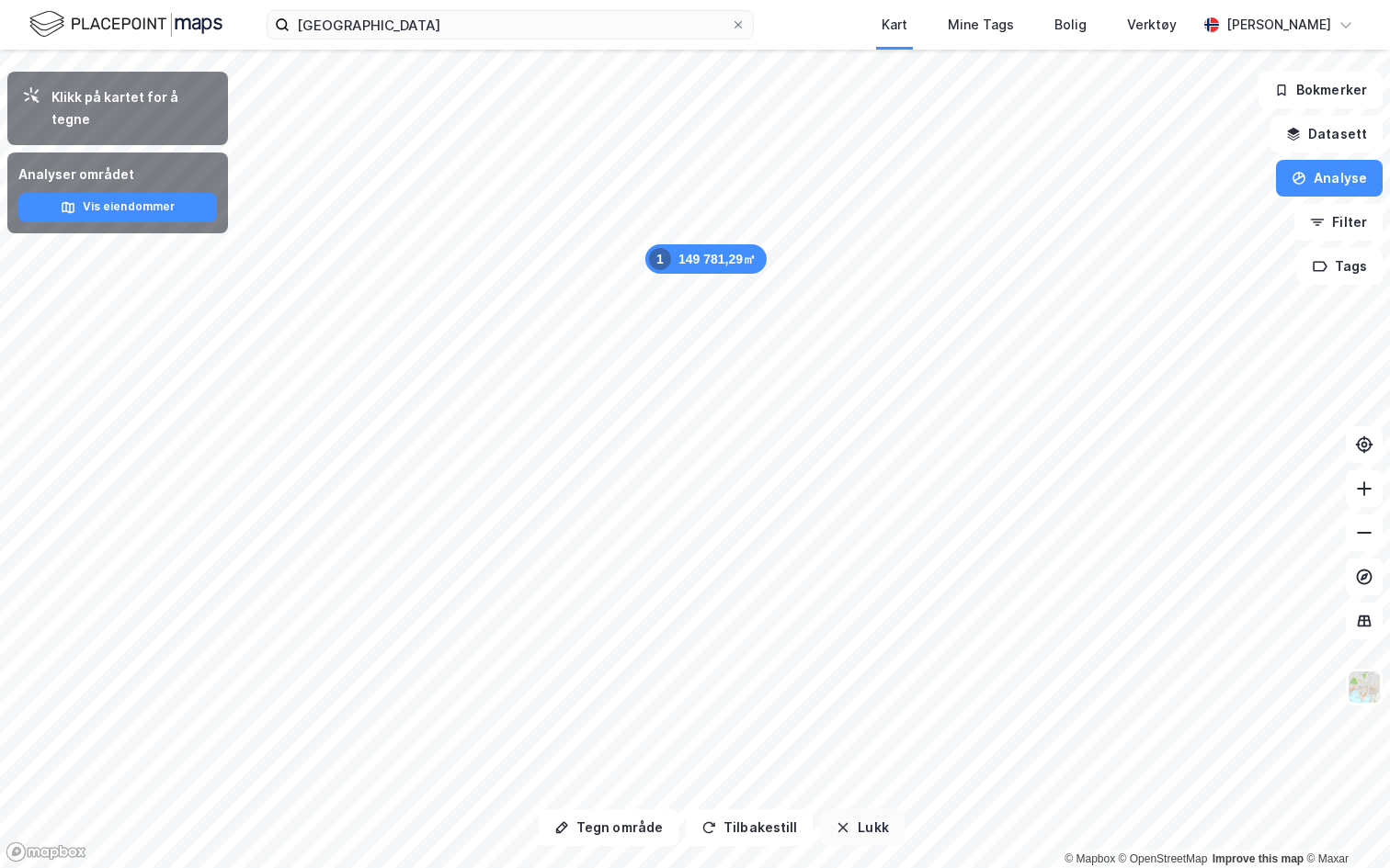
click at [854, 787] on button "Lukk" at bounding box center [861, 827] width 83 height 37
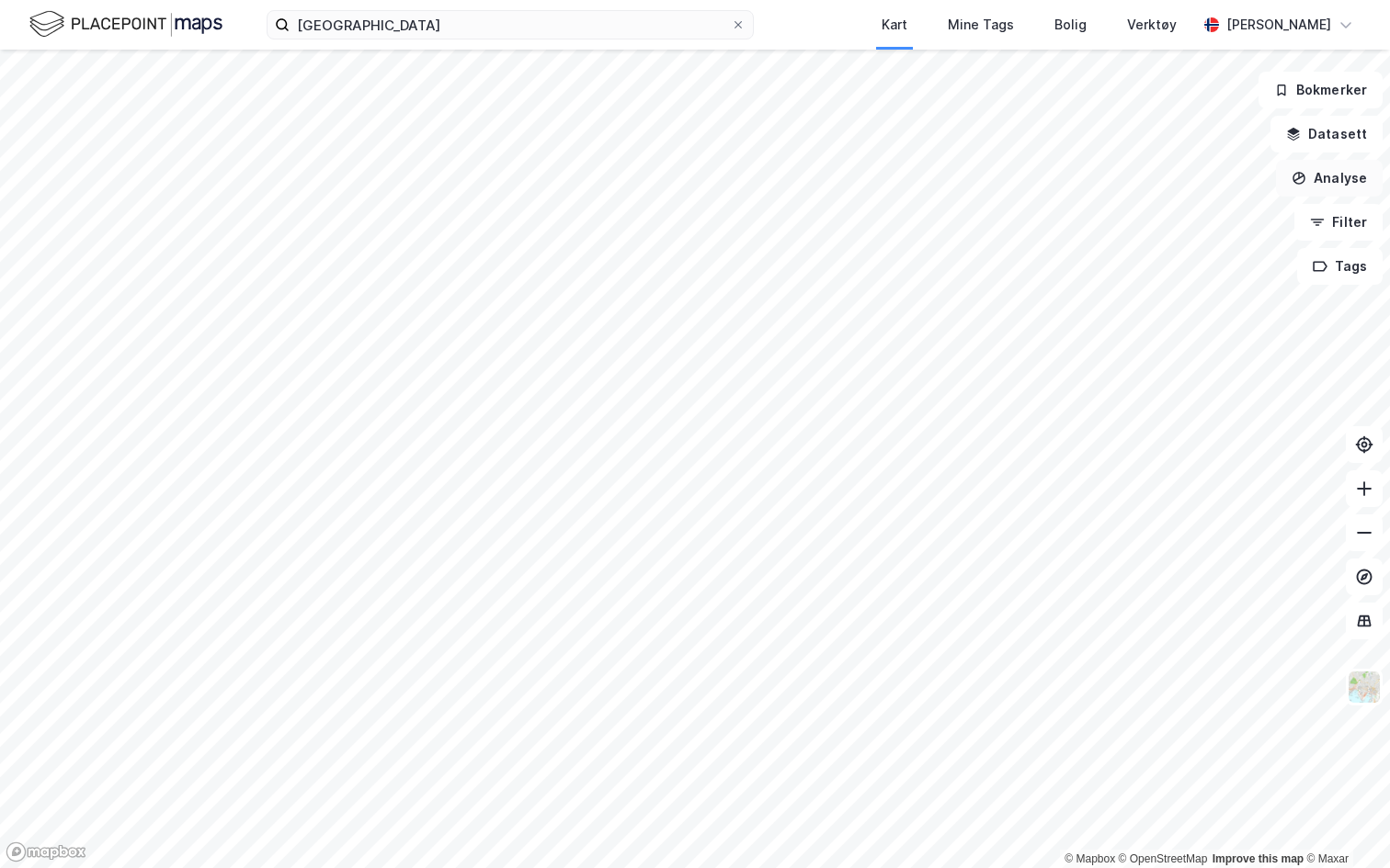
click at [1318, 178] on button "Analyse" at bounding box center [1328, 178] width 106 height 37
click at [1175, 213] on div "Tegn område" at bounding box center [1169, 217] width 160 height 16
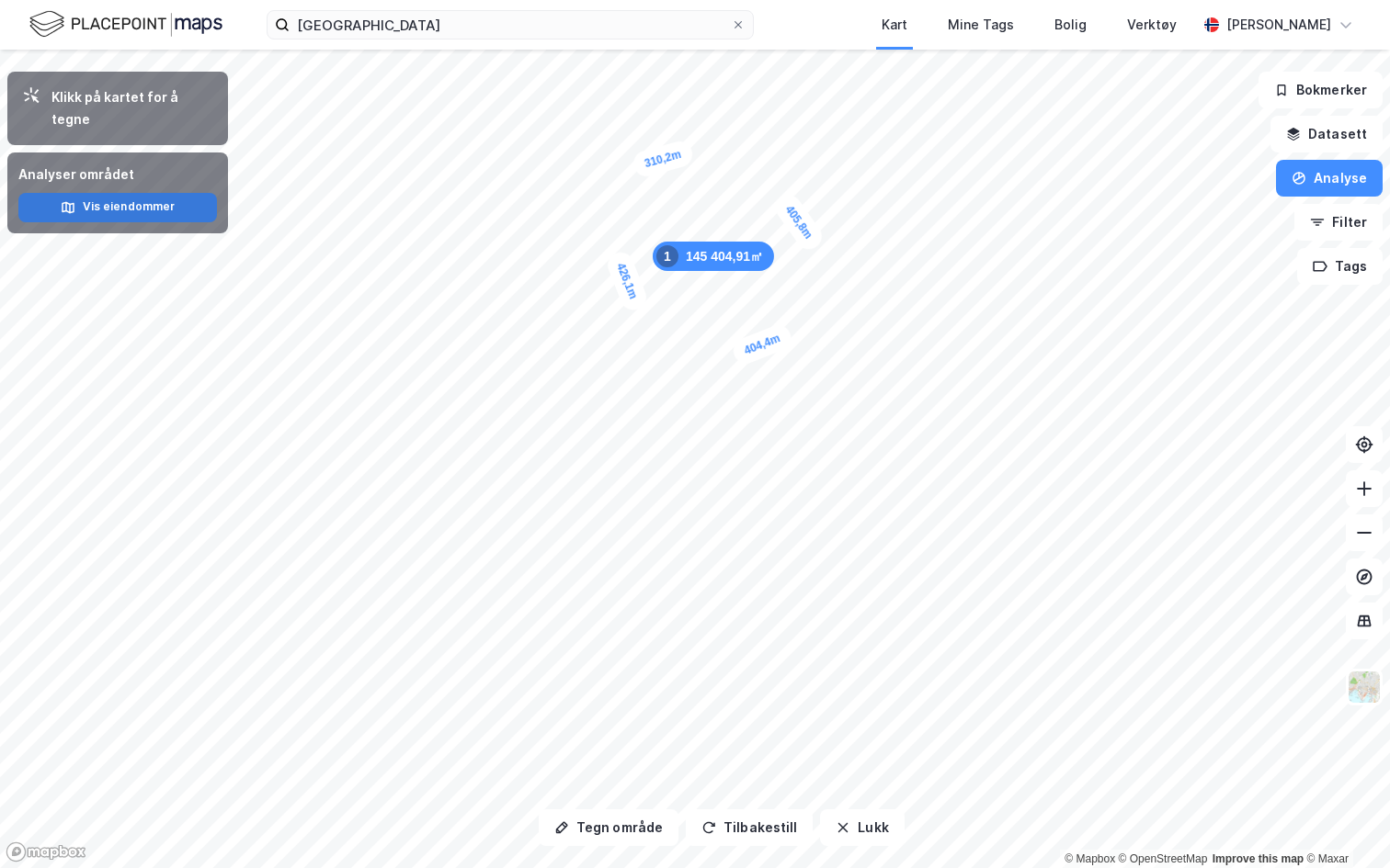
click at [145, 193] on button "Vis eiendommer" at bounding box center [118, 208] width 199 height 30
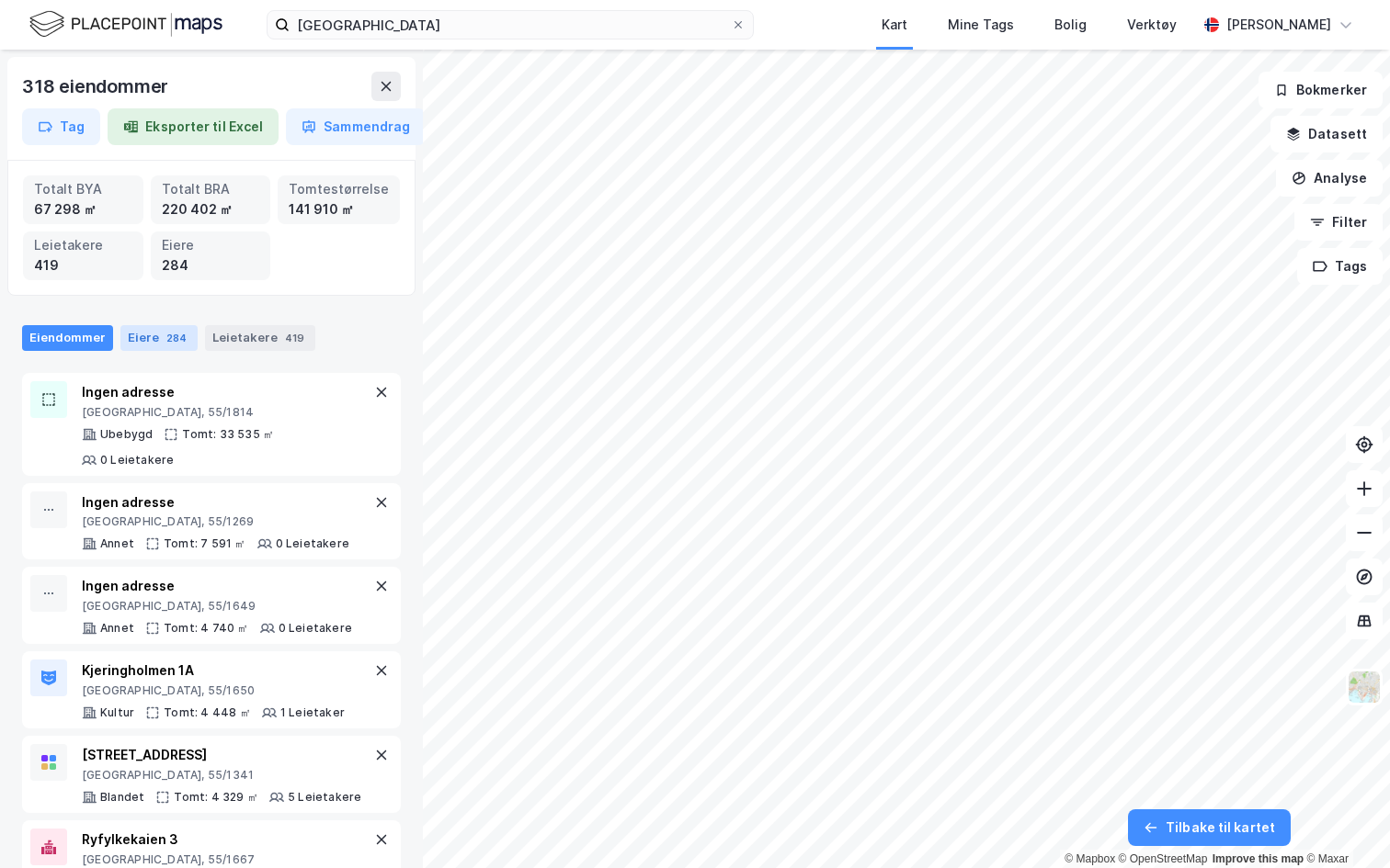
click at [181, 335] on div "284" at bounding box center [177, 338] width 28 height 19
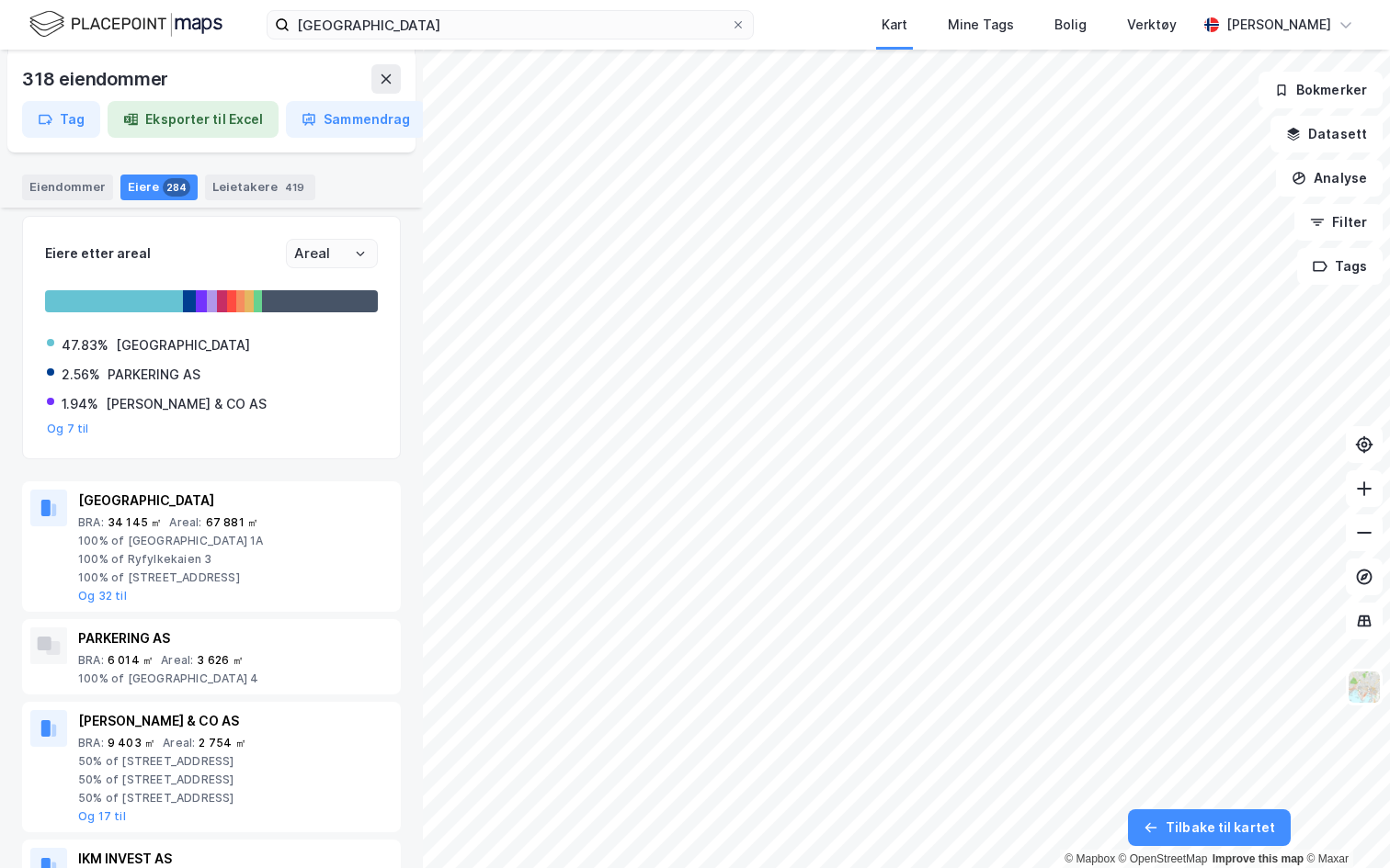
scroll to position [164, 0]
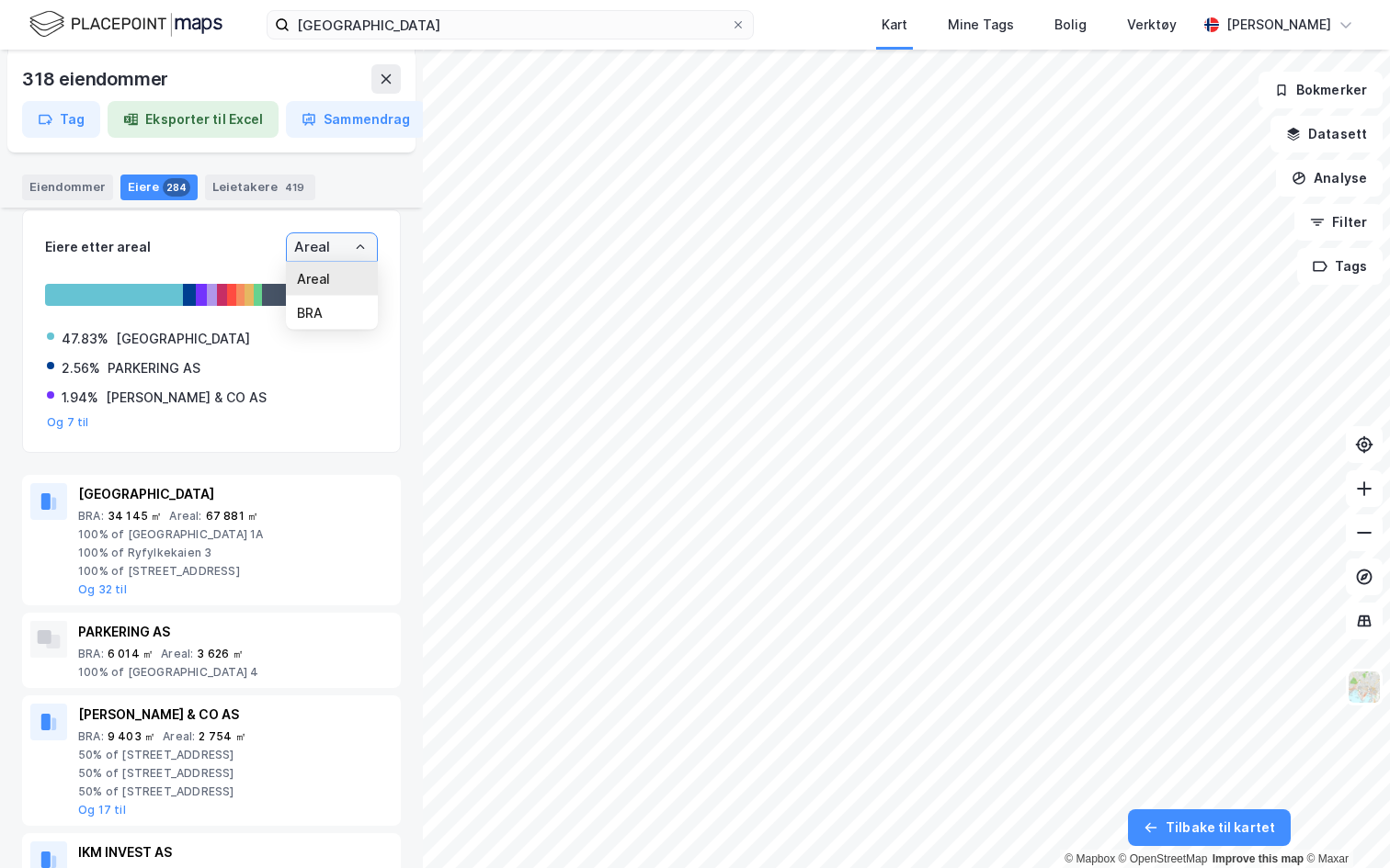
click at [367, 255] on input "Areal" at bounding box center [332, 247] width 90 height 28
click at [330, 315] on li "BRA" at bounding box center [332, 313] width 92 height 34
type input "BRA"
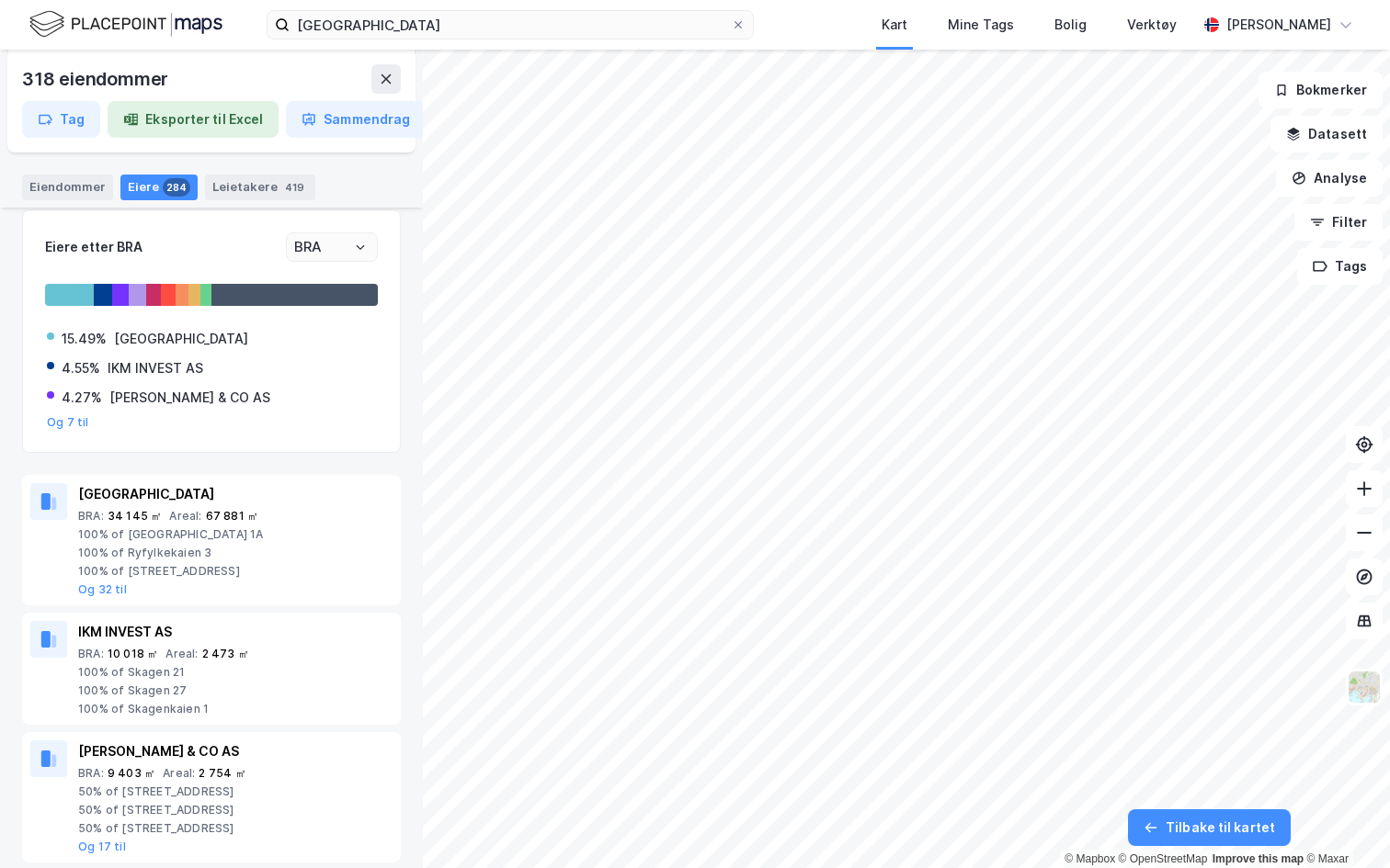
click at [351, 226] on div "Eiere etter BRA BRA 15.49% STAVANGER KOMMUNE 4.55% IKM INVEST AS 4.27% ESPEDAL …" at bounding box center [211, 332] width 379 height 244
click at [351, 245] on input "BRA" at bounding box center [332, 247] width 90 height 28
click at [334, 306] on li "BRA" at bounding box center [332, 313] width 92 height 34
click at [92, 634] on div "IKM INVEST AS" at bounding box center [235, 633] width 314 height 22
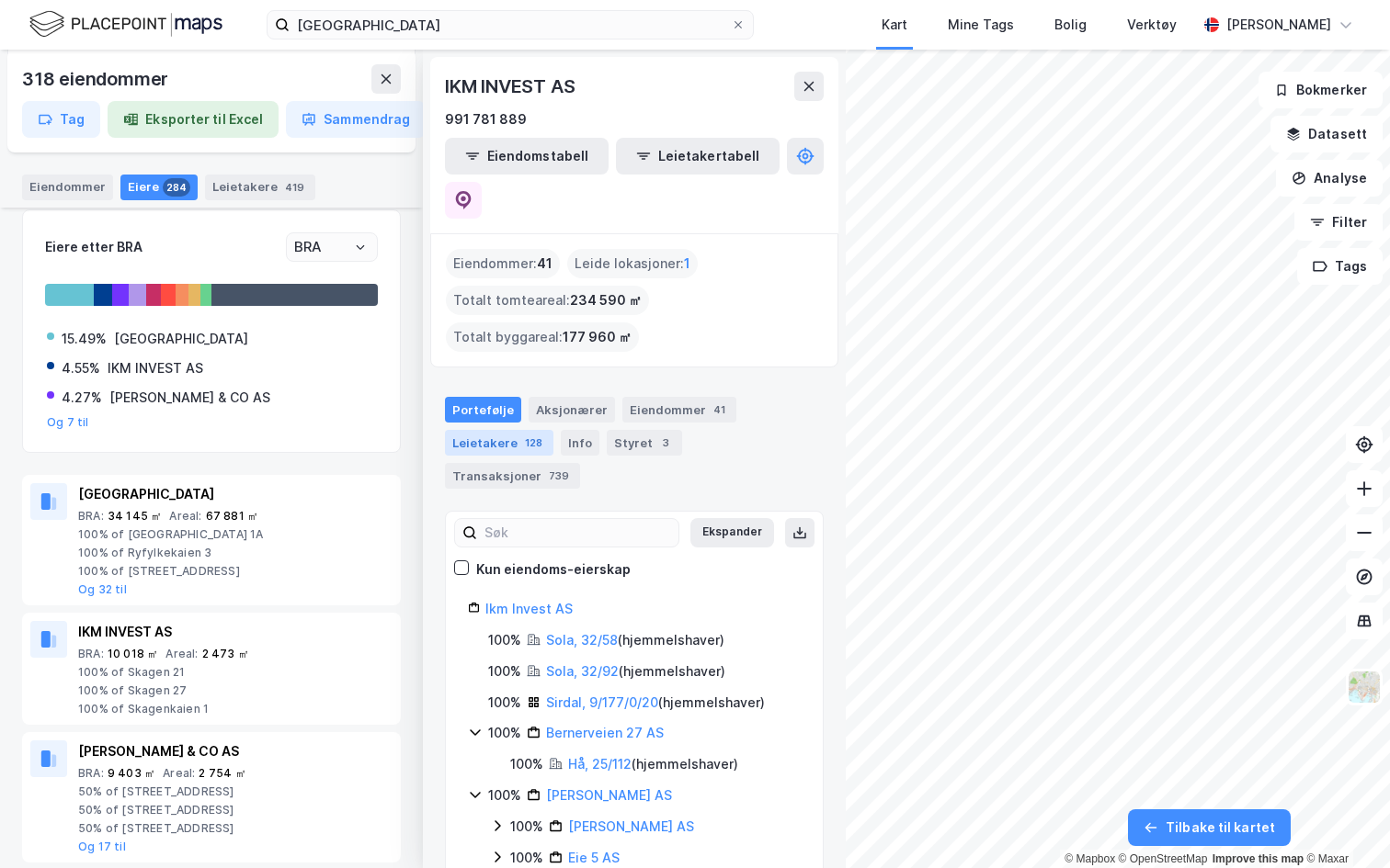
click at [522, 434] on div "128" at bounding box center [534, 443] width 25 height 19
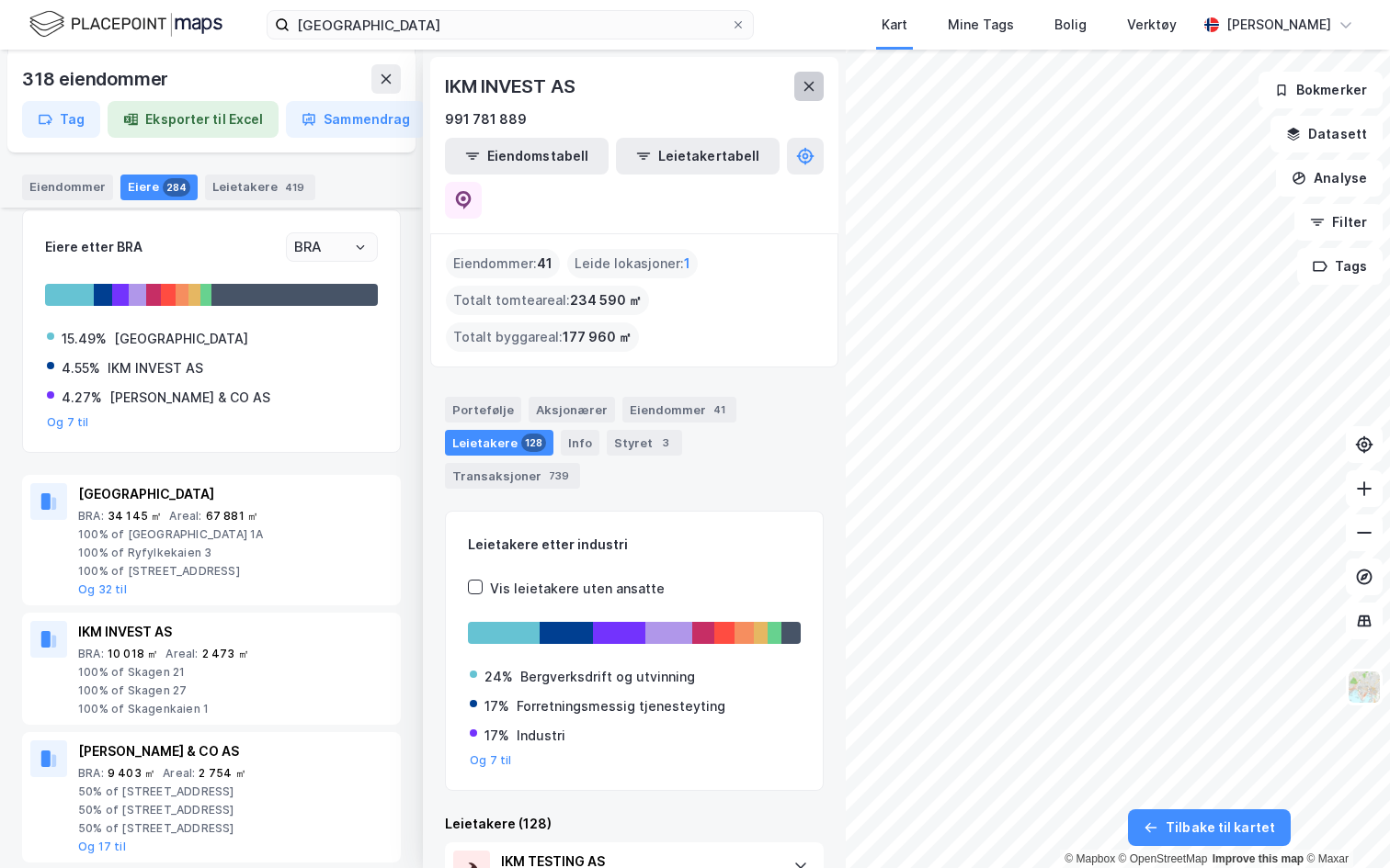
click at [805, 99] on button at bounding box center [809, 86] width 30 height 30
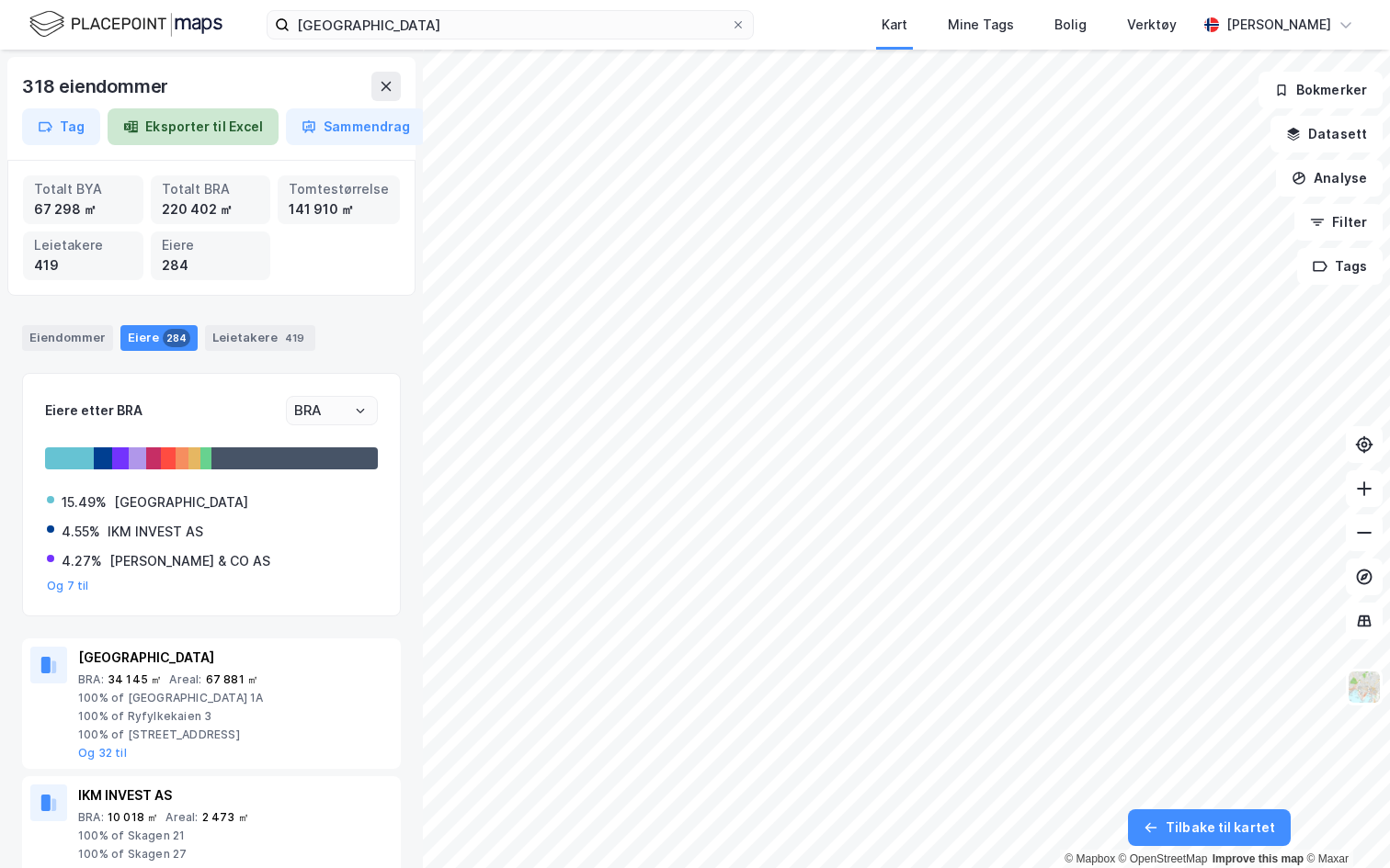
click at [198, 133] on button "Eksporter til Excel" at bounding box center [193, 126] width 171 height 37
click at [384, 84] on icon at bounding box center [386, 86] width 15 height 15
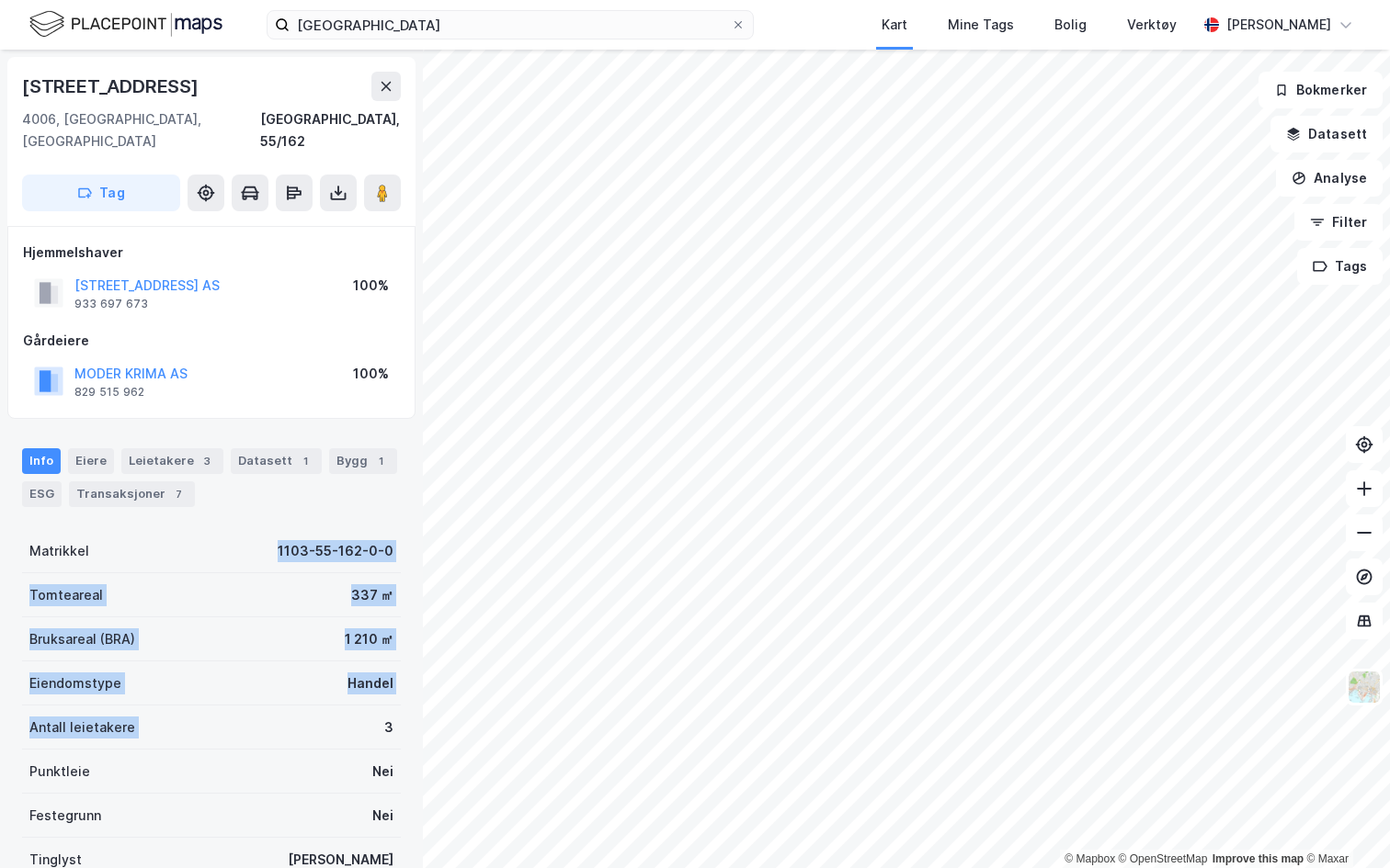
drag, startPoint x: 18, startPoint y: 548, endPoint x: 368, endPoint y: 683, distance: 375.1
click at [368, 683] on div "Breigata 25 4006, Stavanger, Rogaland Stavanger, 55/162 Tag Hjemmelshaver BREIG…" at bounding box center [212, 459] width 423 height 818
click at [368, 706] on div "Antall leietakere 3" at bounding box center [211, 728] width 379 height 44
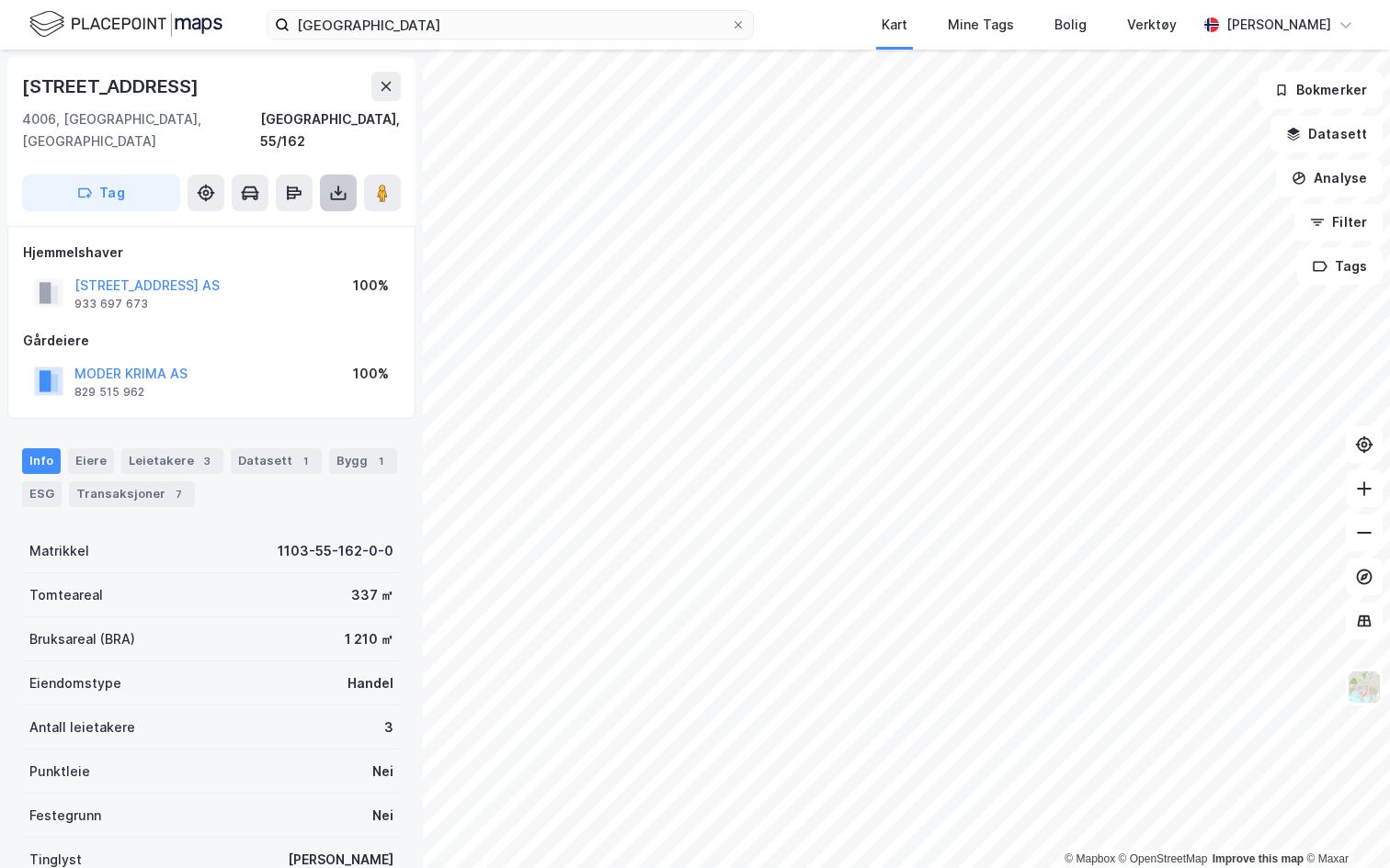
click at [338, 184] on icon at bounding box center [338, 193] width 19 height 19
click at [270, 222] on div "Last ned grunnbok" at bounding box center [246, 229] width 106 height 15
click at [381, 184] on image at bounding box center [382, 193] width 11 height 19
click at [289, 181] on button at bounding box center [294, 193] width 37 height 37
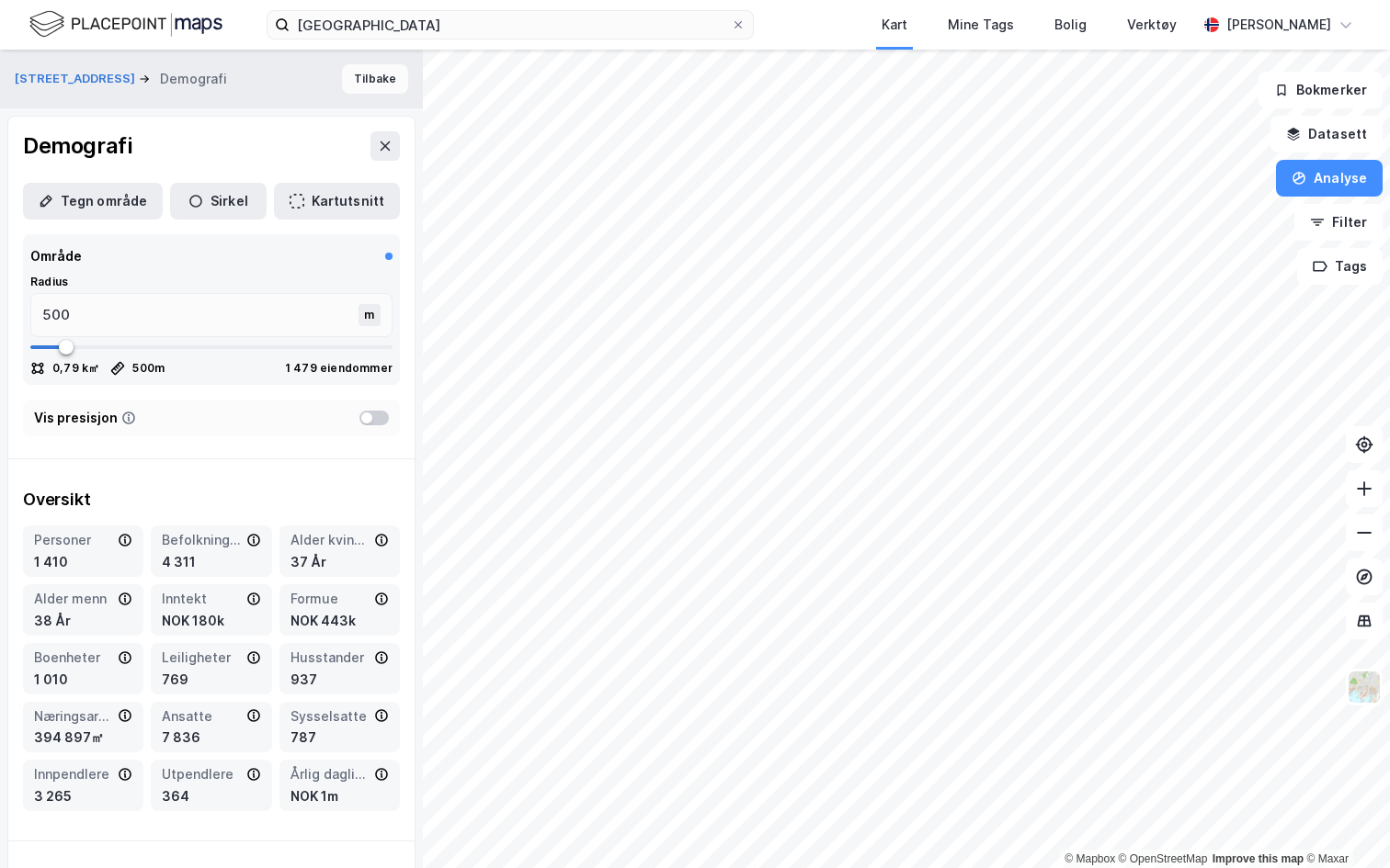
click at [366, 76] on button "Tilbake" at bounding box center [375, 79] width 67 height 30
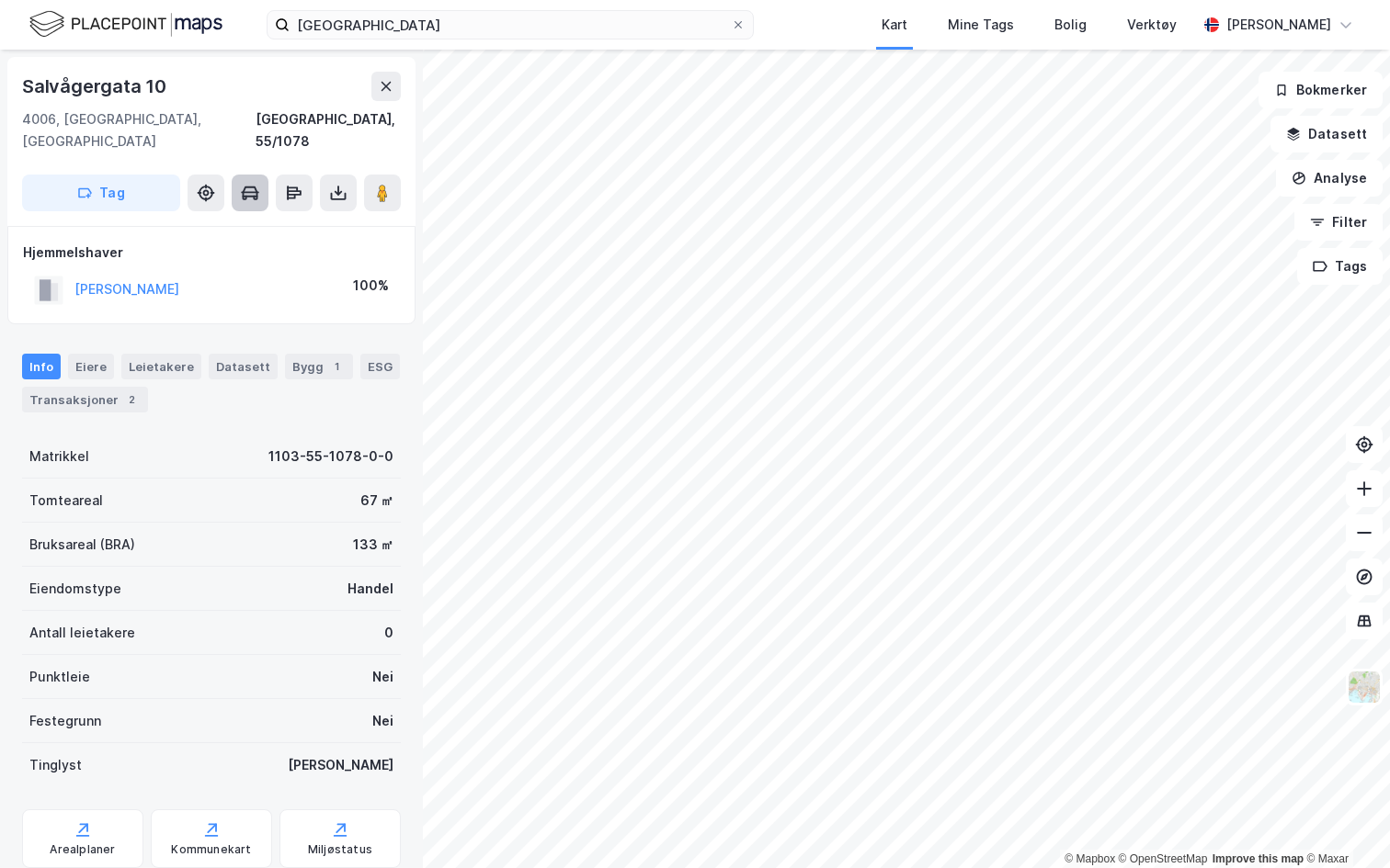
click at [249, 184] on icon at bounding box center [249, 193] width 19 height 19
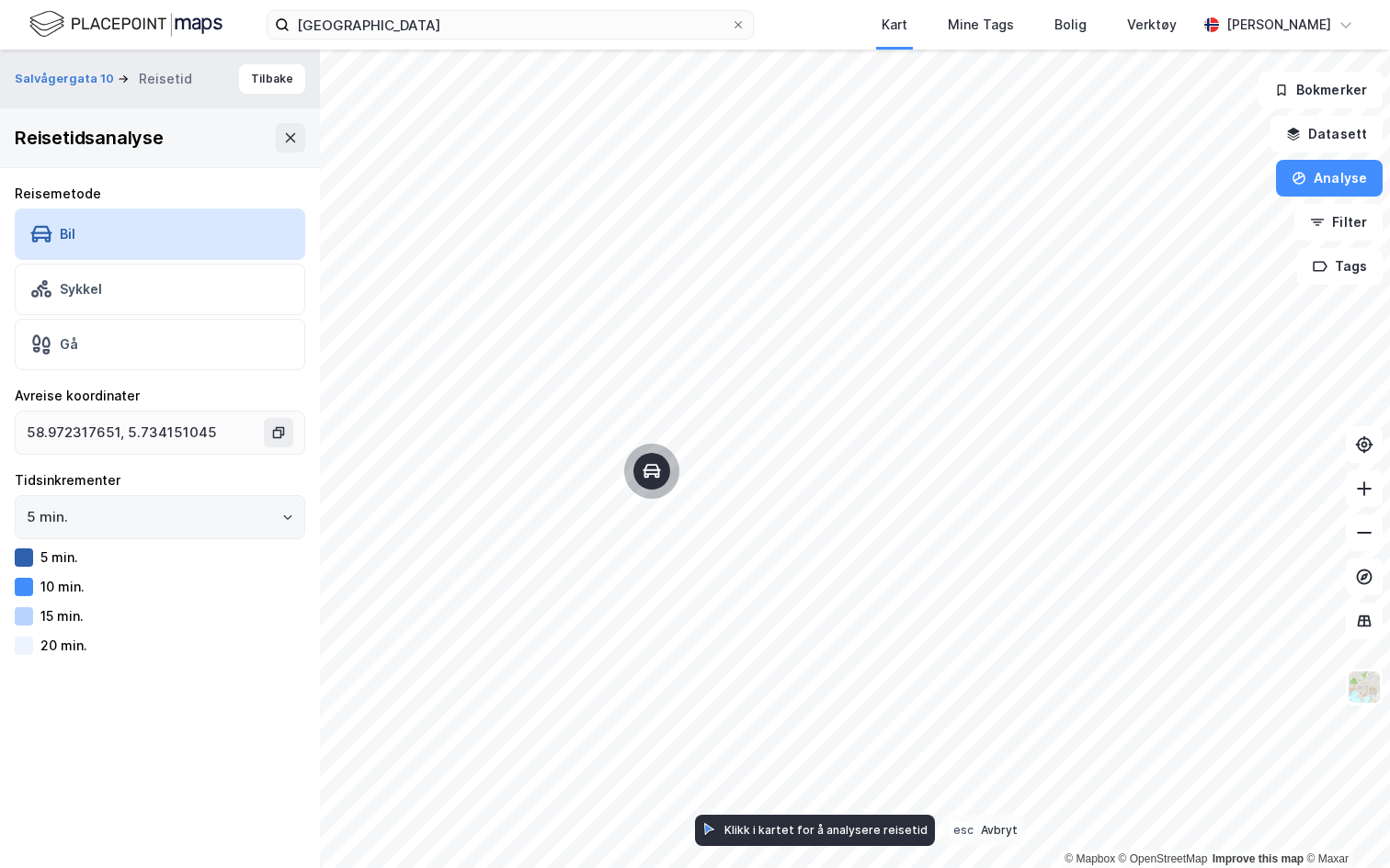
click at [287, 520] on icon "Open" at bounding box center [287, 516] width 11 height 11
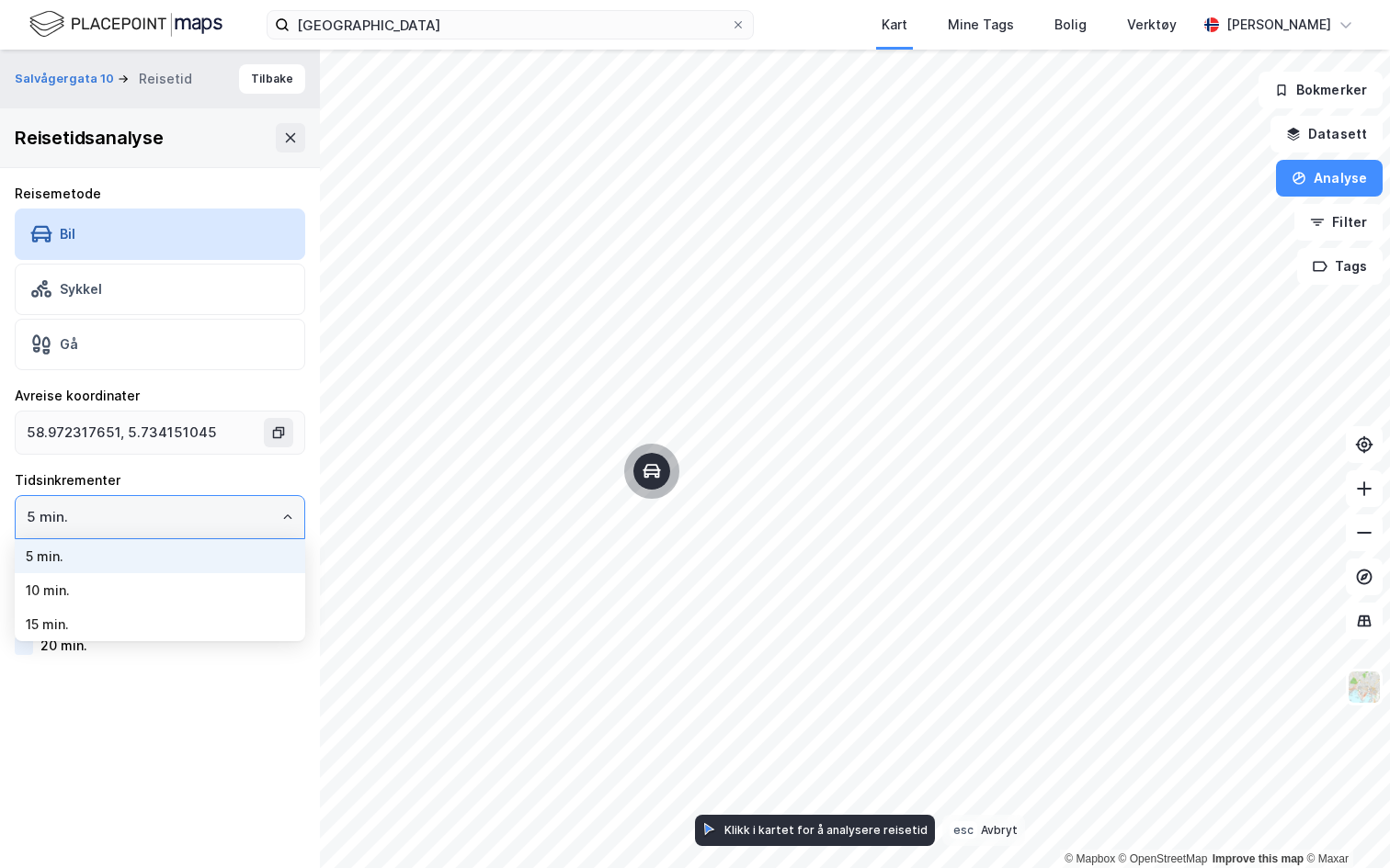
click at [228, 600] on li "10 min." at bounding box center [160, 590] width 290 height 34
type input "10 min."
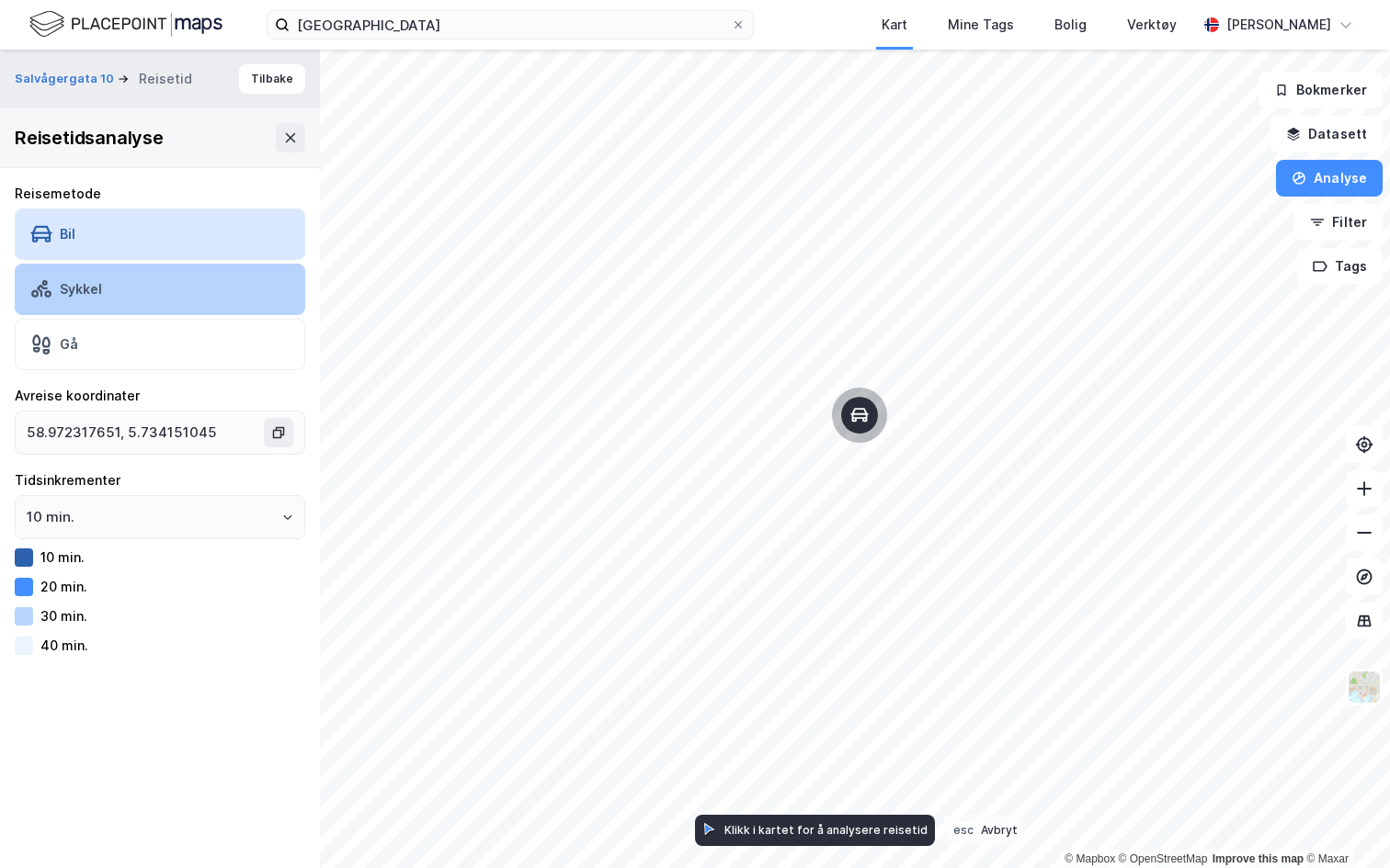
click at [153, 302] on div "Sykkel" at bounding box center [160, 290] width 290 height 52
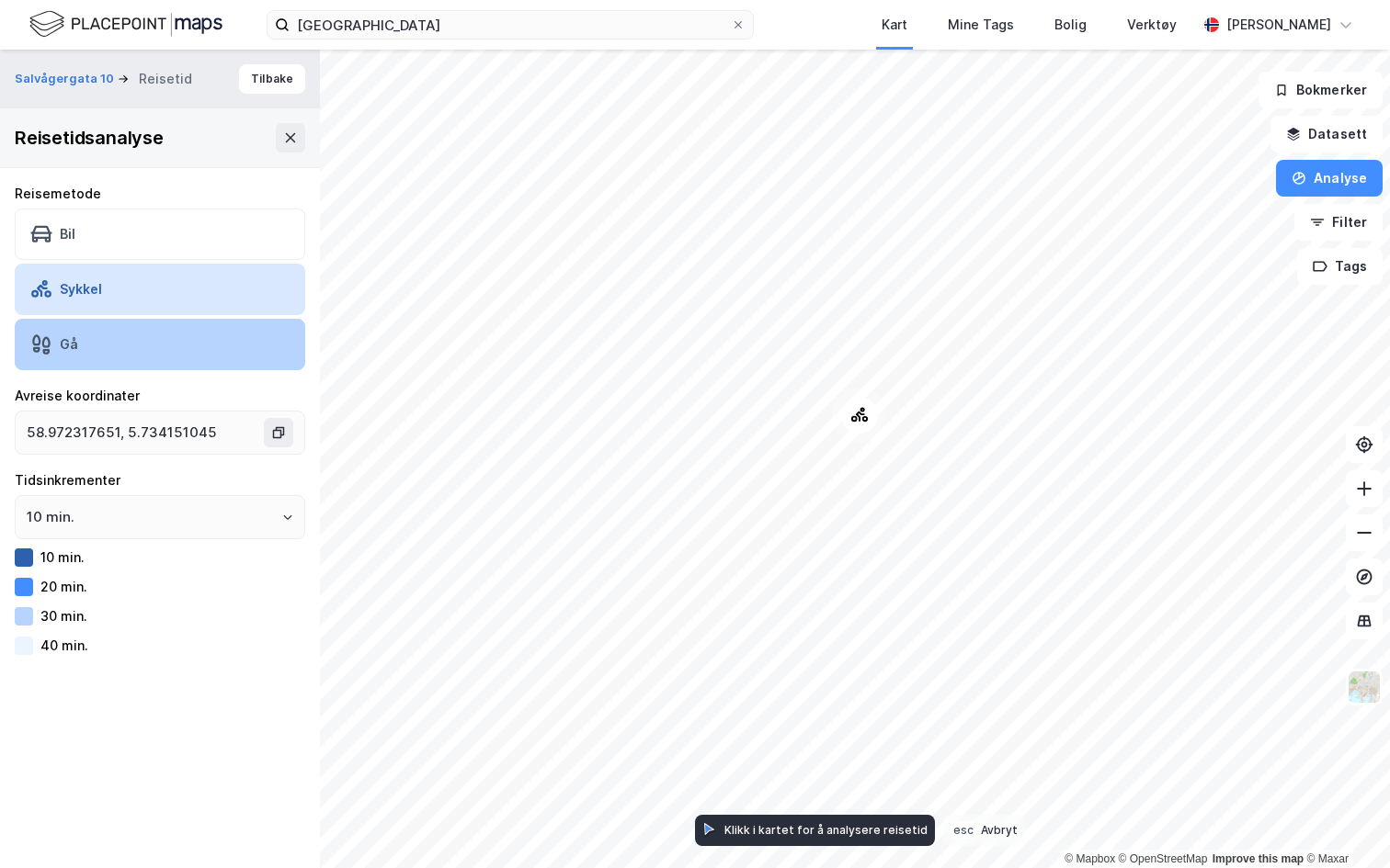
click at [210, 343] on div "Gå" at bounding box center [160, 345] width 290 height 52
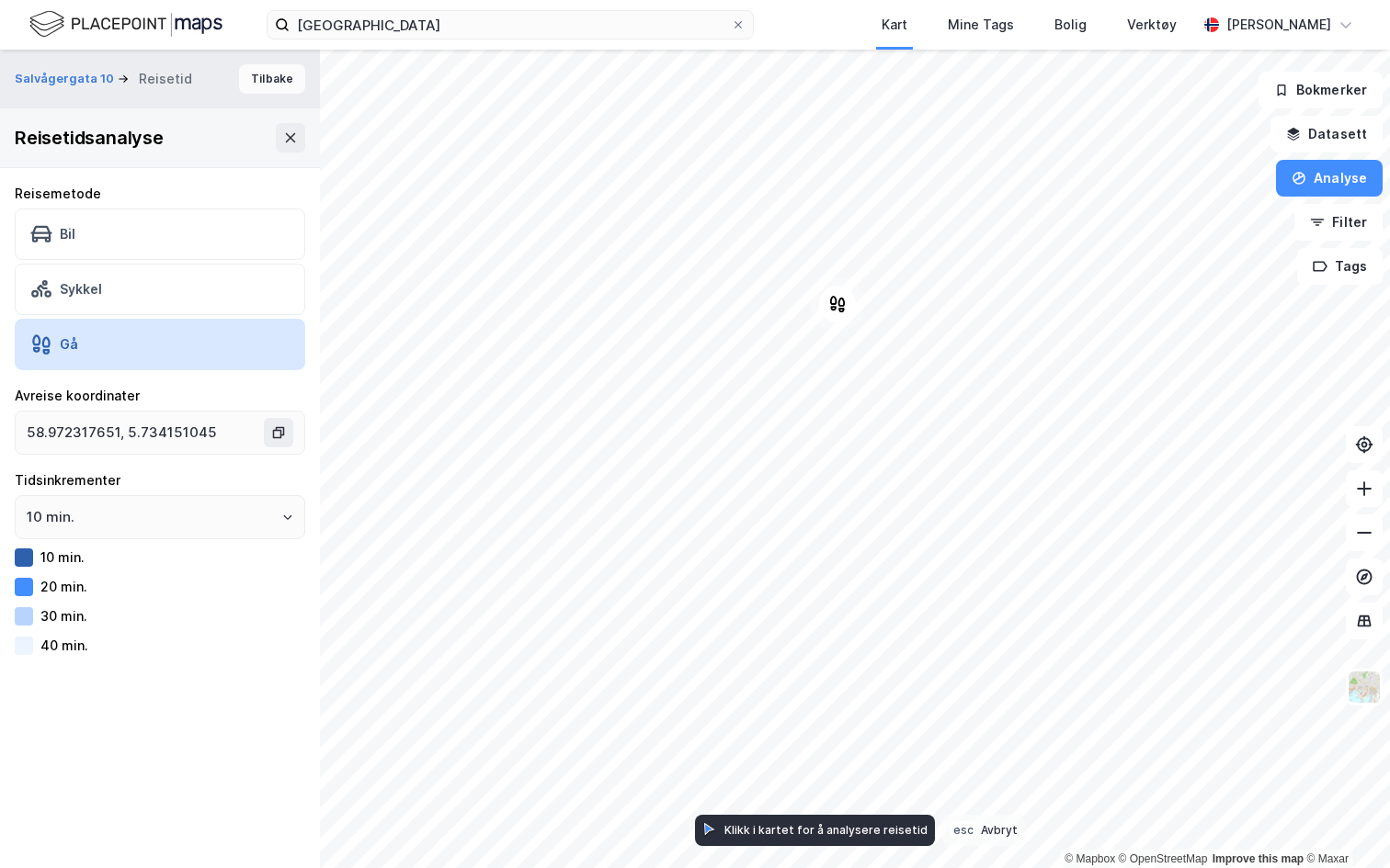
click at [280, 85] on button "Tilbake" at bounding box center [272, 79] width 67 height 30
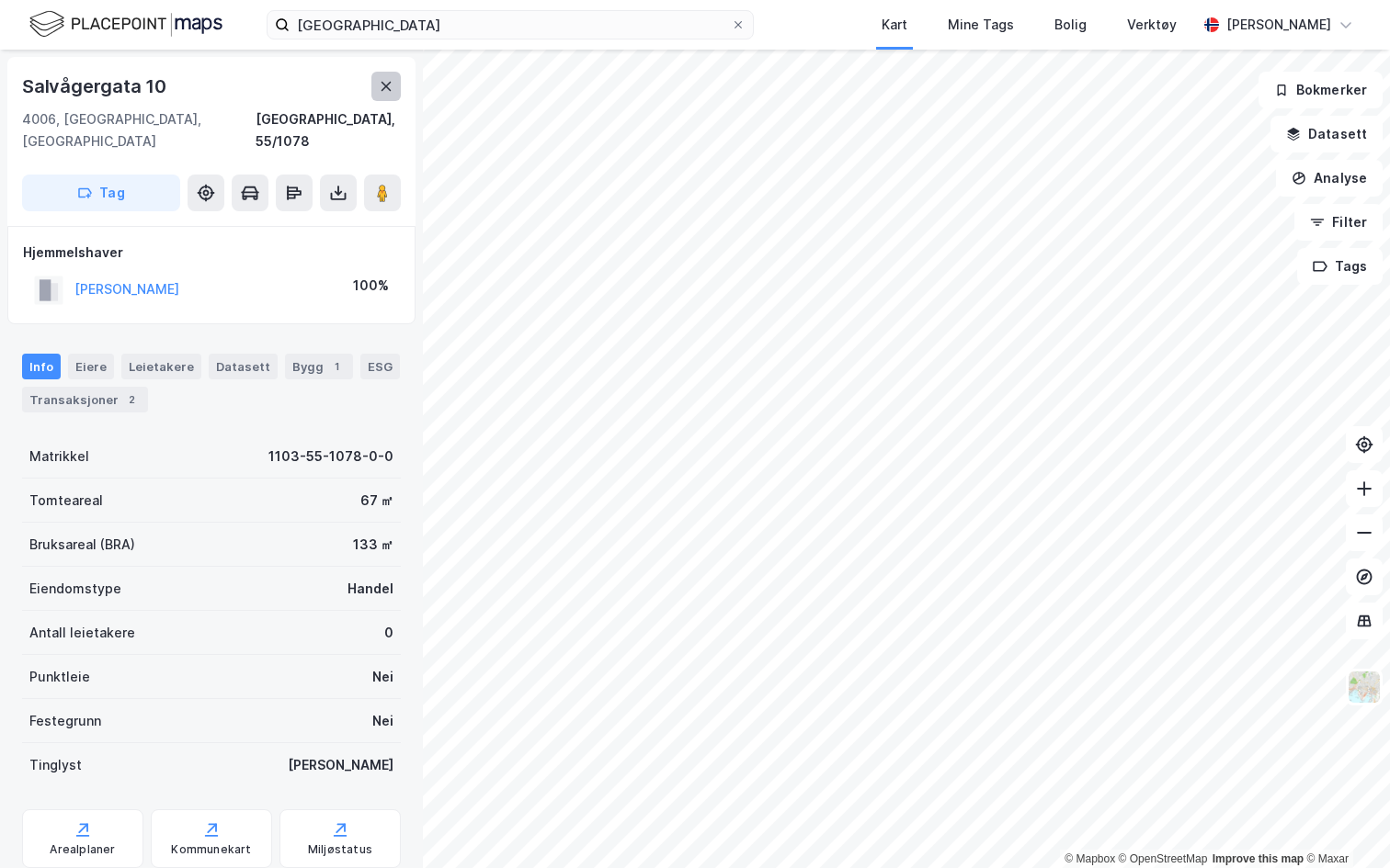
click at [387, 93] on button at bounding box center [386, 86] width 30 height 30
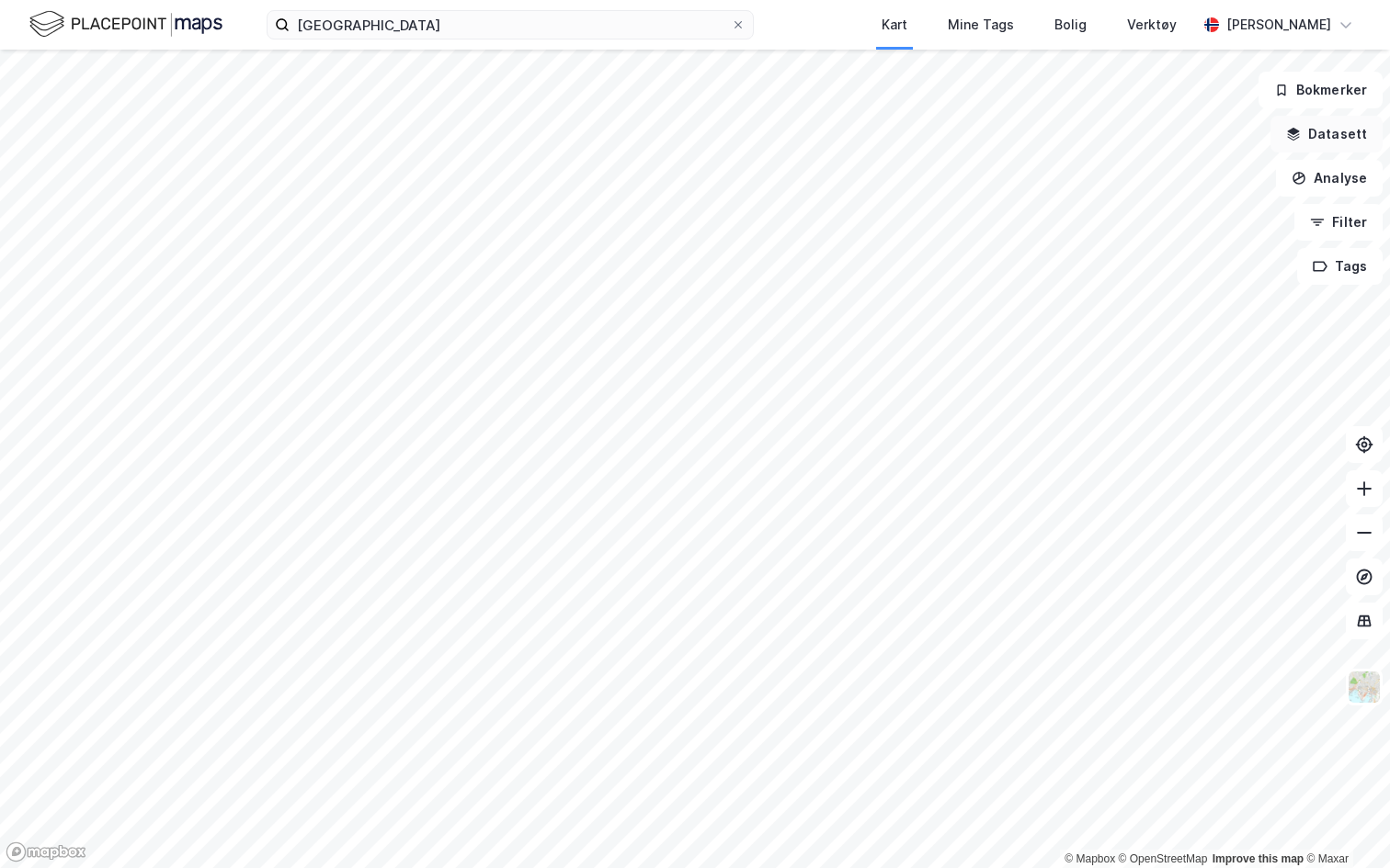
click at [1349, 135] on button "Datasett" at bounding box center [1326, 134] width 112 height 37
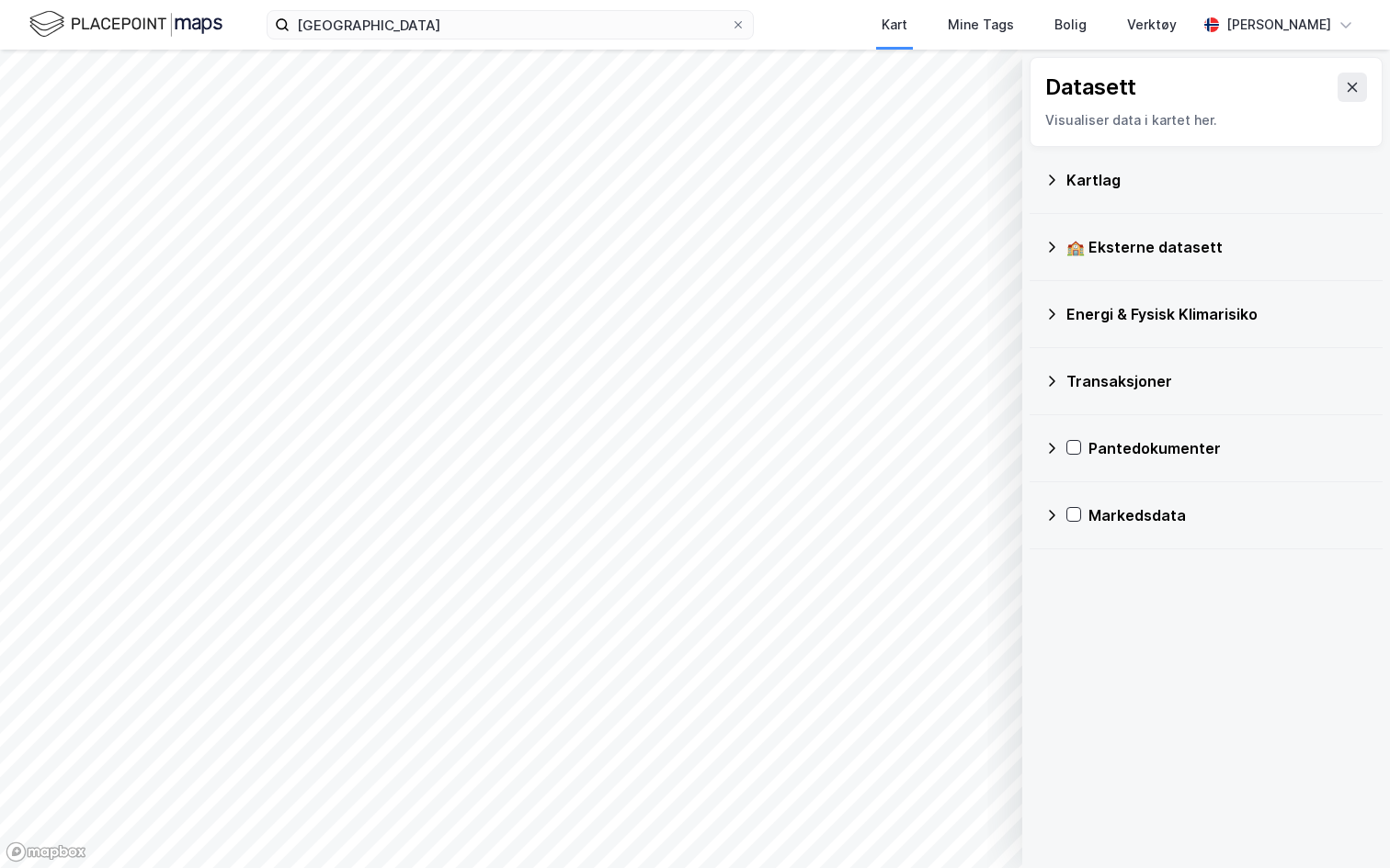
click at [1117, 184] on div "Kartlag" at bounding box center [1217, 180] width 302 height 22
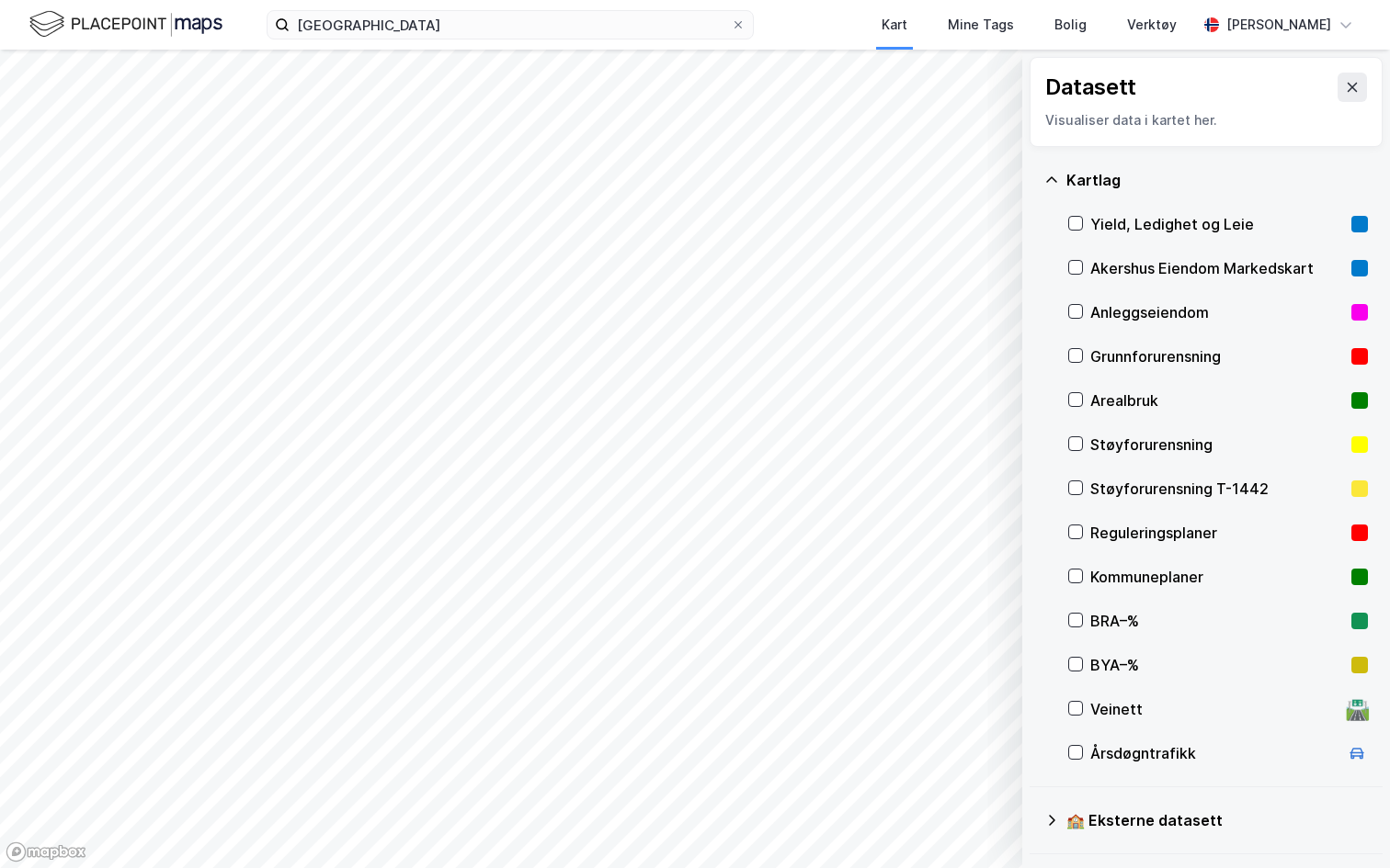
click at [1115, 179] on div "Kartlag" at bounding box center [1217, 180] width 302 height 22
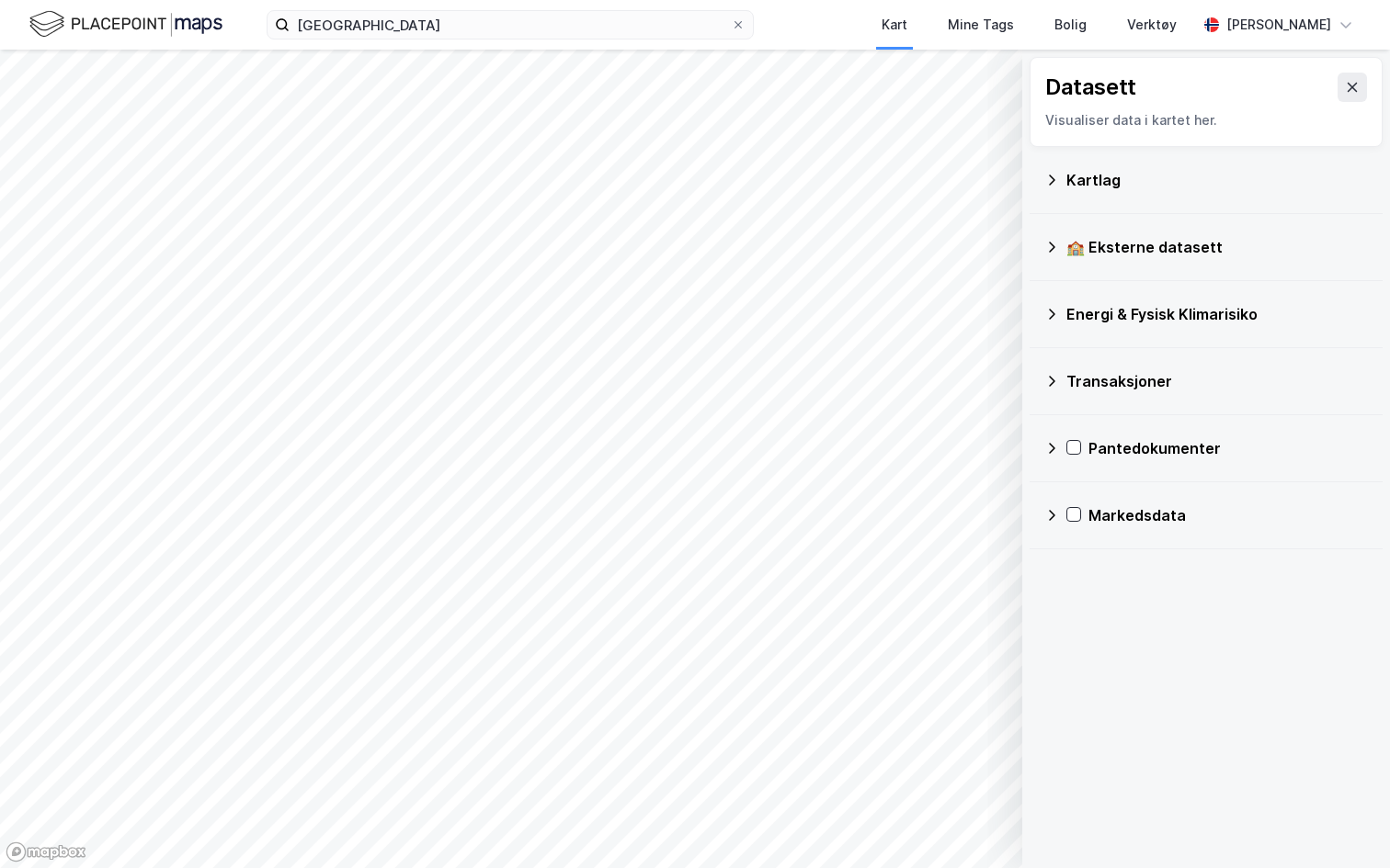
click at [1095, 377] on div "Transaksjoner" at bounding box center [1217, 381] width 302 height 22
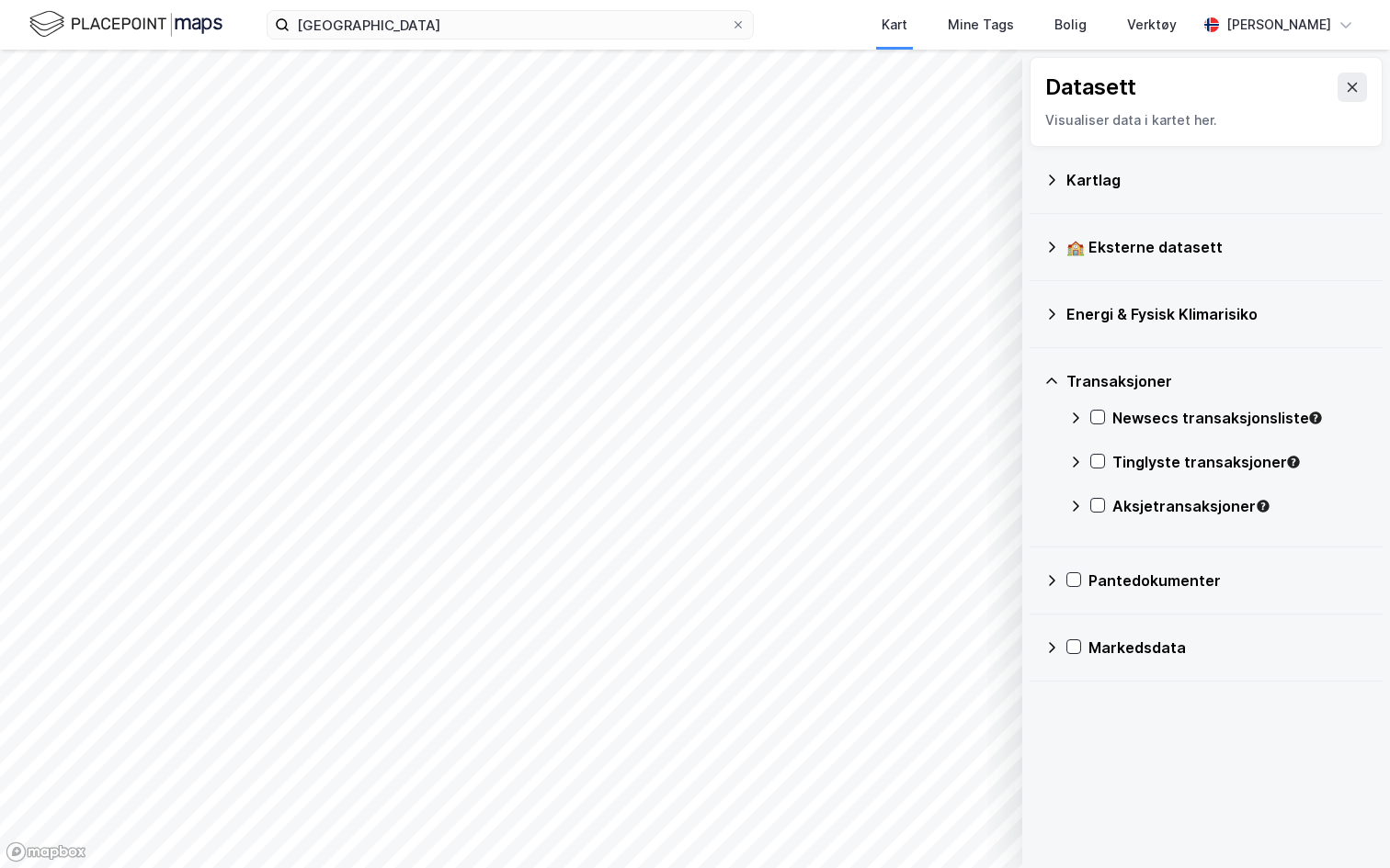
click at [1076, 419] on icon at bounding box center [1076, 417] width 6 height 11
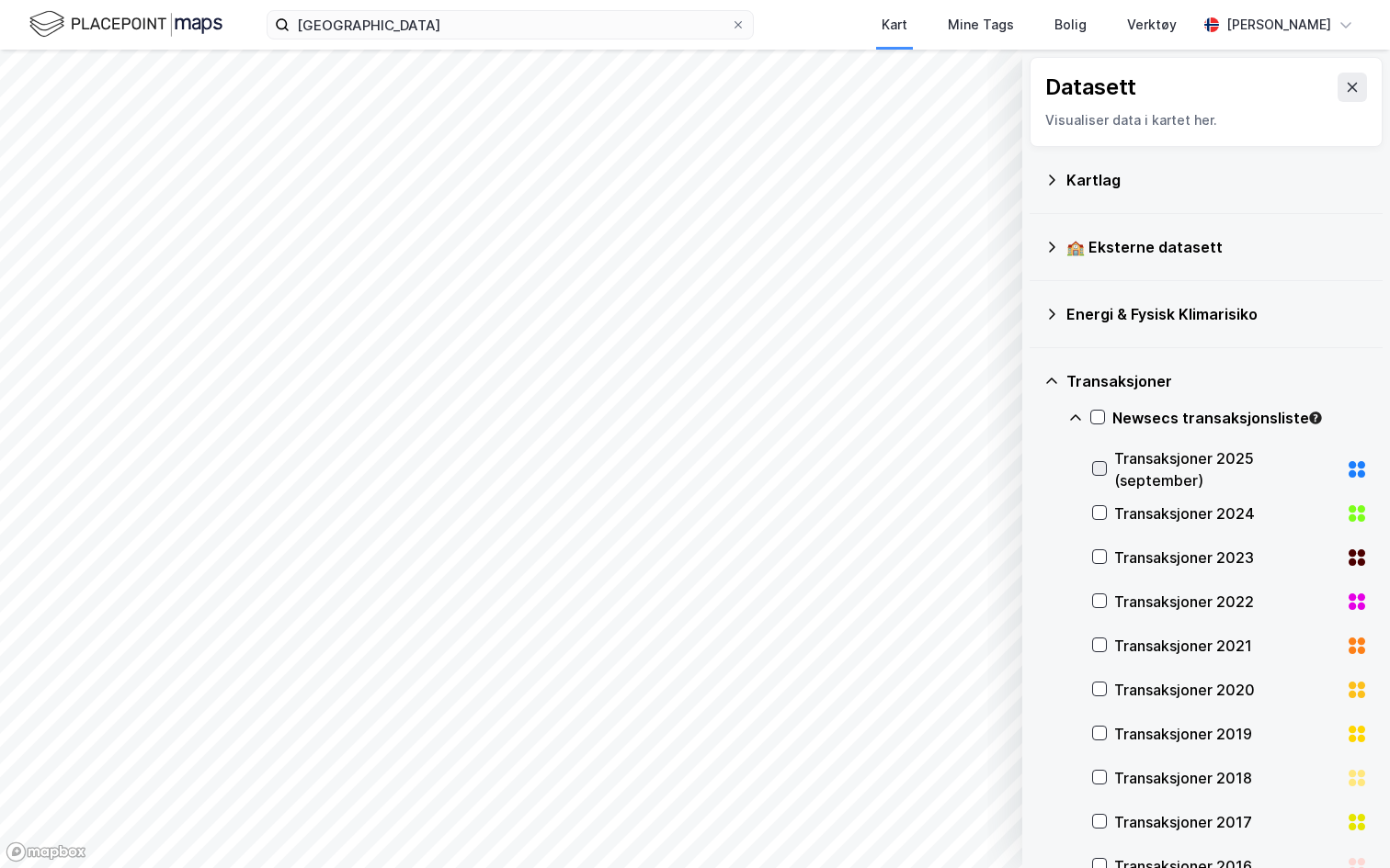
click at [1102, 462] on icon at bounding box center [1099, 468] width 13 height 13
click at [1334, 90] on div "Datasett" at bounding box center [1206, 87] width 322 height 30
click at [1345, 83] on icon at bounding box center [1352, 87] width 15 height 15
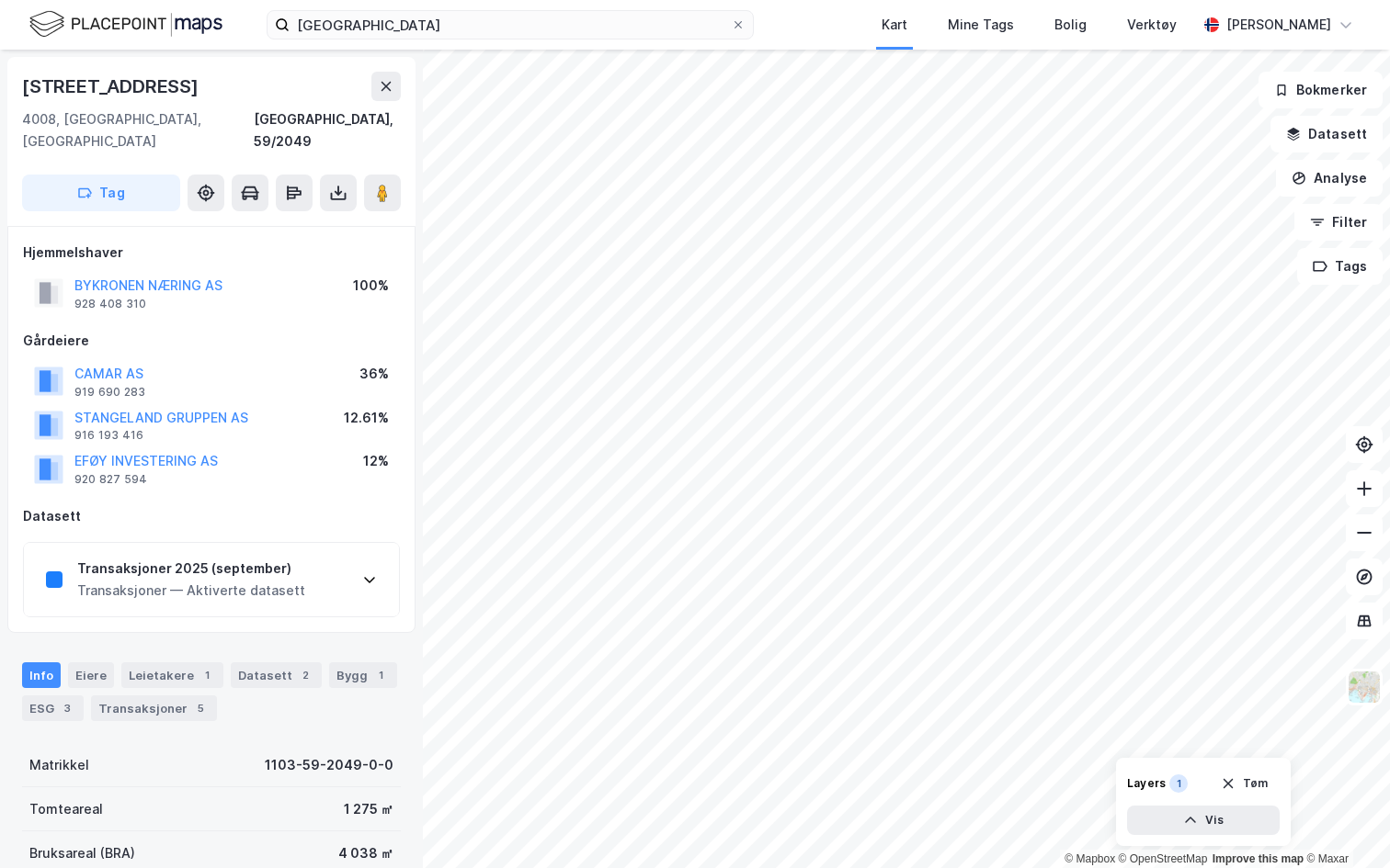
click at [162, 558] on div "Transaksjoner 2025 (september)" at bounding box center [191, 569] width 228 height 22
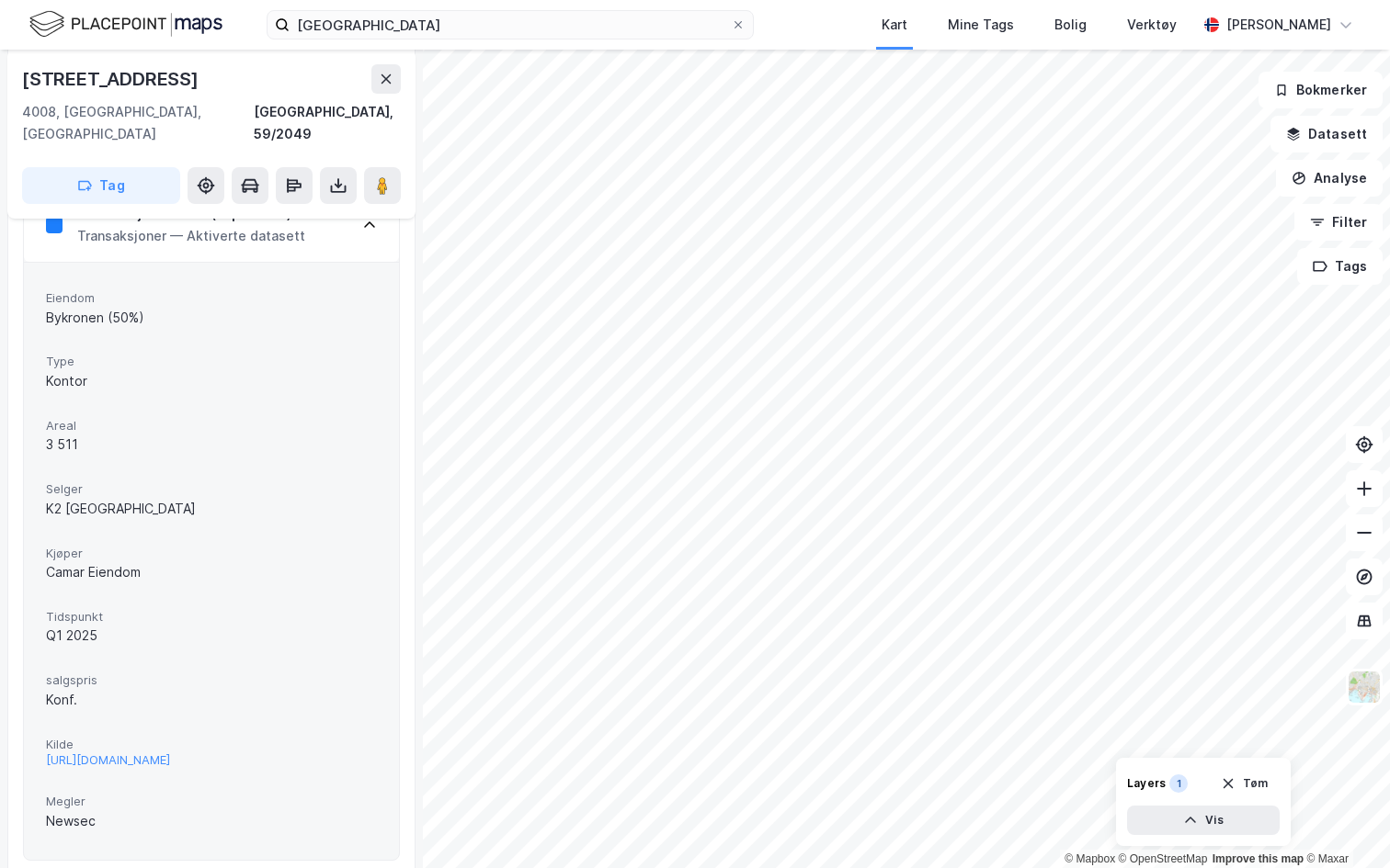
scroll to position [380, 0]
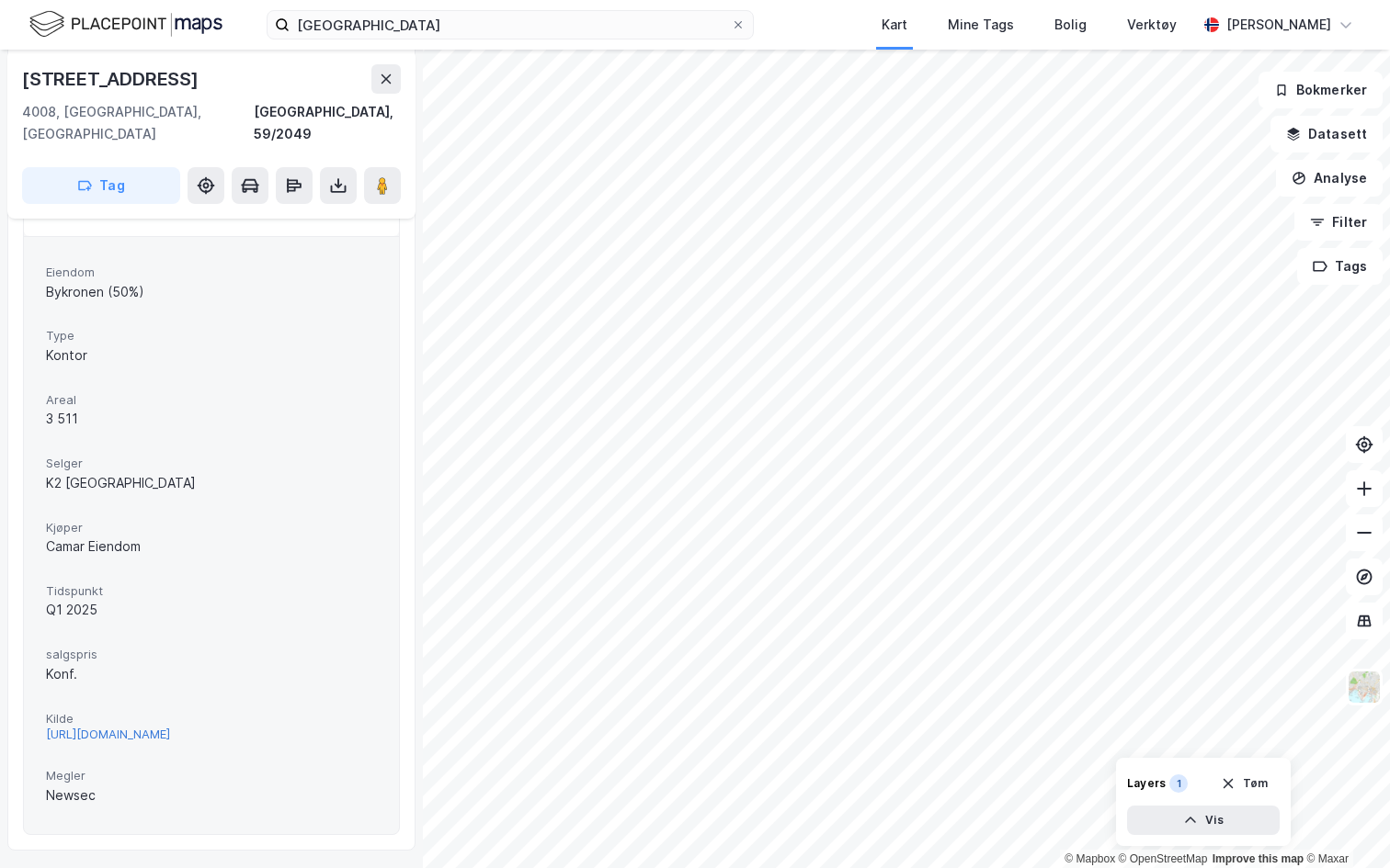
click at [170, 727] on div "https://www.estatenyheter.no/camar-eiendom-k2-stavanger-pluss/kjopte-ut-bykrone…" at bounding box center [107, 735] width 124 height 16
drag, startPoint x: 41, startPoint y: 759, endPoint x: 173, endPoint y: 813, distance: 142.6
click at [173, 787] on div "Eiendom Bykronen (50%) Type Kontor Areal 3 511 Selger K2 Stavanger Kjøper Camar…" at bounding box center [212, 535] width 376 height 598
click at [105, 769] on span "Megler" at bounding box center [211, 777] width 331 height 16
click at [387, 80] on icon at bounding box center [386, 78] width 10 height 9
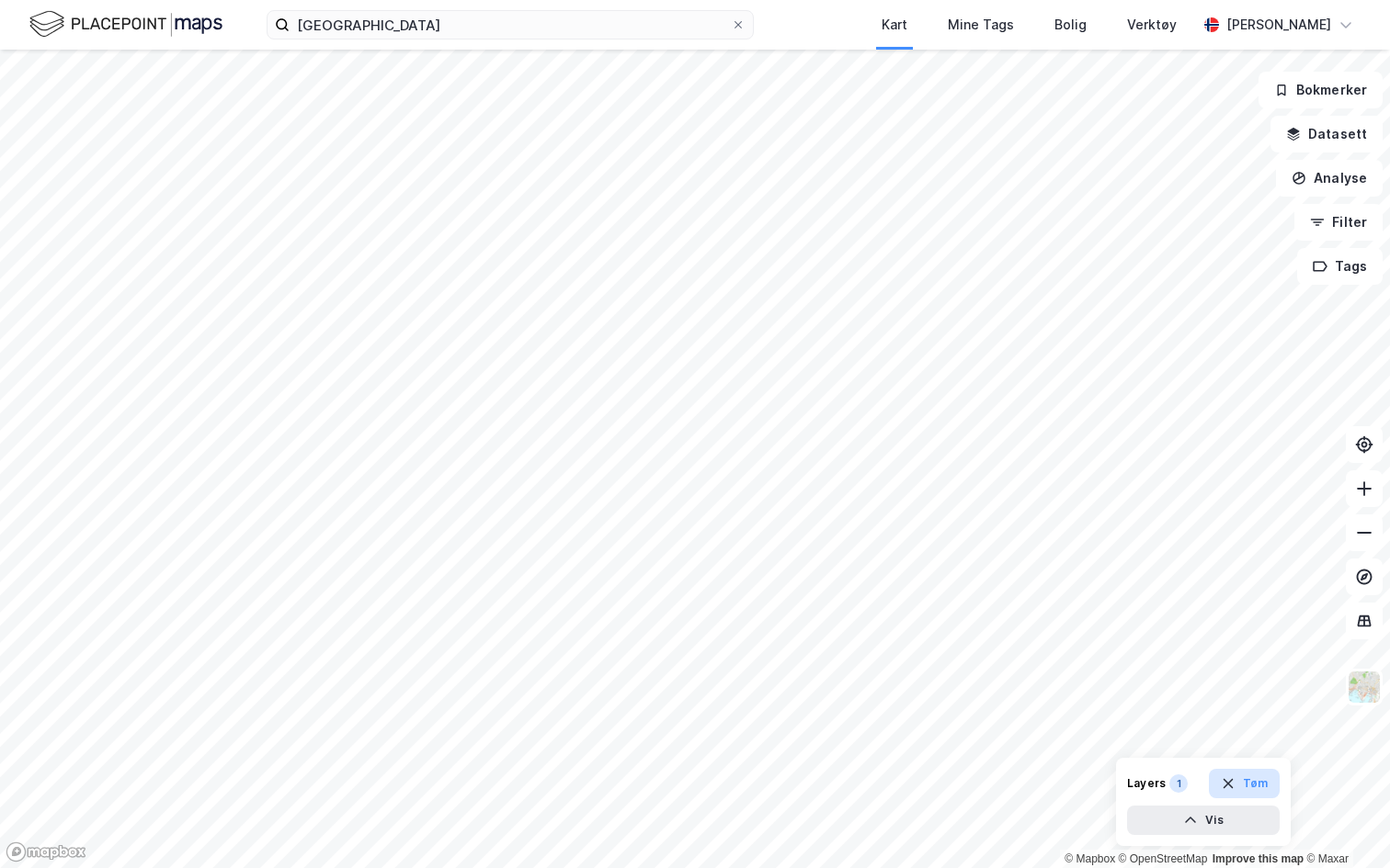
click at [1250, 782] on button "Tøm" at bounding box center [1244, 784] width 71 height 30
click at [1342, 208] on button "Filter" at bounding box center [1338, 221] width 88 height 37
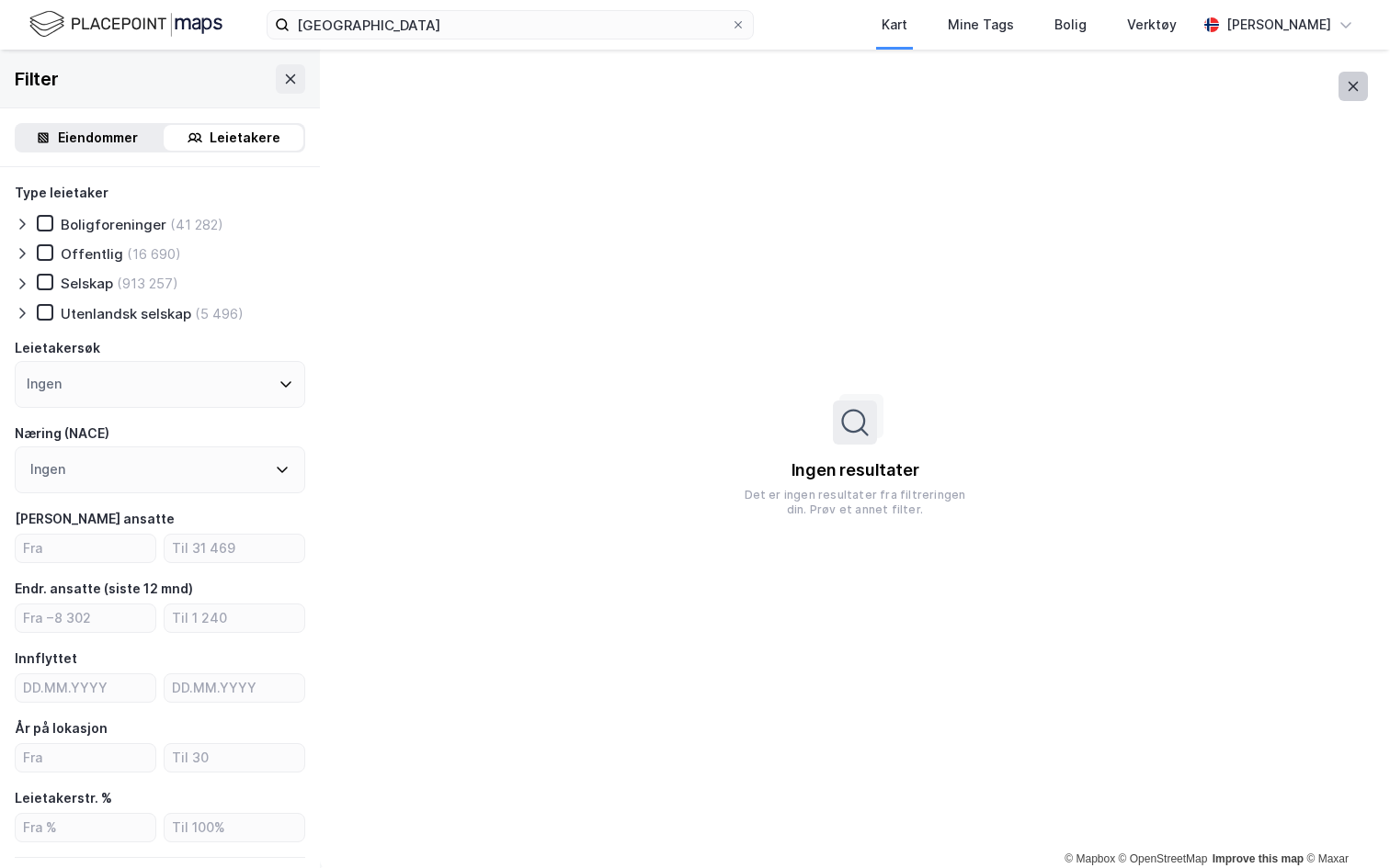
click at [1348, 87] on icon at bounding box center [1353, 86] width 15 height 15
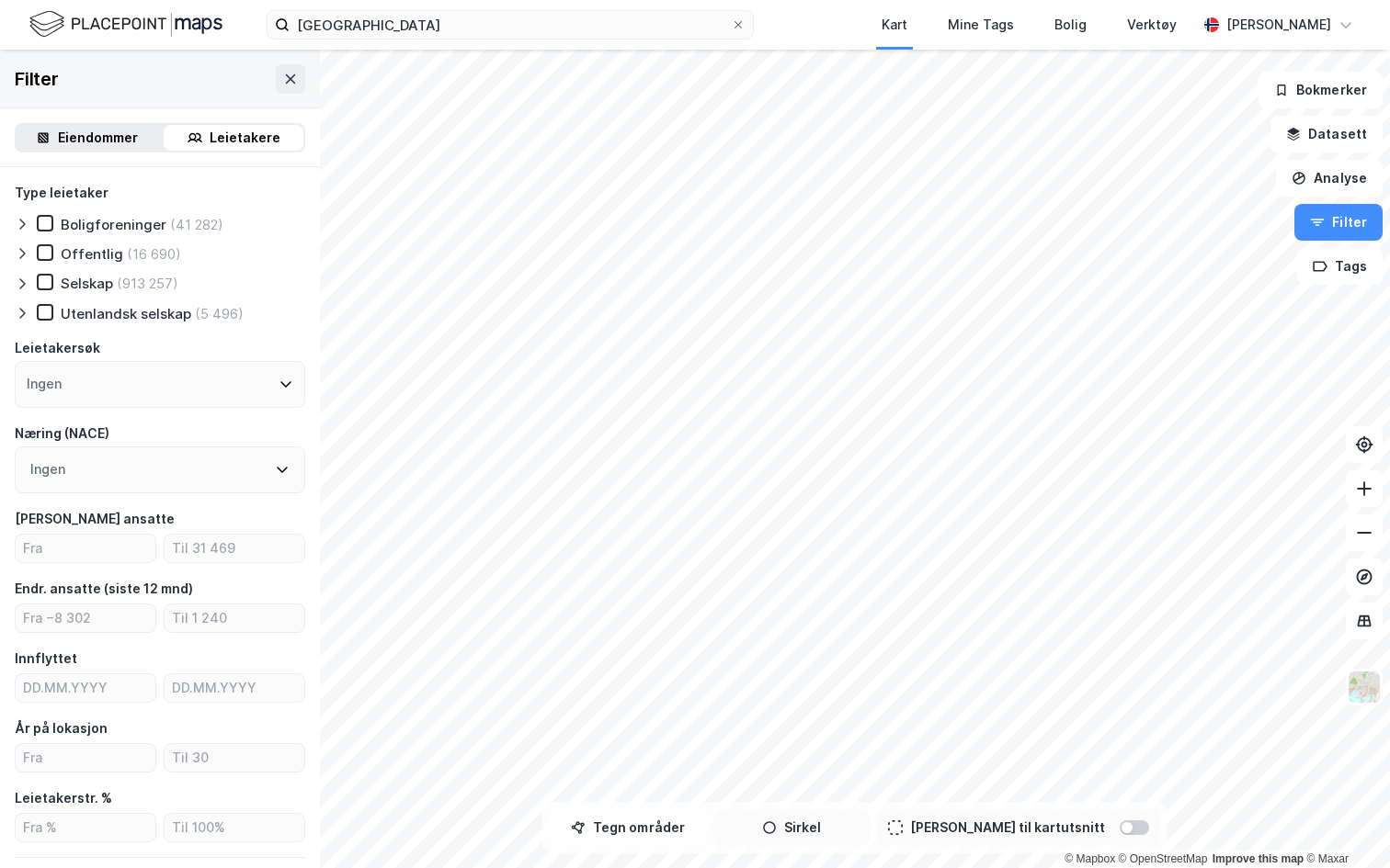
click at [811, 787] on button "Sirkel" at bounding box center [791, 827] width 156 height 37
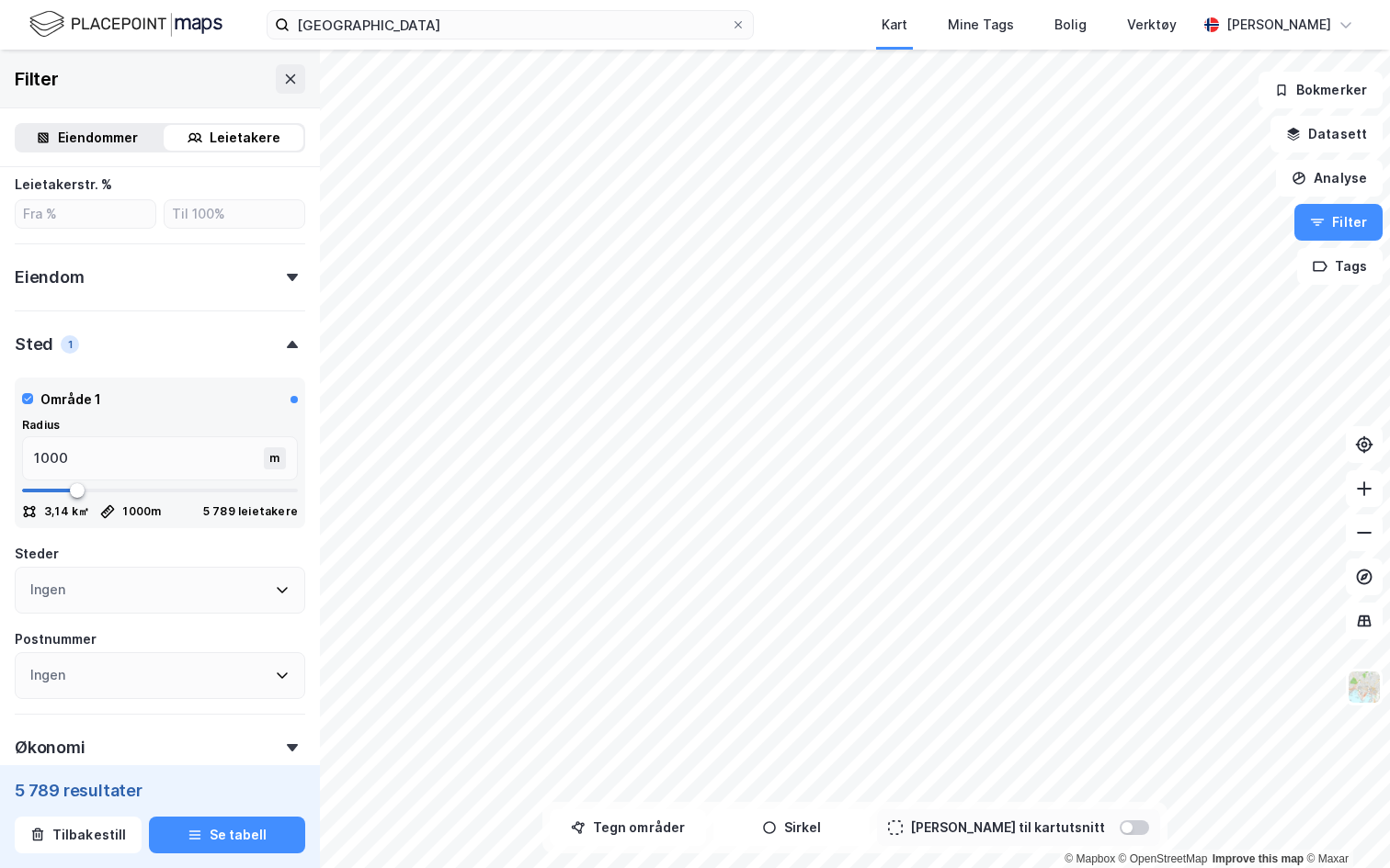
scroll to position [618, 0]
type input "1034"
type input "1051"
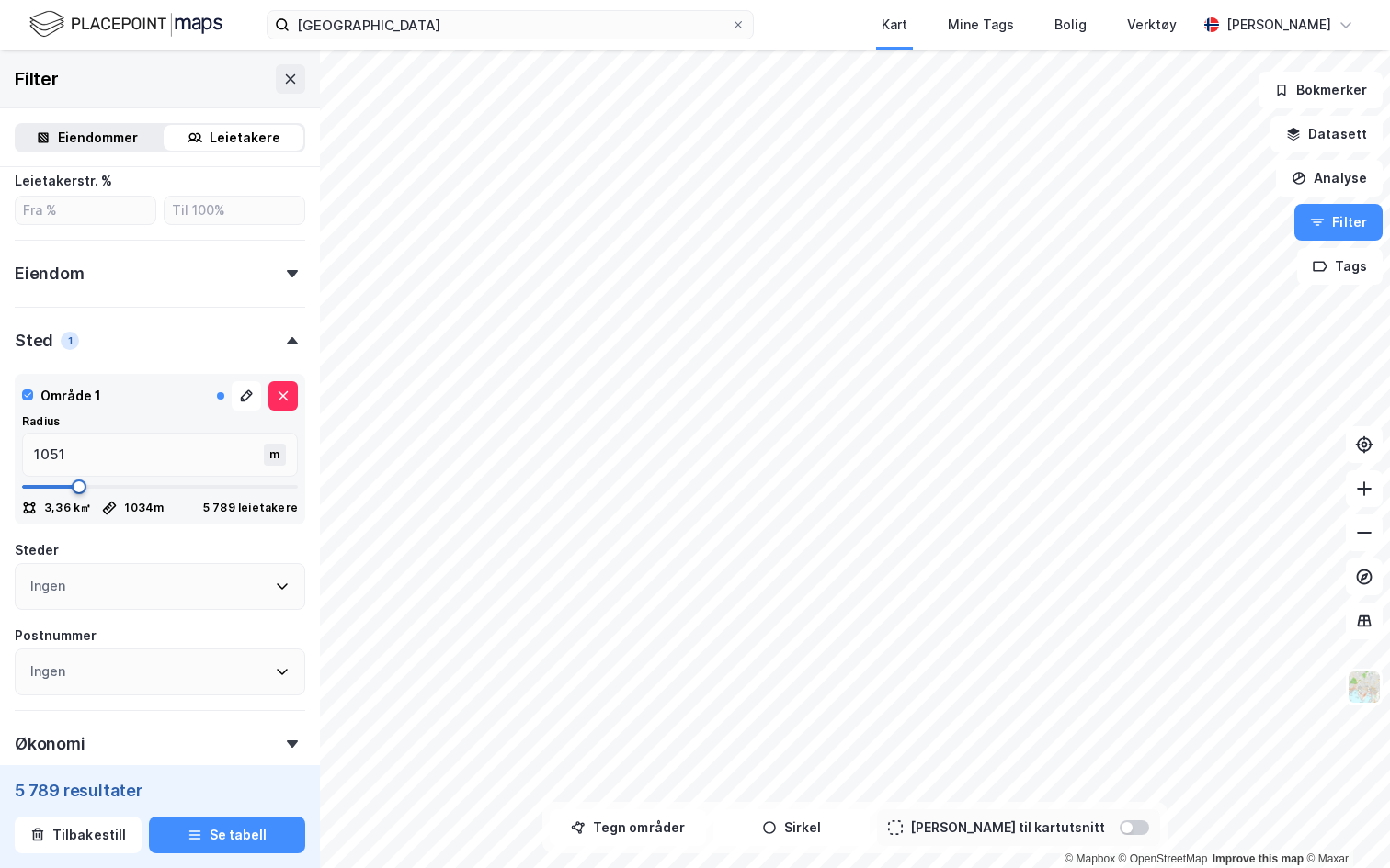
type input "1067"
type input "1101"
type input "1134"
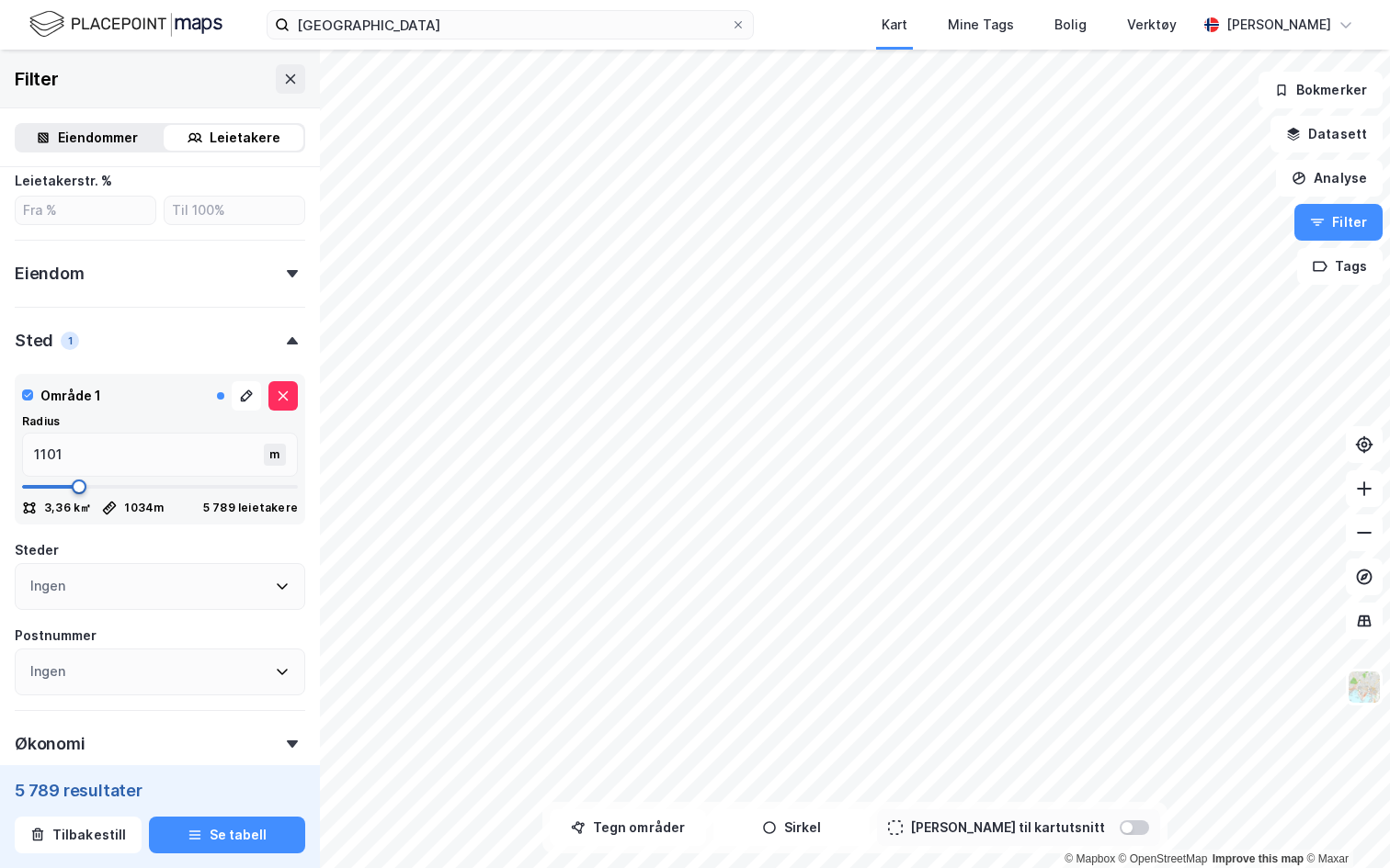
type input "1134"
type input "1184"
type input "1234"
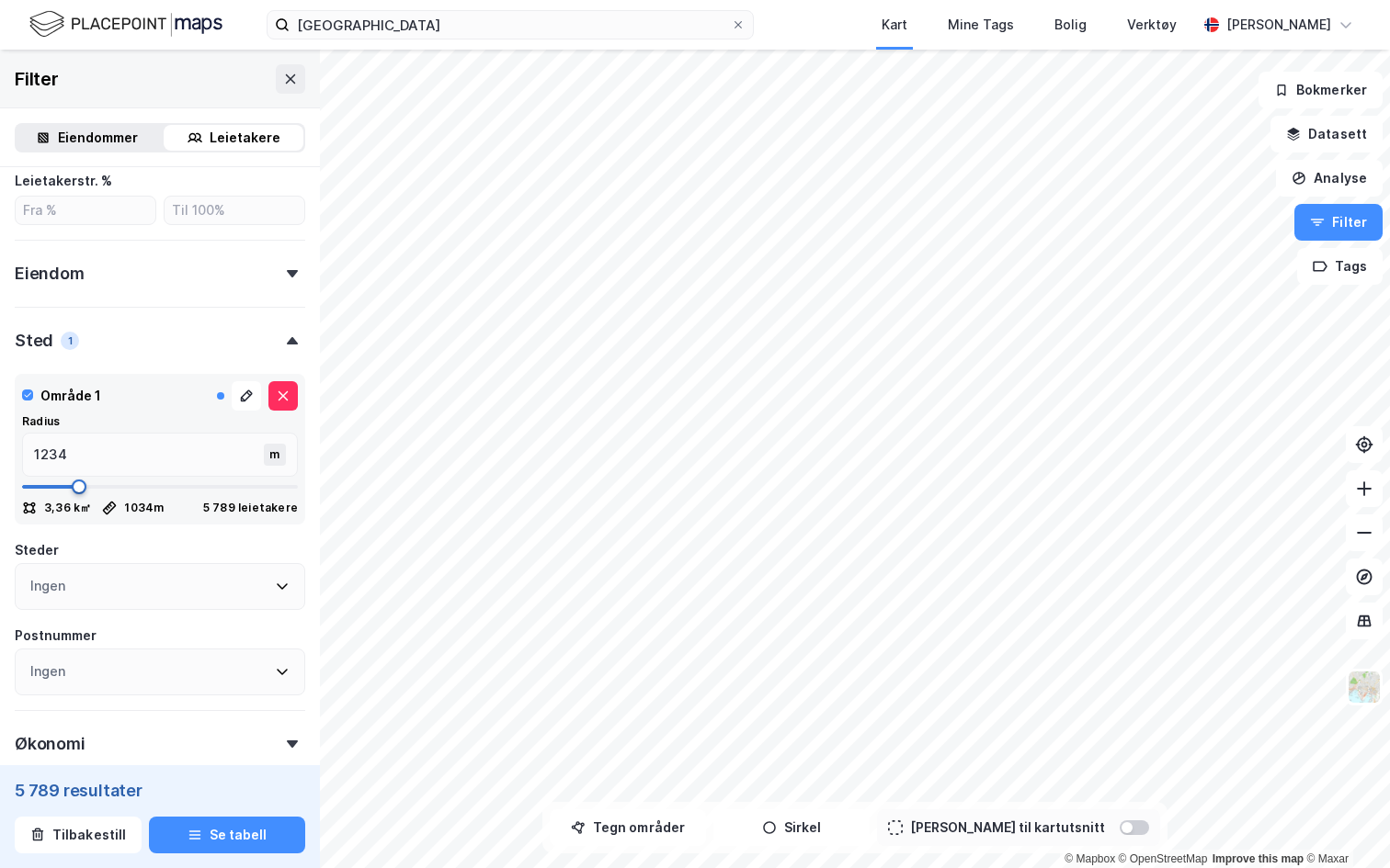
type input "1284"
type input "1351"
type input "1451"
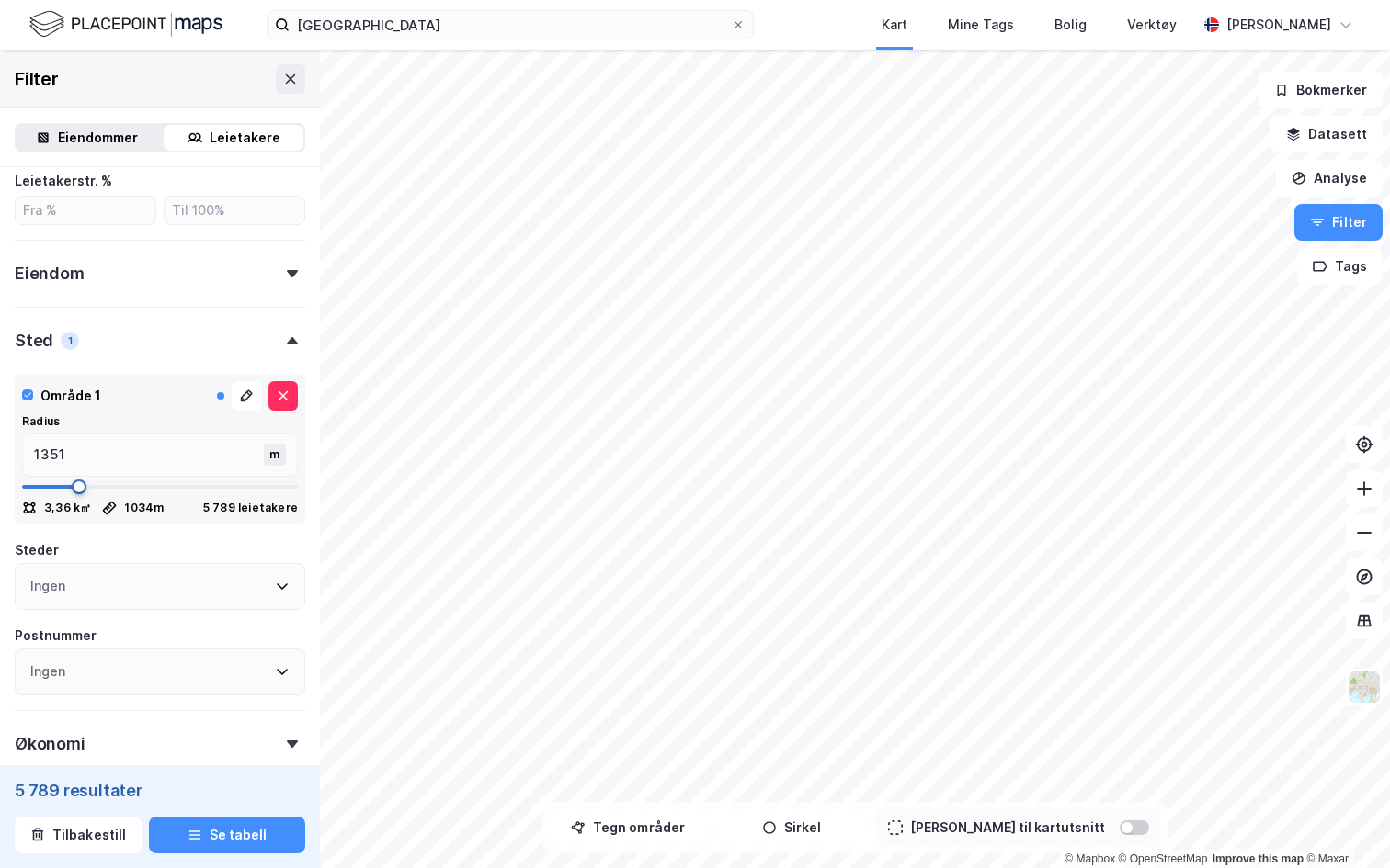
type input "1451"
type input "1501"
type input "1551"
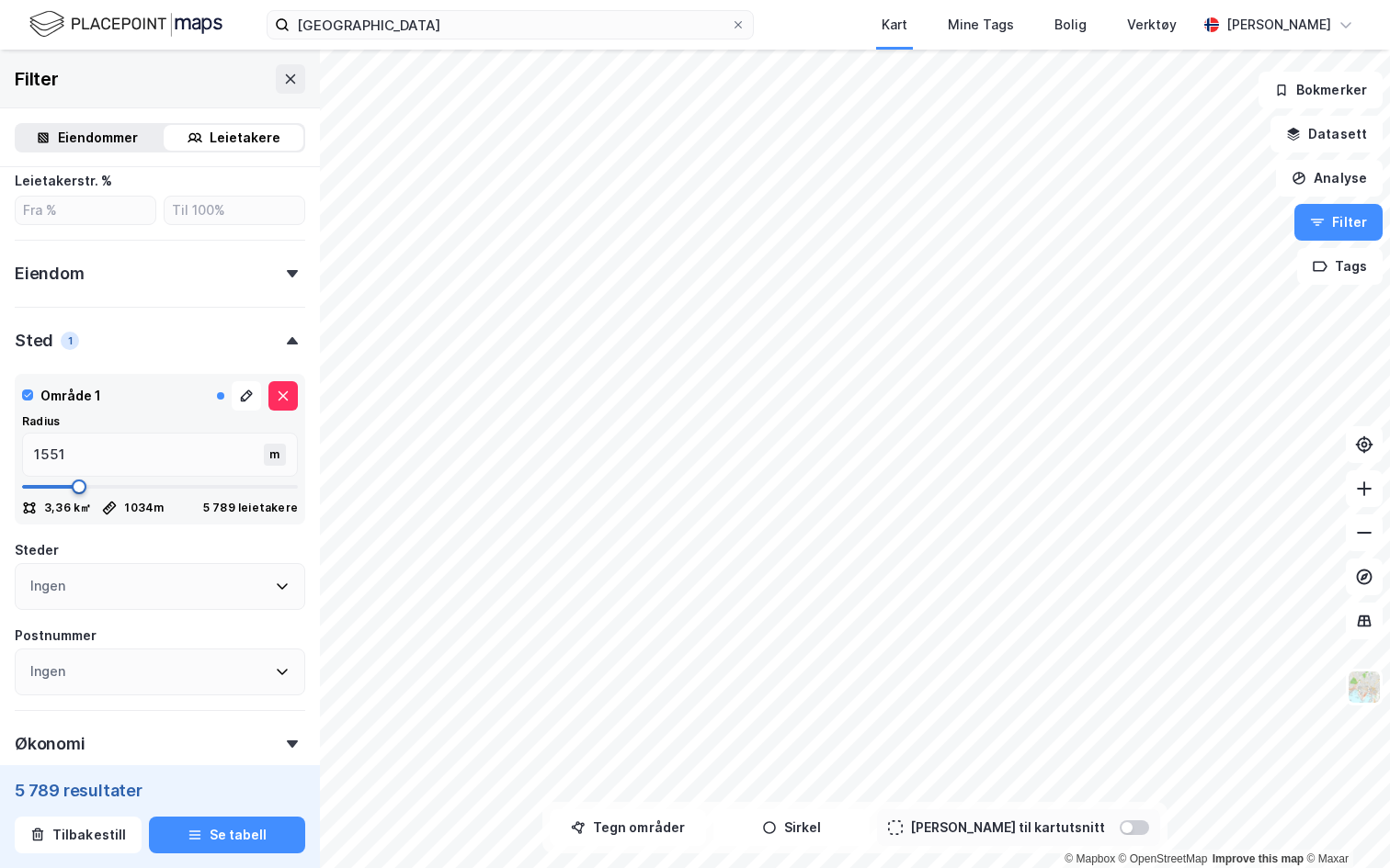
type input "1601"
type input "1651"
type input "1734"
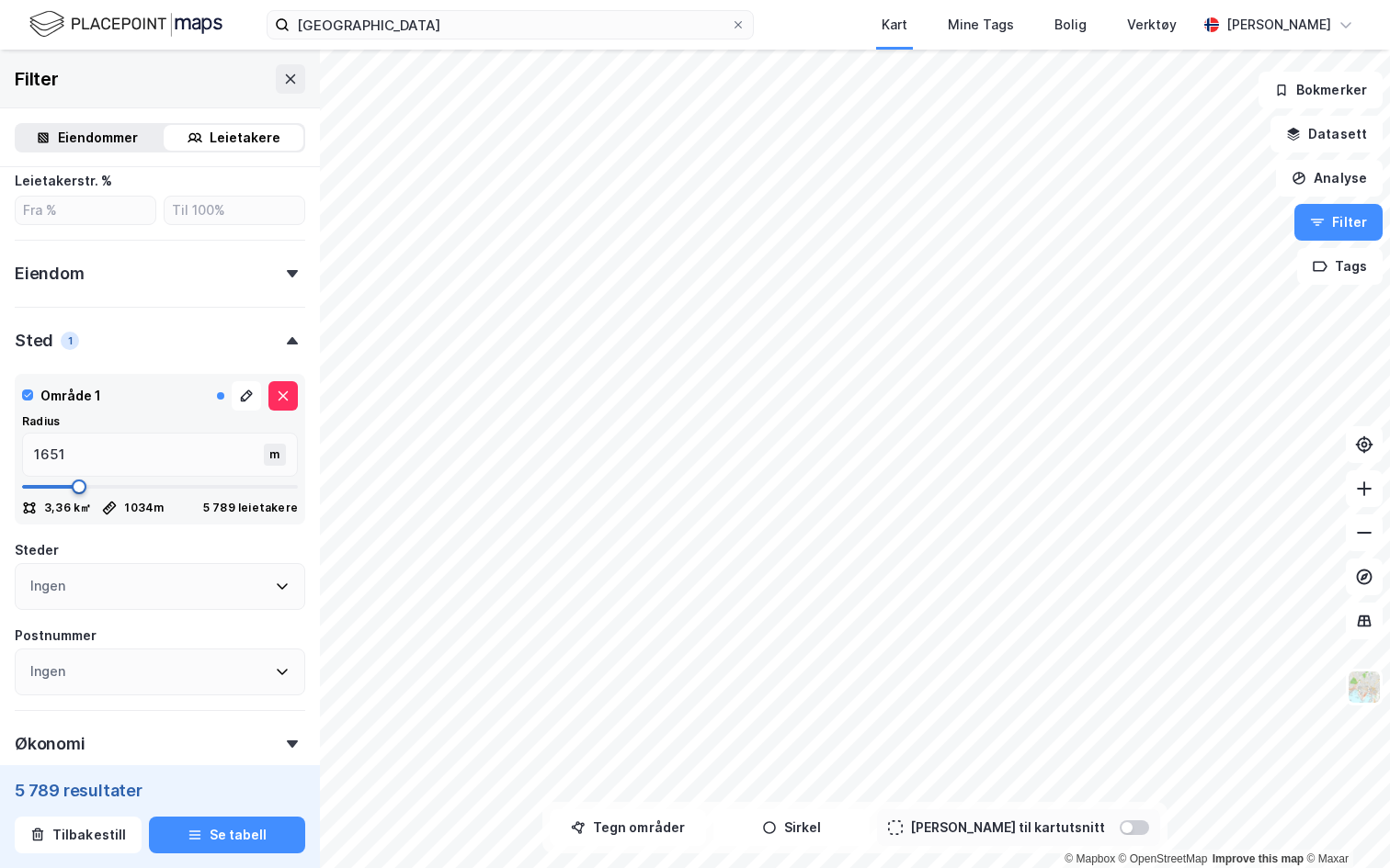
type input "1734"
type input "1801"
type input "1817"
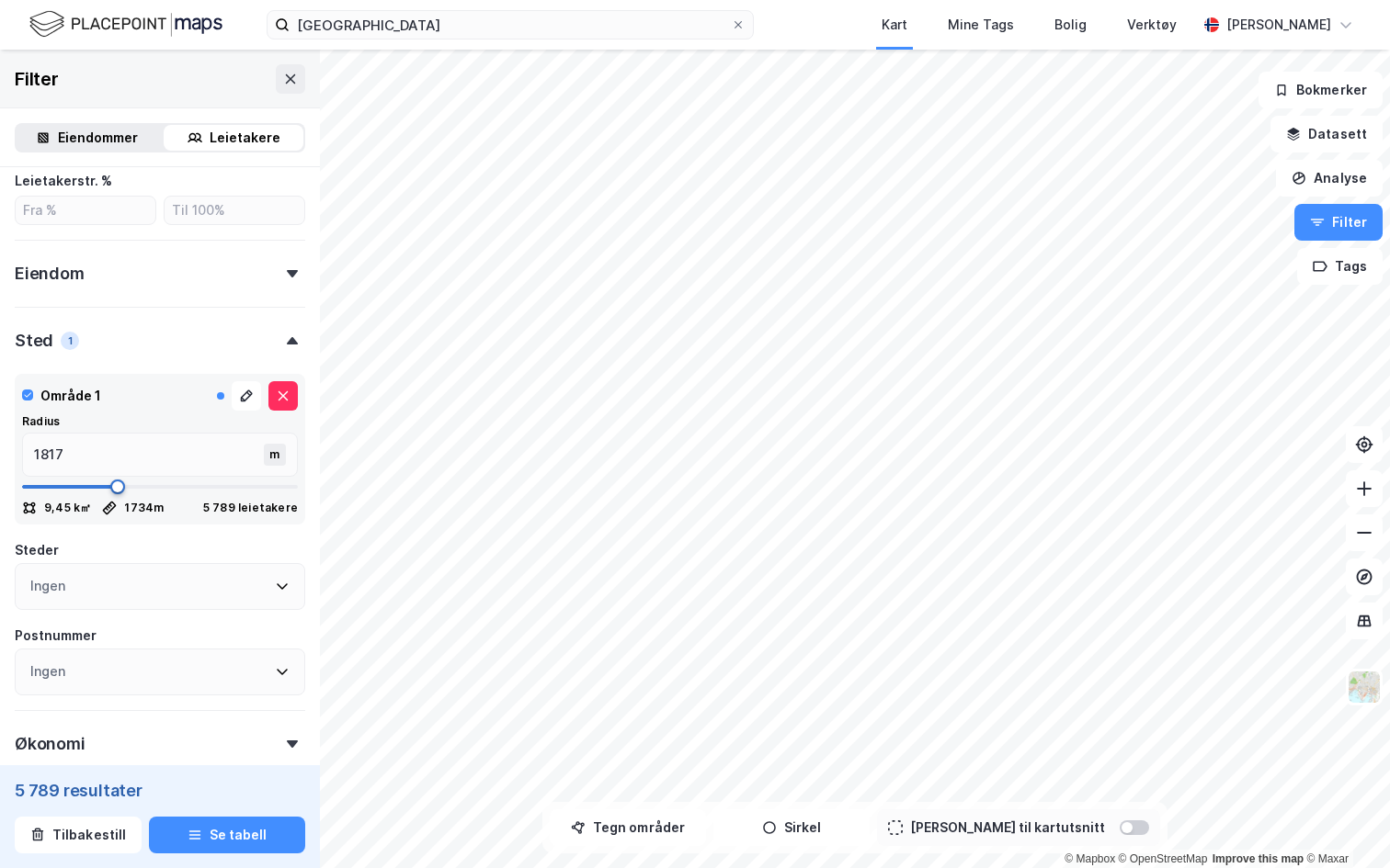
type input "1851"
type input "1867"
type input "1884"
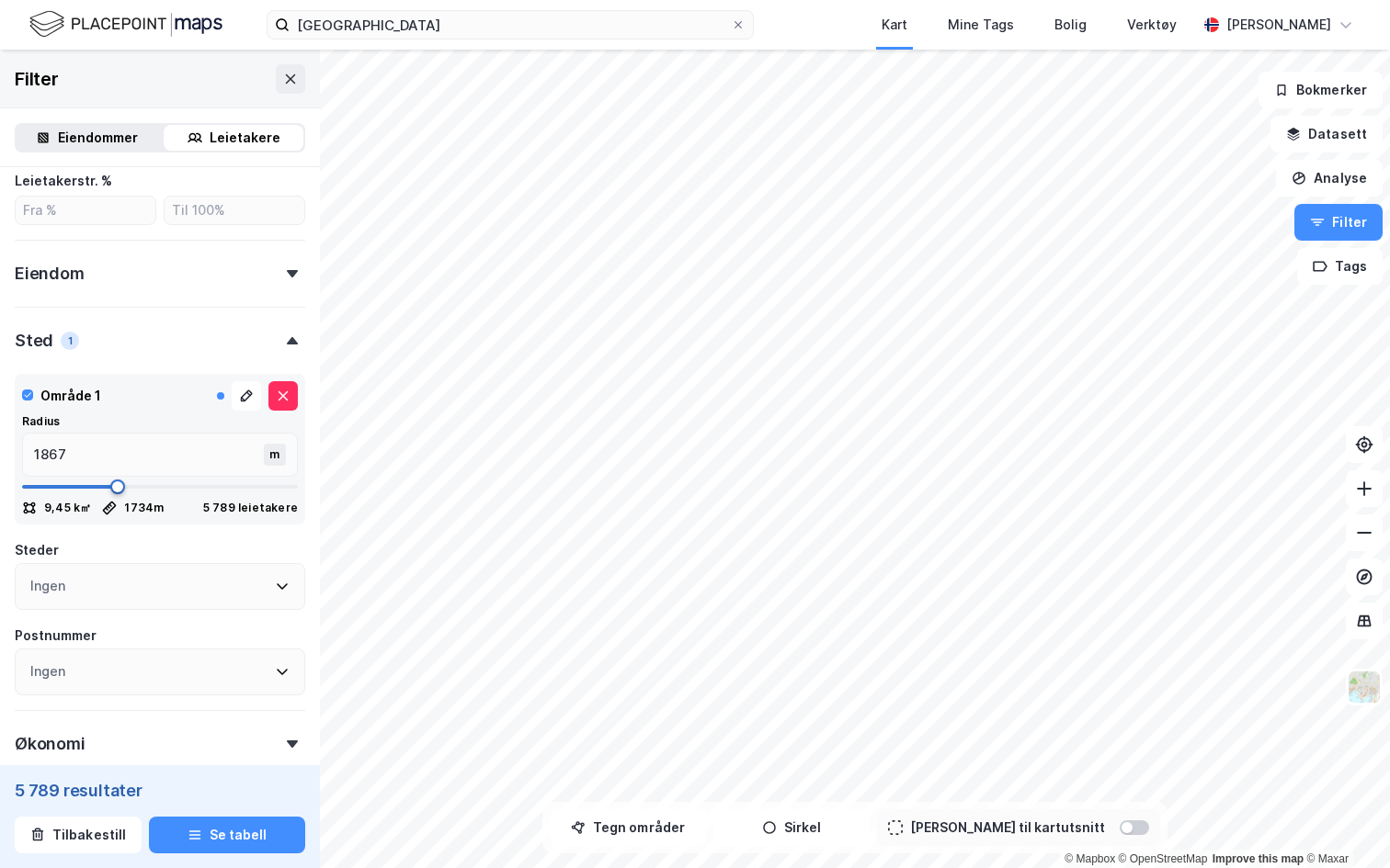
type input "1884"
type input "1901"
type input "1934"
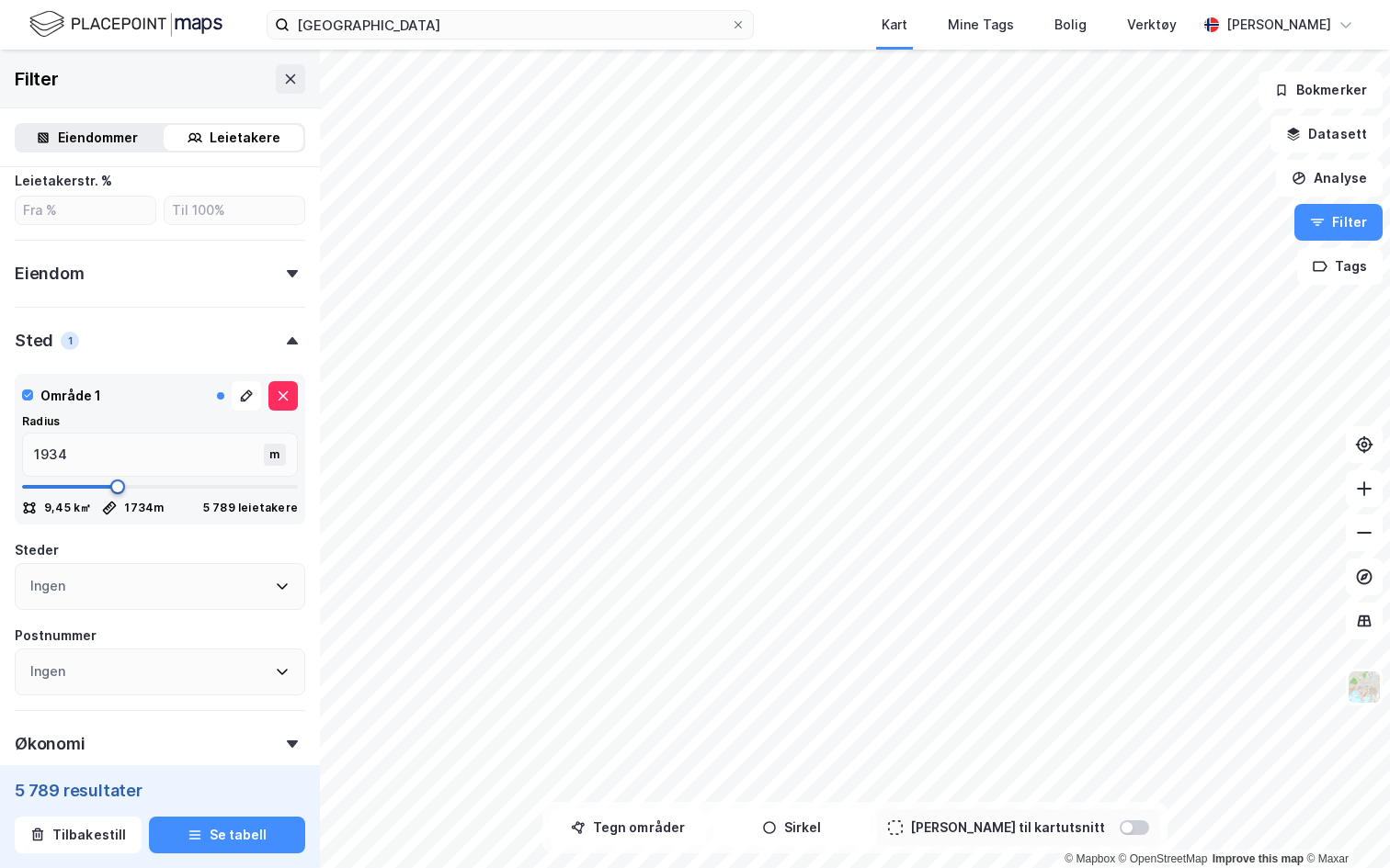
type input "1951"
type input "1984"
type input "2001"
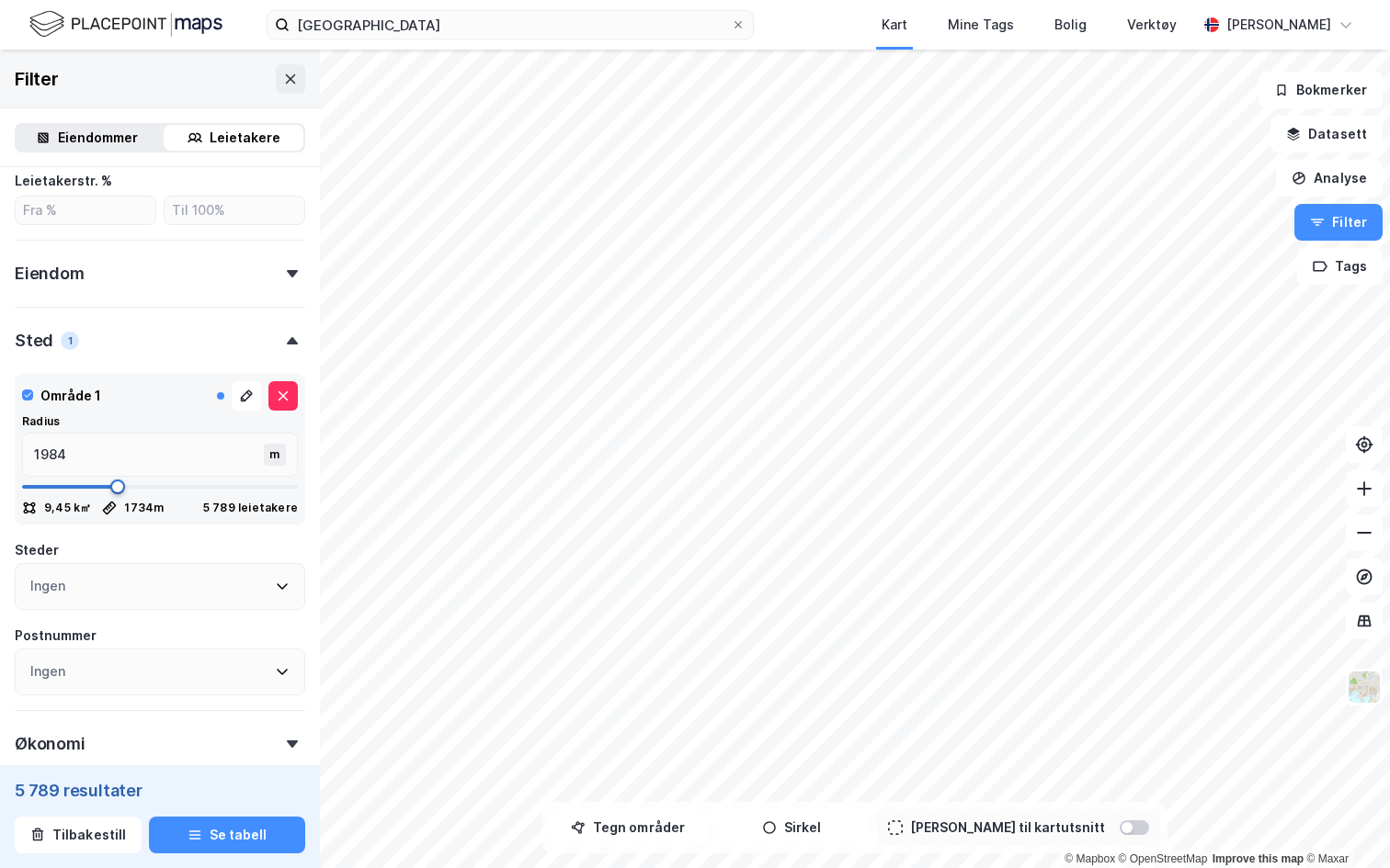
type input "2001"
type input "2034"
type input "2051"
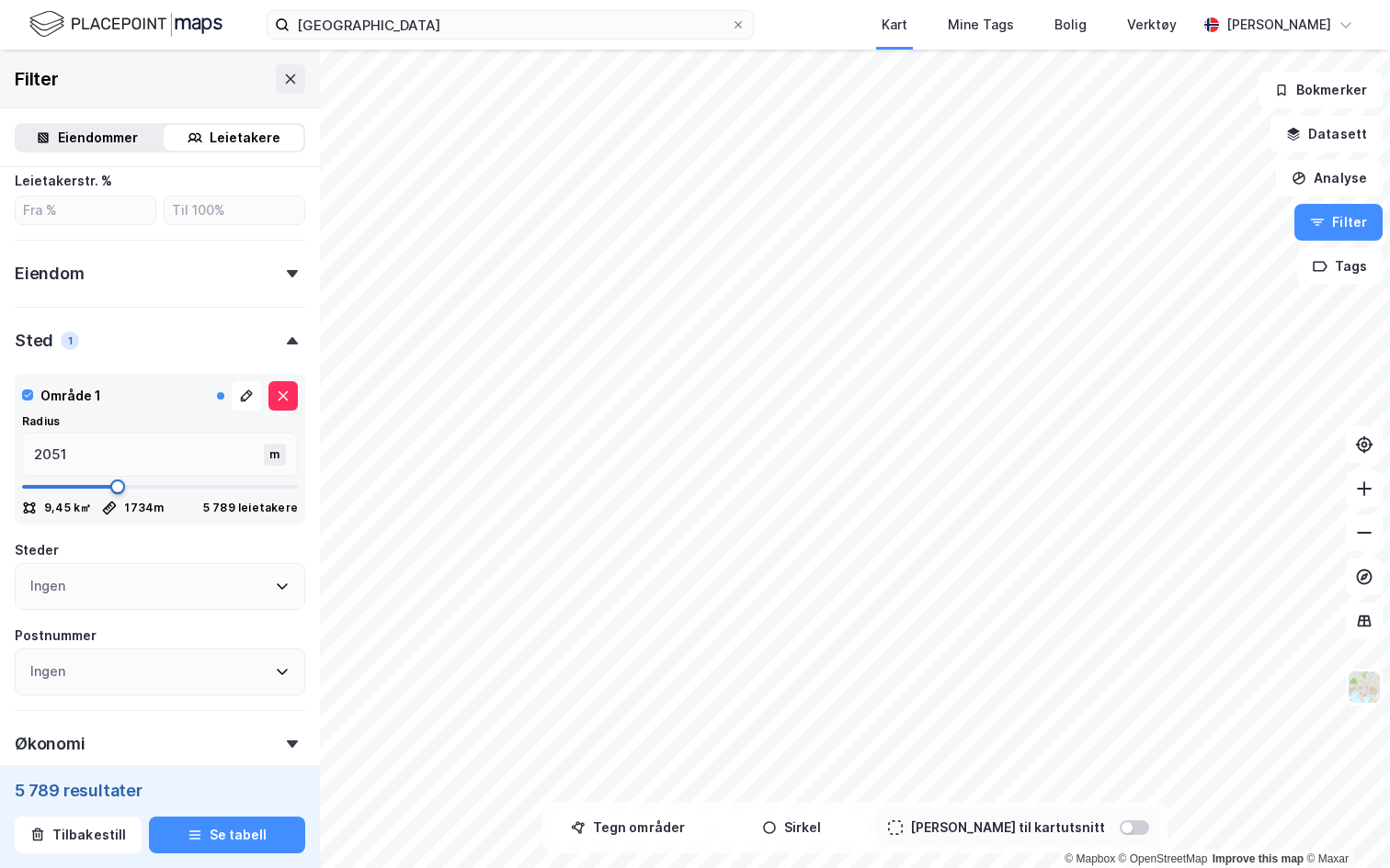
type input "2117"
type input "2134"
type input "2201"
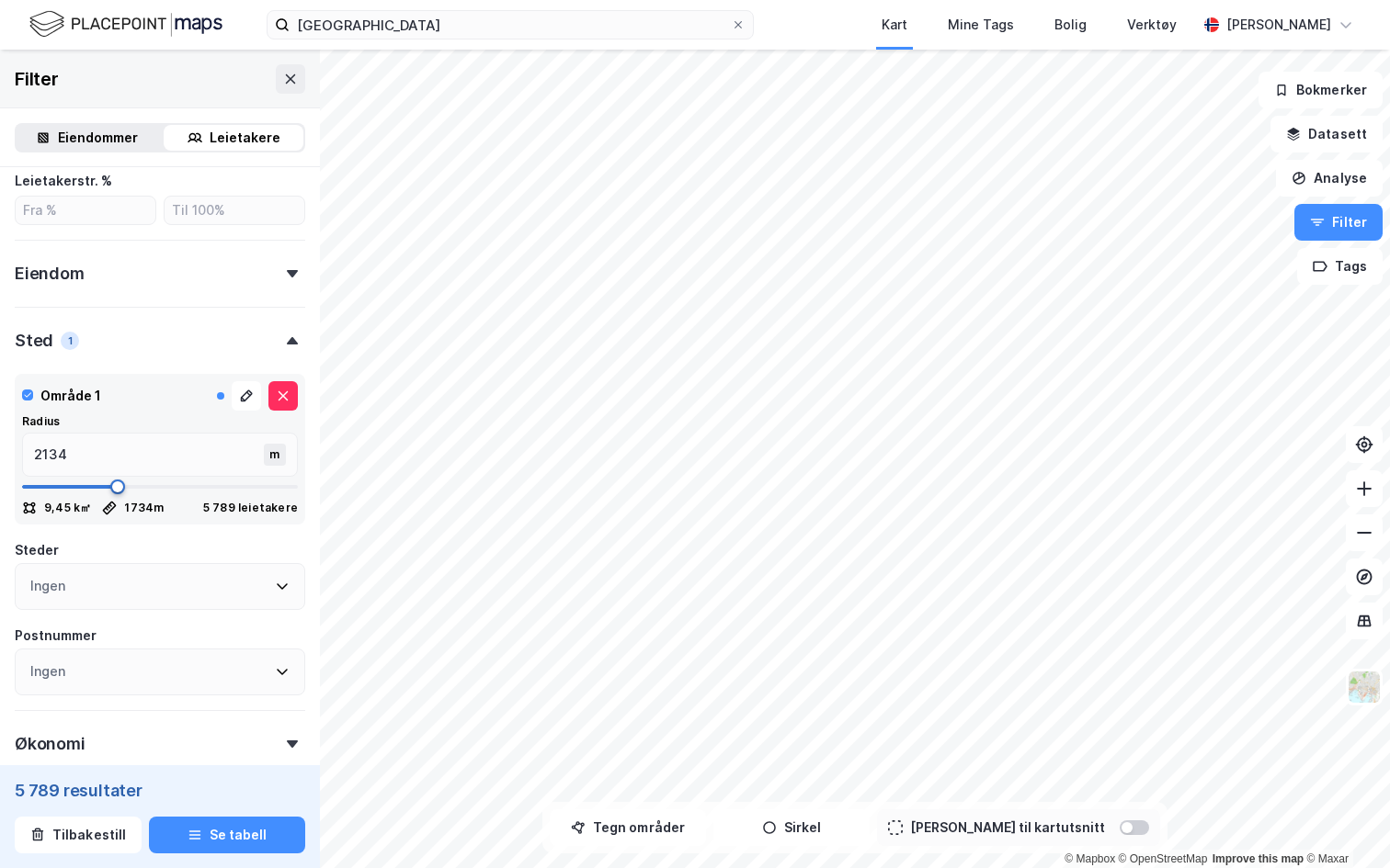
type input "2201"
type input "2234"
type input "2317"
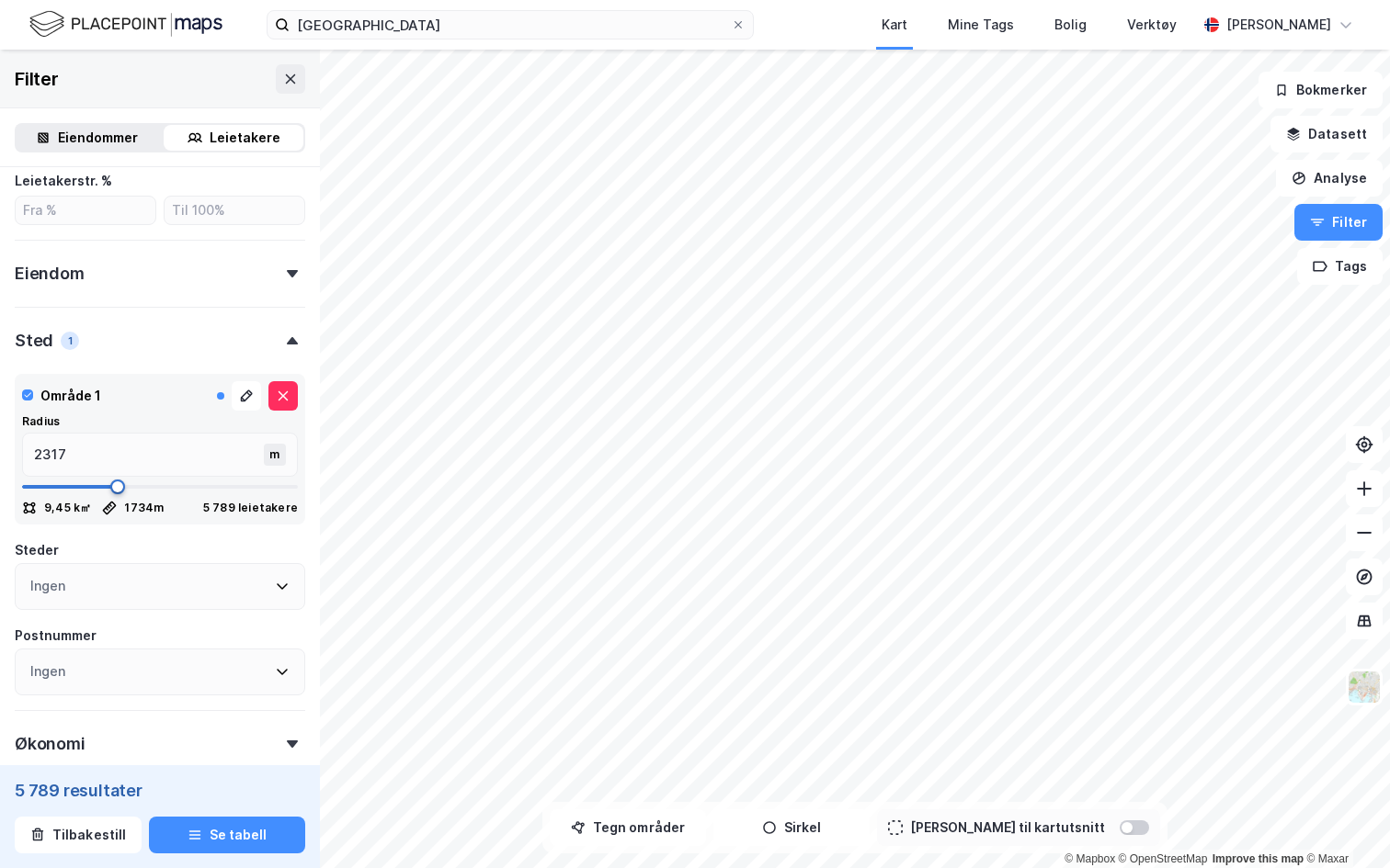
type input "2384"
type input "2417"
type input "2451"
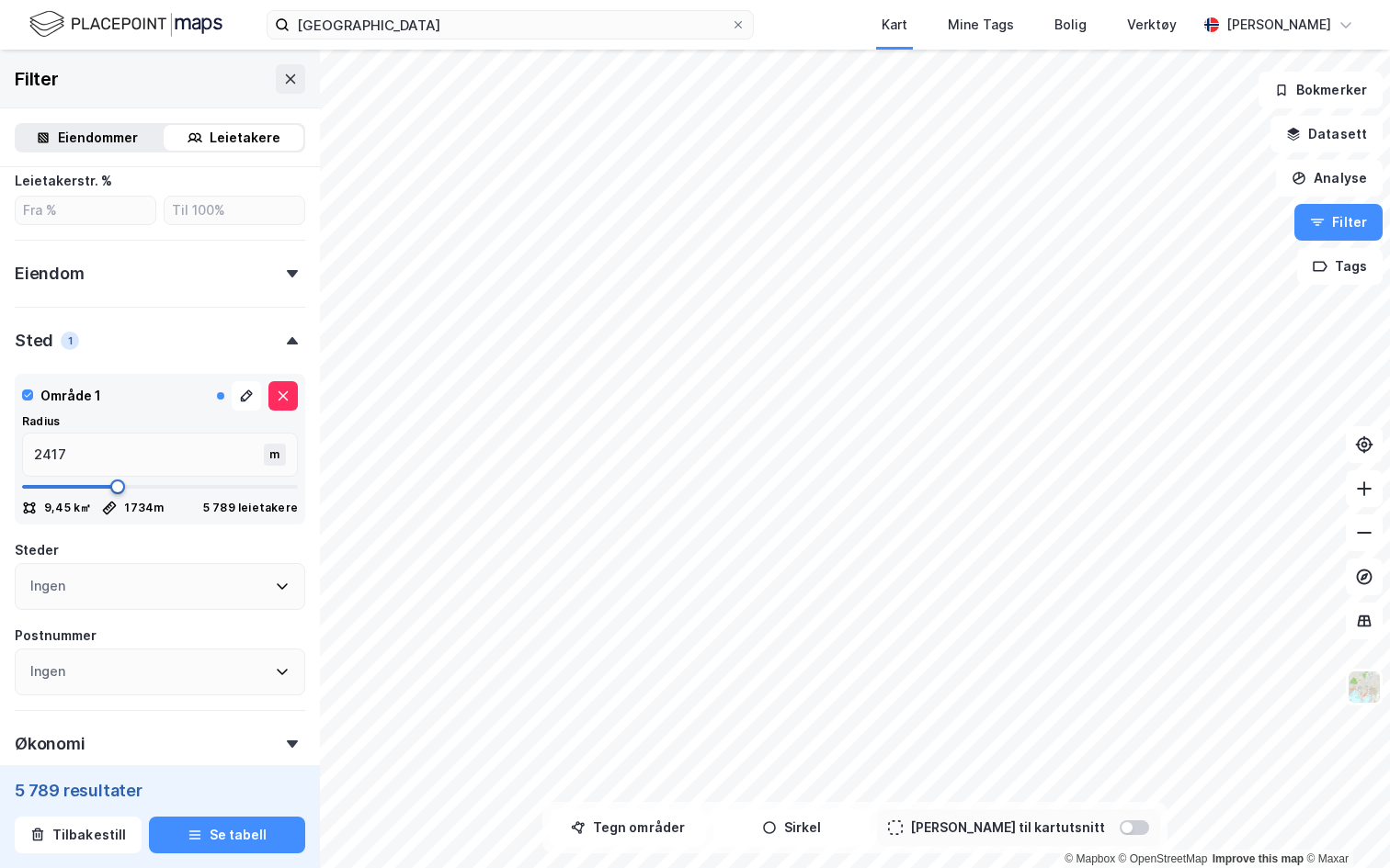
type input "2451"
type input "2467"
type input "2484"
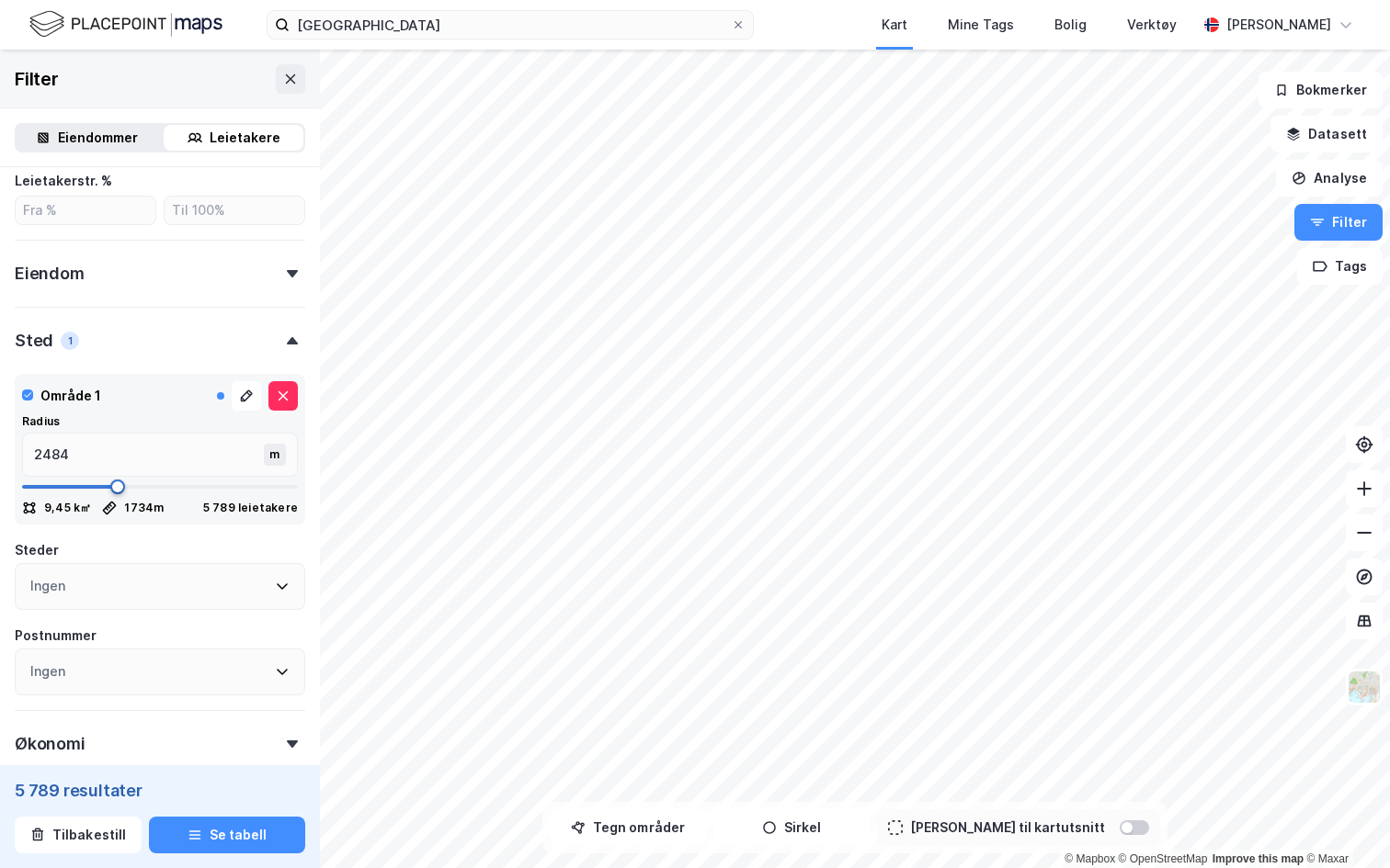
type input "2501"
type input "2517"
type input "2534"
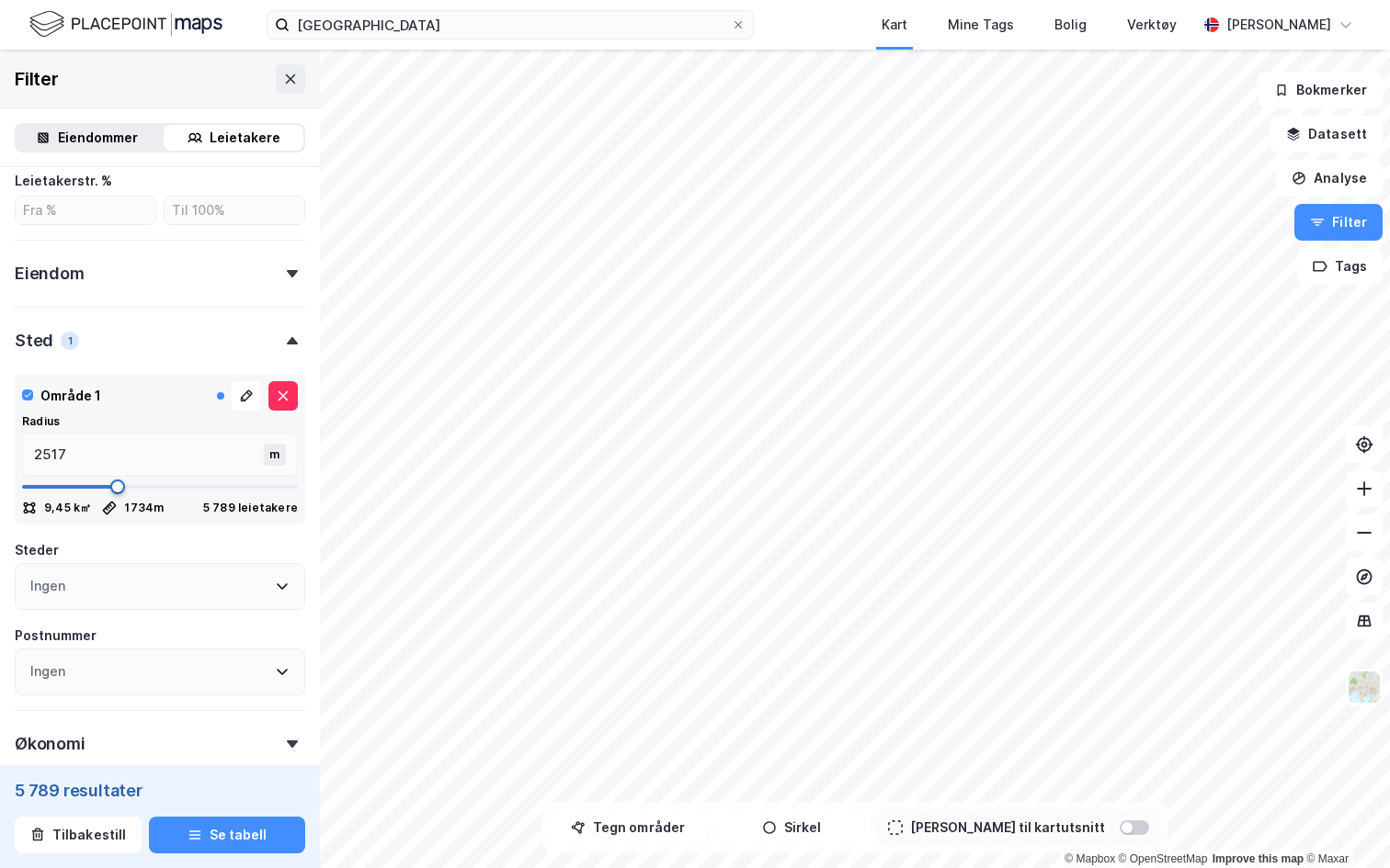
type input "2534"
type input "2550"
type input "2567"
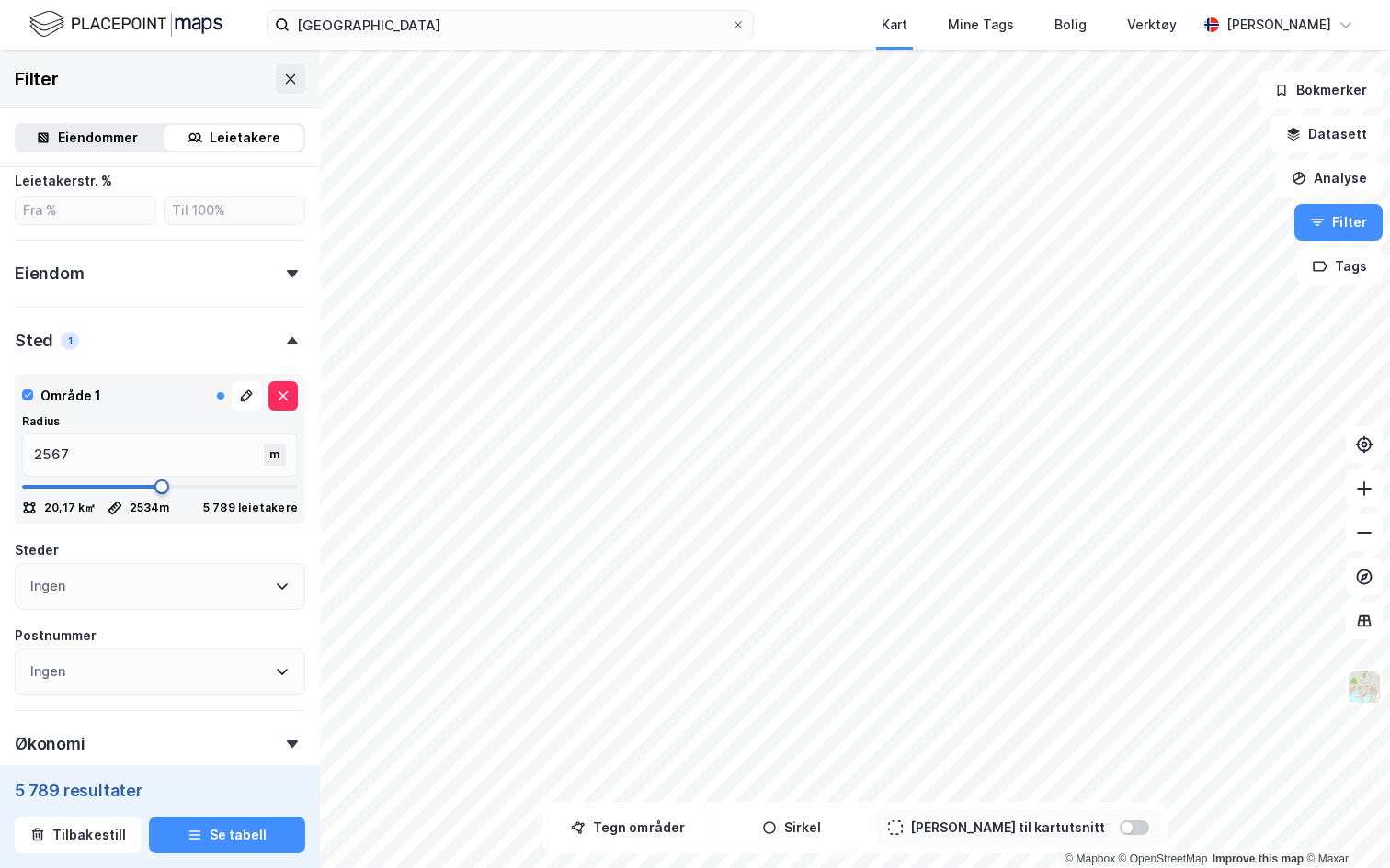
type input "2584"
type input "2600"
type input "2617"
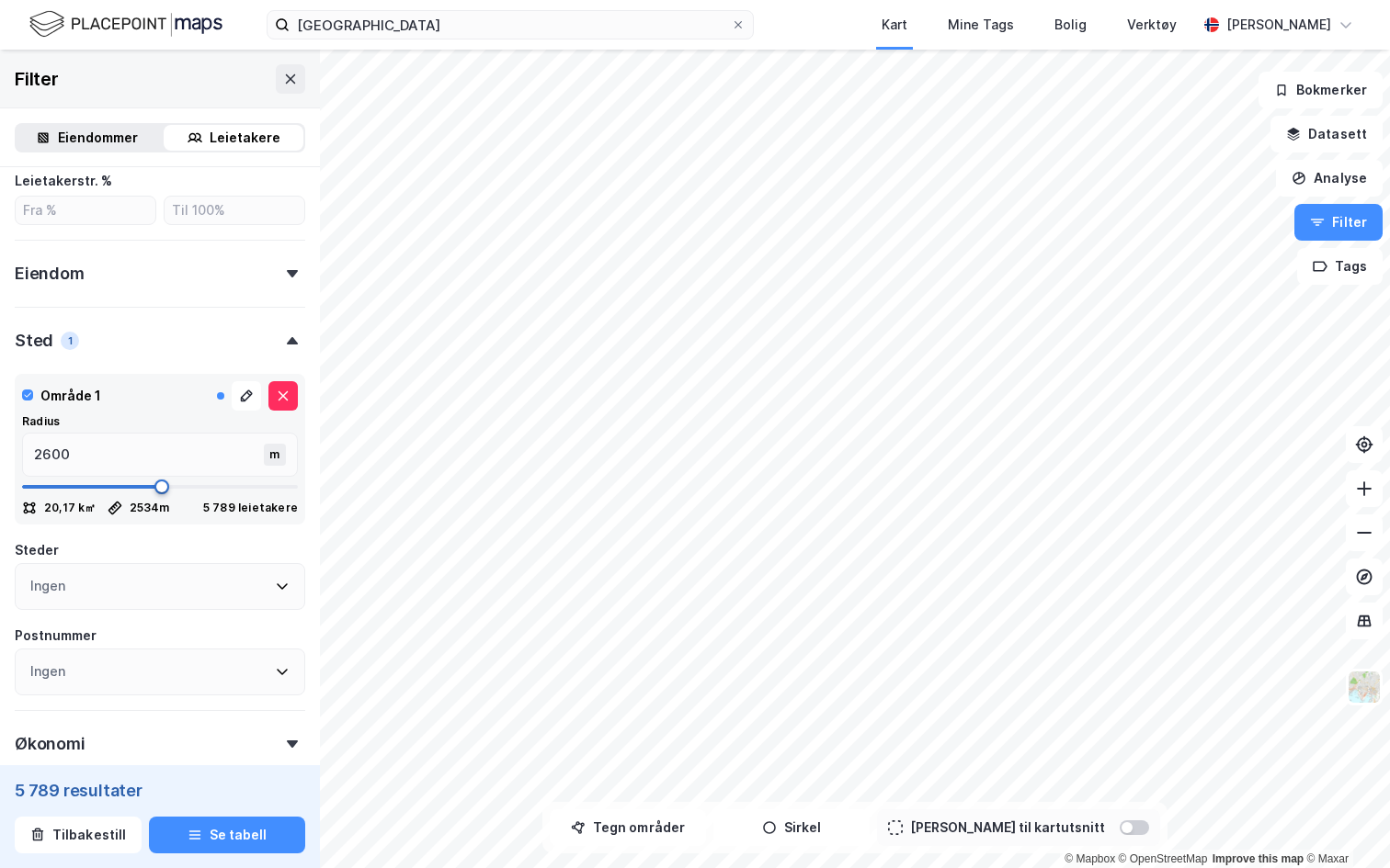
type input "2617"
type input "2634"
type input "2667"
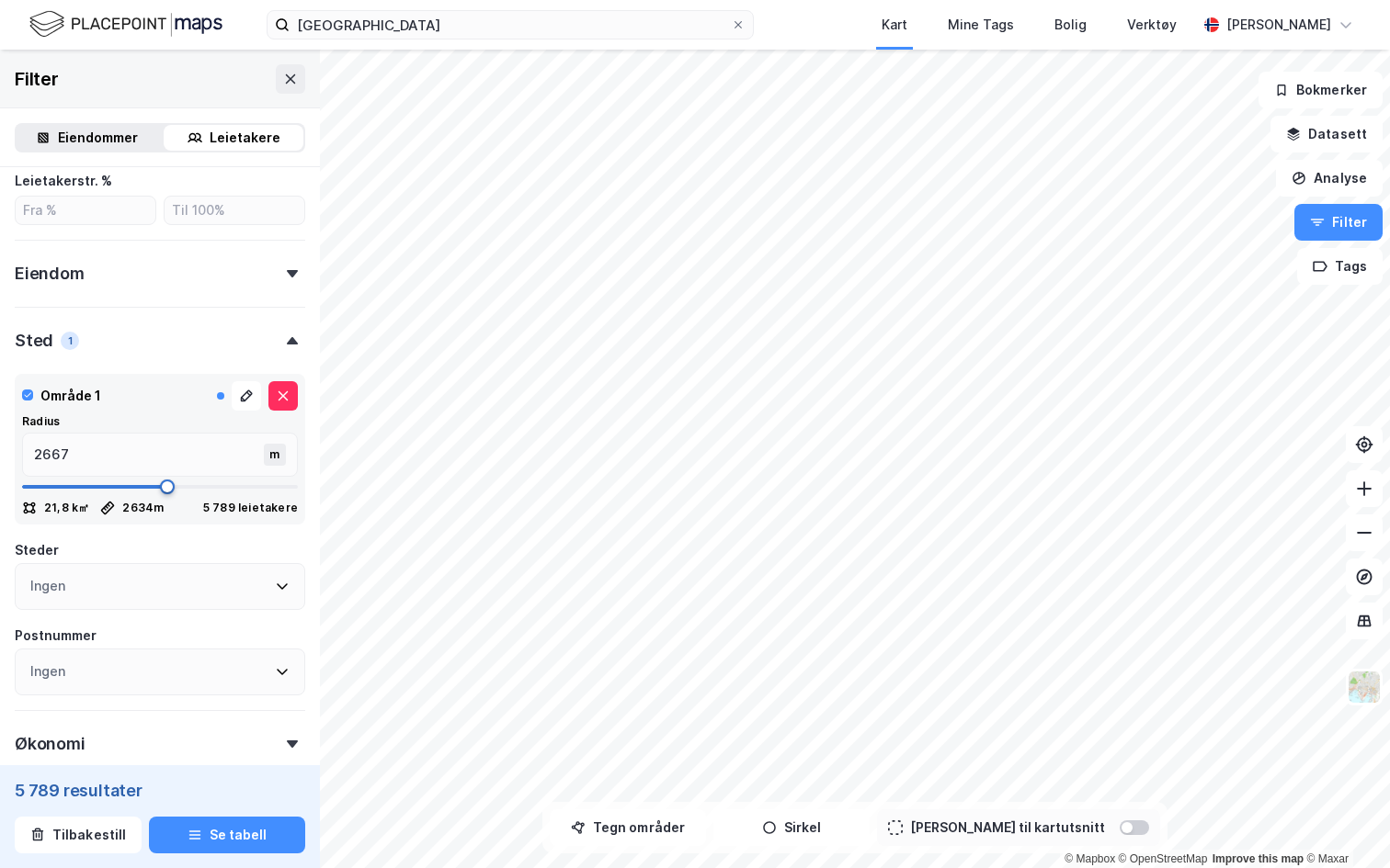
type input "2684"
type input "2700"
type input "2717"
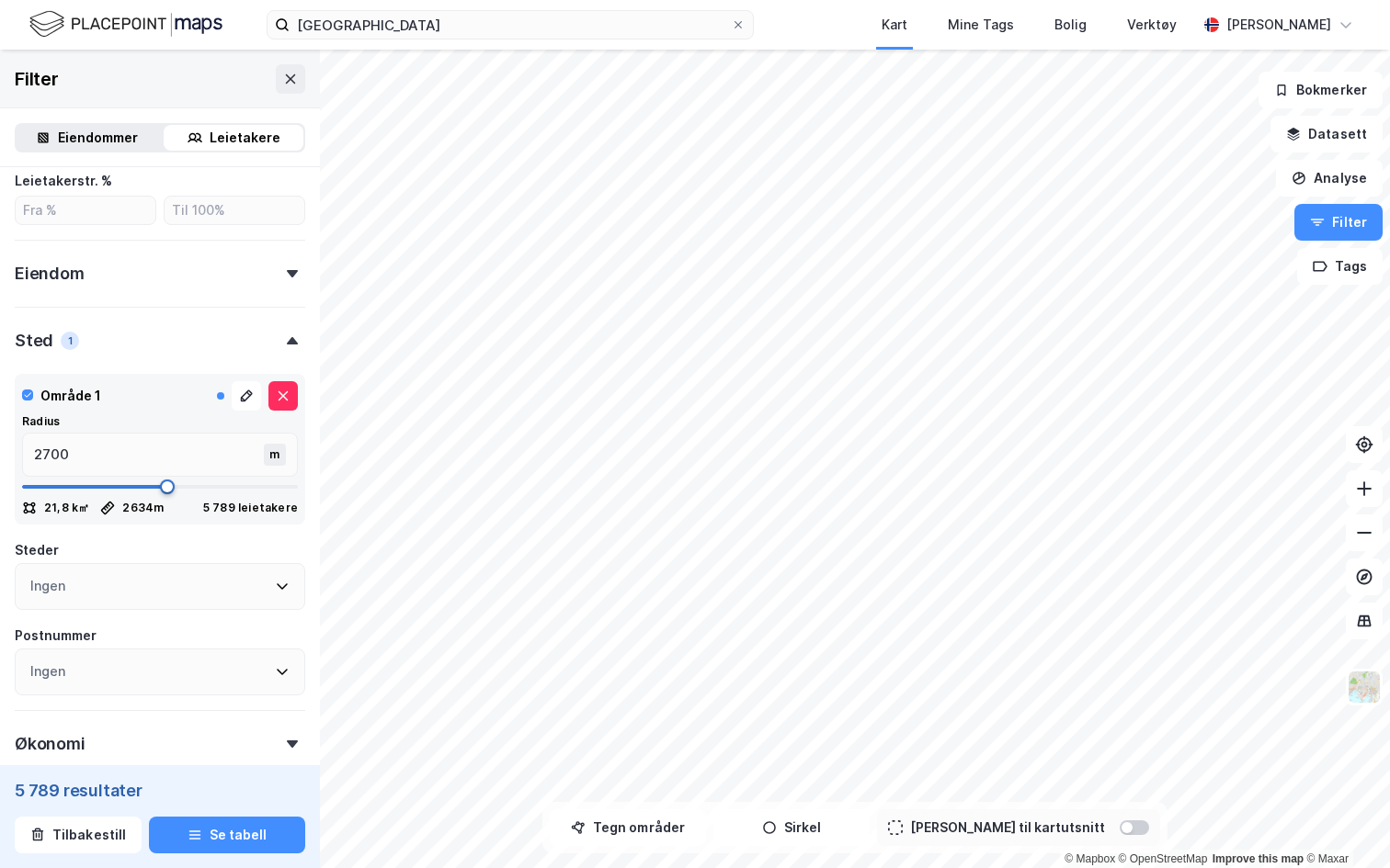
type input "2717"
type input "2734"
type input "2750"
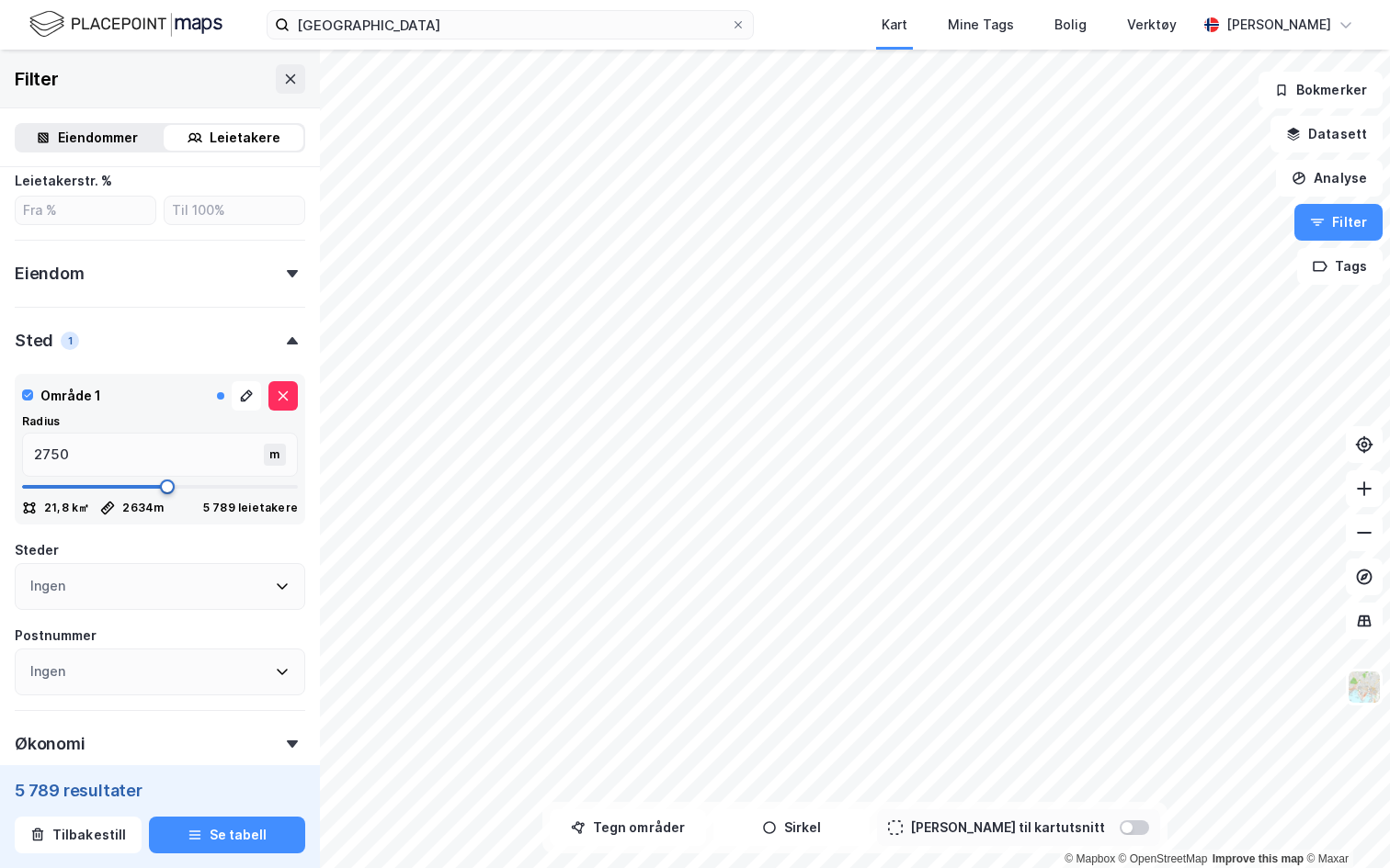
type input "2767"
type input "2784"
type input "2800"
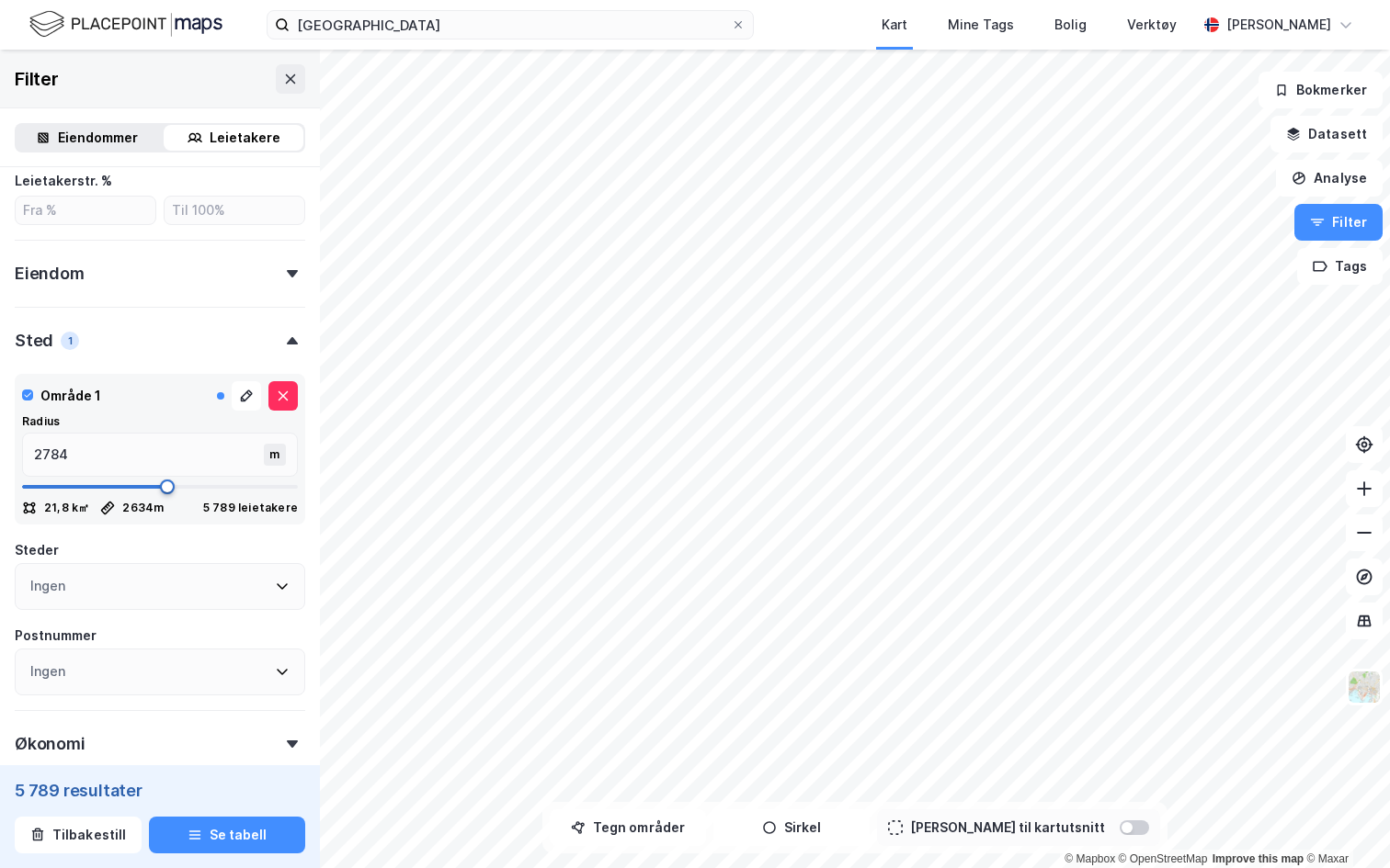
type input "2800"
type input "2817"
type input "2834"
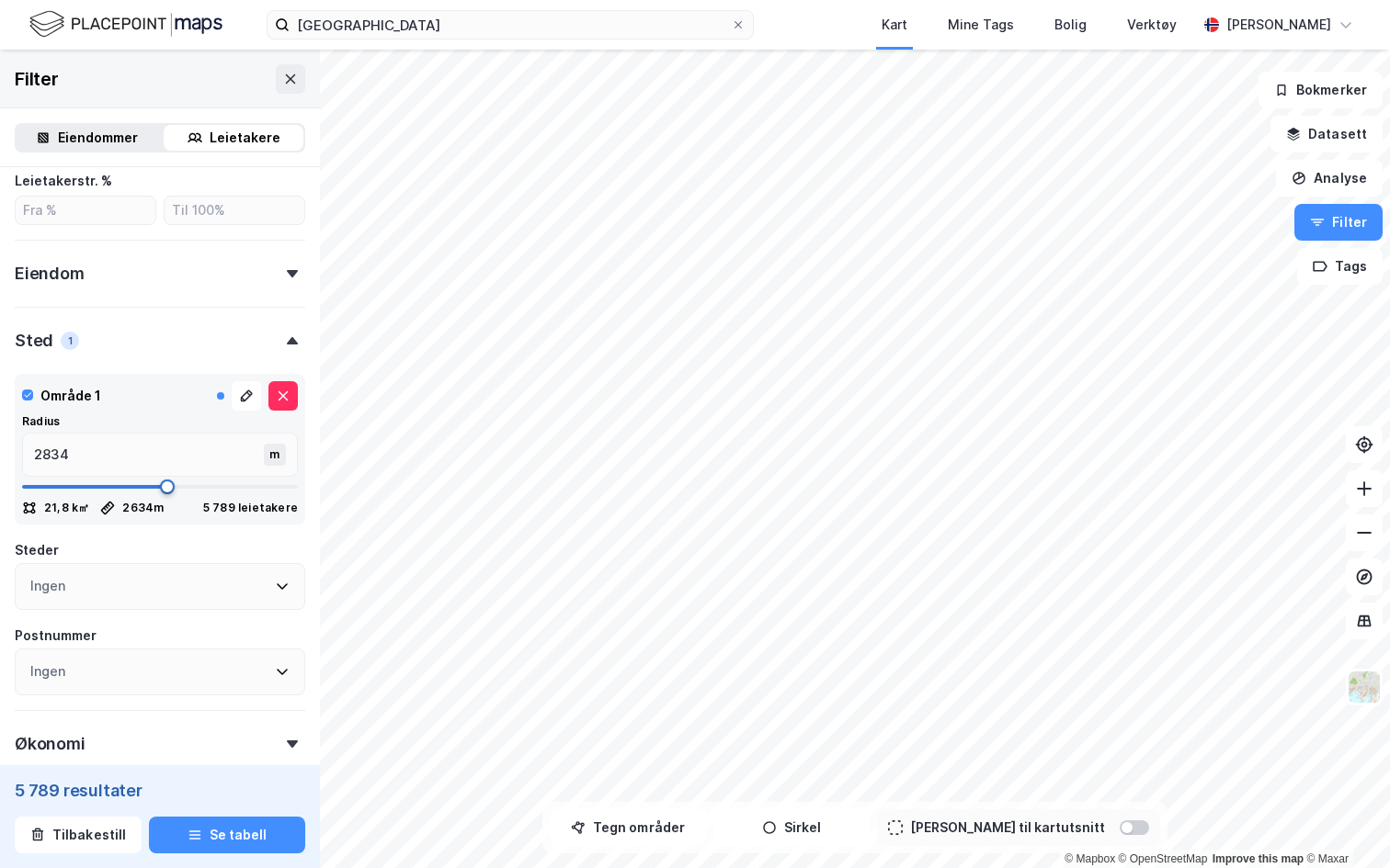
type input "2850"
type input "2867"
type input "2884"
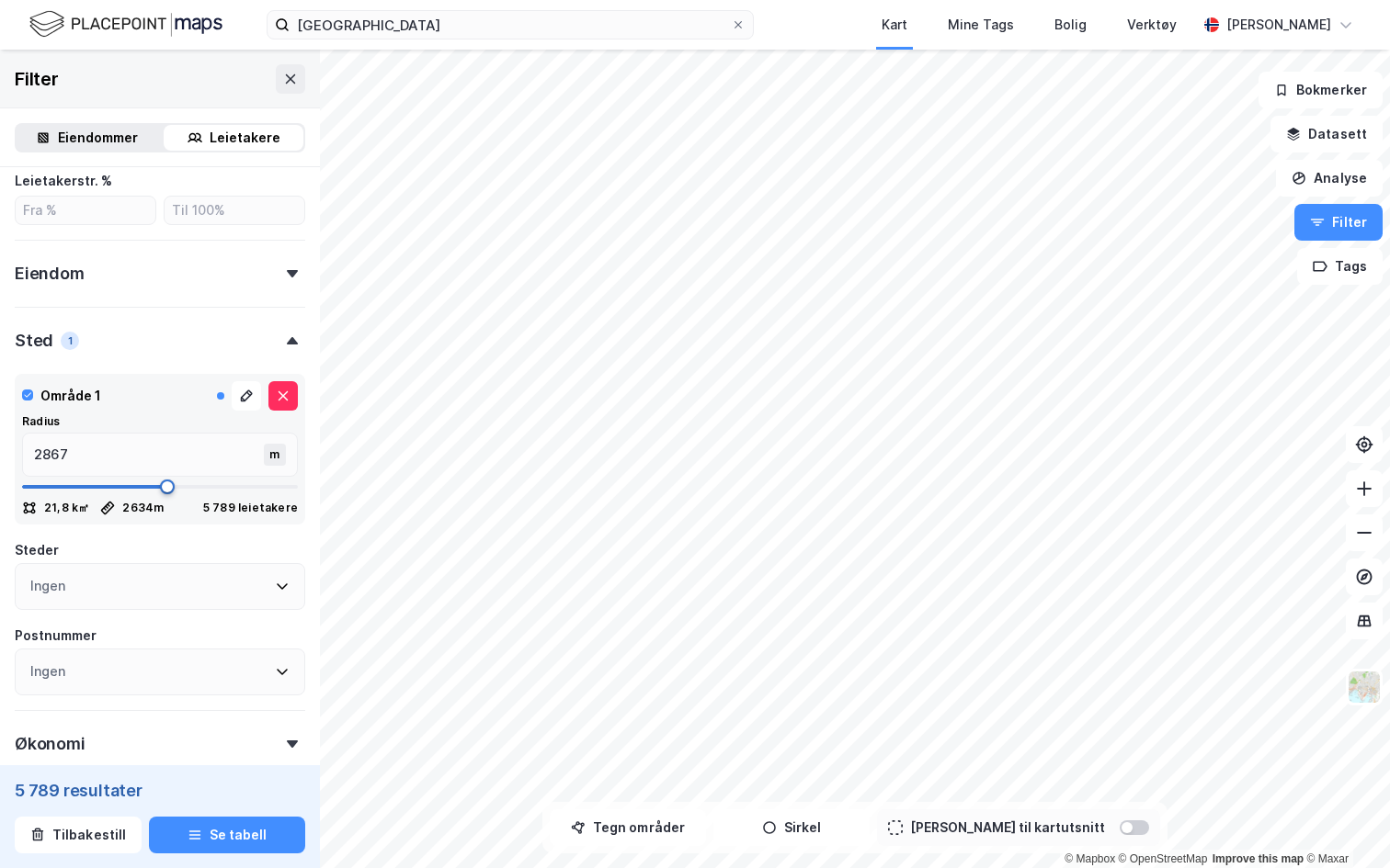
type input "2884"
type input "2900"
type input "2917"
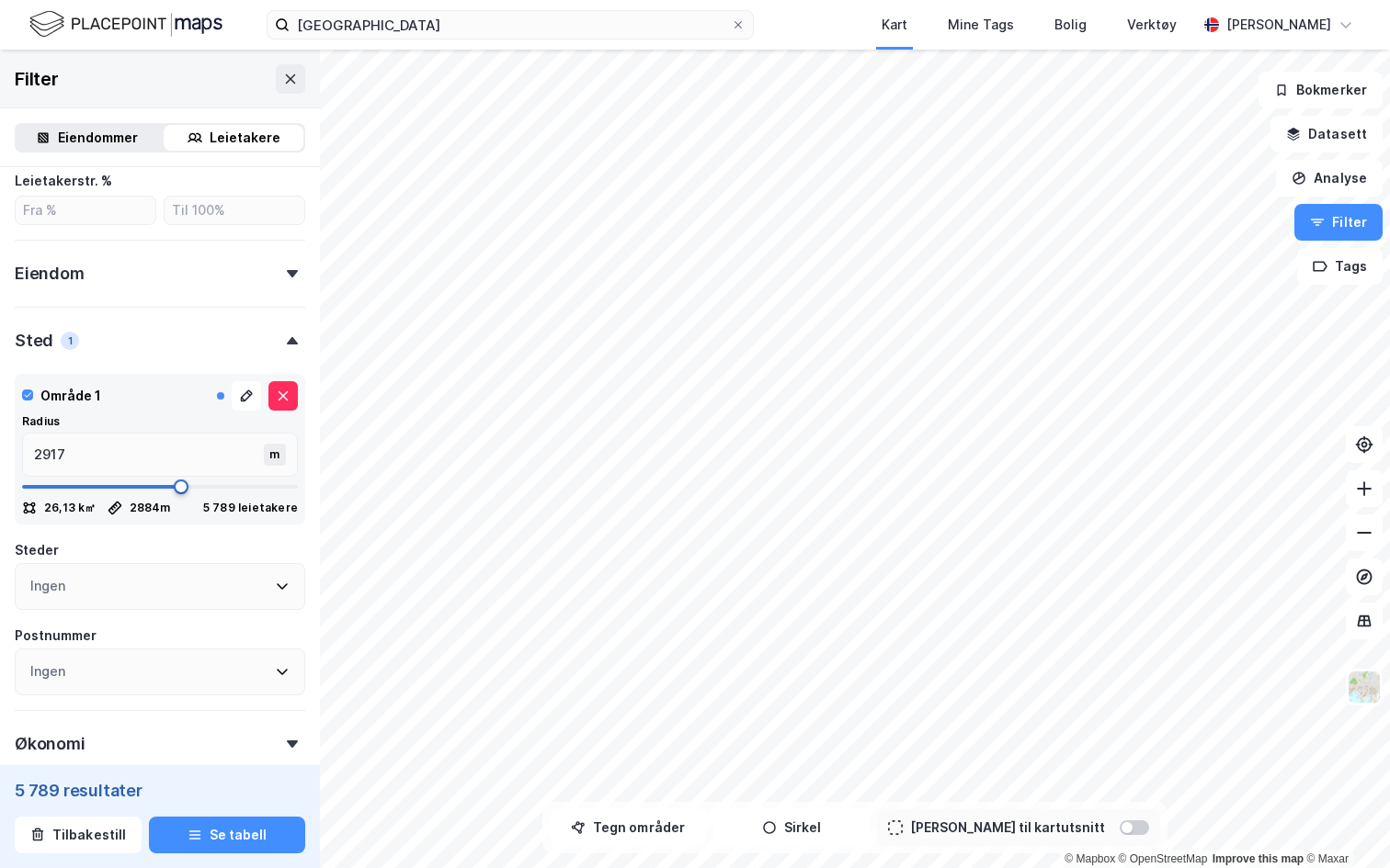
type input "2934"
type input "2950"
type input "2967"
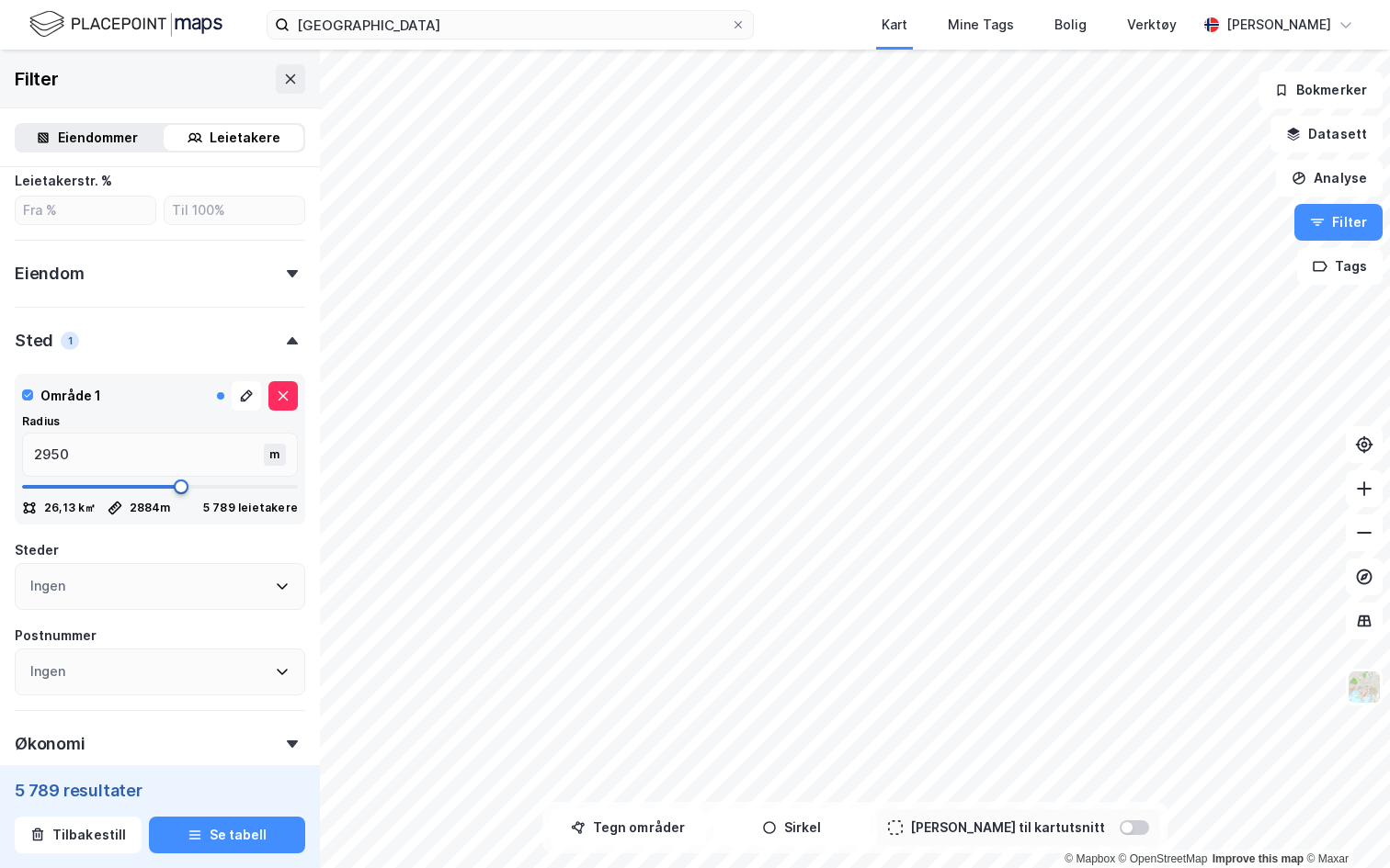
type input "2967"
drag, startPoint x: 79, startPoint y: 487, endPoint x: 186, endPoint y: 497, distance: 107.5
click at [186, 495] on span at bounding box center [186, 487] width 15 height 15
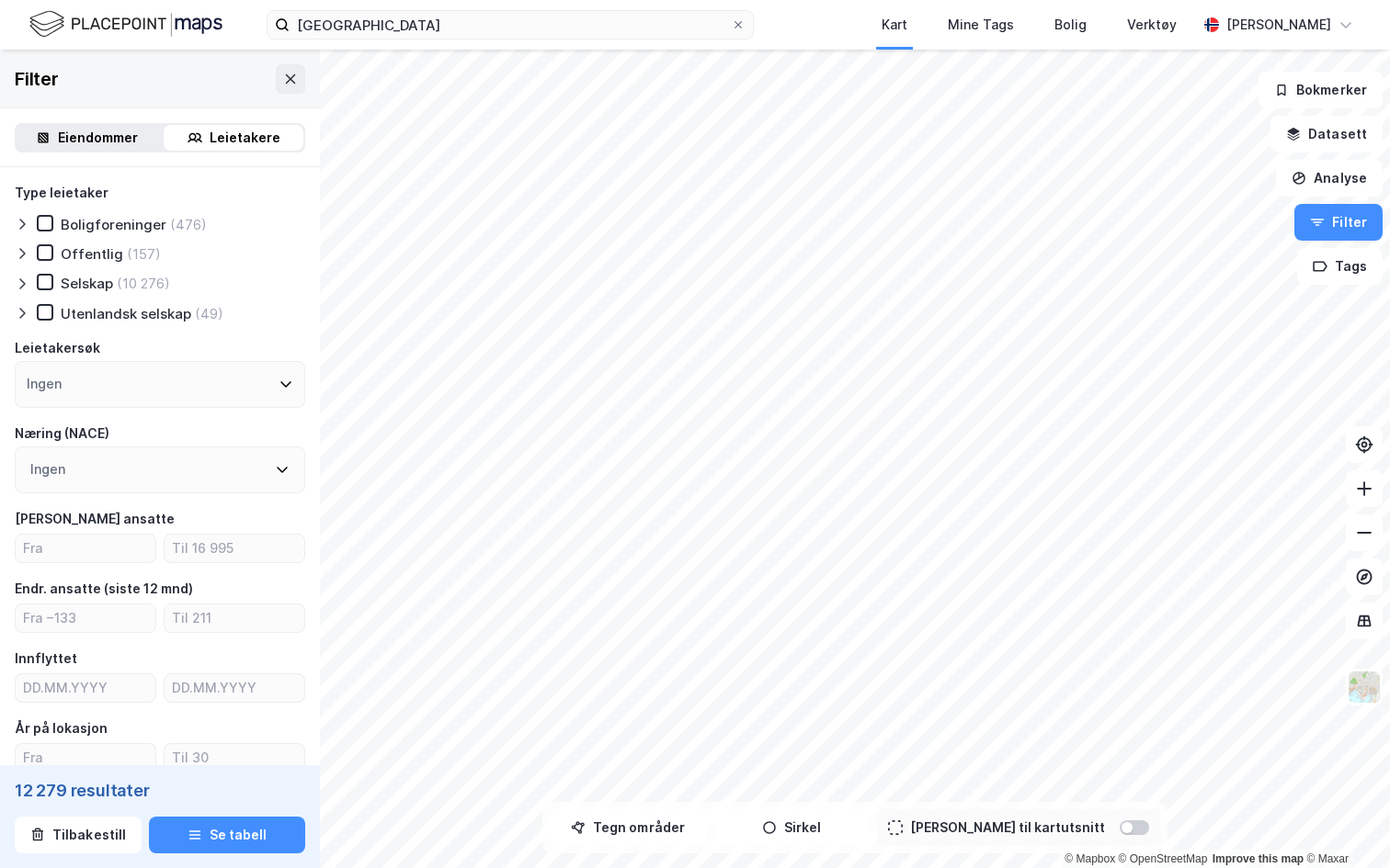
click at [25, 279] on icon at bounding box center [22, 284] width 15 height 15
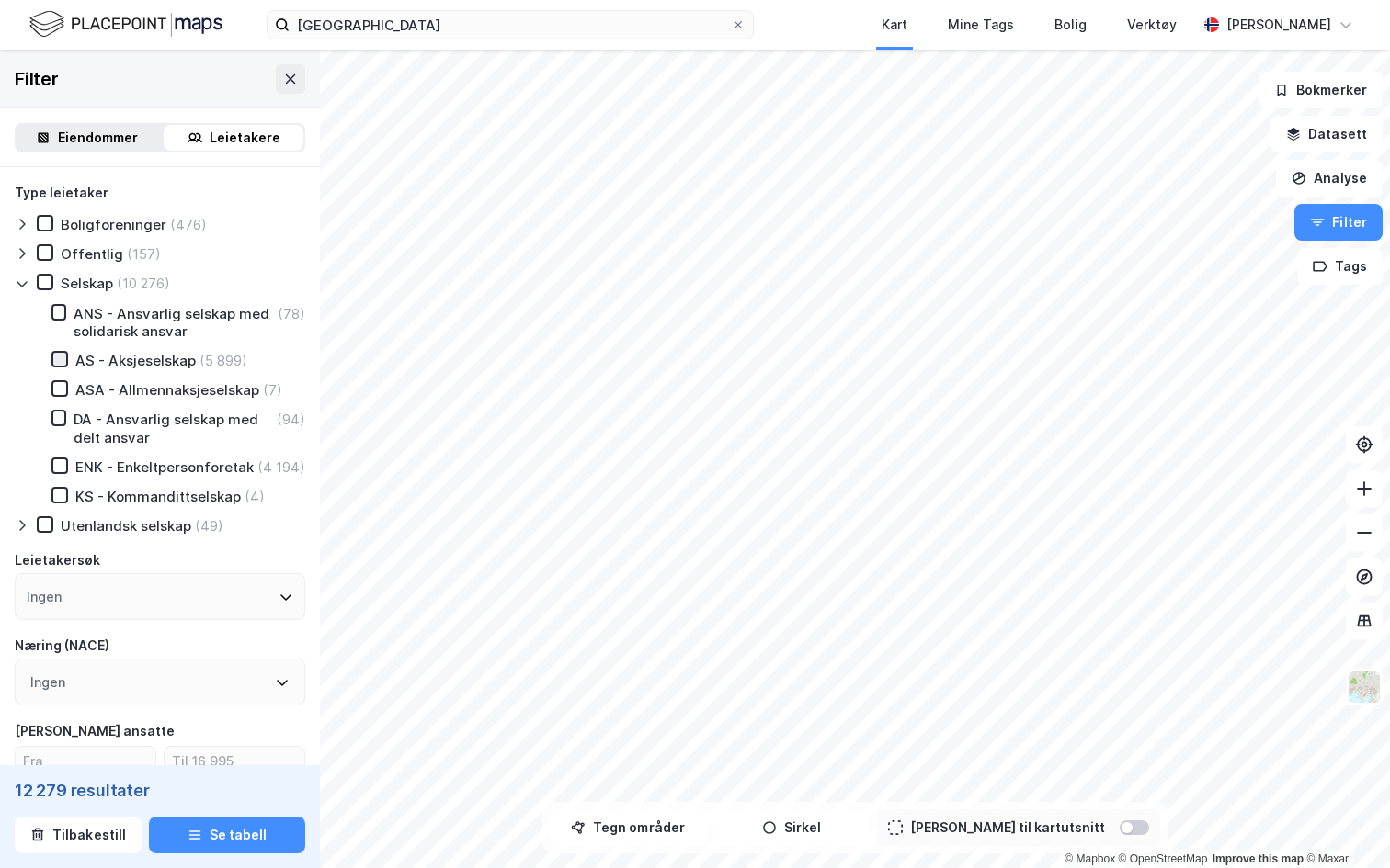
click at [56, 364] on div at bounding box center [60, 359] width 17 height 17
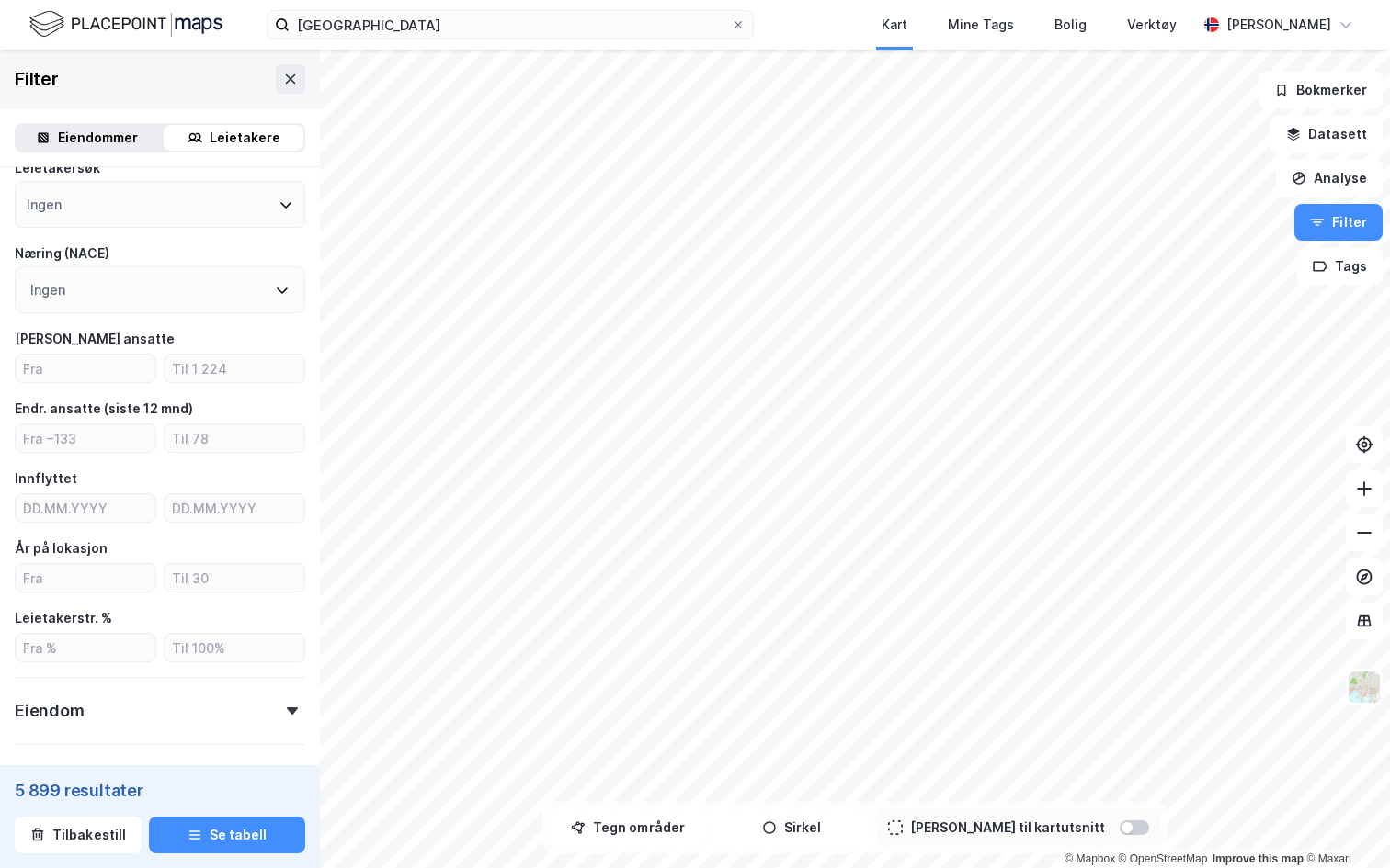
scroll to position [430, 0]
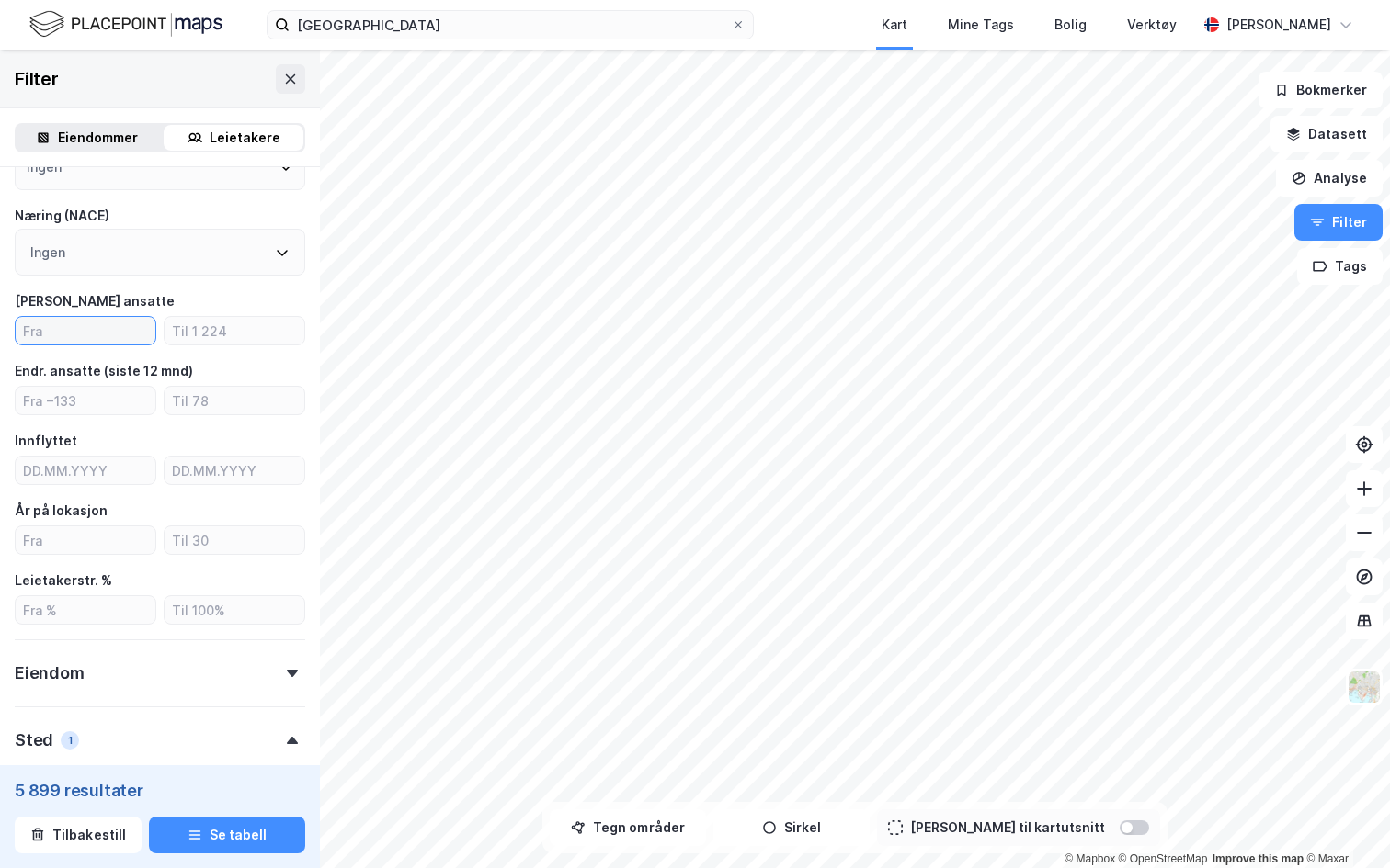
click at [90, 333] on input "number" at bounding box center [85, 331] width 140 height 28
type input "10"
type input "30"
click at [64, 535] on input "number" at bounding box center [85, 540] width 140 height 28
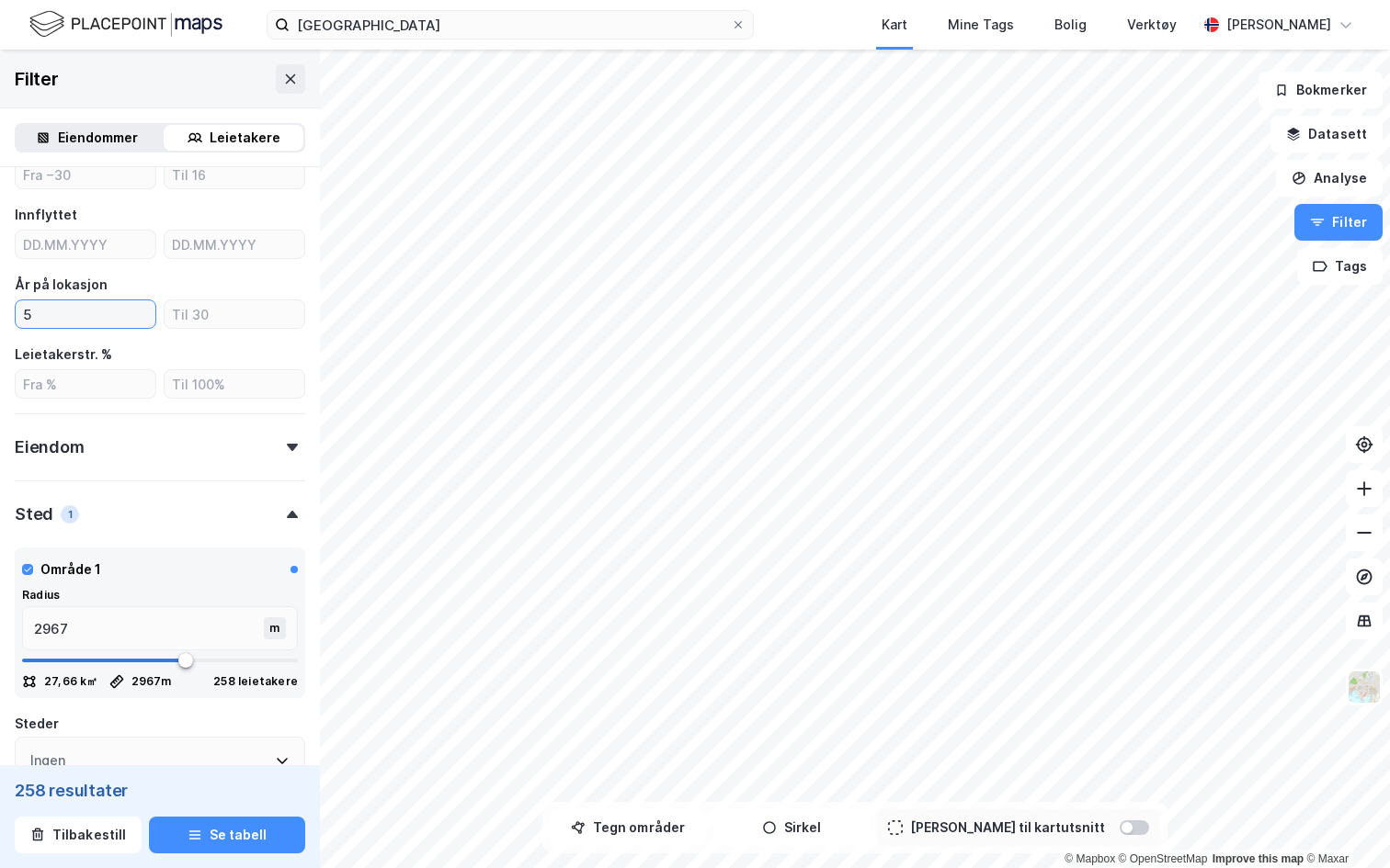
scroll to position [661, 0]
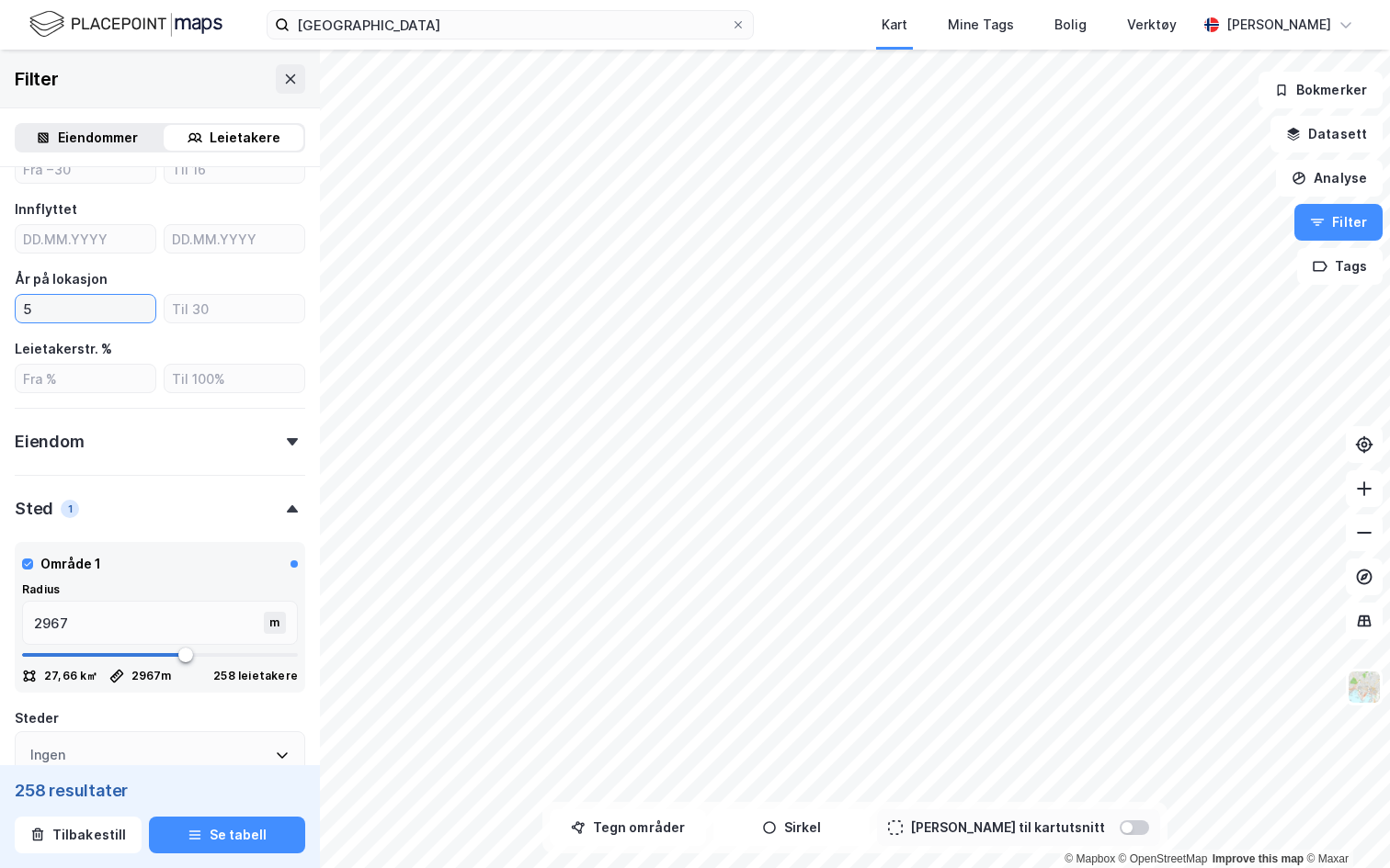
type input "5"
click at [130, 437] on div "Eiendom" at bounding box center [160, 434] width 290 height 53
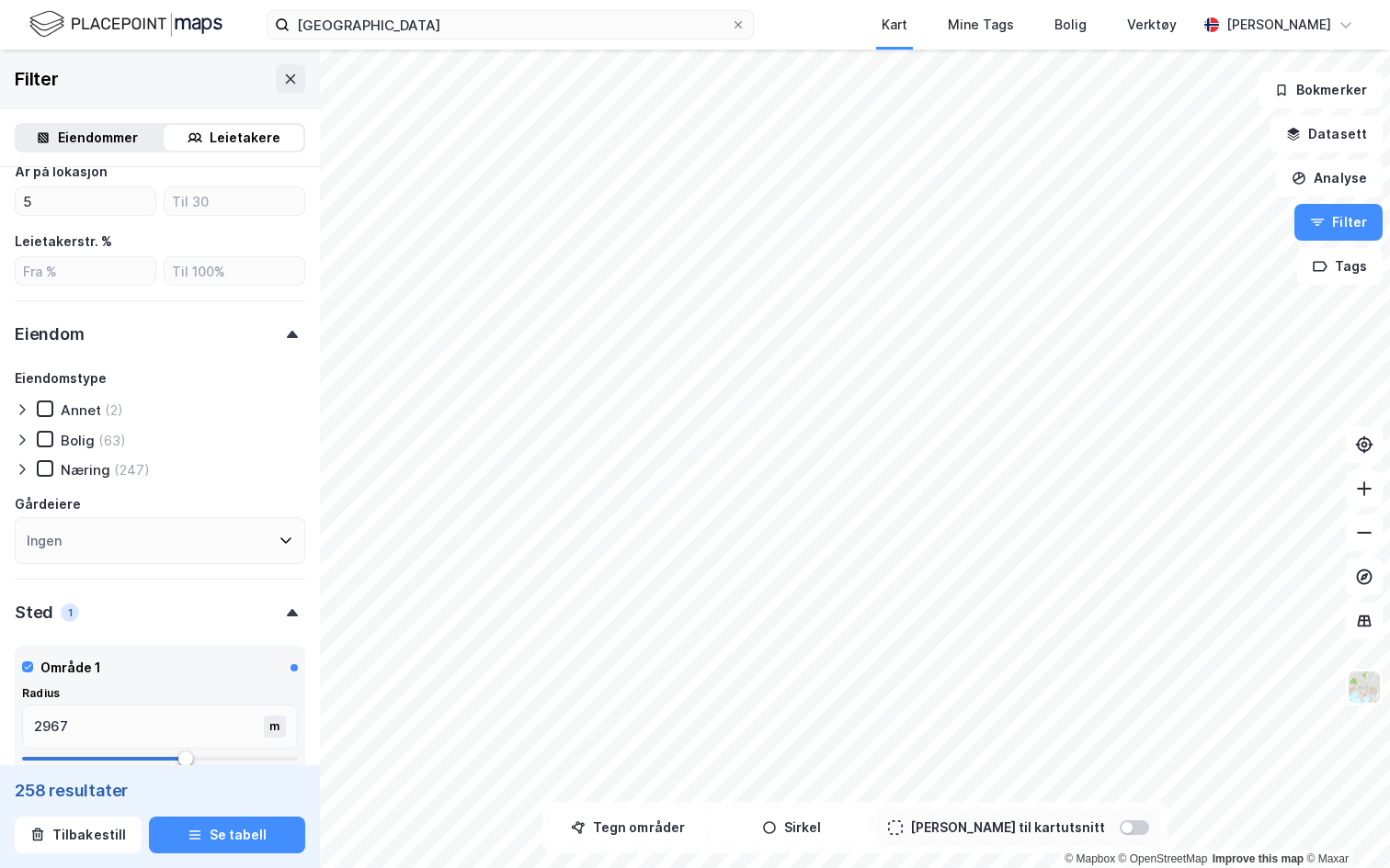
scroll to position [1145, 0]
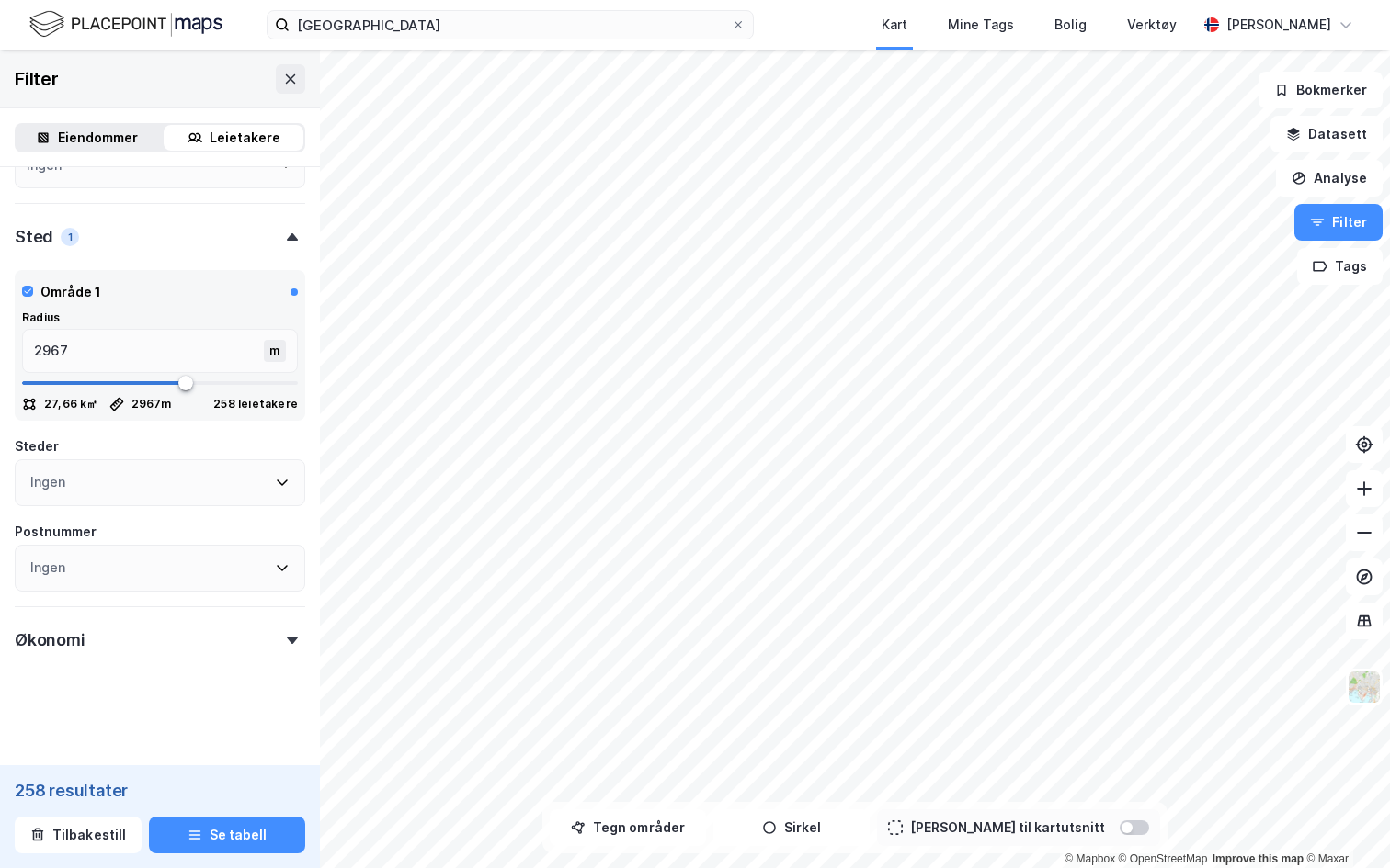
click at [110, 633] on div "Økonomi" at bounding box center [160, 633] width 290 height 53
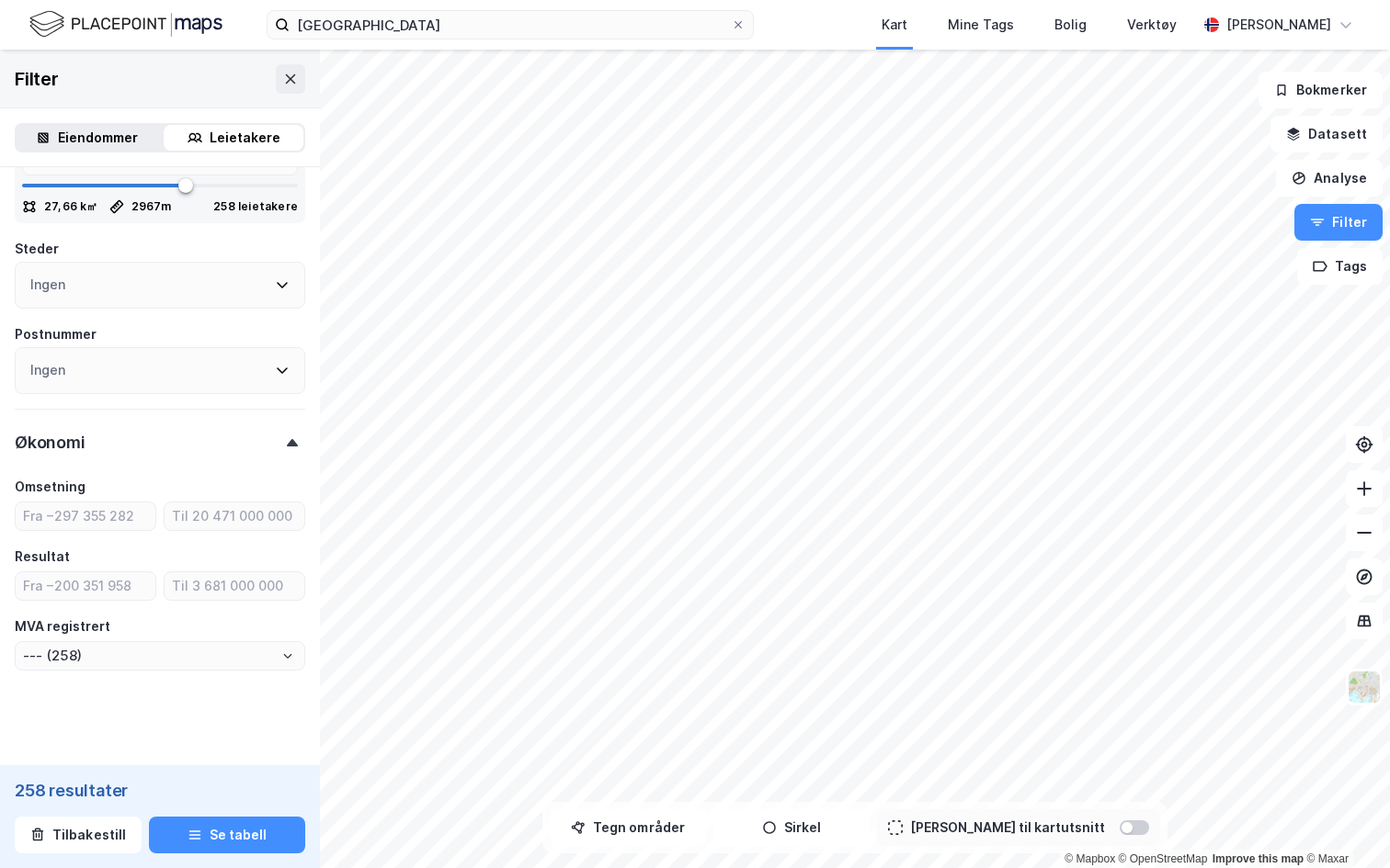
scroll to position [1355, 0]
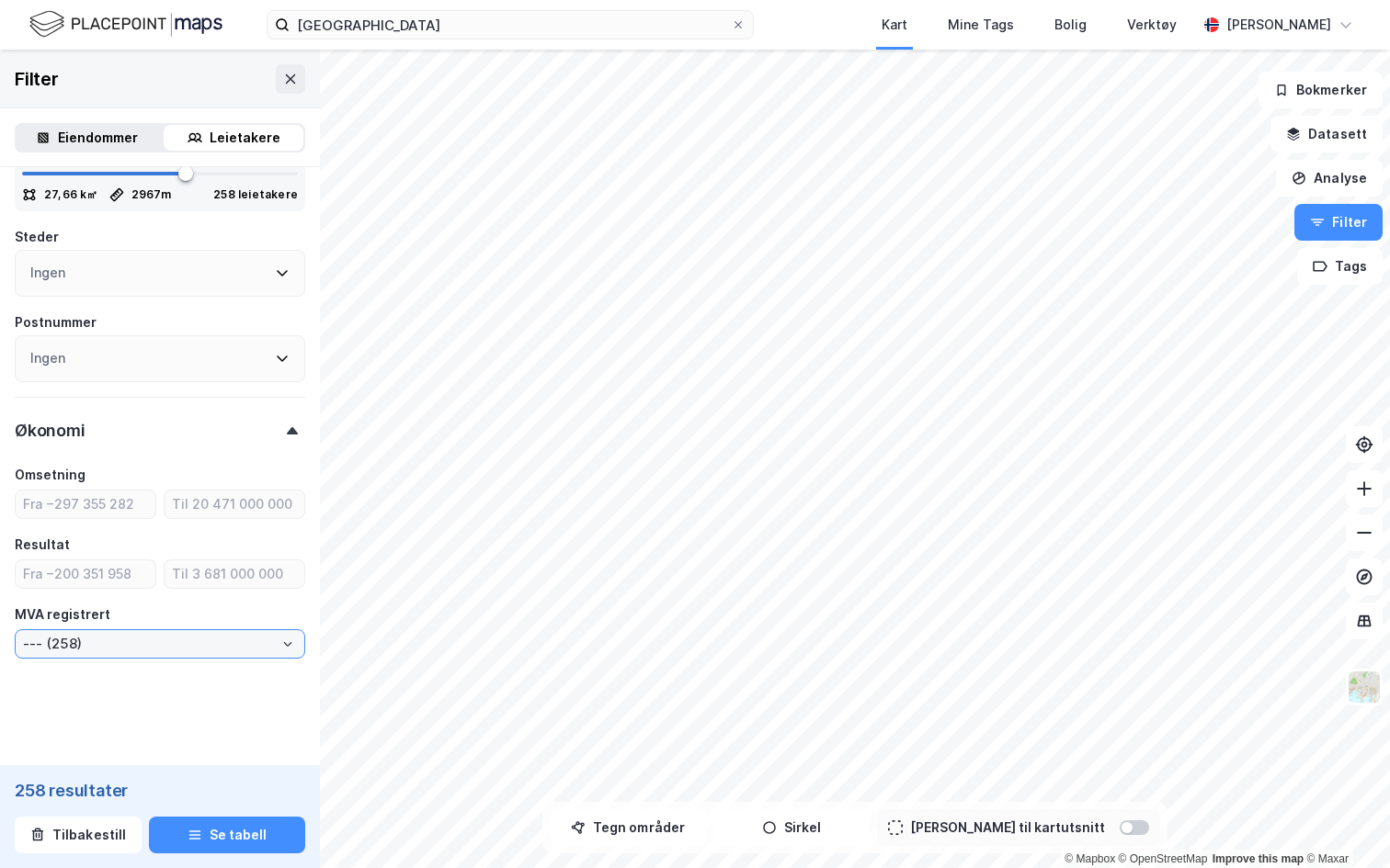
click at [82, 634] on input "--- (258)" at bounding box center [160, 645] width 289 height 28
click at [75, 707] on li "Ja (241)" at bounding box center [160, 710] width 290 height 34
type input "Ja (241)"
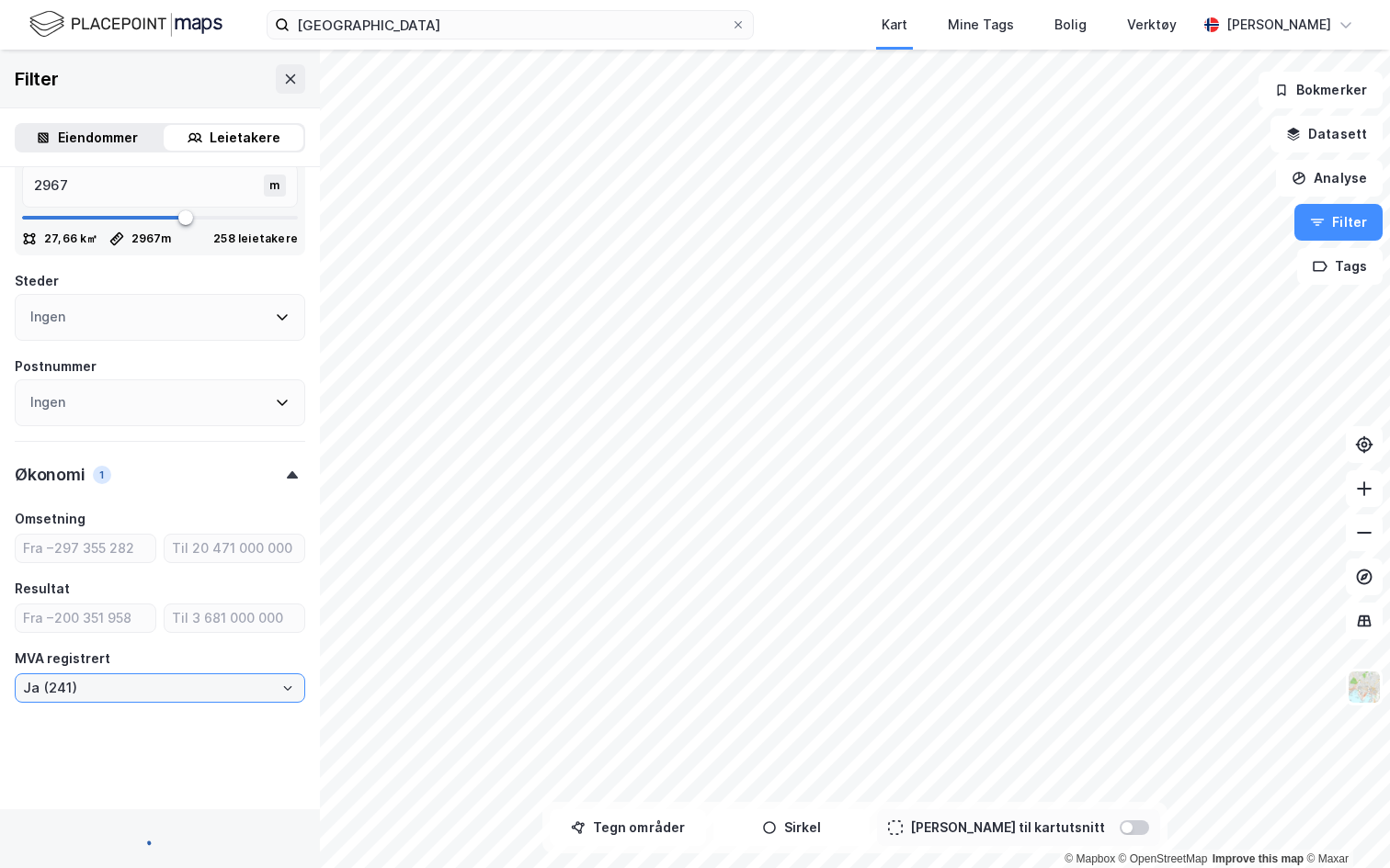
scroll to position [1355, 0]
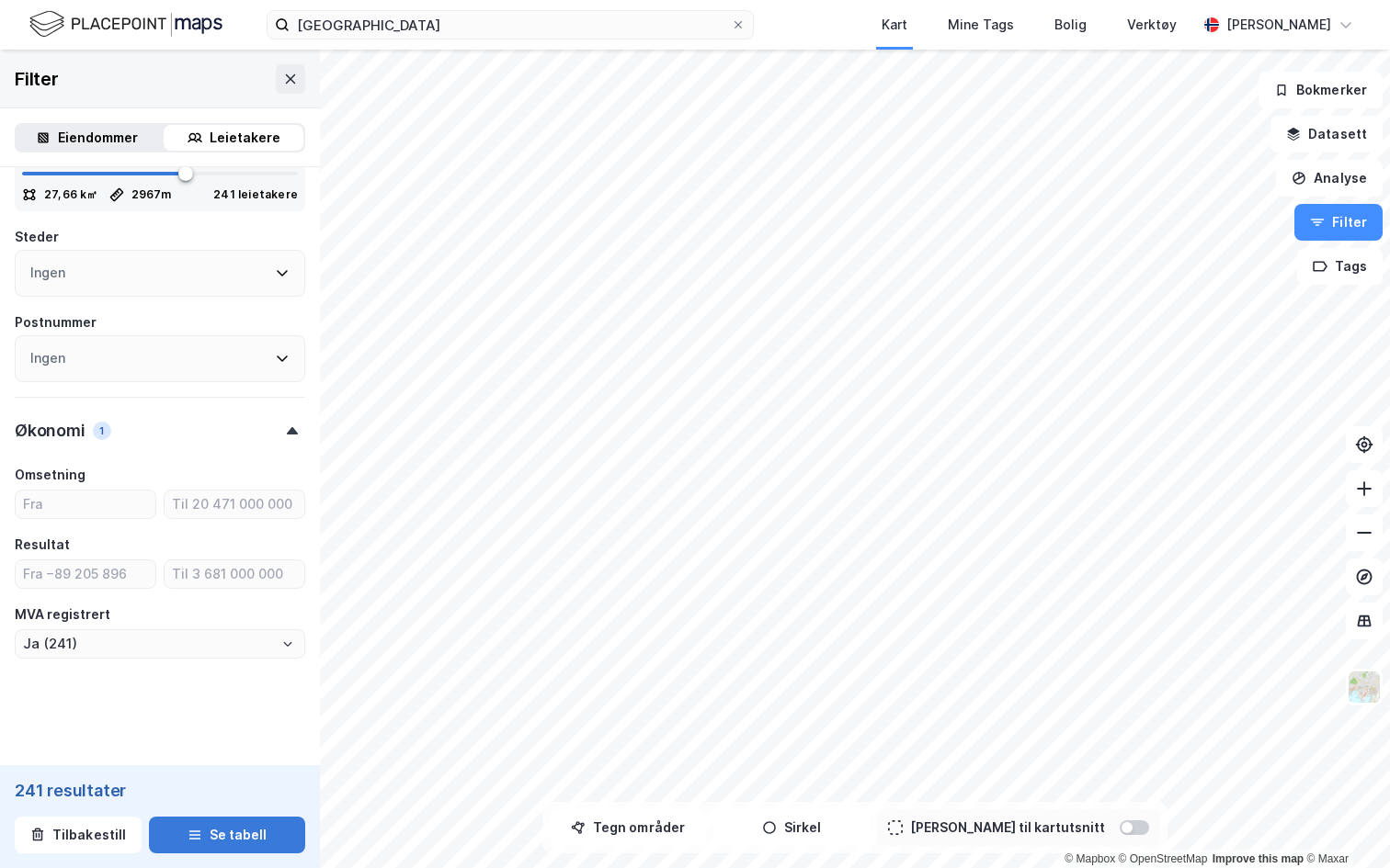
click at [211, 787] on button "Se tabell" at bounding box center [227, 835] width 156 height 37
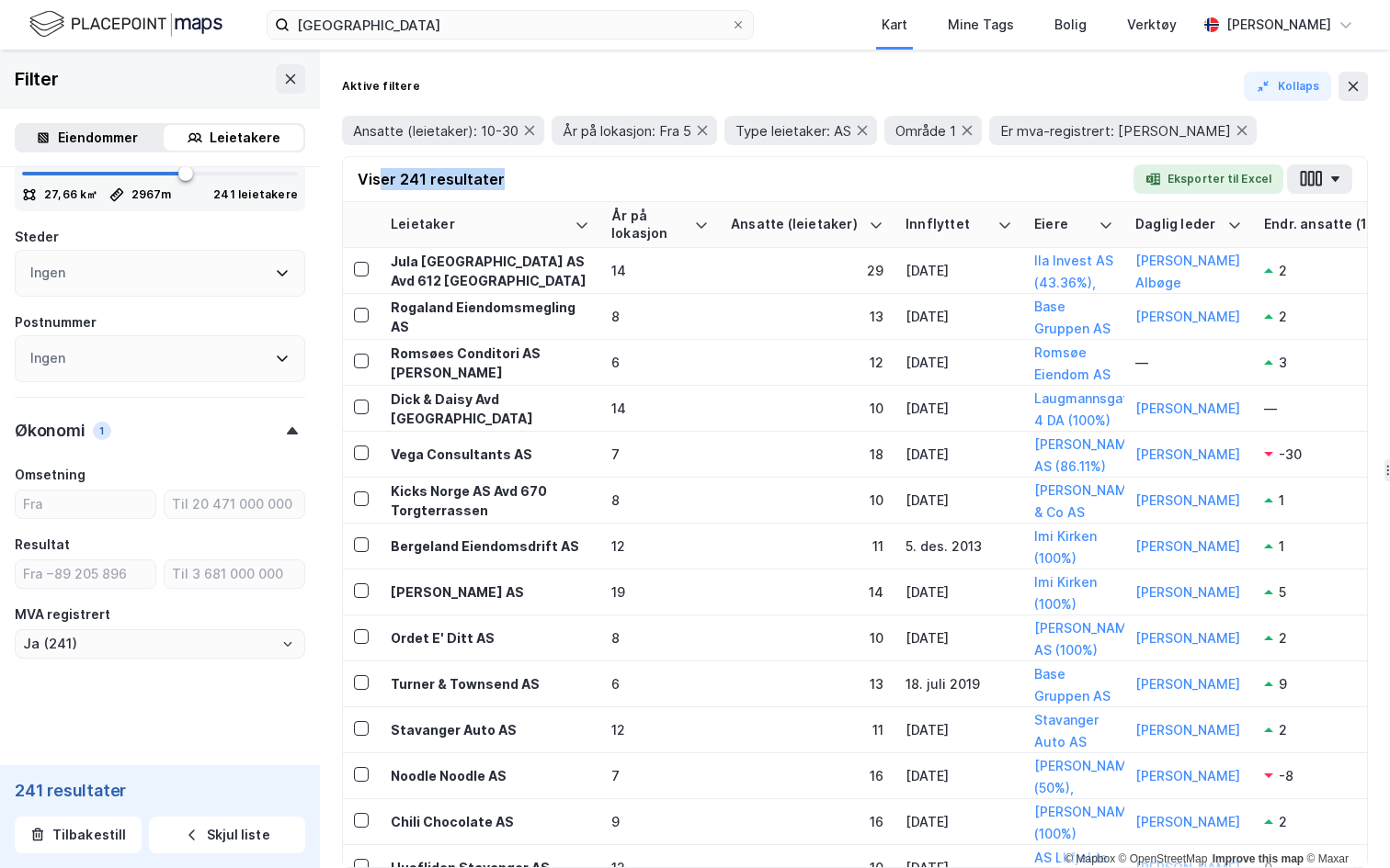
drag, startPoint x: 378, startPoint y: 178, endPoint x: 533, endPoint y: 177, distance: 155.0
click at [534, 177] on div "Viser 241 resultater Eksporter til Excel" at bounding box center [854, 179] width 1024 height 45
click at [680, 136] on span "År på lokasjon: Fra 5" at bounding box center [627, 131] width 129 height 18
click at [828, 140] on div "Type leietaker: AS" at bounding box center [801, 131] width 153 height 30
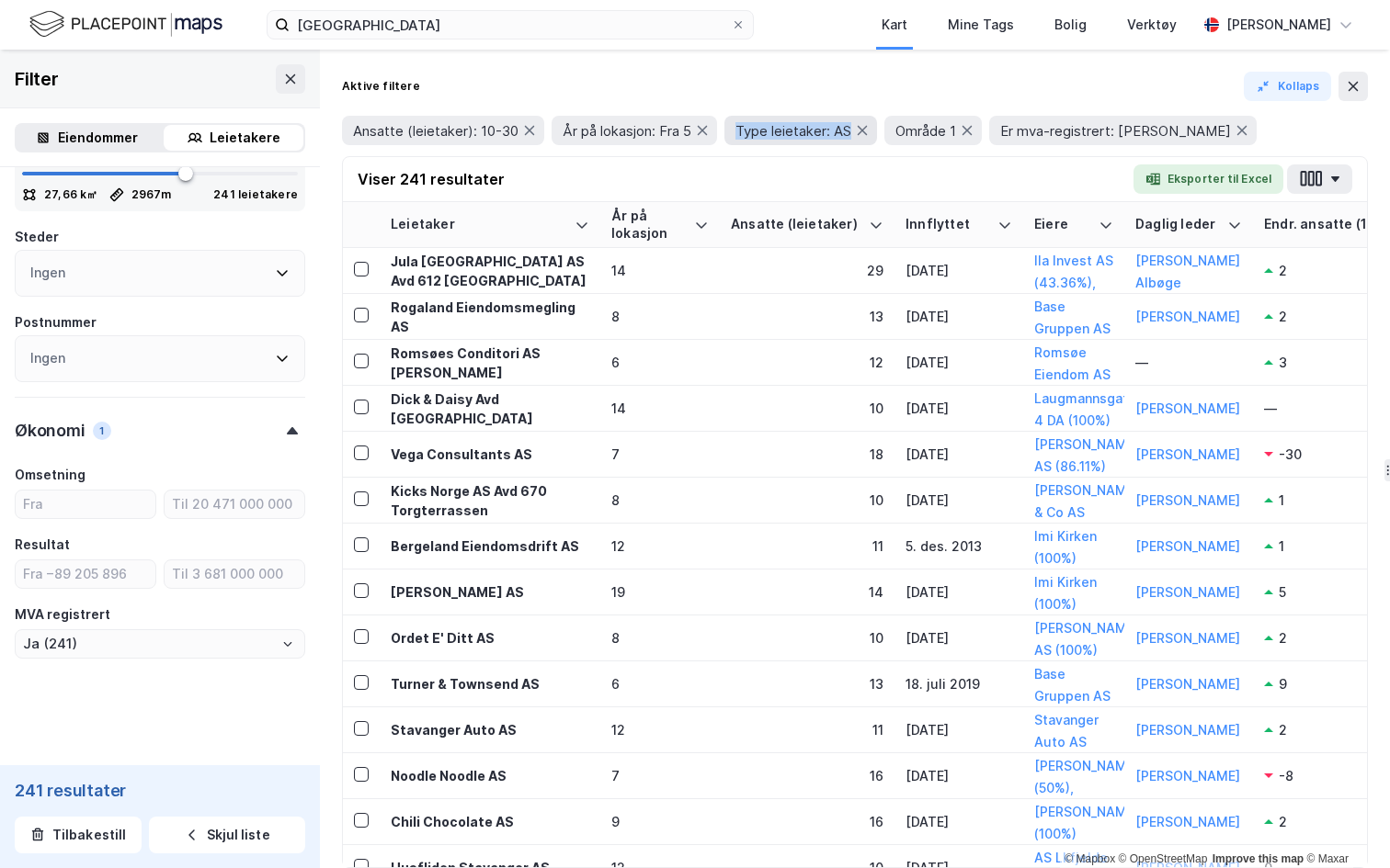
click at [828, 140] on div "Type leietaker: AS" at bounding box center [801, 131] width 153 height 30
drag, startPoint x: 1028, startPoint y: 140, endPoint x: 1160, endPoint y: 137, distance: 132.0
click at [1161, 137] on div "Er mva-registrert: Ja" at bounding box center [1123, 131] width 267 height 30
drag, startPoint x: 468, startPoint y: 119, endPoint x: 563, endPoint y: 118, distance: 95.0
click at [563, 118] on div "Ansatte (leietaker): 10-30 År på lokasjon: Fra 5 Type leietaker: AS Område 1 Er…" at bounding box center [854, 131] width 1026 height 30
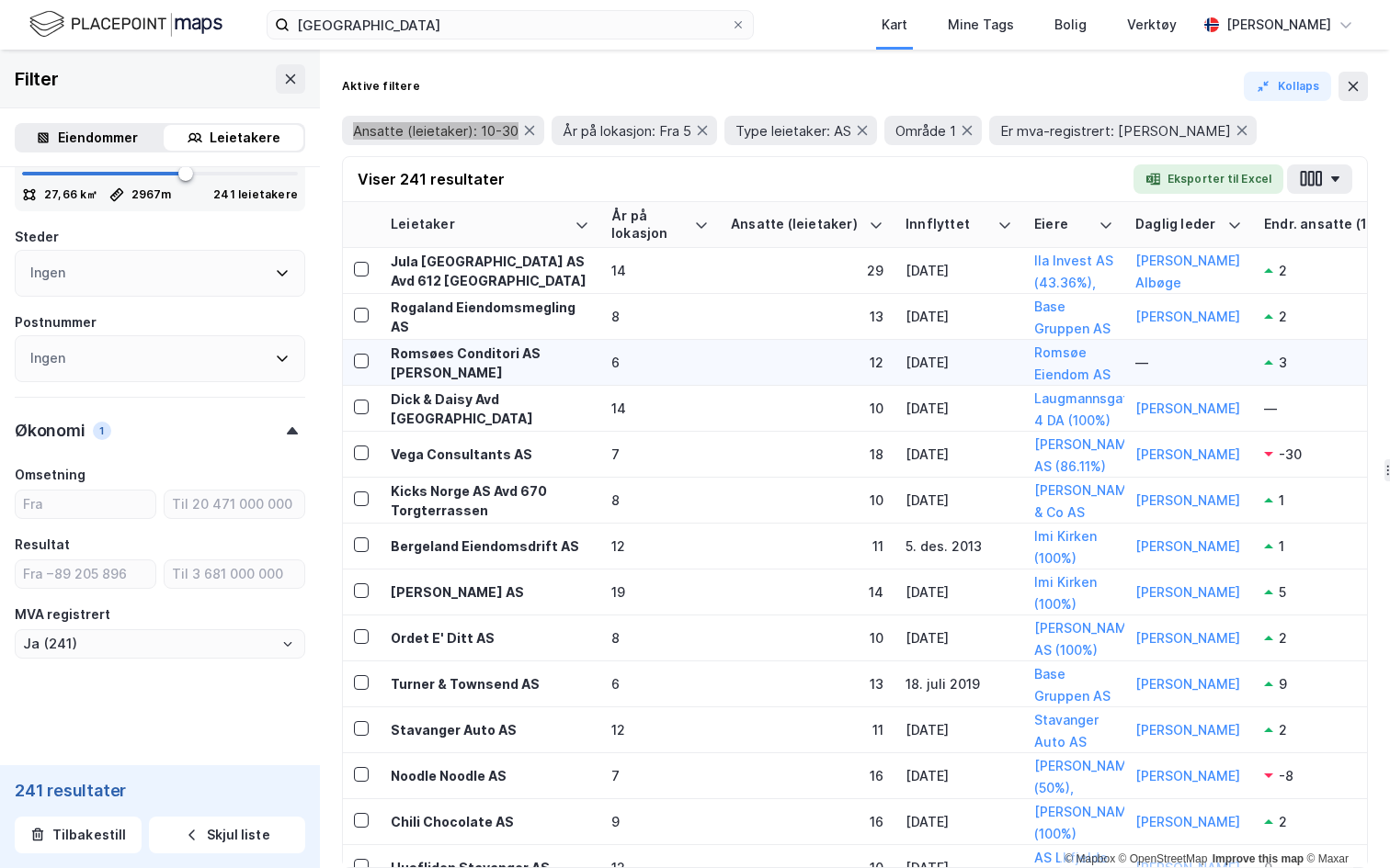
drag, startPoint x: 1354, startPoint y: 89, endPoint x: 892, endPoint y: 363, distance: 537.1
click at [892, 363] on div "Aktive filtere Kollaps Ansatte (leietaker): 10-30 År på lokasjon: Fra 5 Type le…" at bounding box center [854, 459] width 1070 height 818
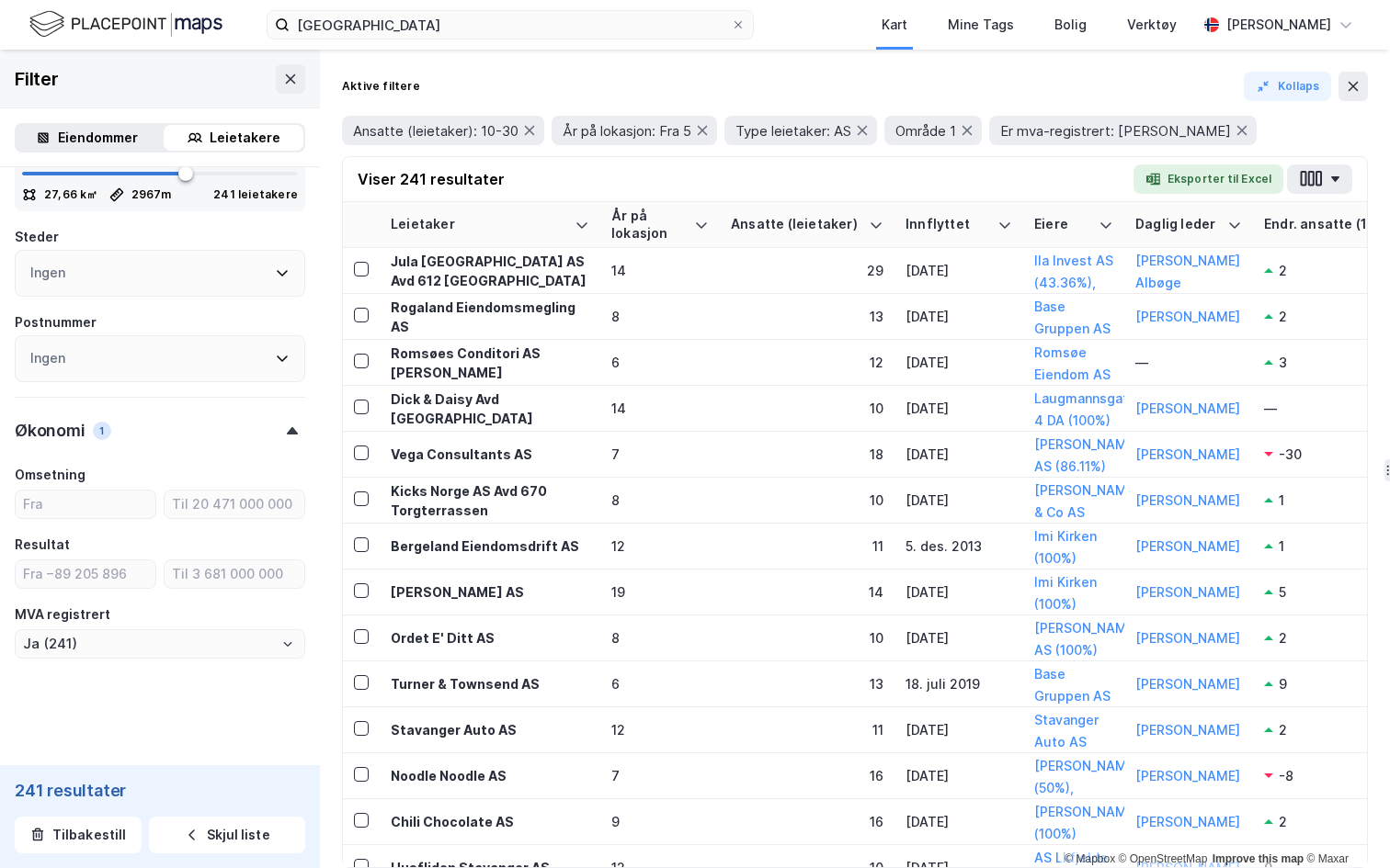
click at [765, 191] on div "Viser 241 resultater Eksporter til Excel" at bounding box center [854, 179] width 1024 height 45
click at [1360, 90] on button at bounding box center [1353, 86] width 30 height 30
